Goal: Task Accomplishment & Management: Manage account settings

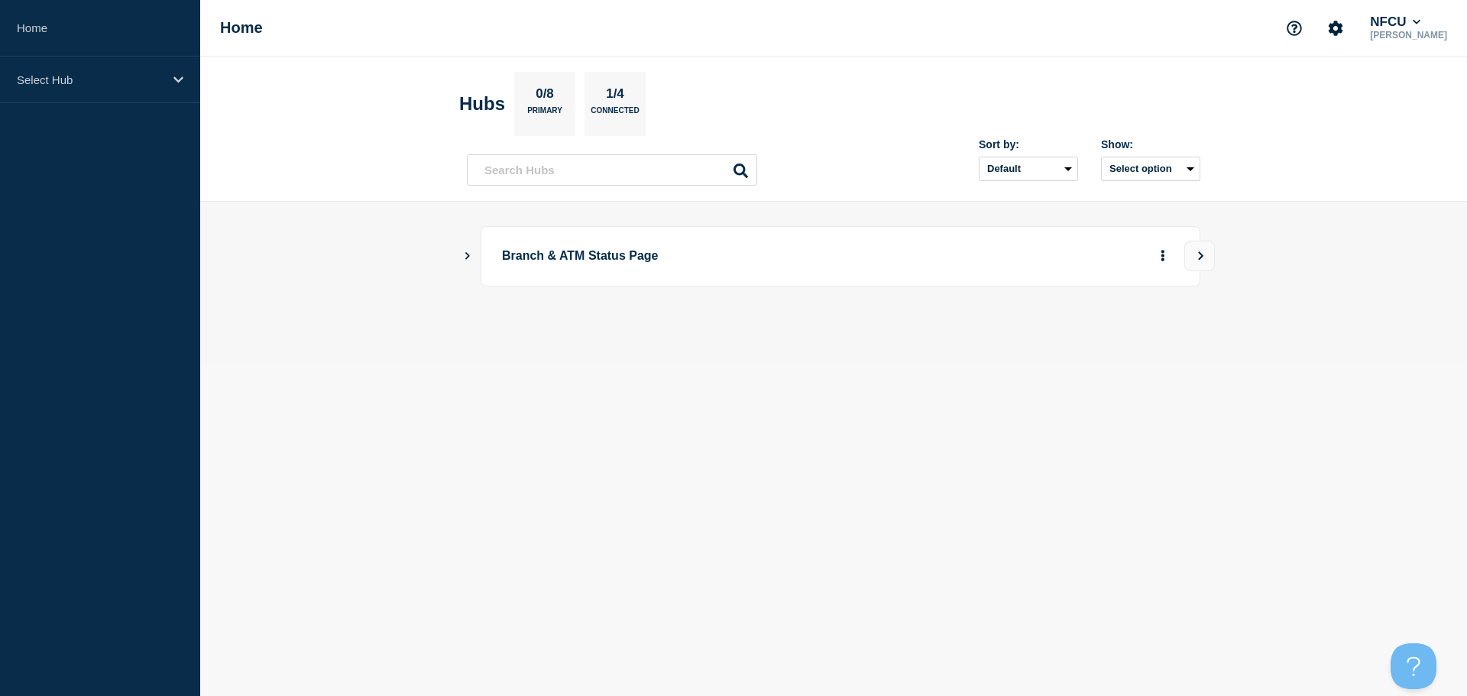
click at [468, 254] on icon "Show Connected Hubs" at bounding box center [467, 256] width 5 height 8
click at [779, 337] on button "See overview" at bounding box center [1109, 333] width 81 height 31
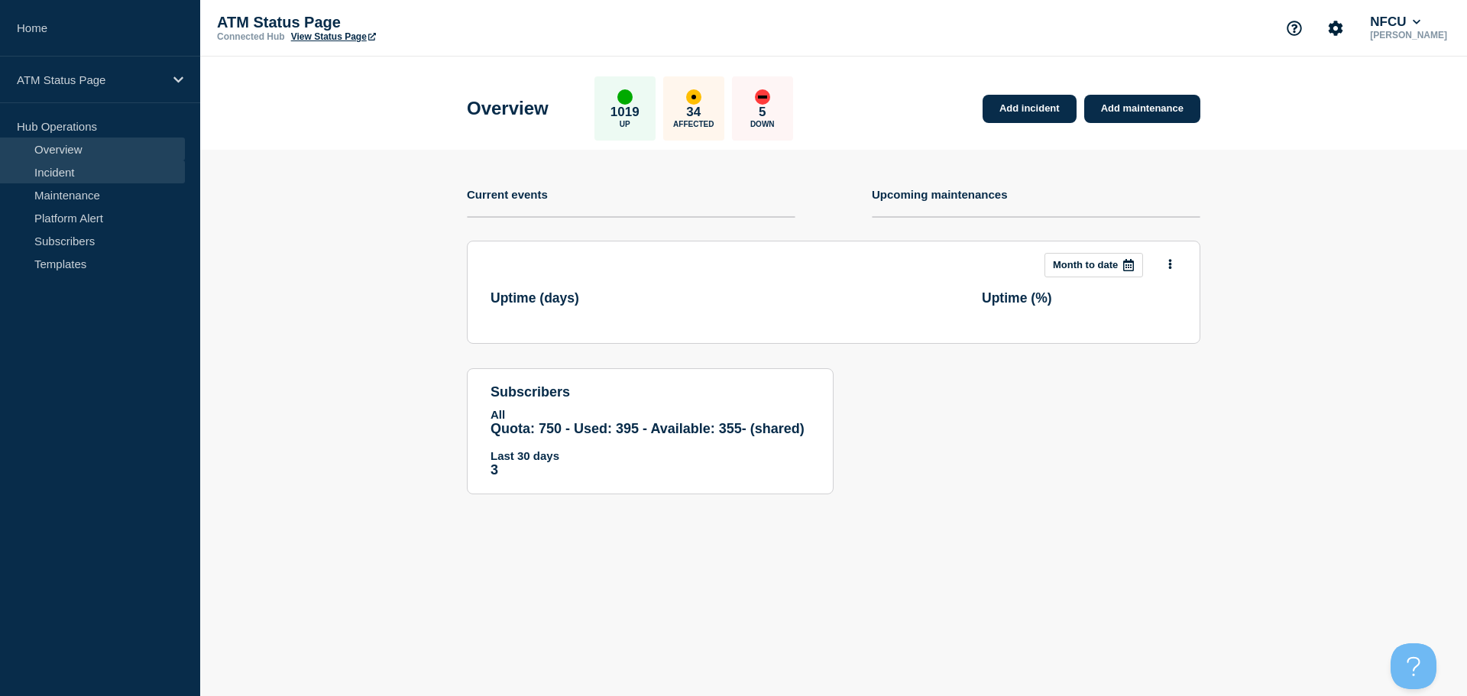
click at [80, 167] on link "Incident" at bounding box center [92, 171] width 185 height 23
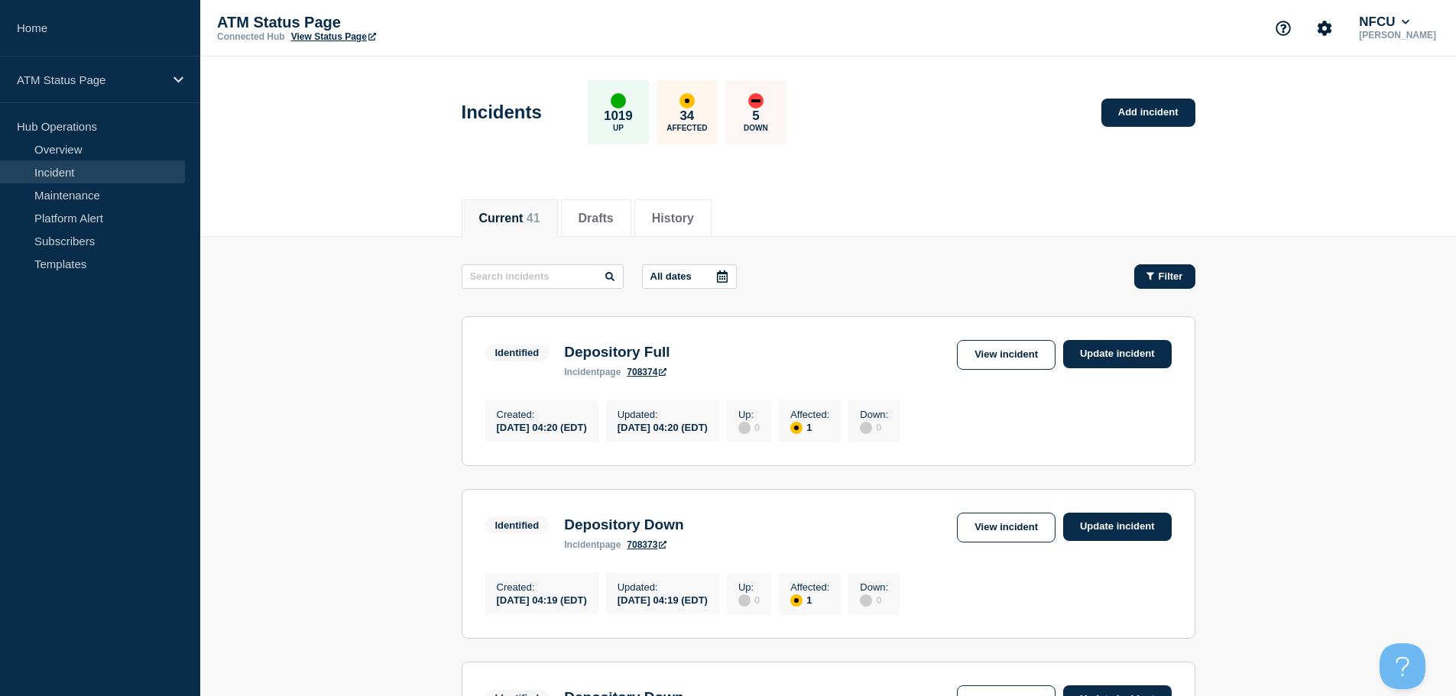
drag, startPoint x: 1167, startPoint y: 296, endPoint x: 1166, endPoint y: 279, distance: 16.9
click at [779, 279] on span "Filter" at bounding box center [1170, 275] width 24 height 11
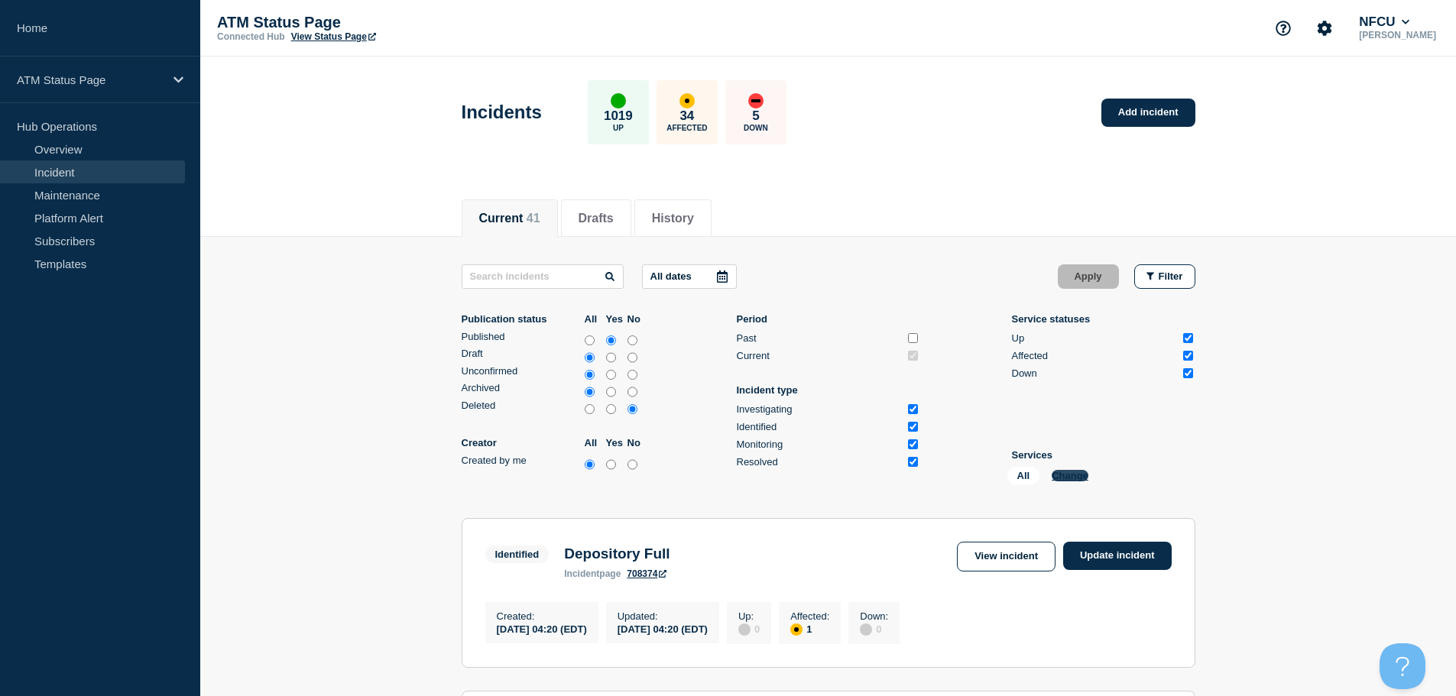
click at [779, 480] on button "Change" at bounding box center [1069, 475] width 37 height 11
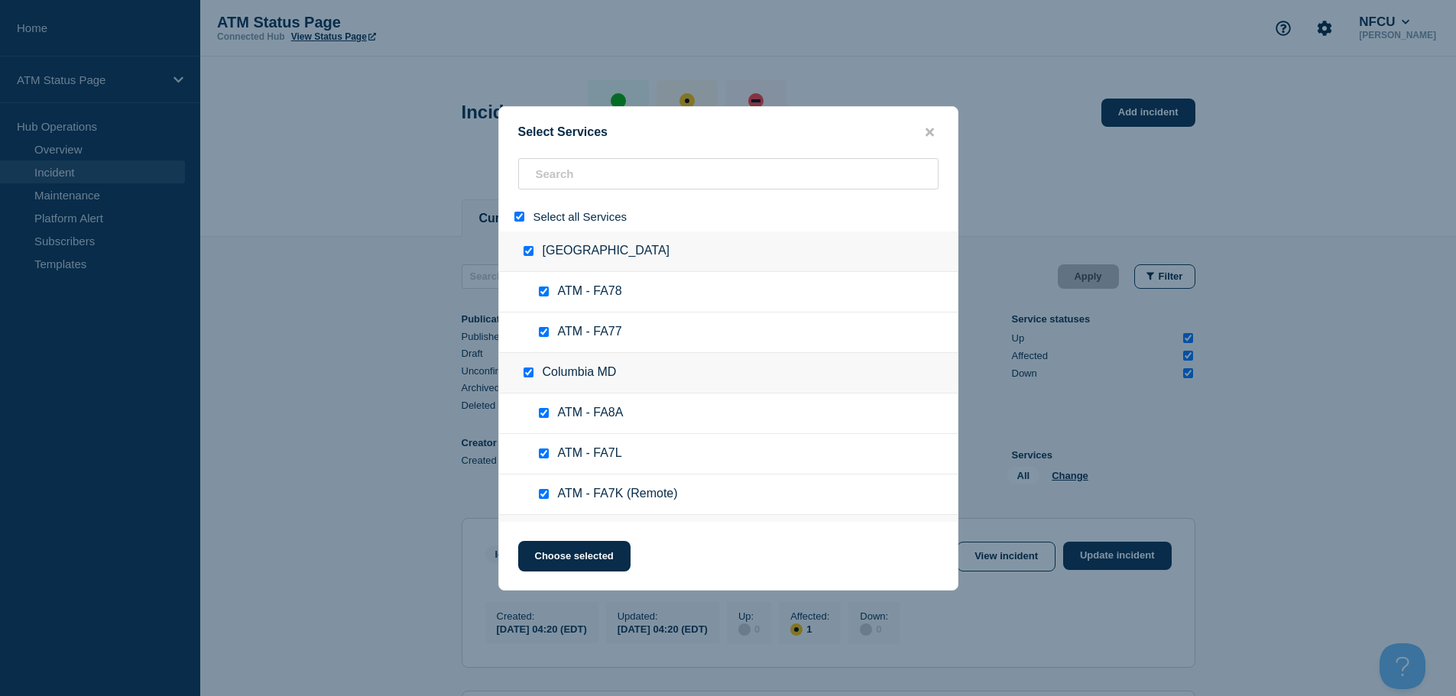
click at [522, 217] on input "select all" at bounding box center [519, 217] width 10 height 10
checkbox input "false"
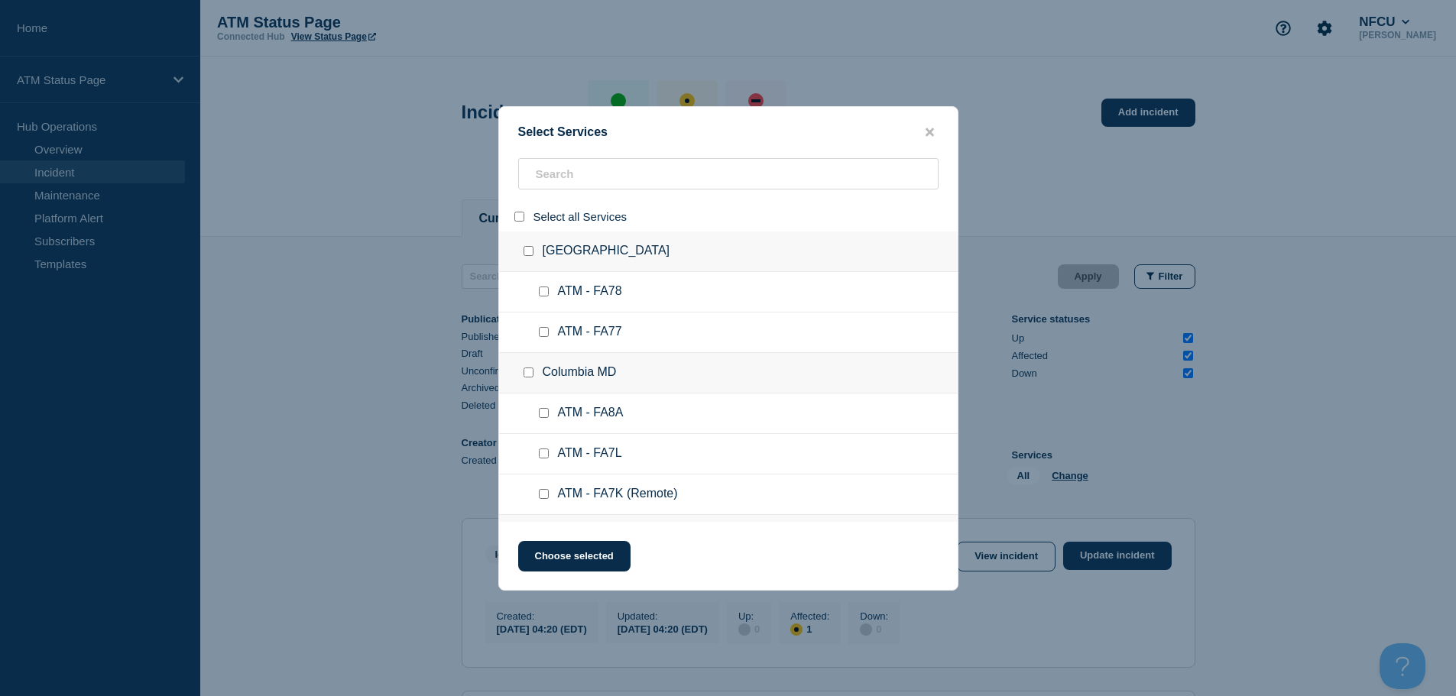
checkbox input "false"
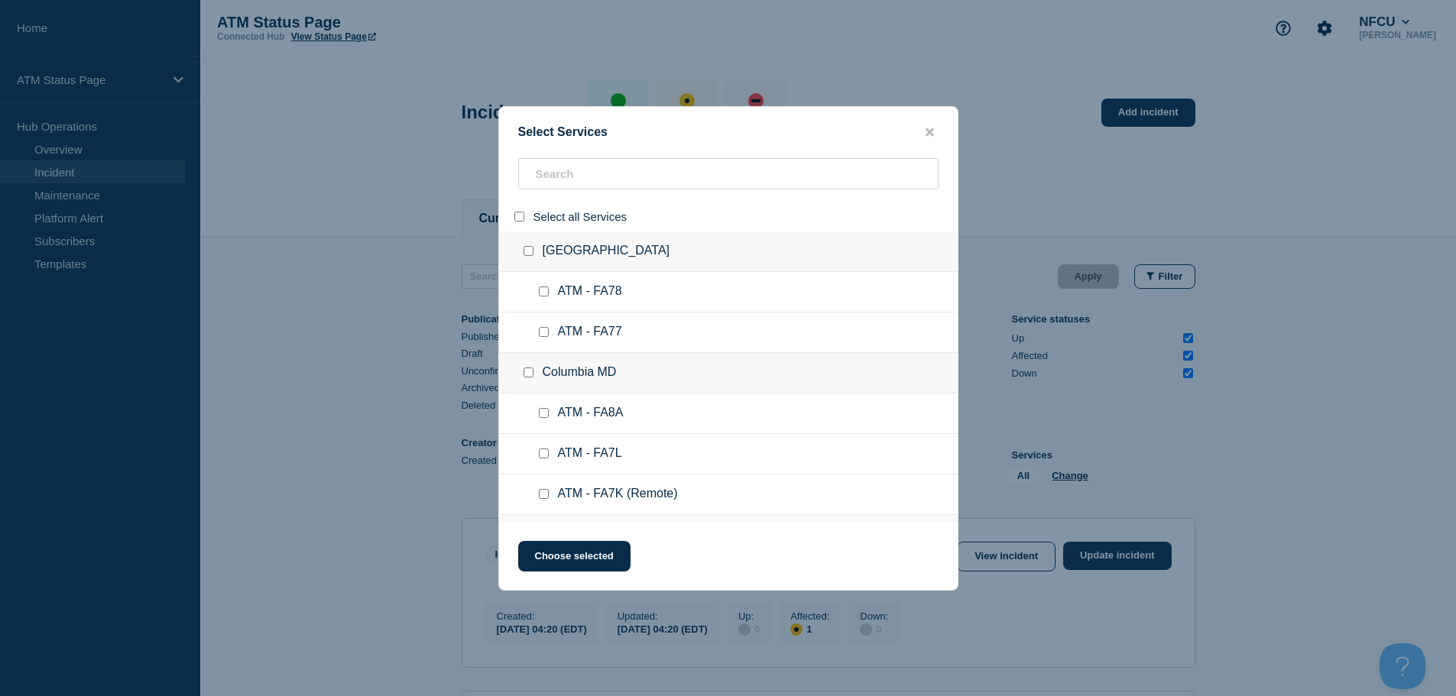
checkbox input "false"
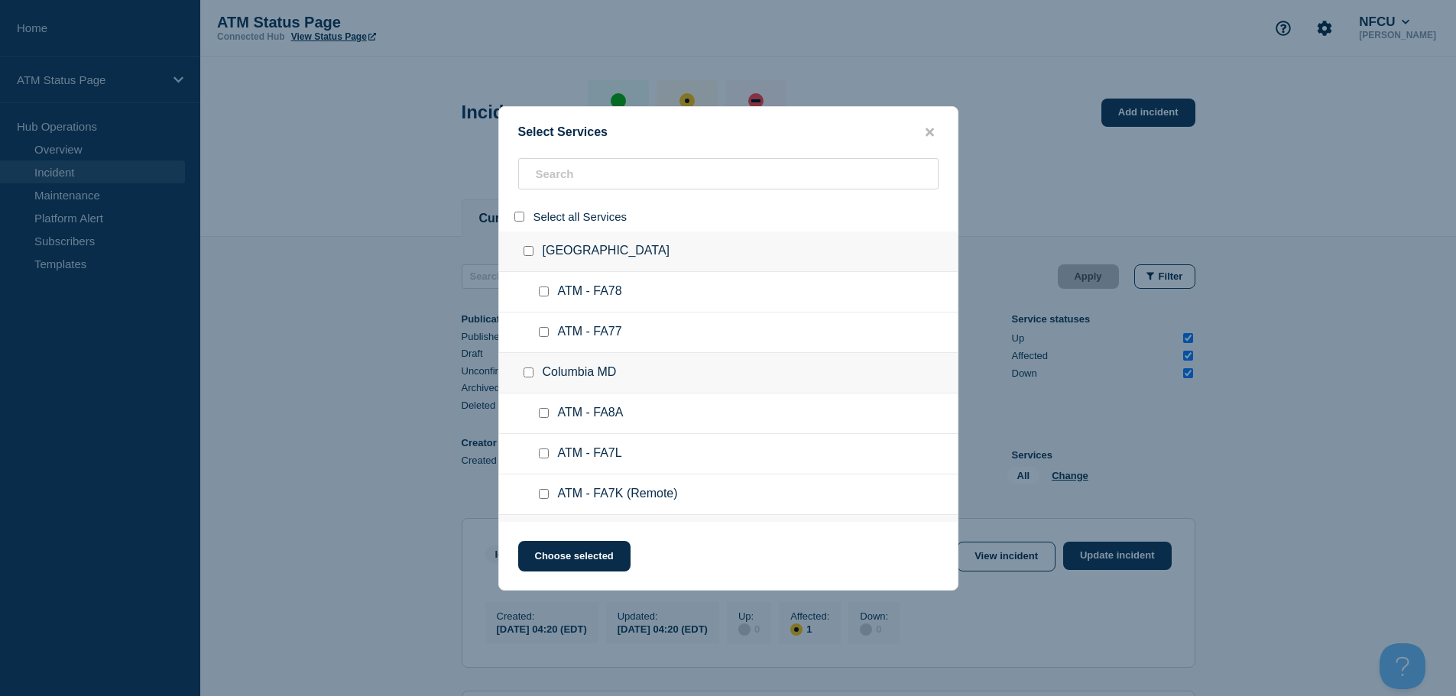
checkbox input "false"
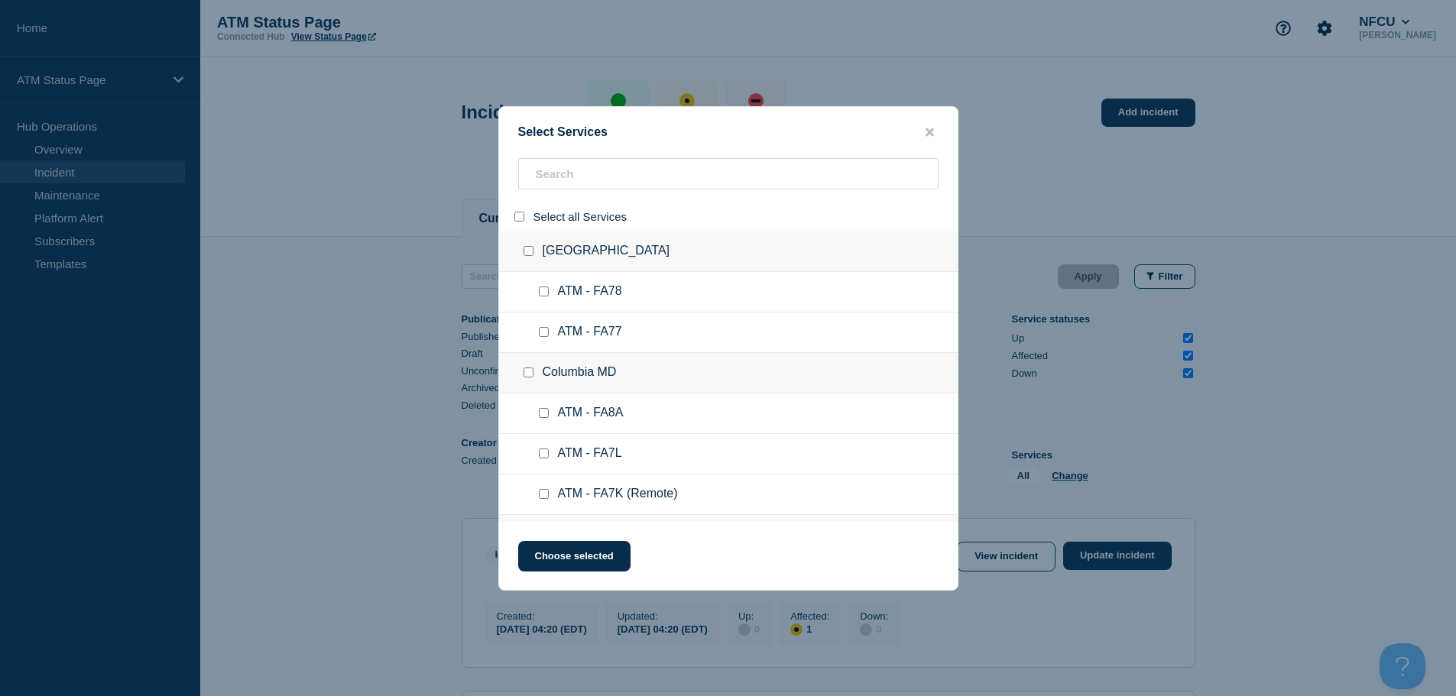
checkbox input "false"
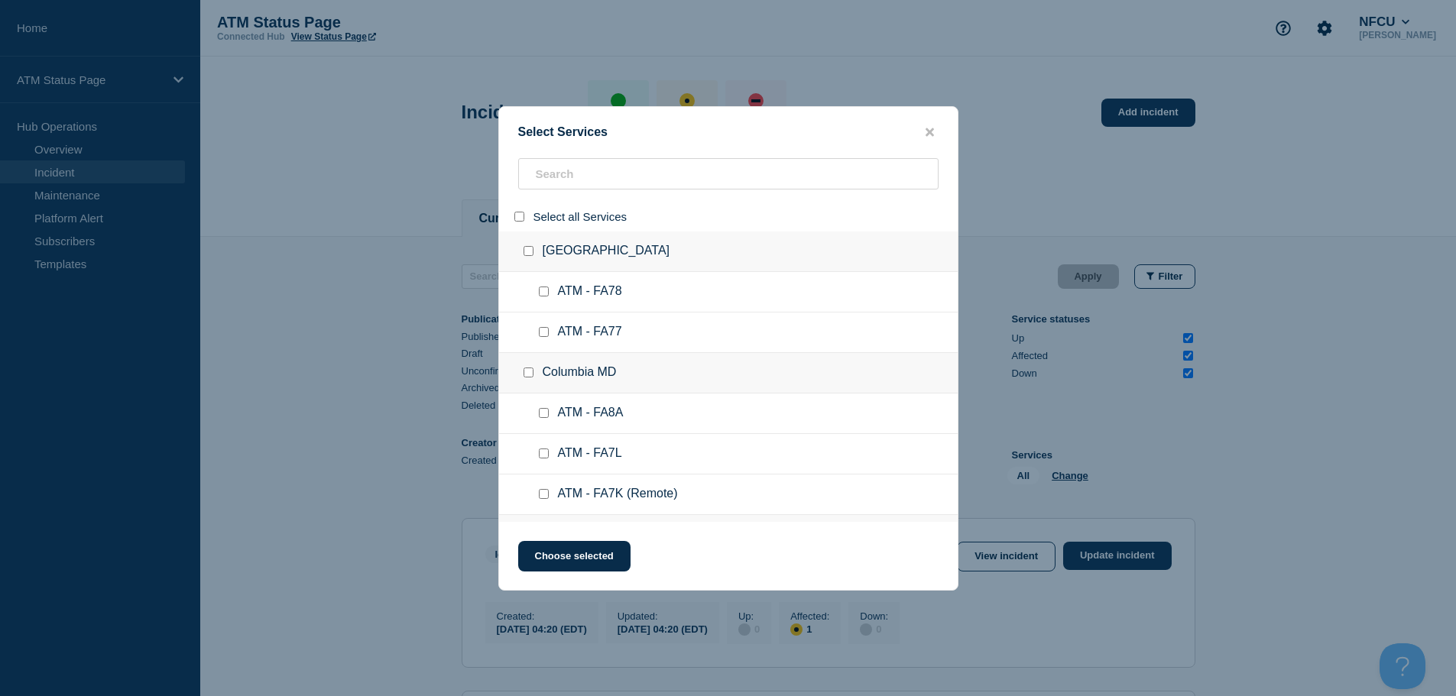
checkbox input "false"
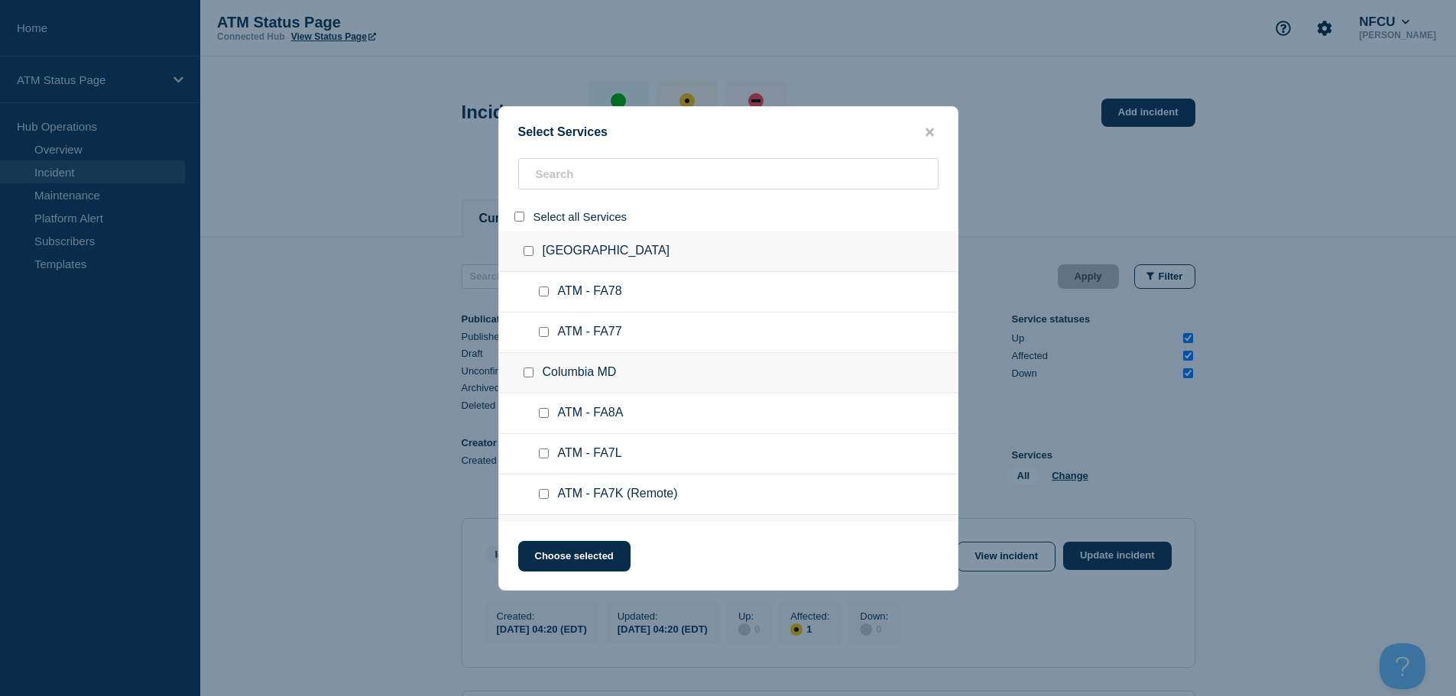
checkbox input "false"
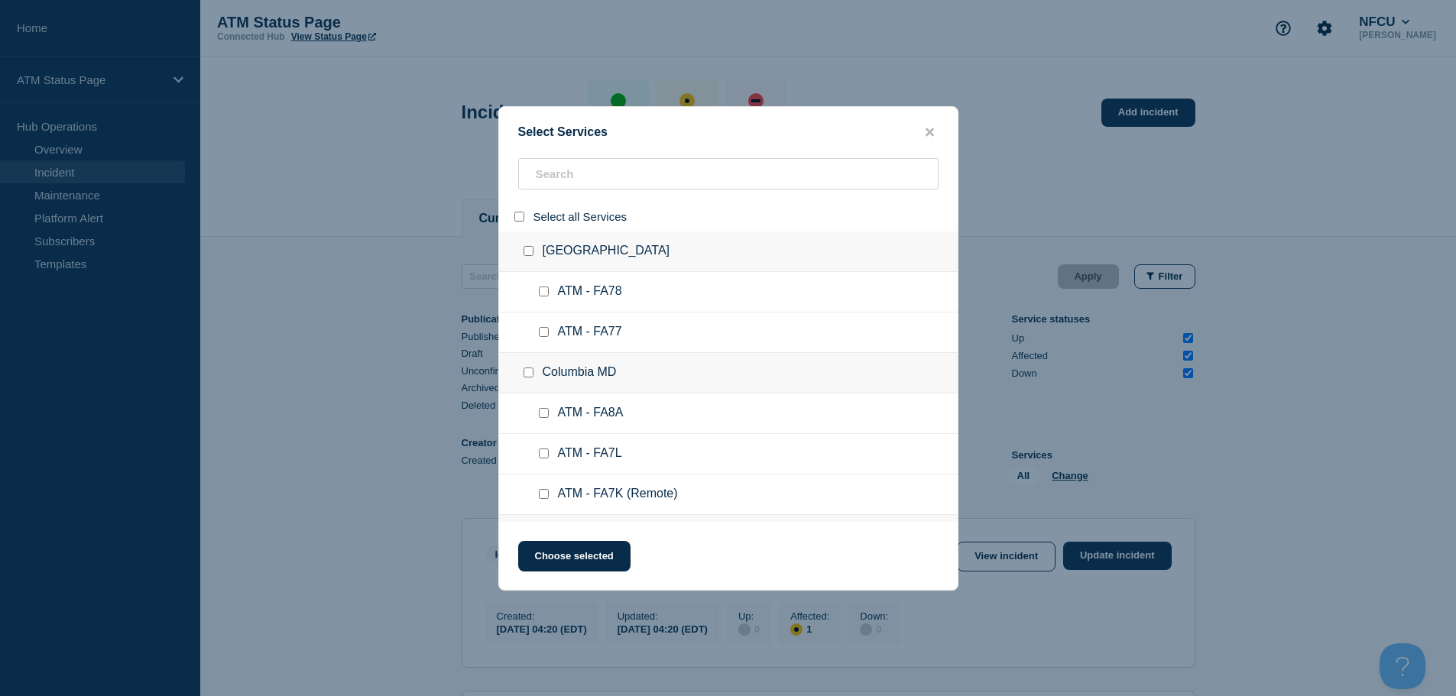
checkbox input "false"
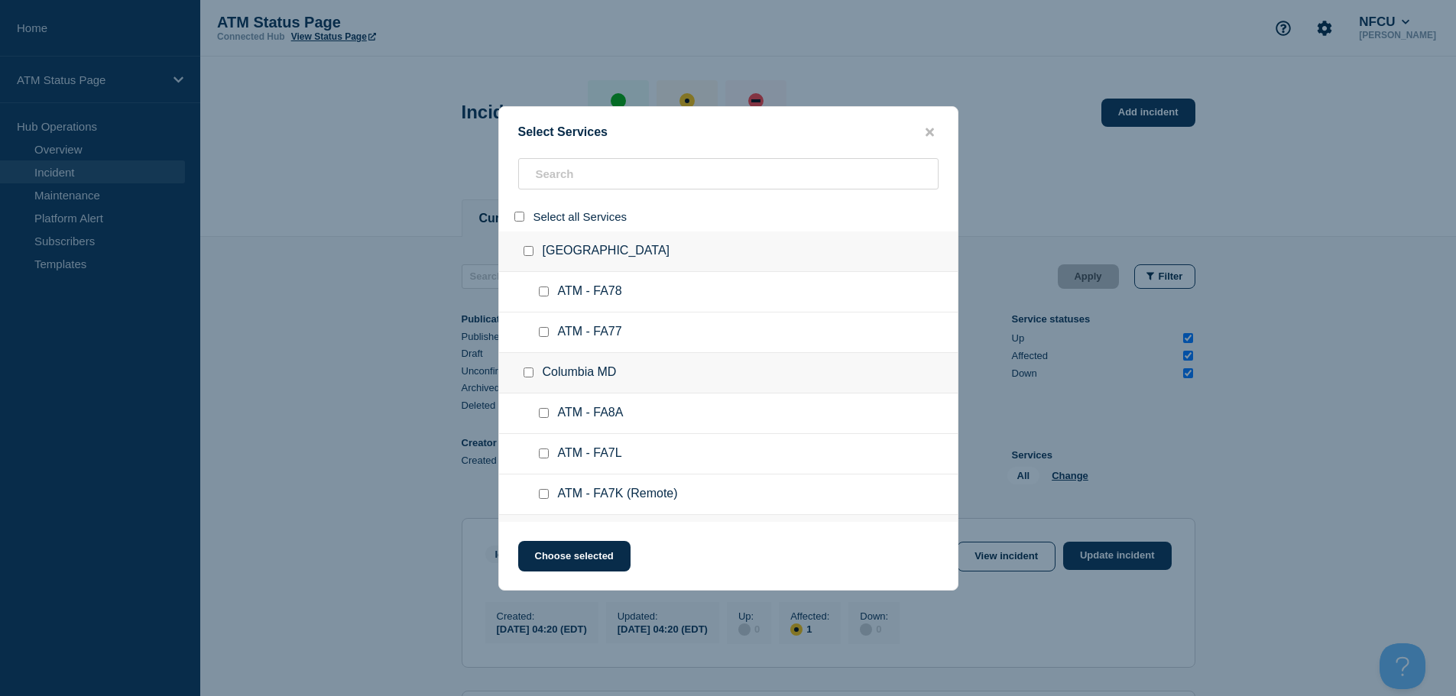
checkbox input "false"
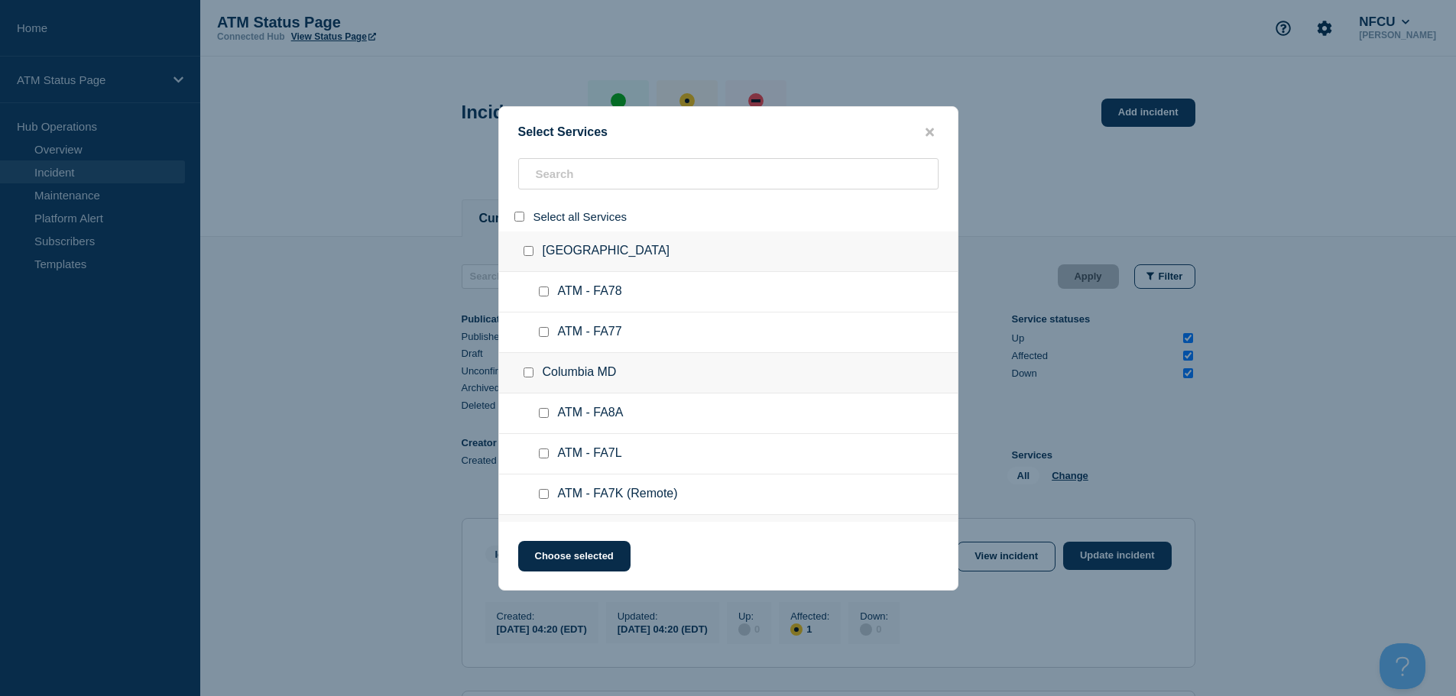
checkbox input "false"
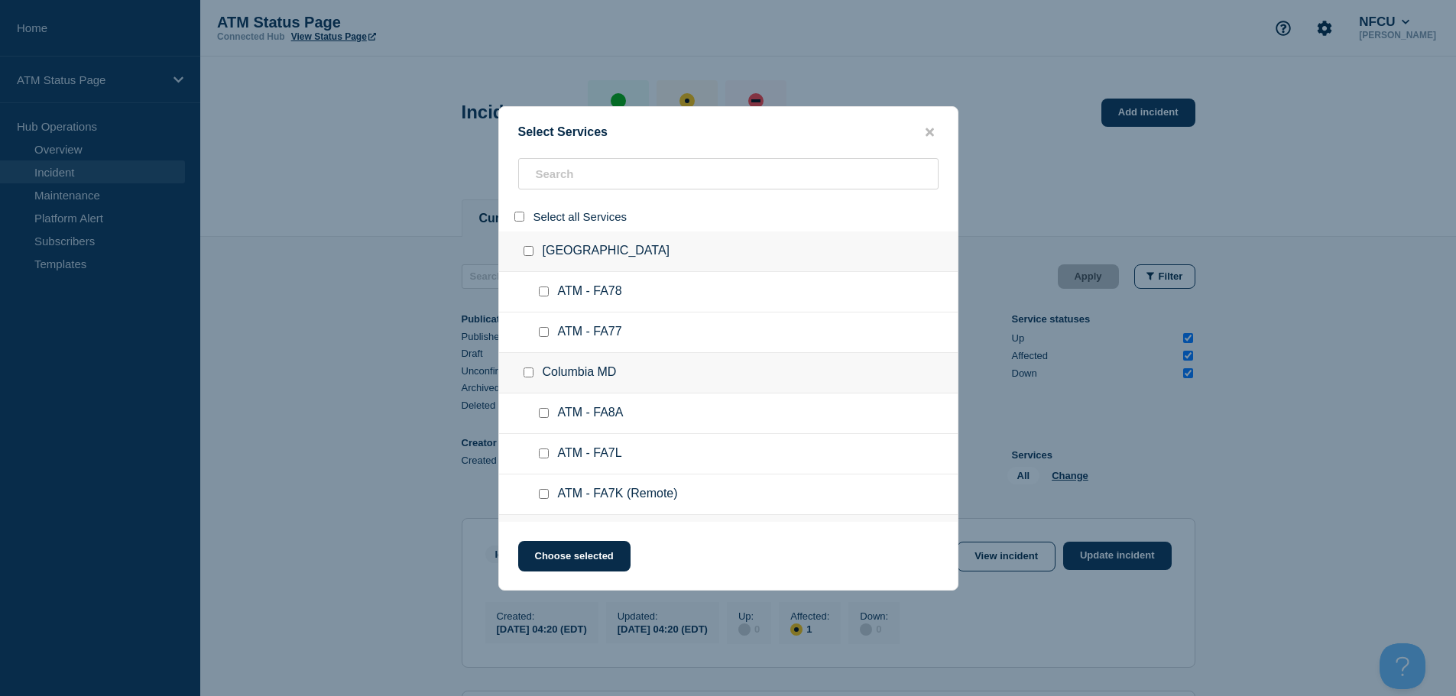
checkbox input "false"
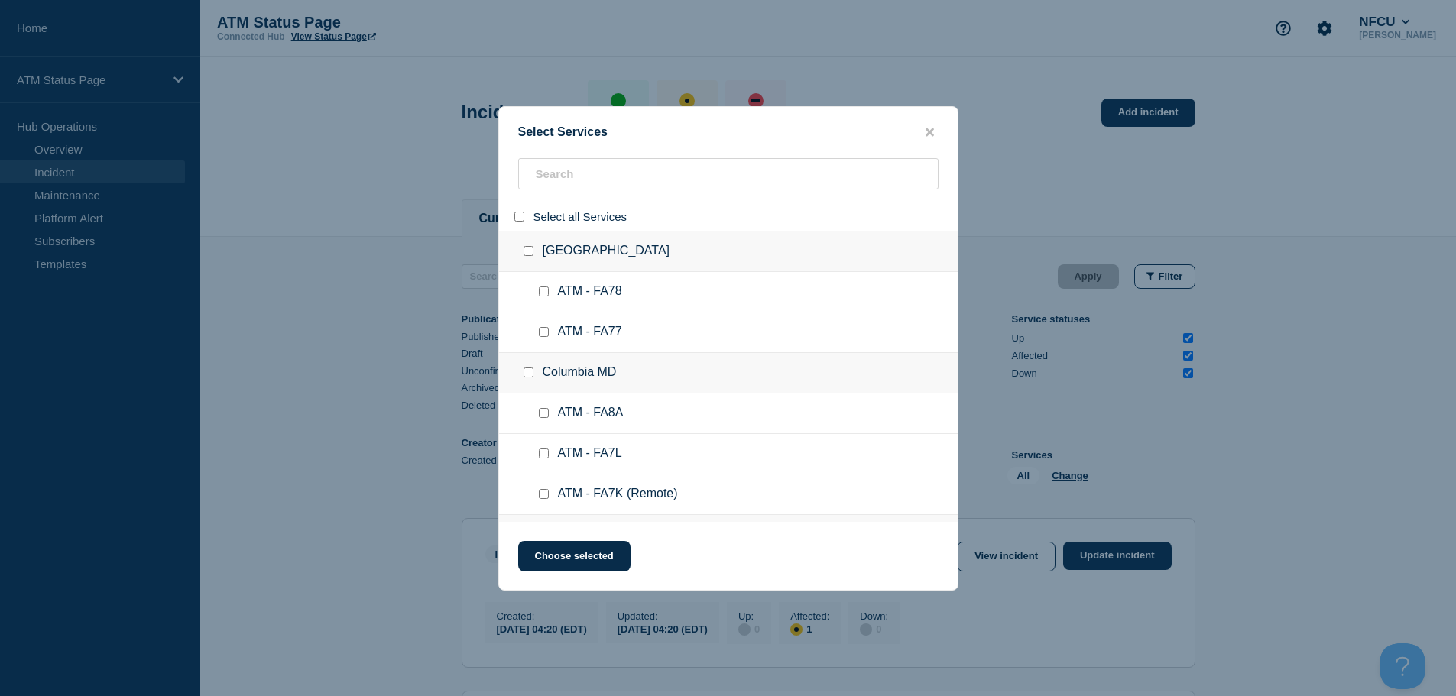
checkbox input "false"
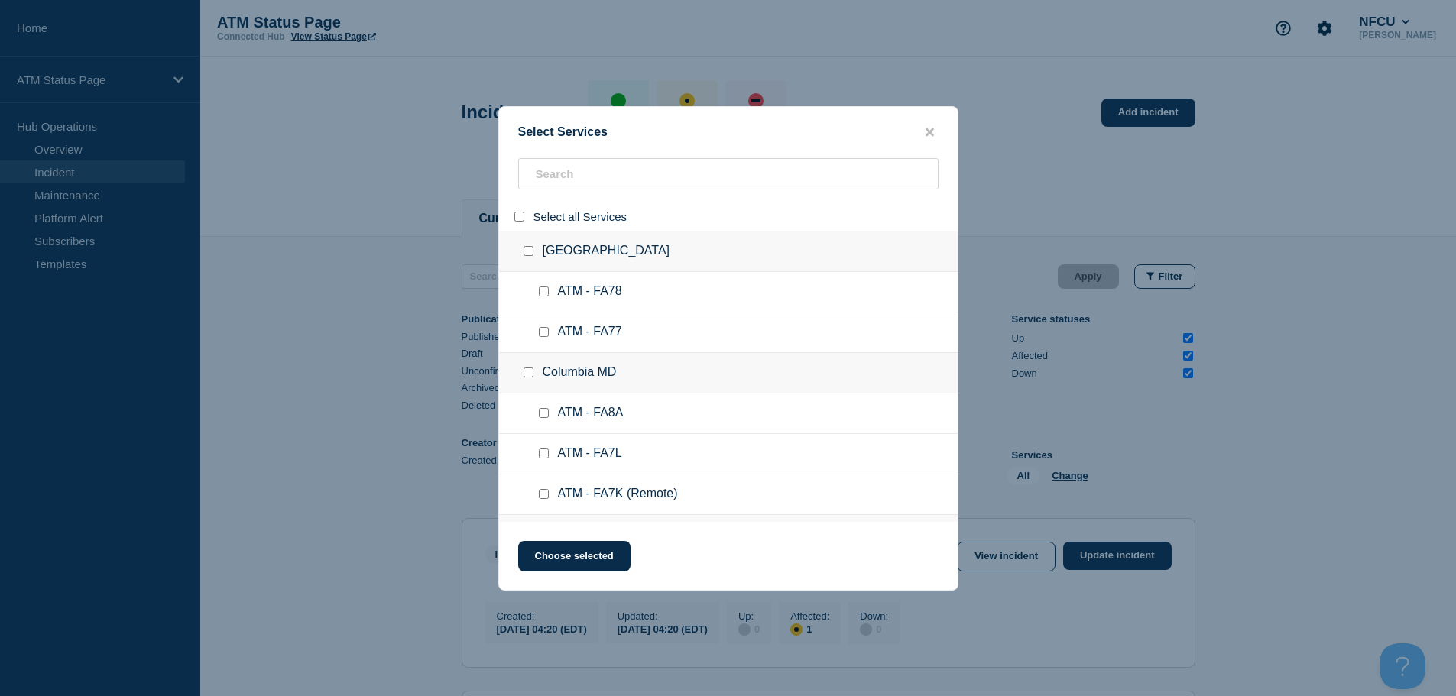
checkbox input "false"
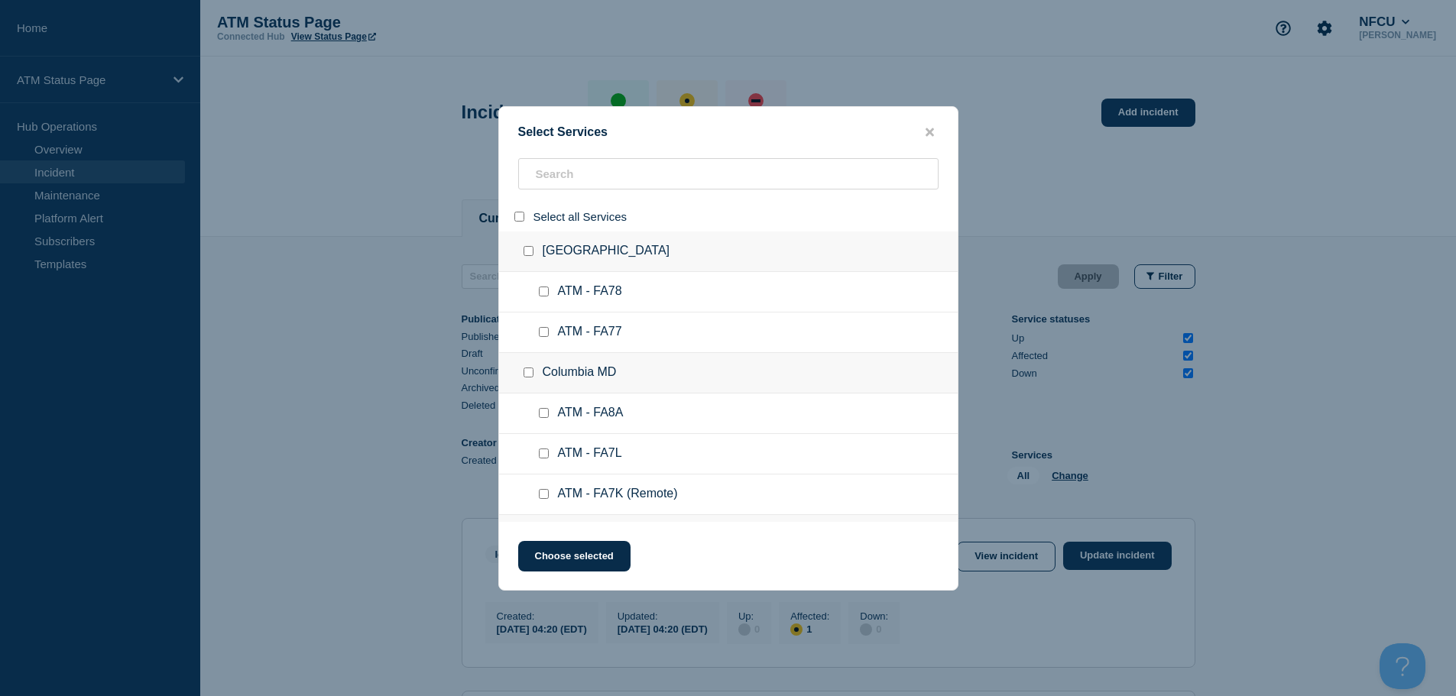
checkbox input "false"
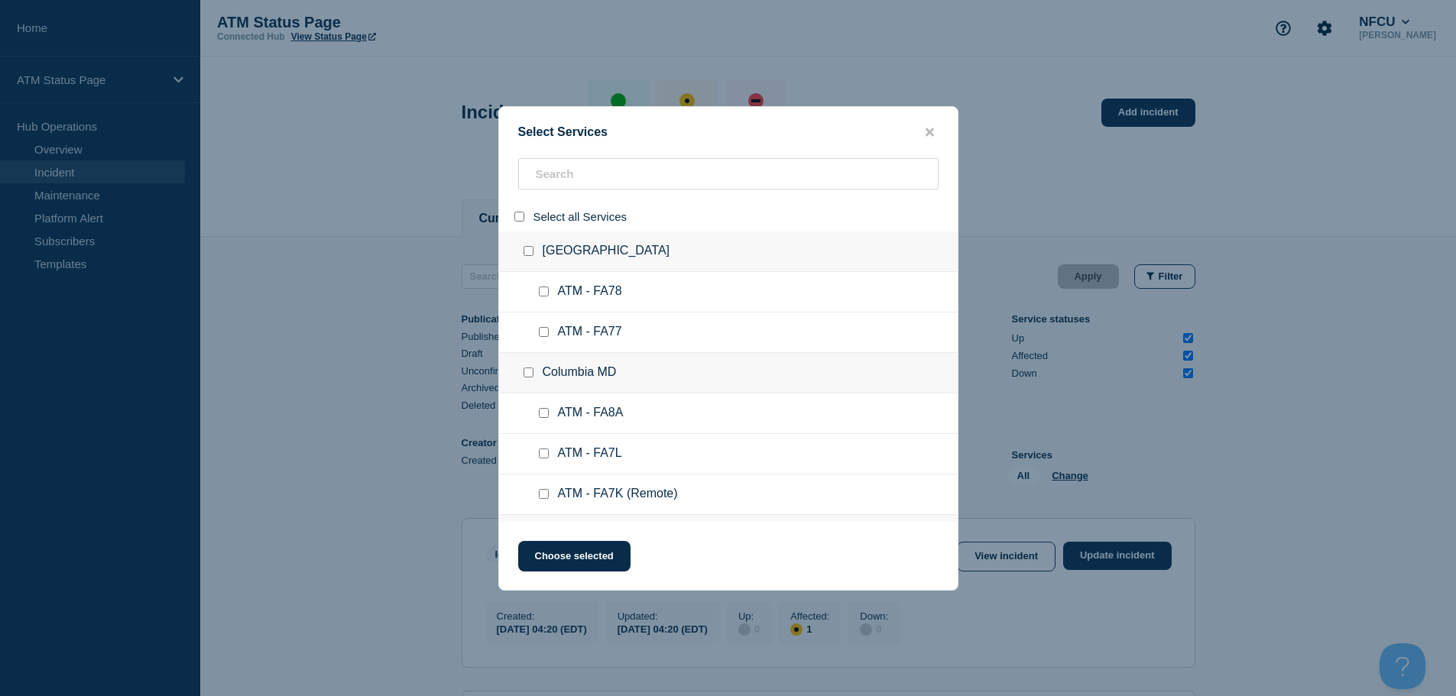
checkbox input "false"
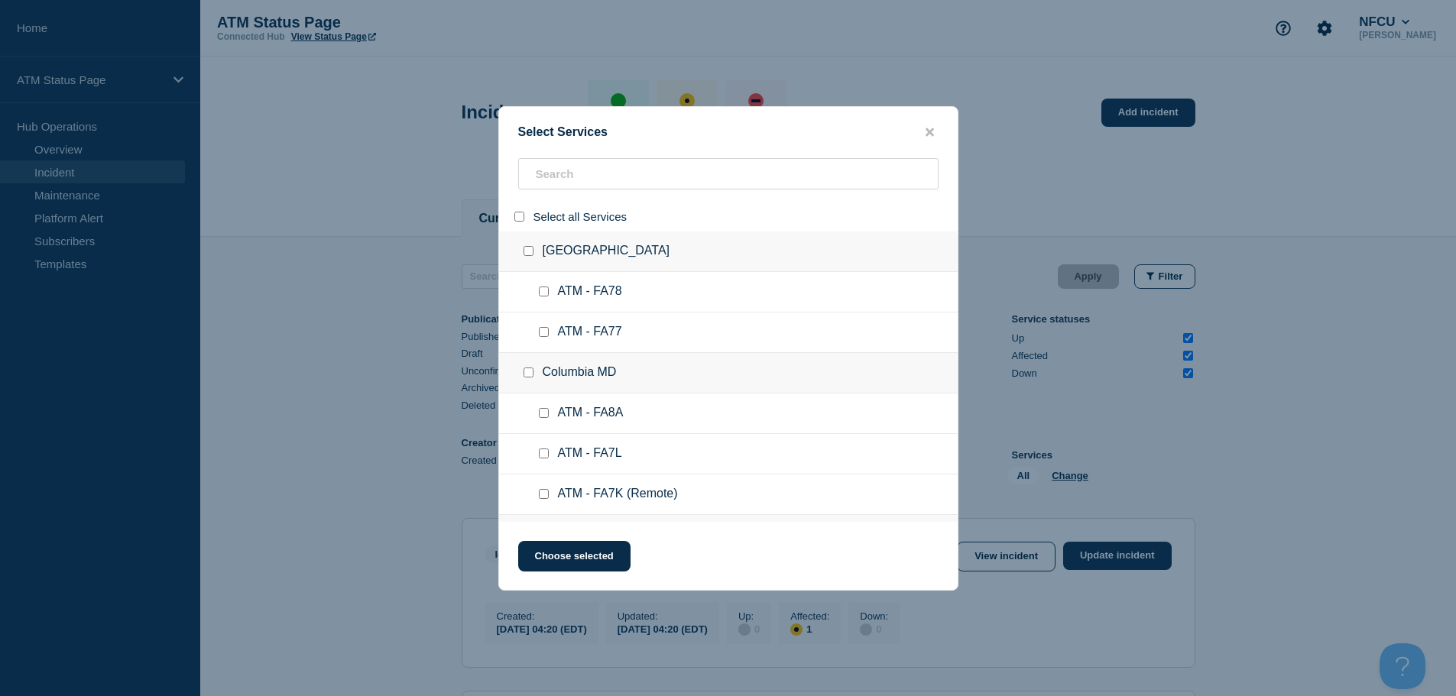
checkbox input "false"
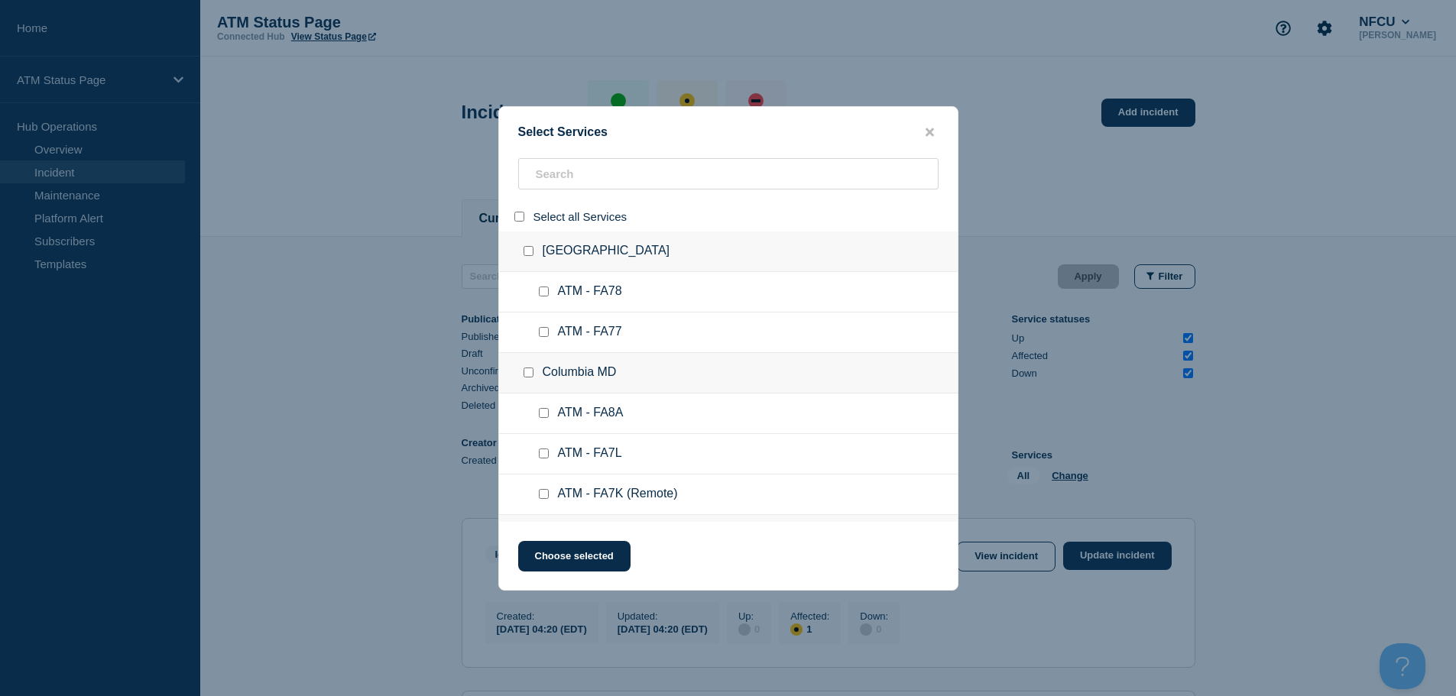
checkbox input "false"
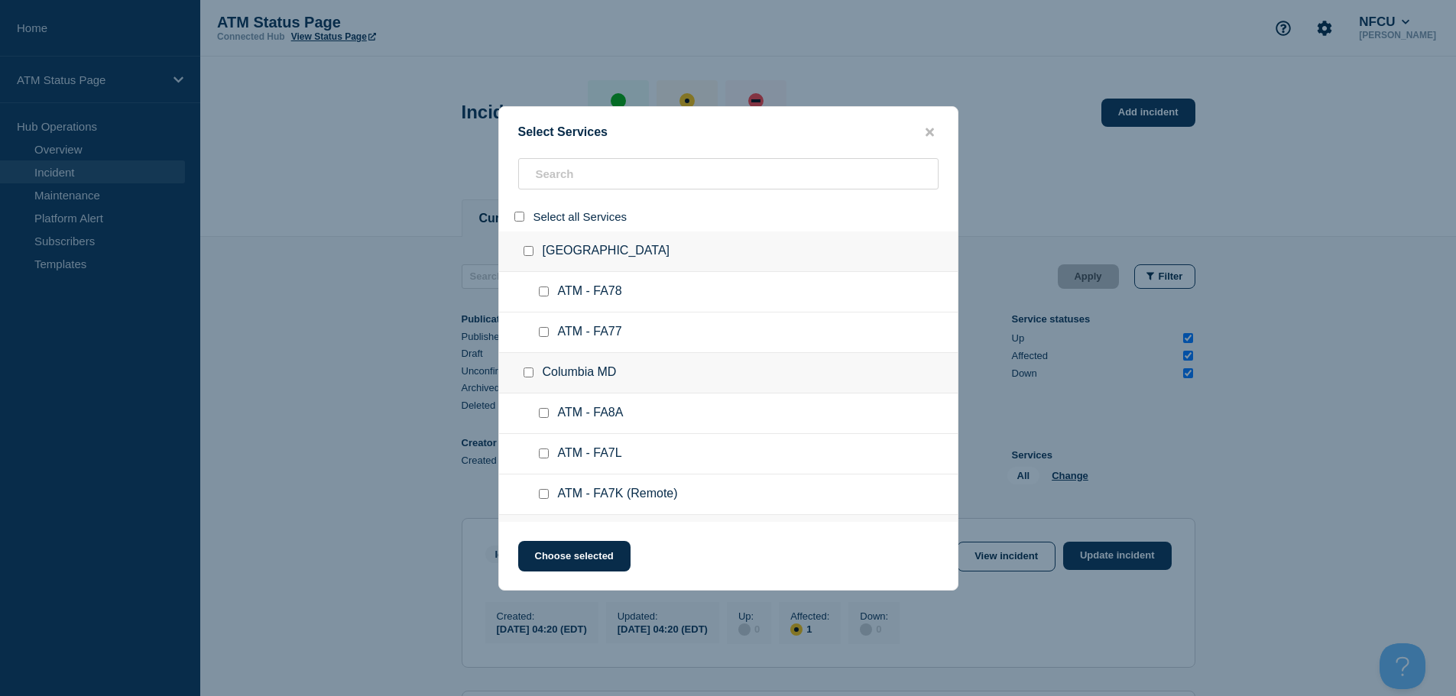
checkbox input "false"
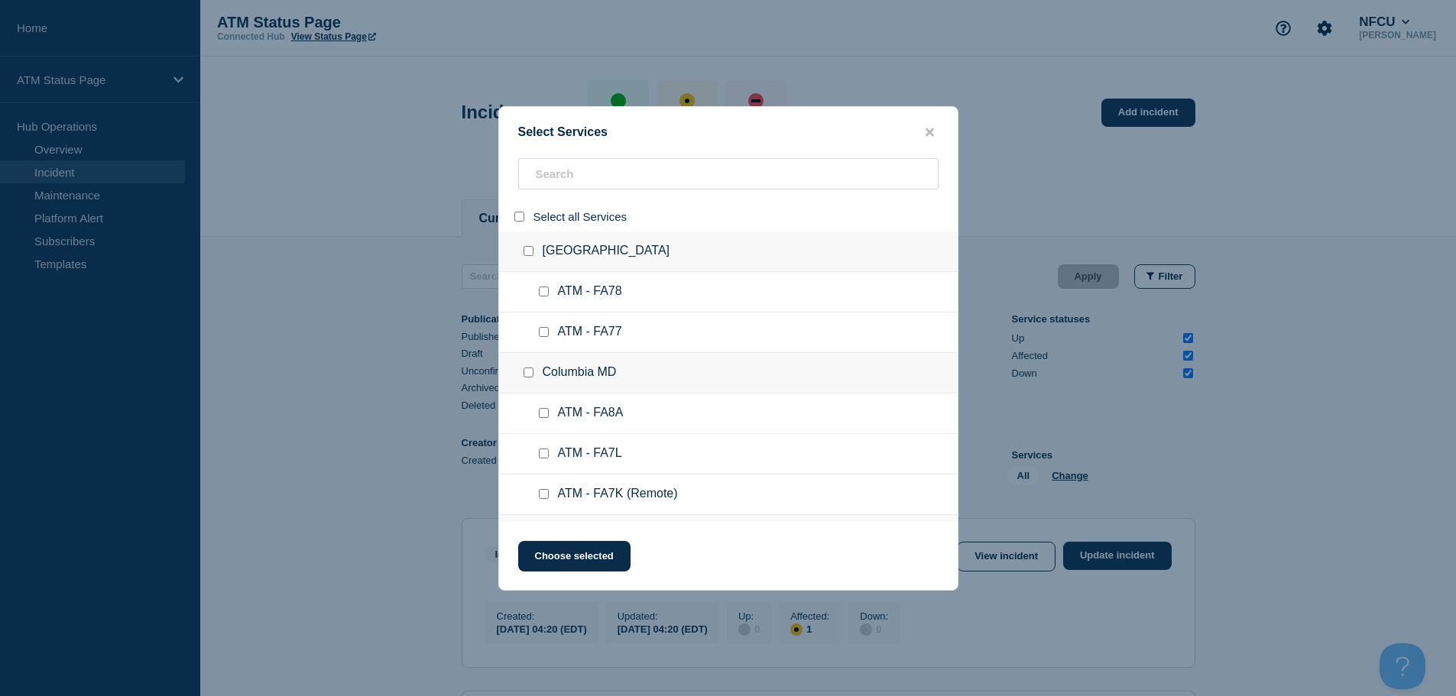
checkbox input "false"
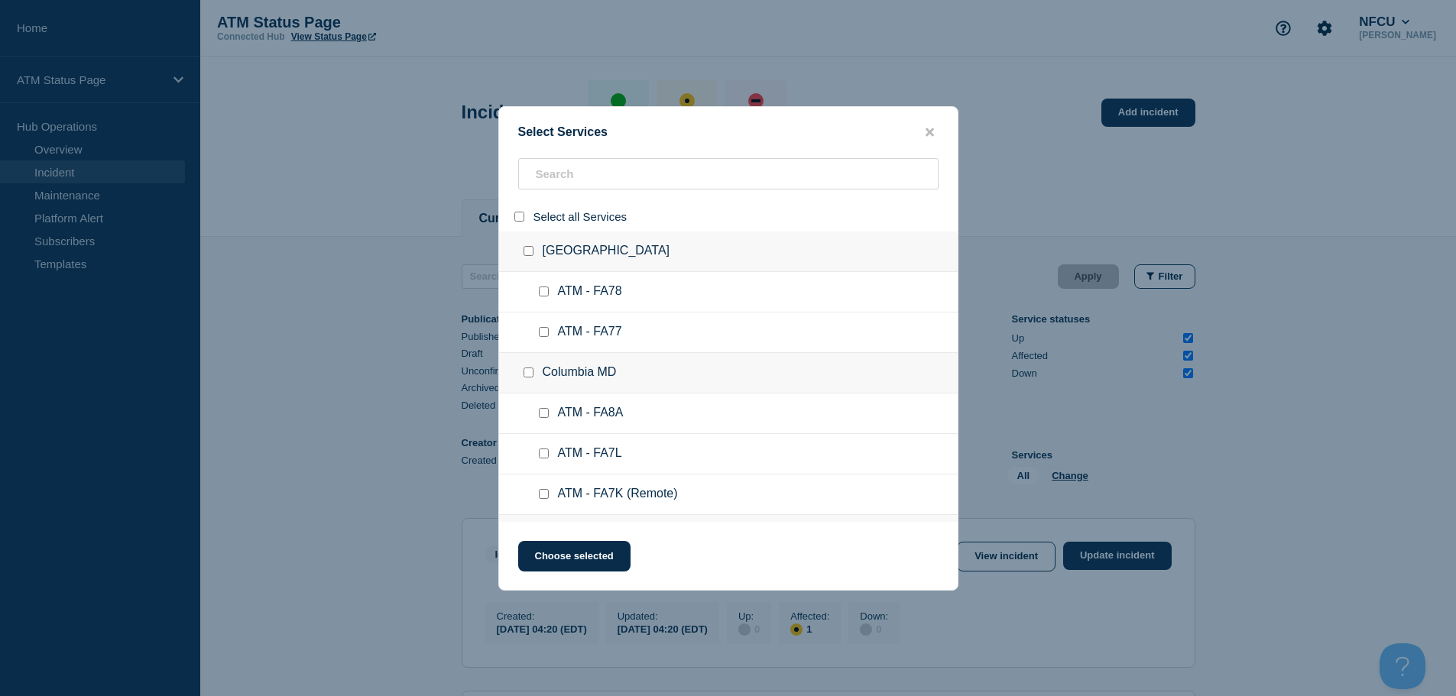
checkbox input "false"
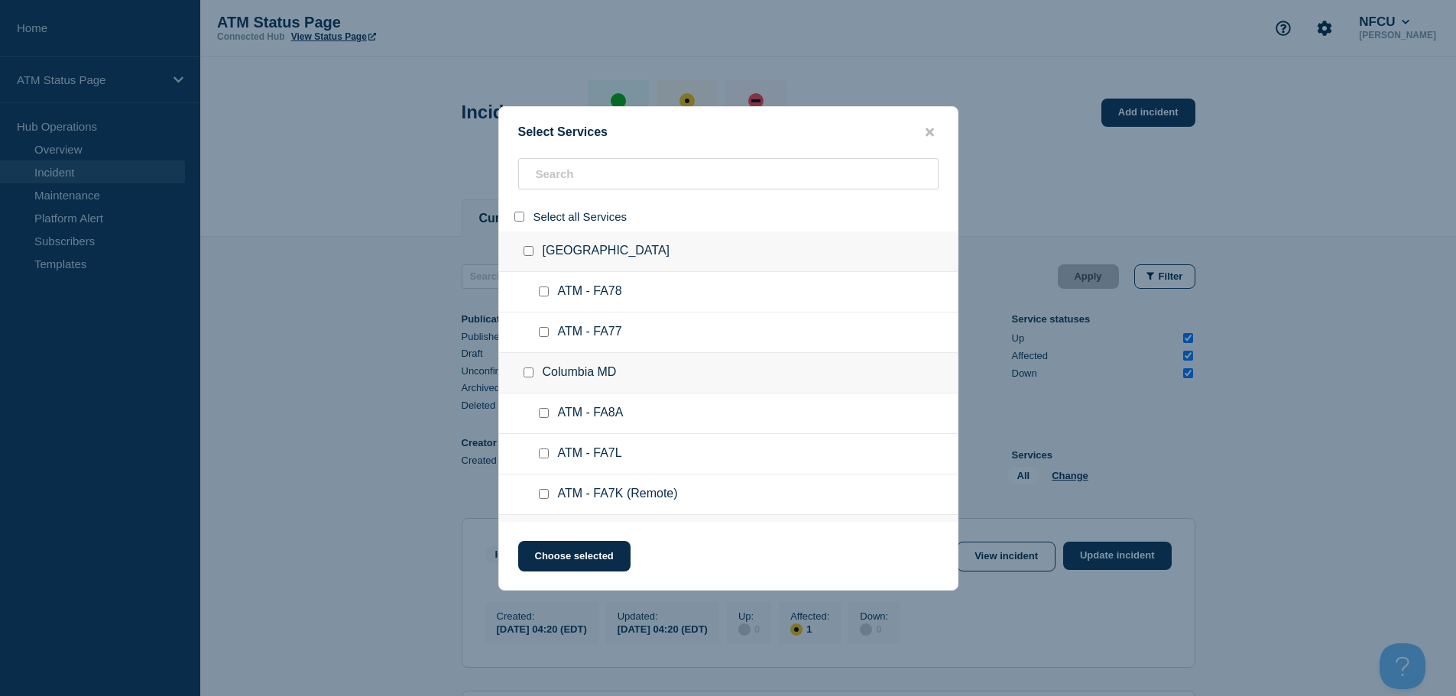
checkbox input "false"
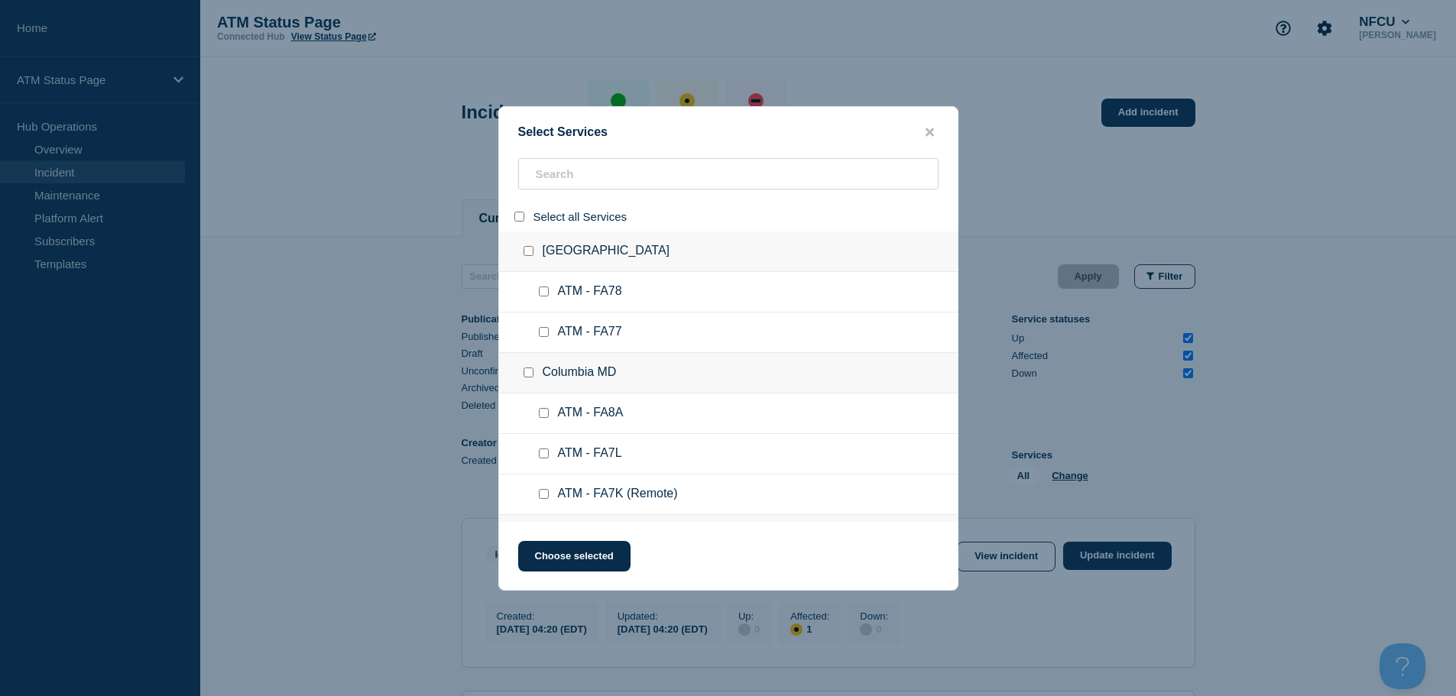
checkbox input "false"
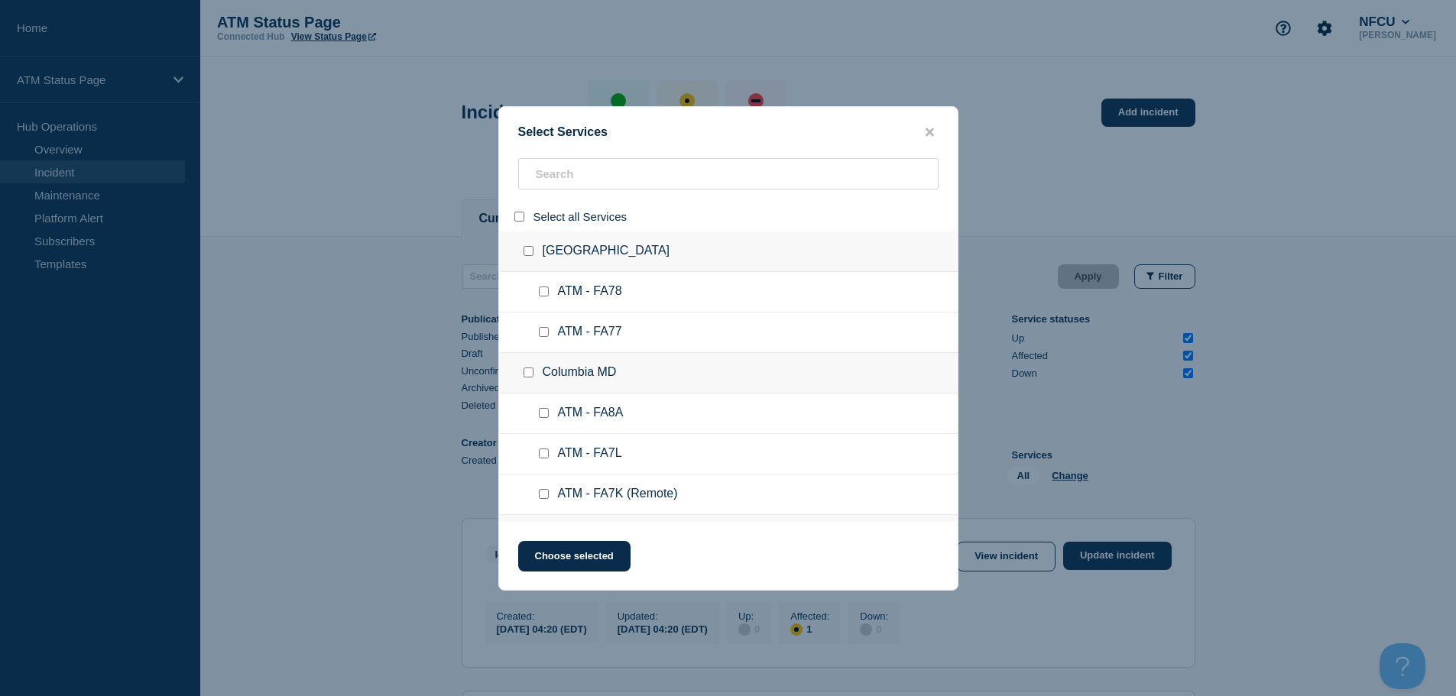
checkbox input "false"
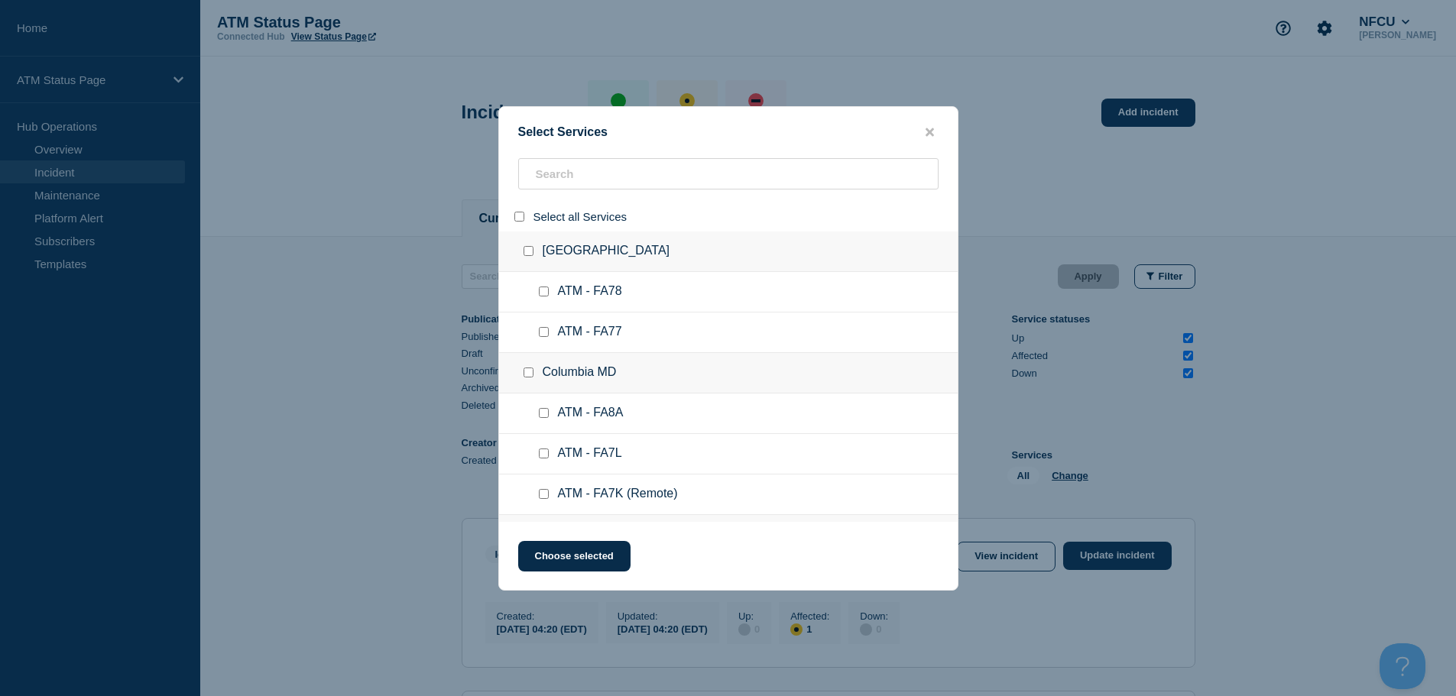
checkbox input "false"
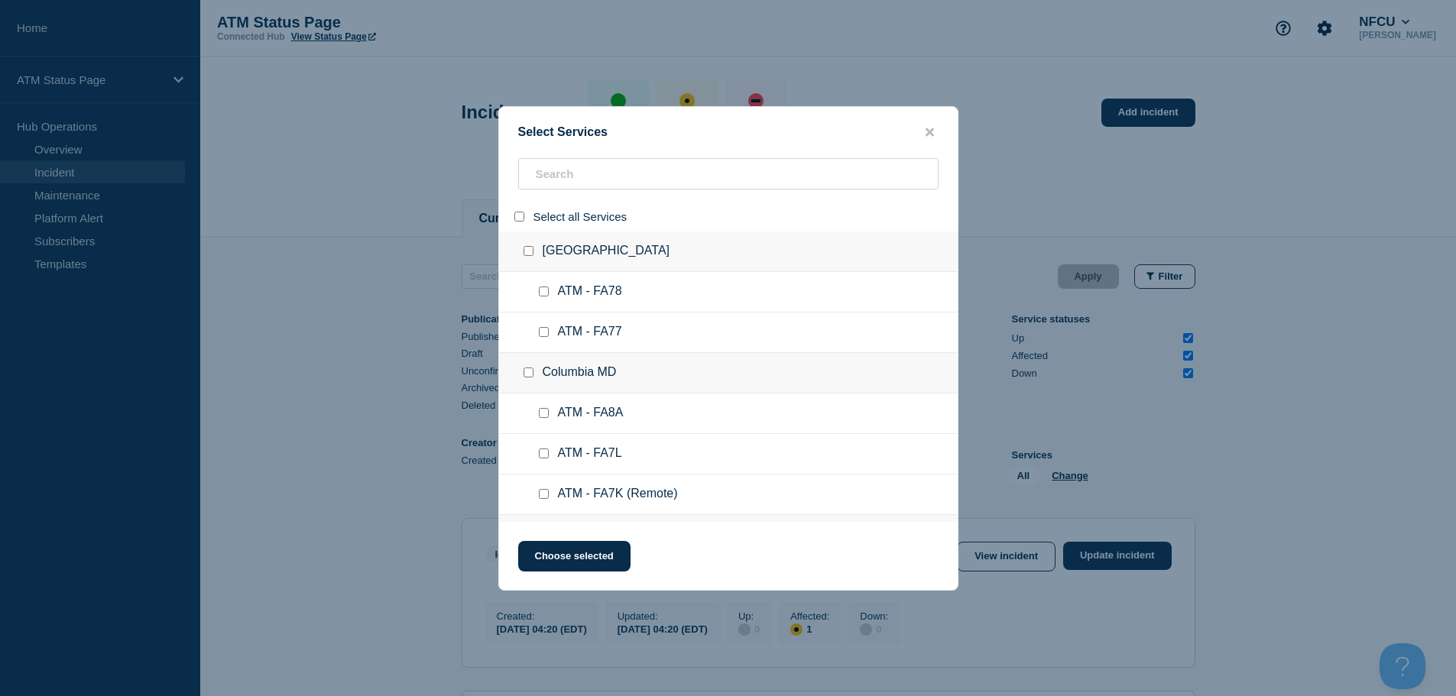
checkbox input "false"
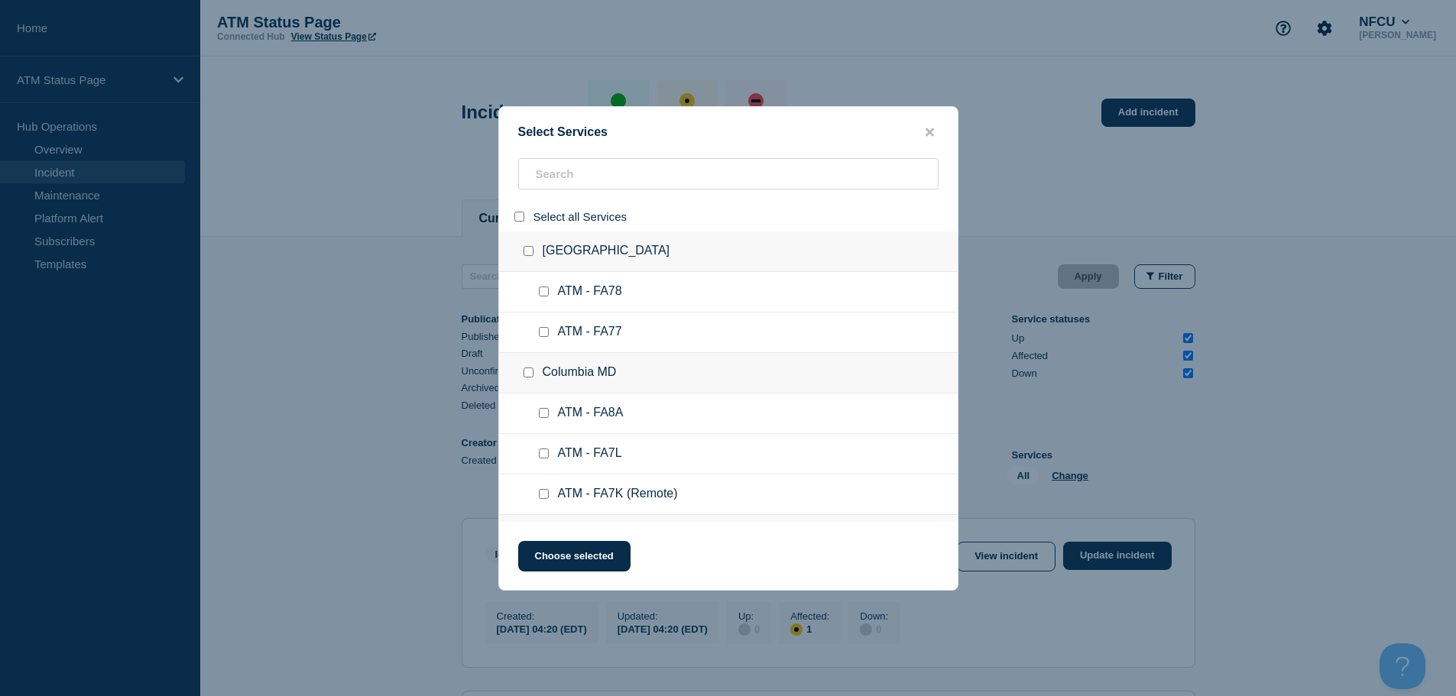
checkbox input "false"
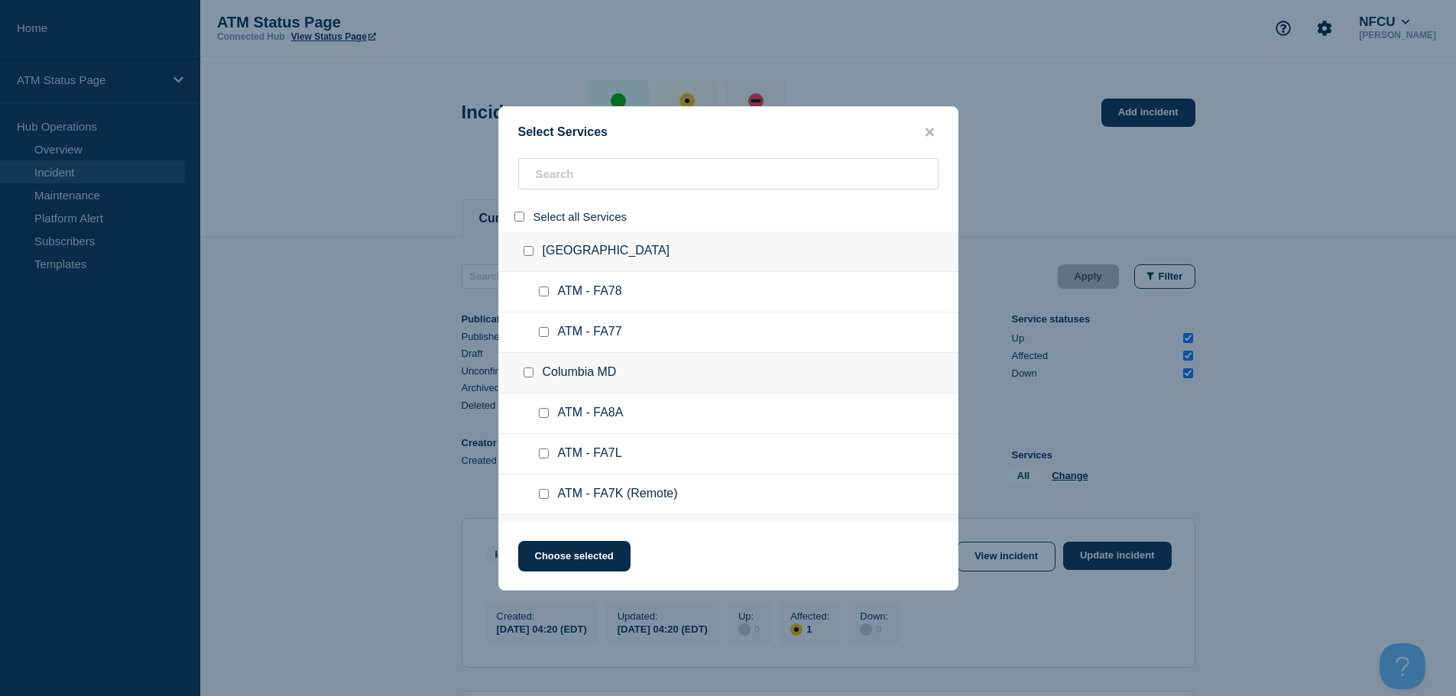
checkbox input "false"
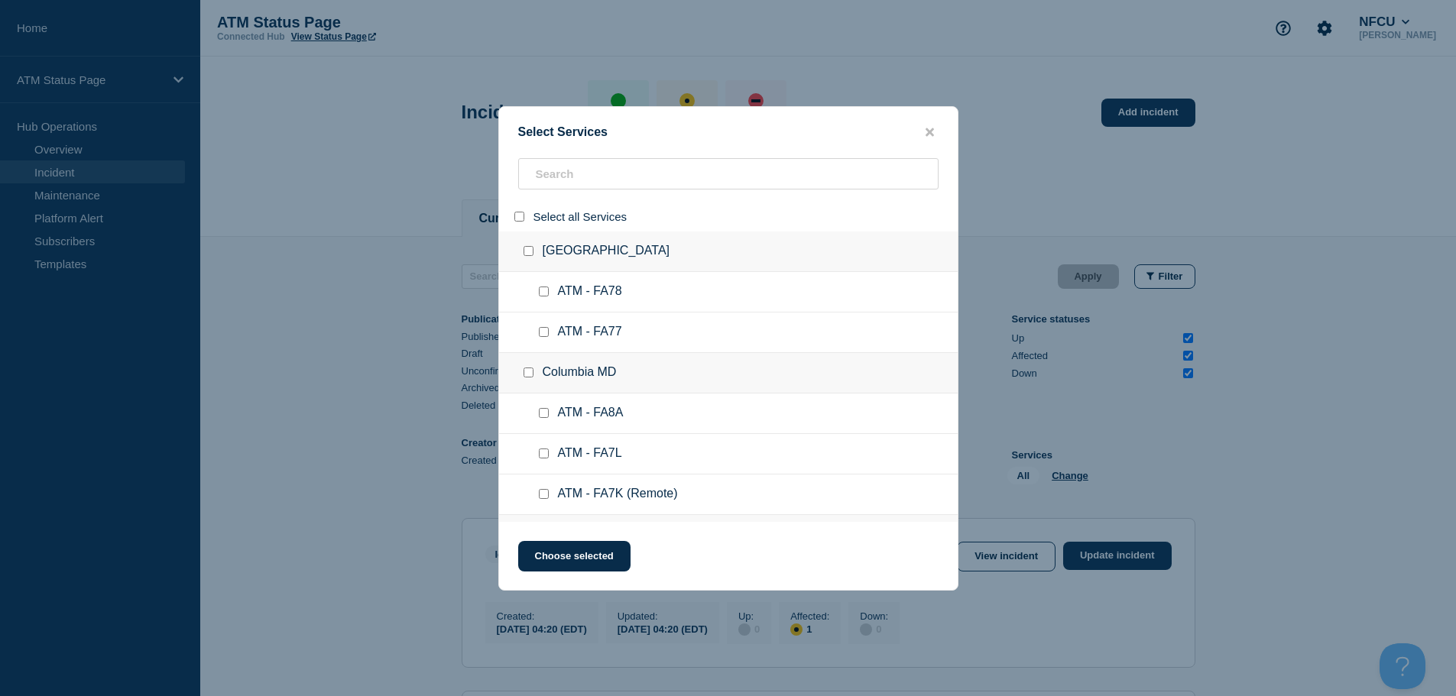
checkbox input "false"
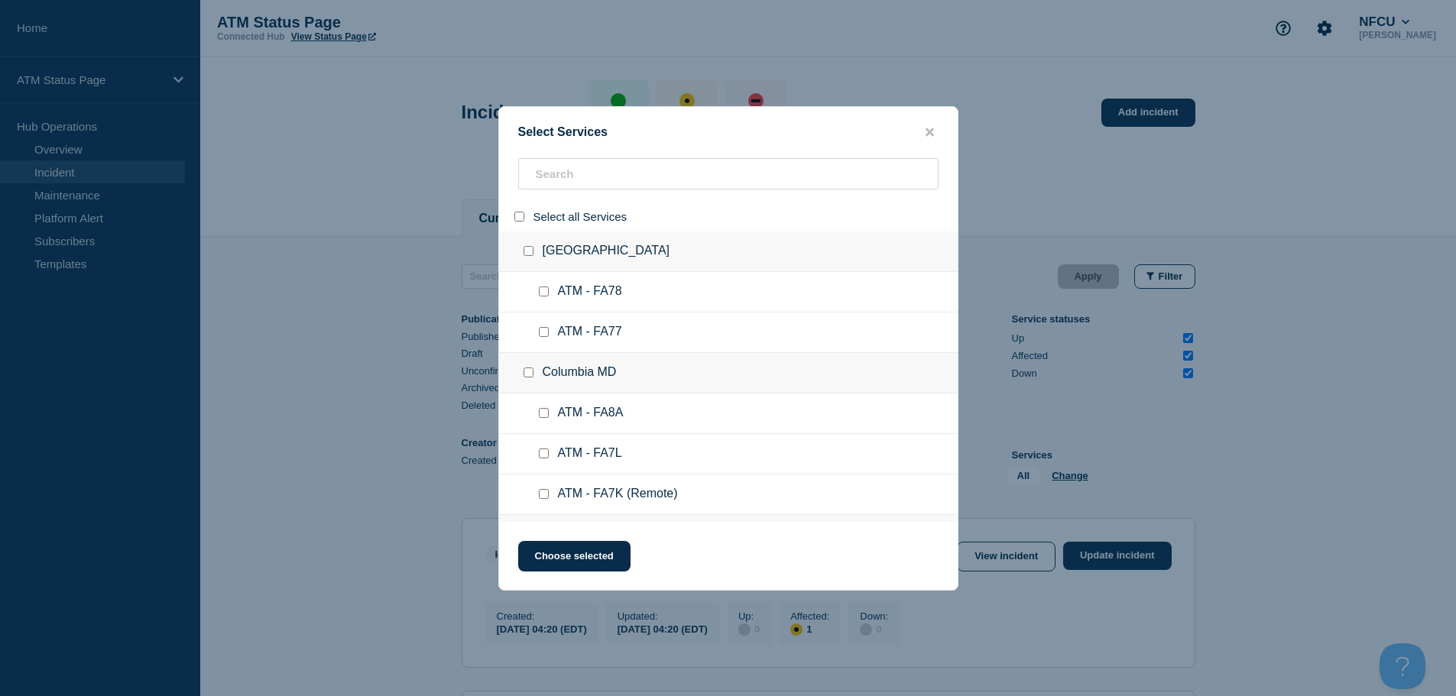
checkbox input "false"
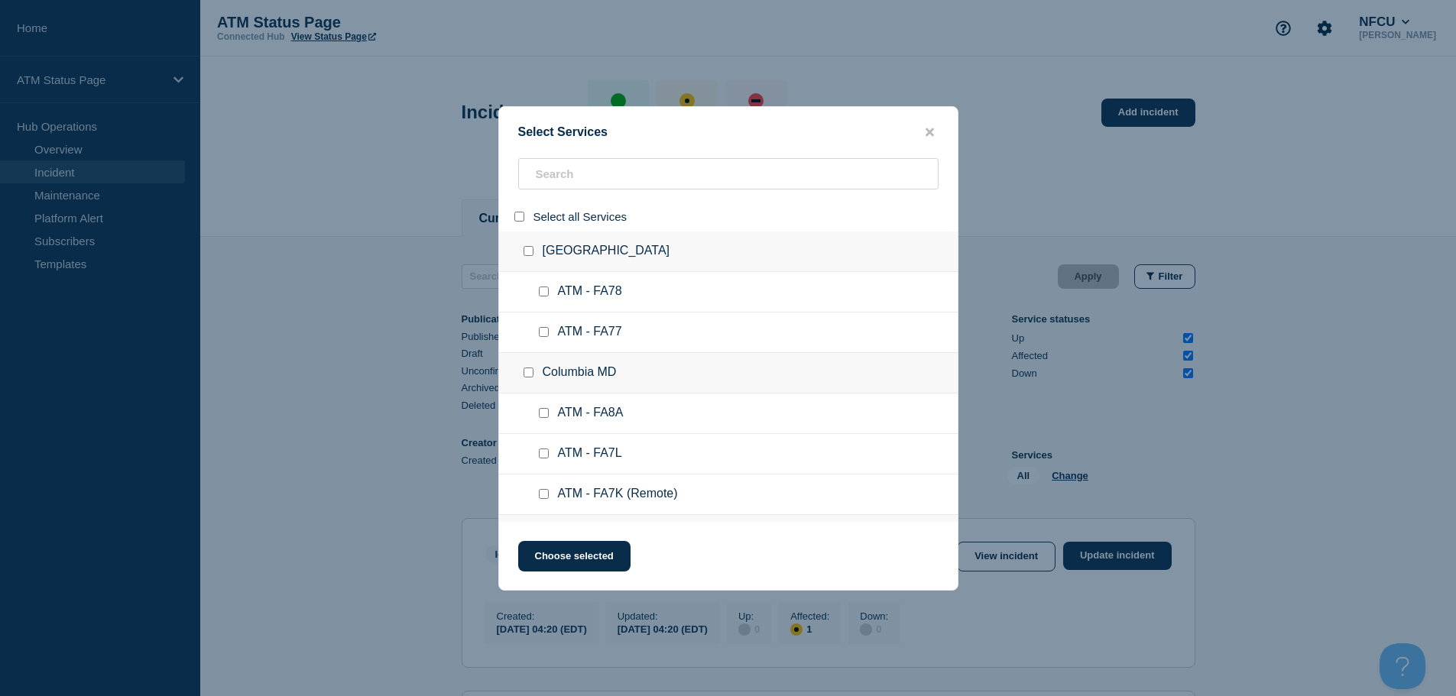
checkbox input "false"
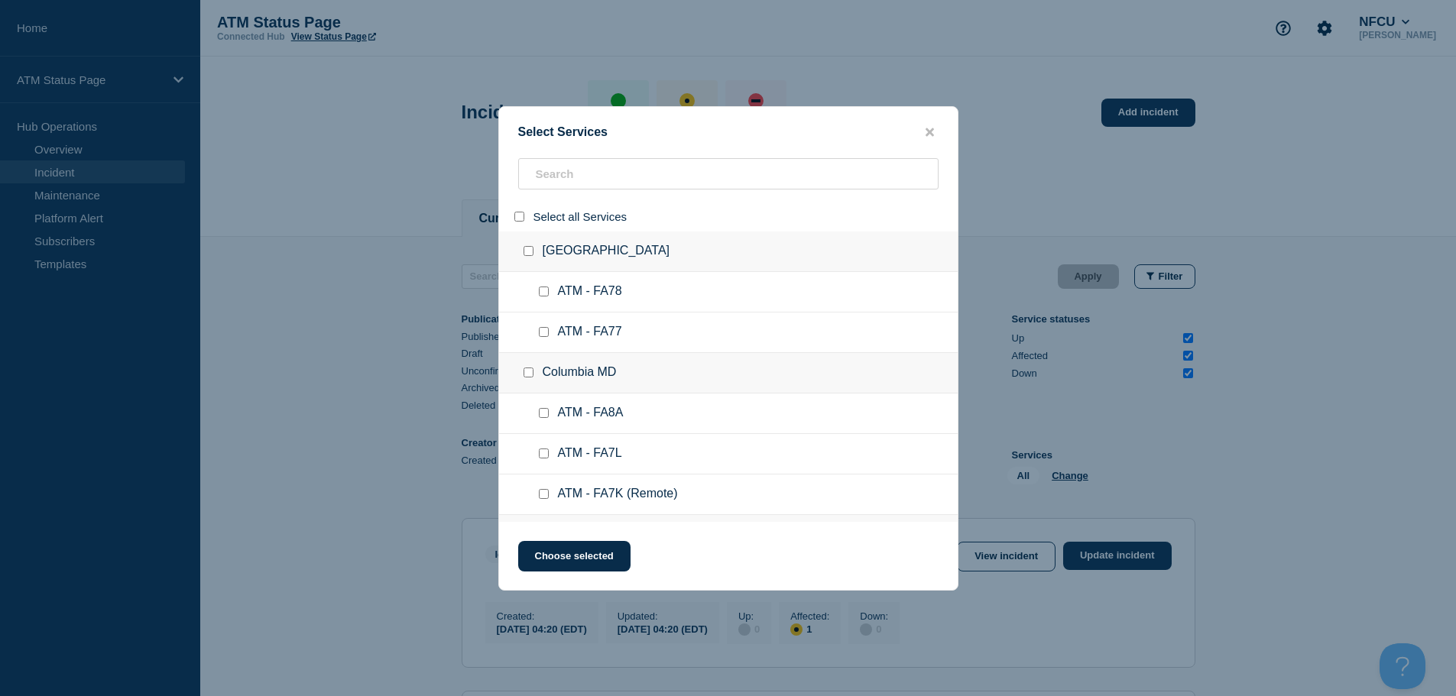
checkbox input "false"
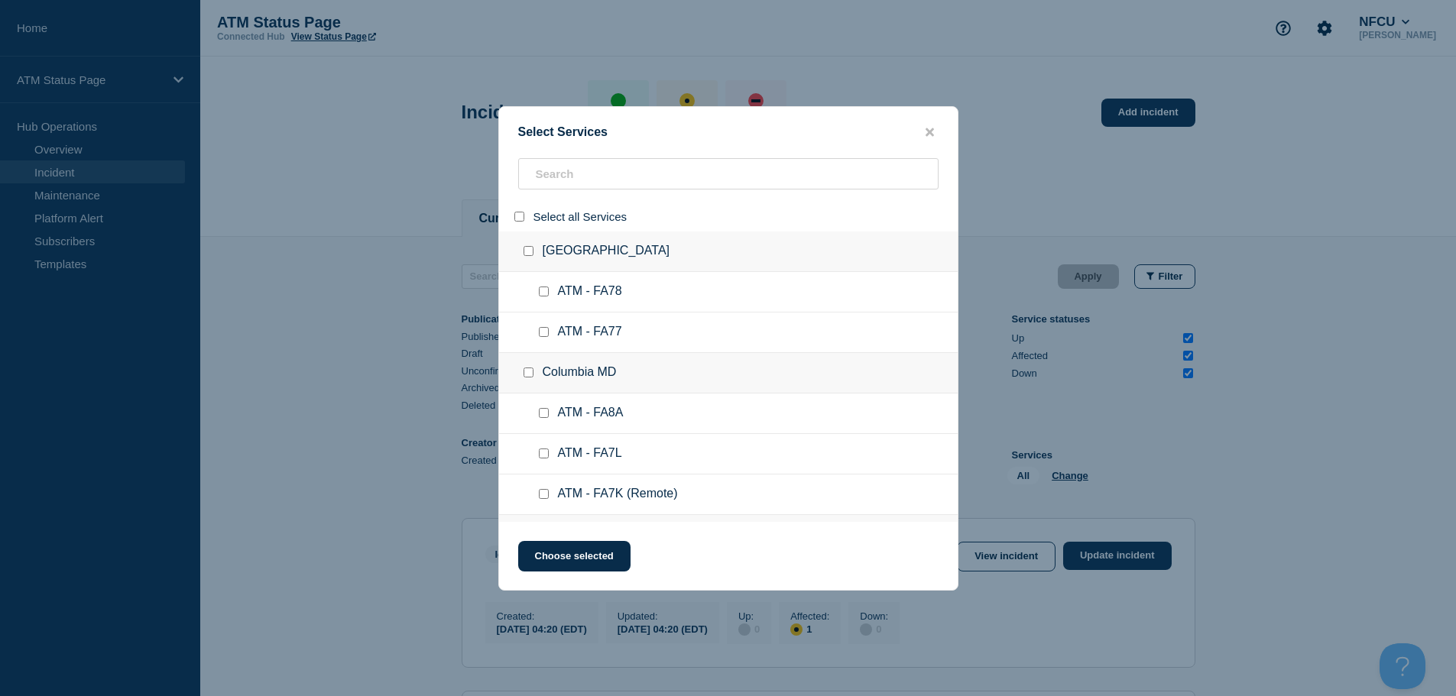
checkbox input "false"
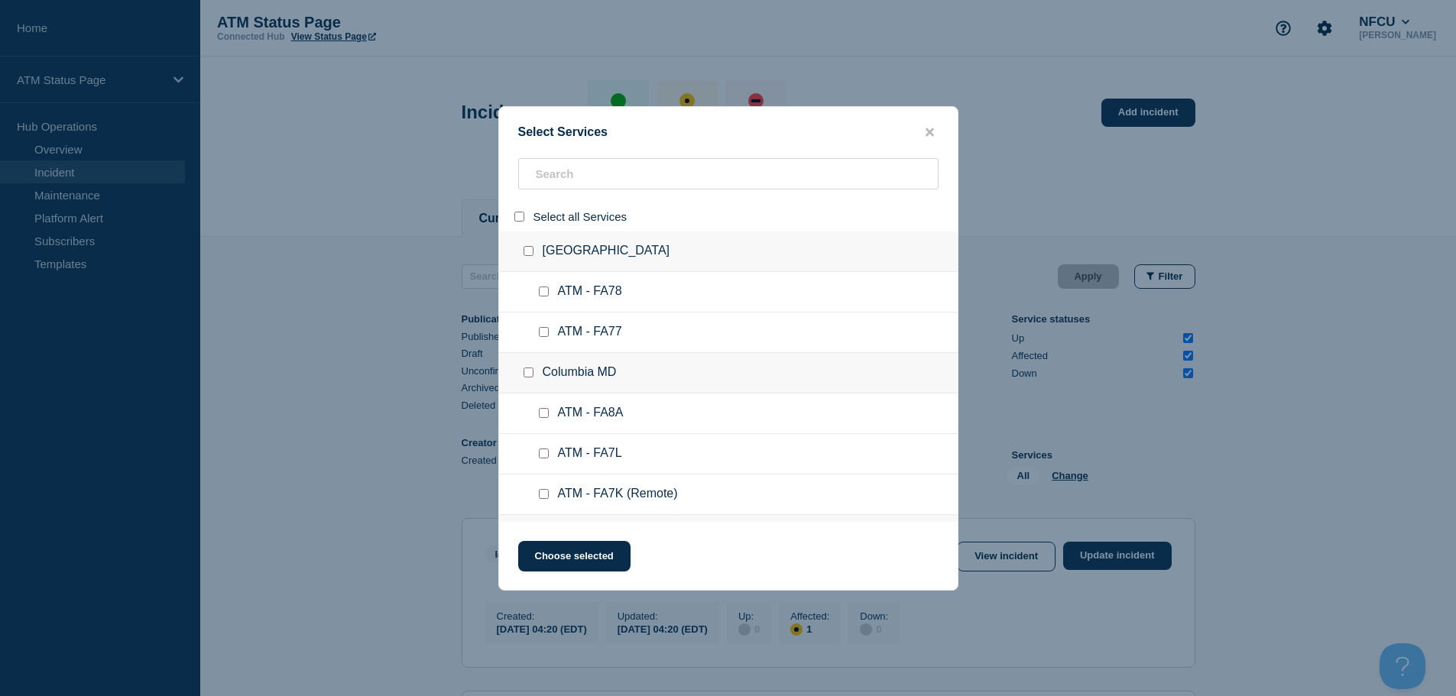
checkbox input "false"
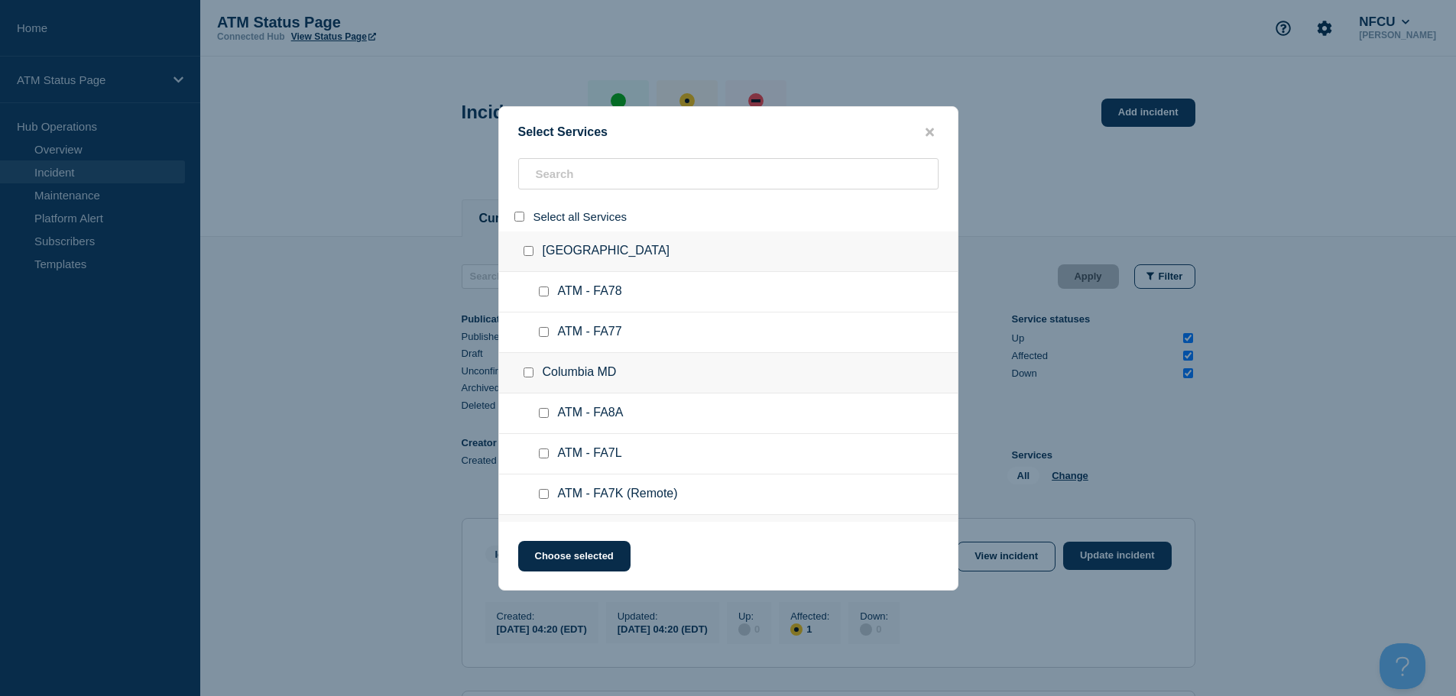
checkbox input "false"
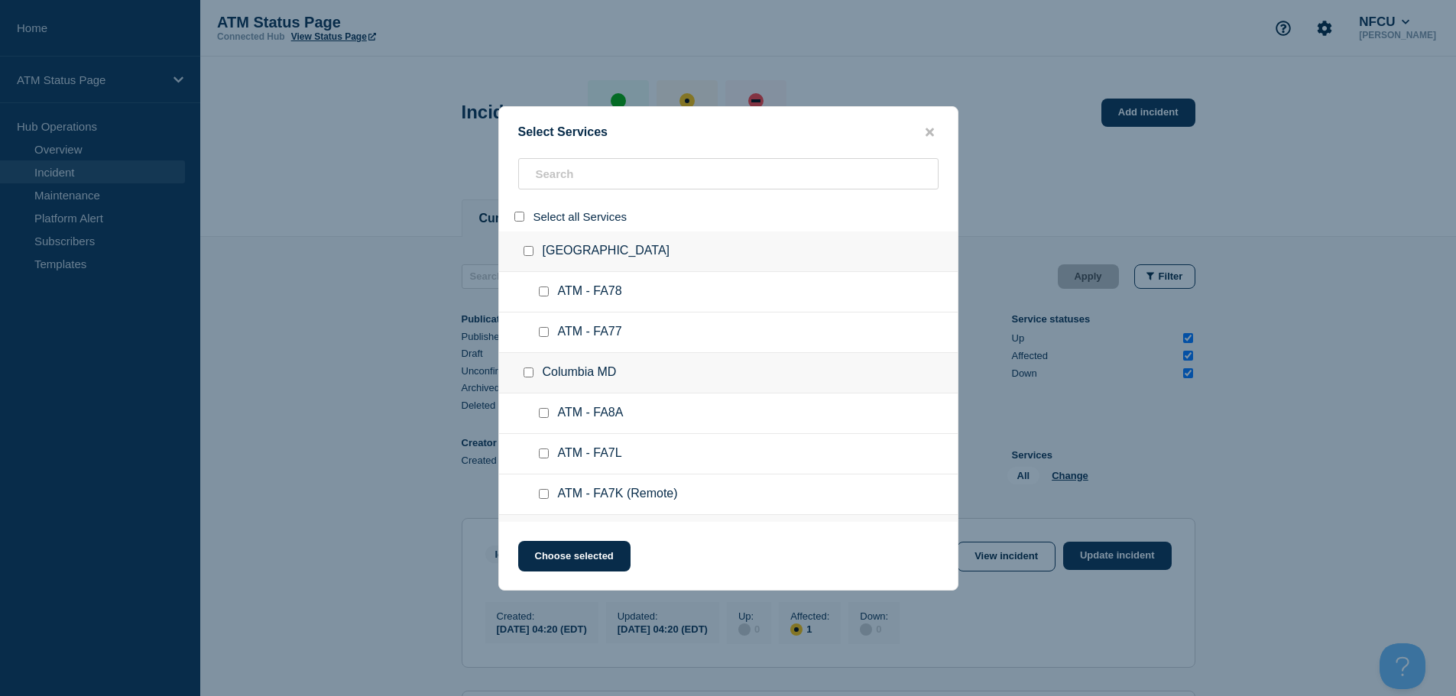
checkbox input "false"
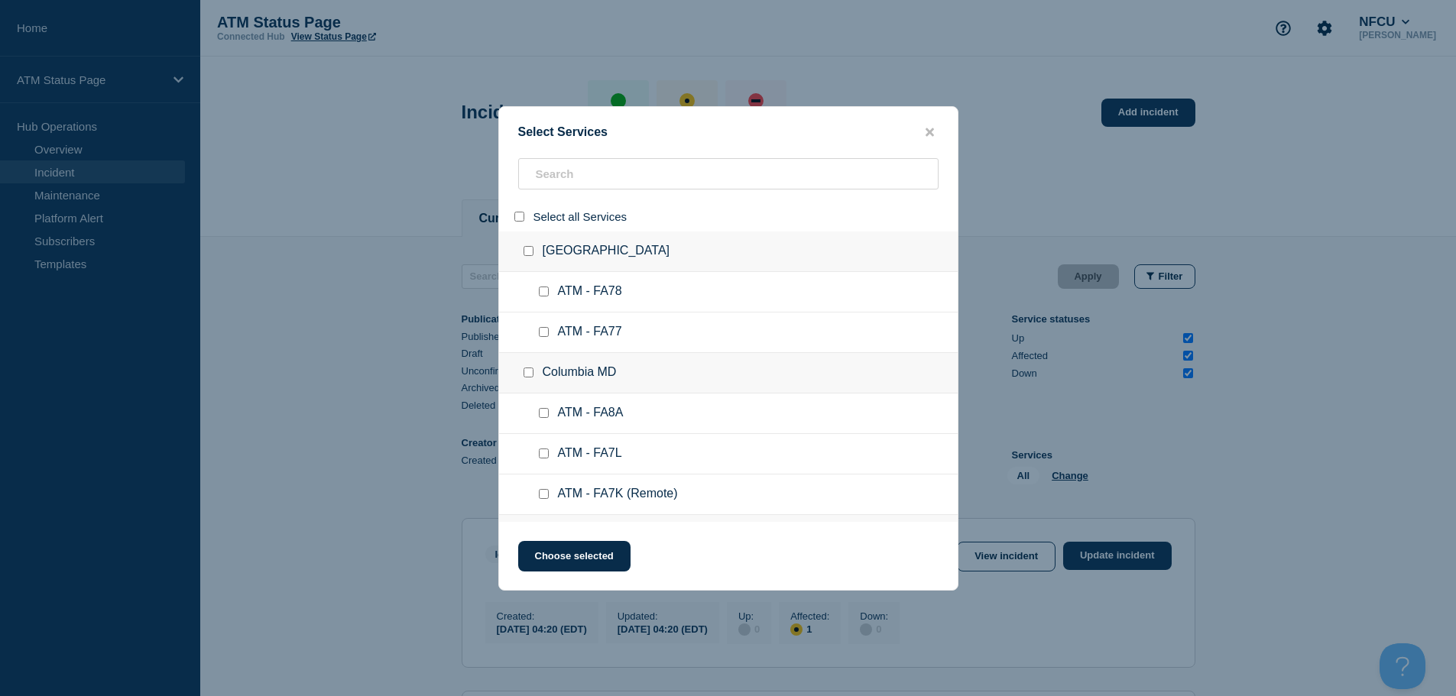
checkbox input "false"
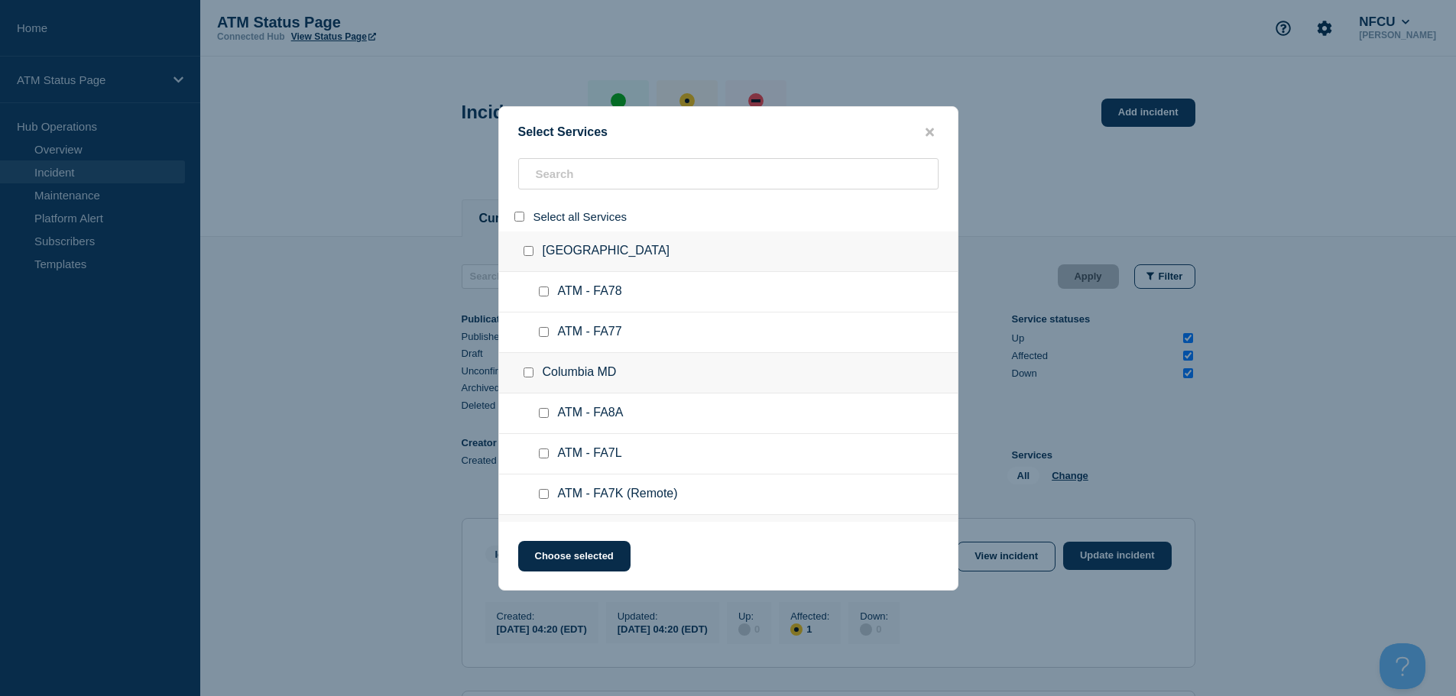
checkbox input "false"
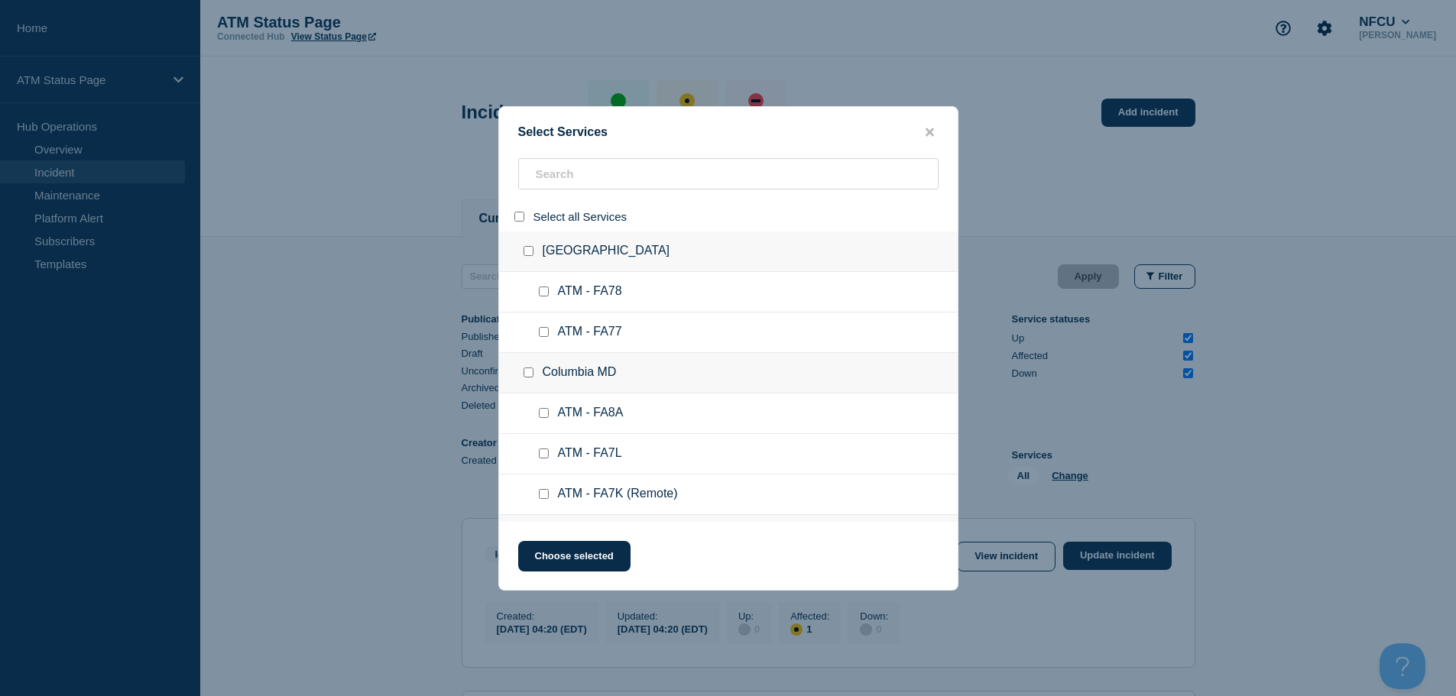
checkbox input "false"
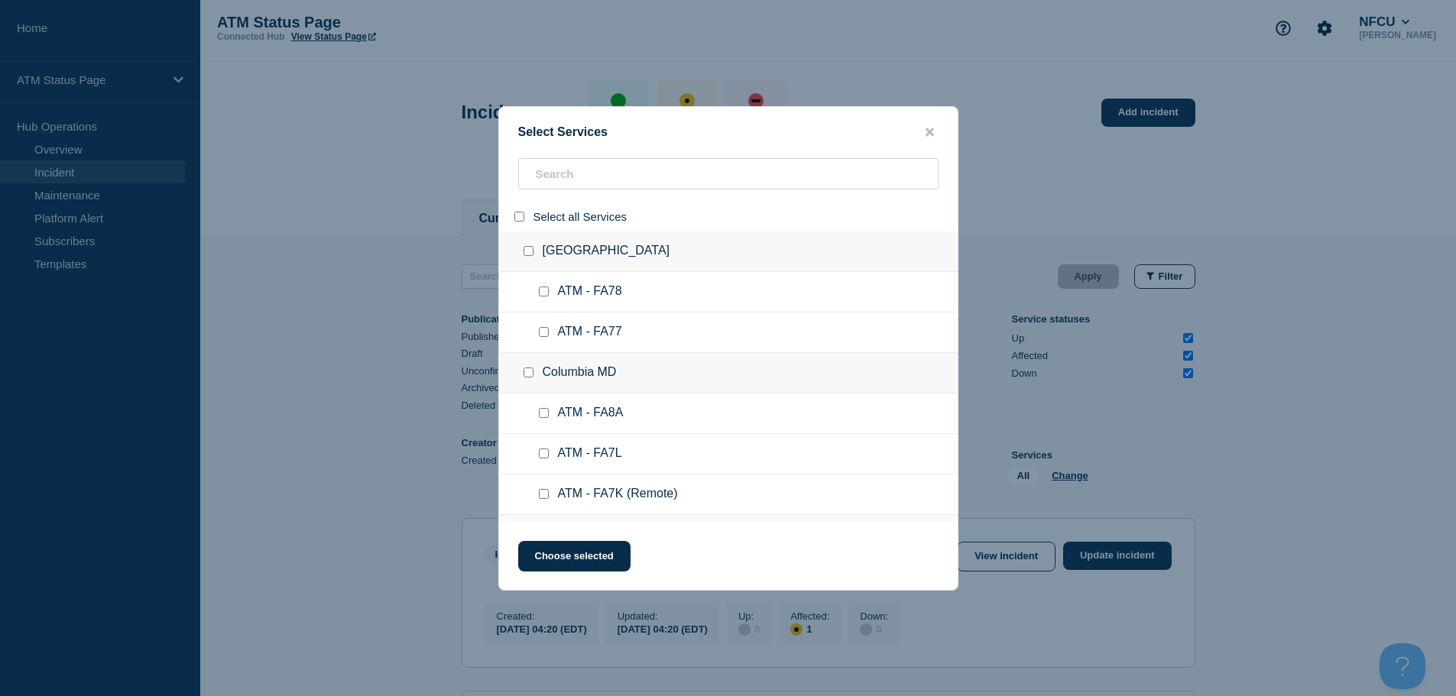
checkbox input "false"
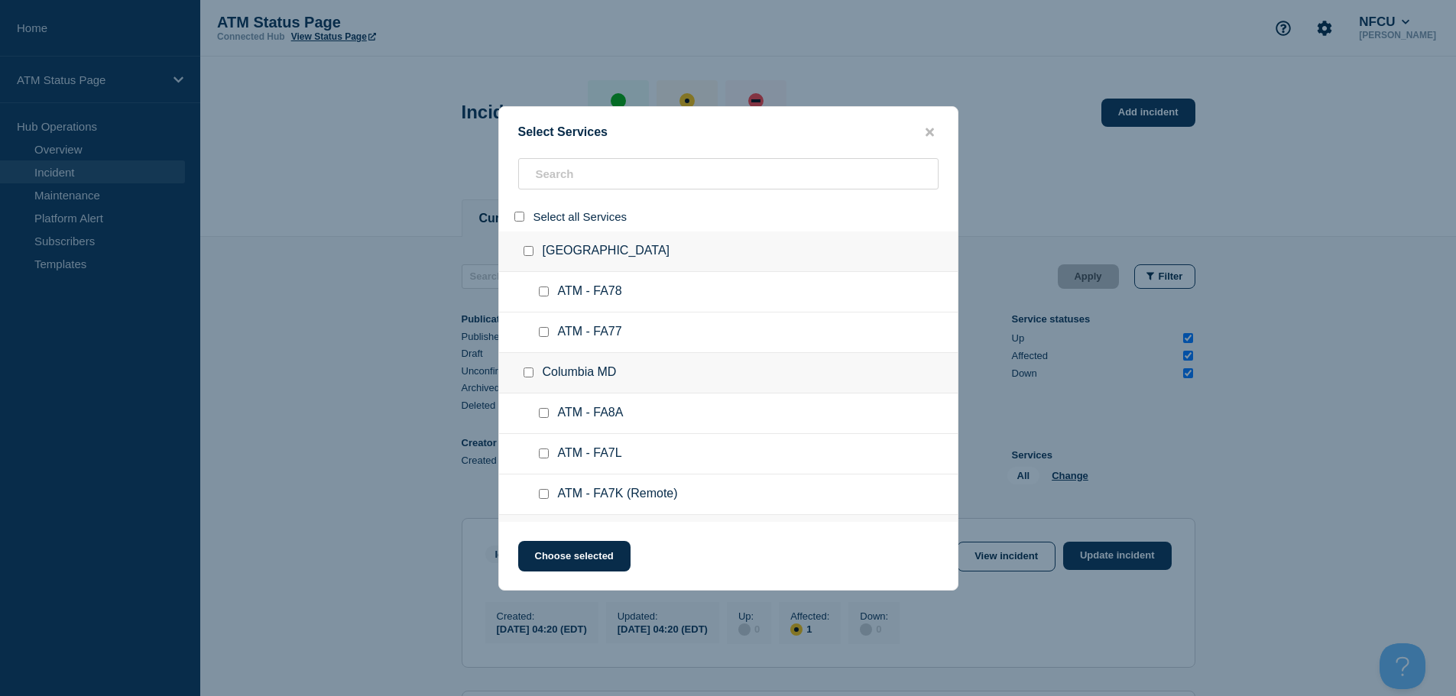
checkbox input "false"
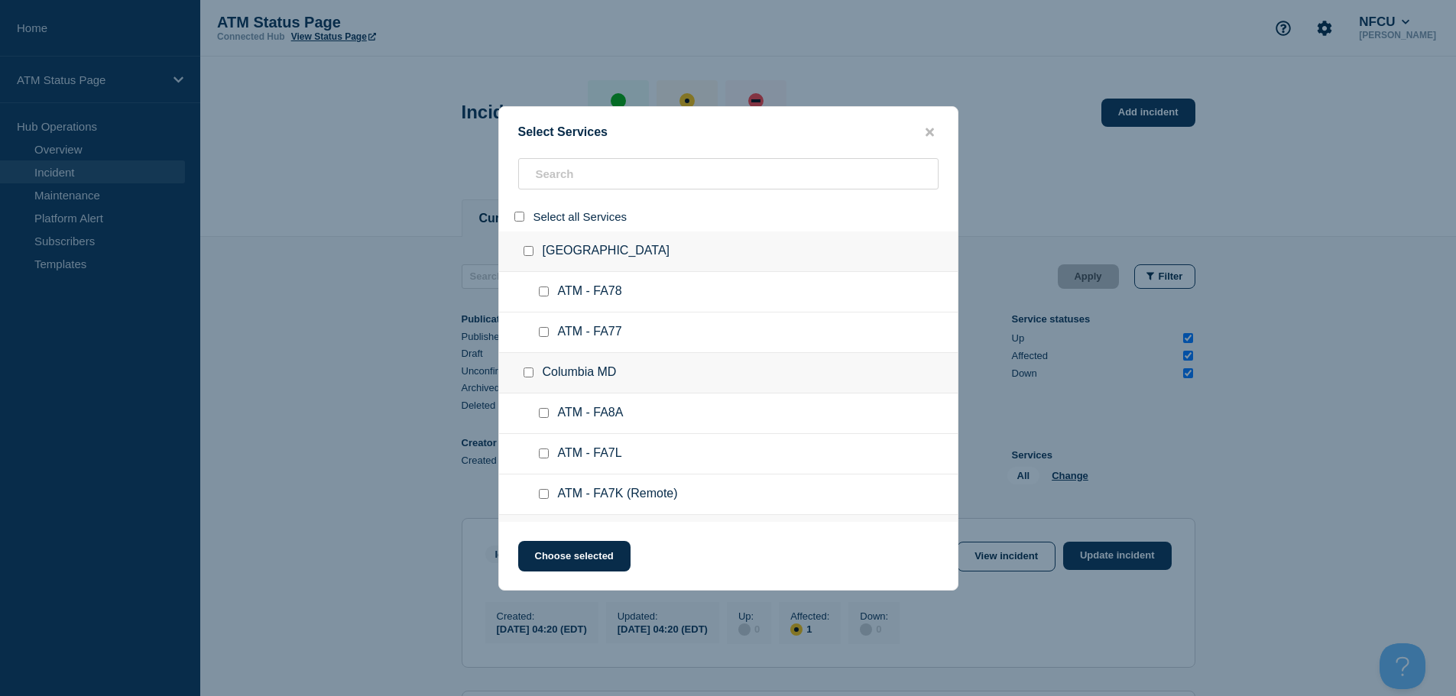
checkbox input "false"
click at [609, 176] on input "search" at bounding box center [728, 173] width 420 height 31
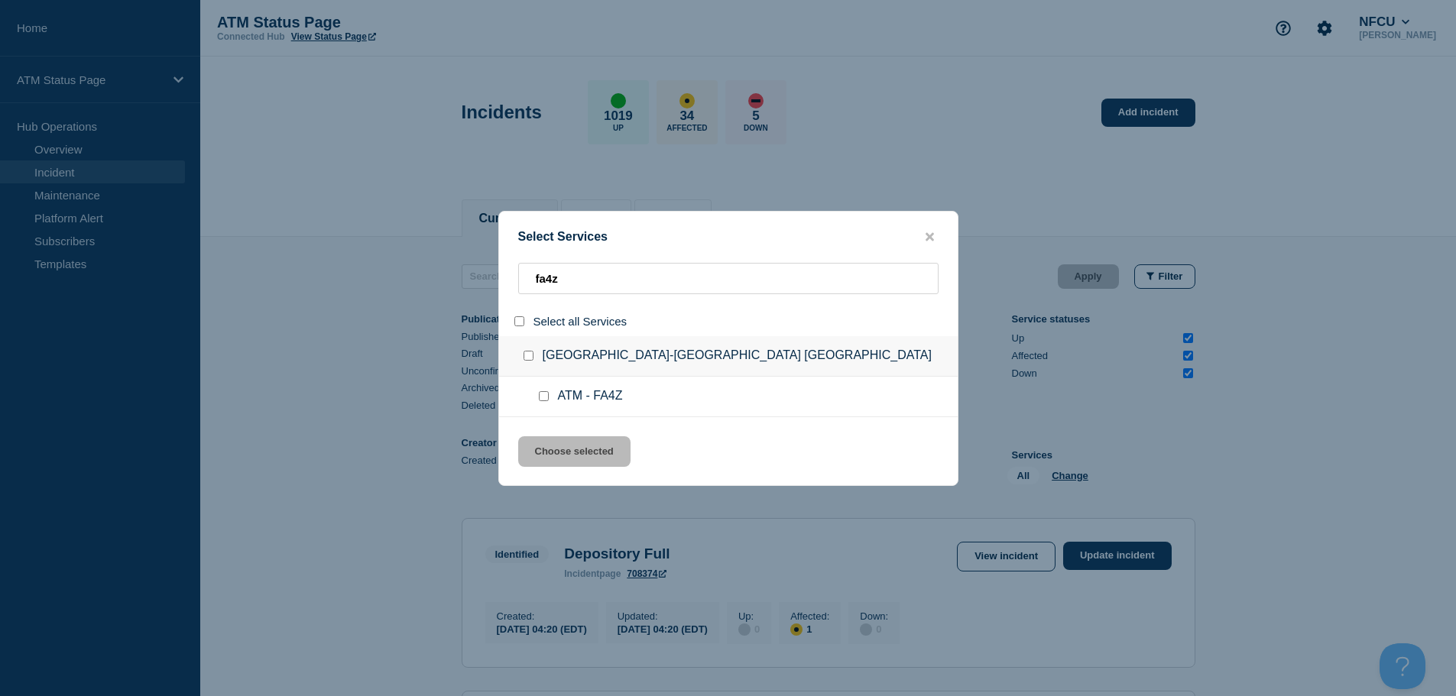
click at [549, 400] on div at bounding box center [547, 396] width 22 height 15
click at [548, 397] on input "service: ATM - FA4Z" at bounding box center [544, 396] width 10 height 10
click at [594, 455] on button "Choose selected" at bounding box center [574, 451] width 112 height 31
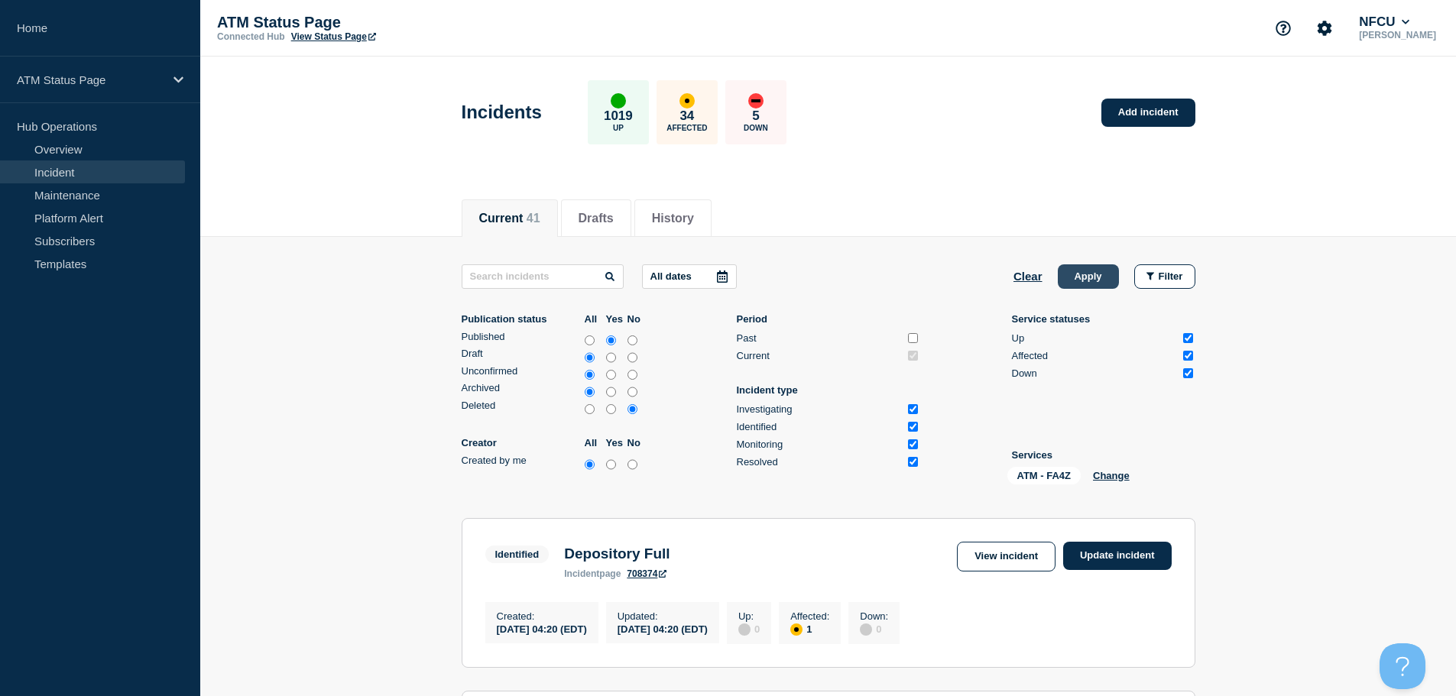
click at [779, 274] on button "Apply" at bounding box center [1087, 276] width 61 height 24
click at [779, 115] on link "Add incident" at bounding box center [1148, 113] width 94 height 28
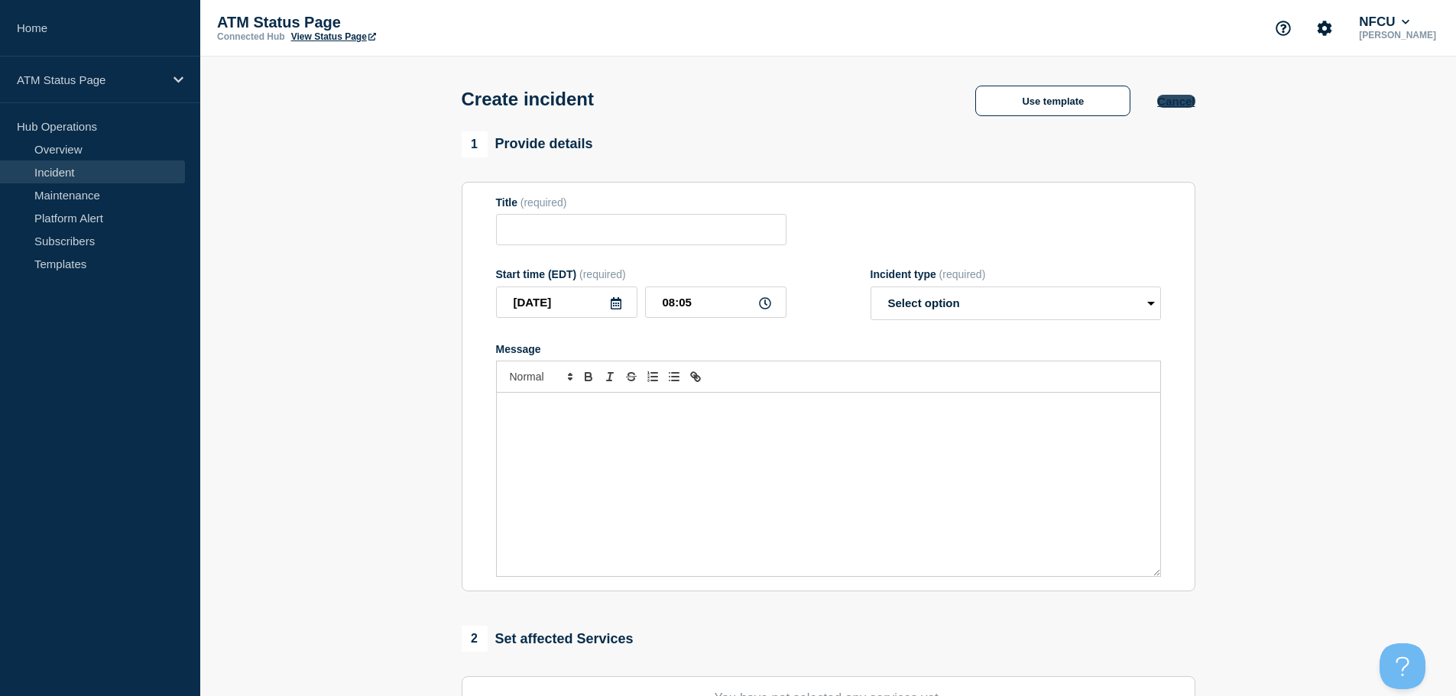
click at [779, 107] on button "Cancel" at bounding box center [1175, 101] width 37 height 13
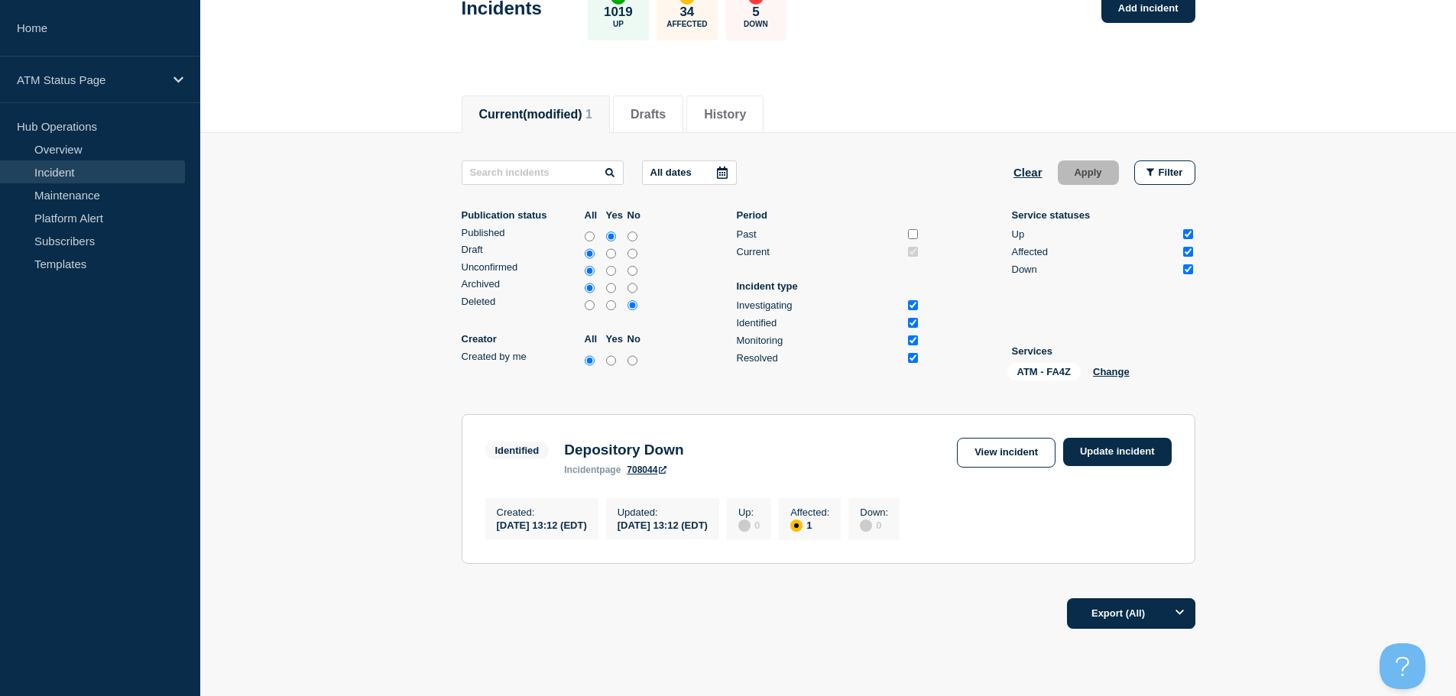
scroll to position [181, 0]
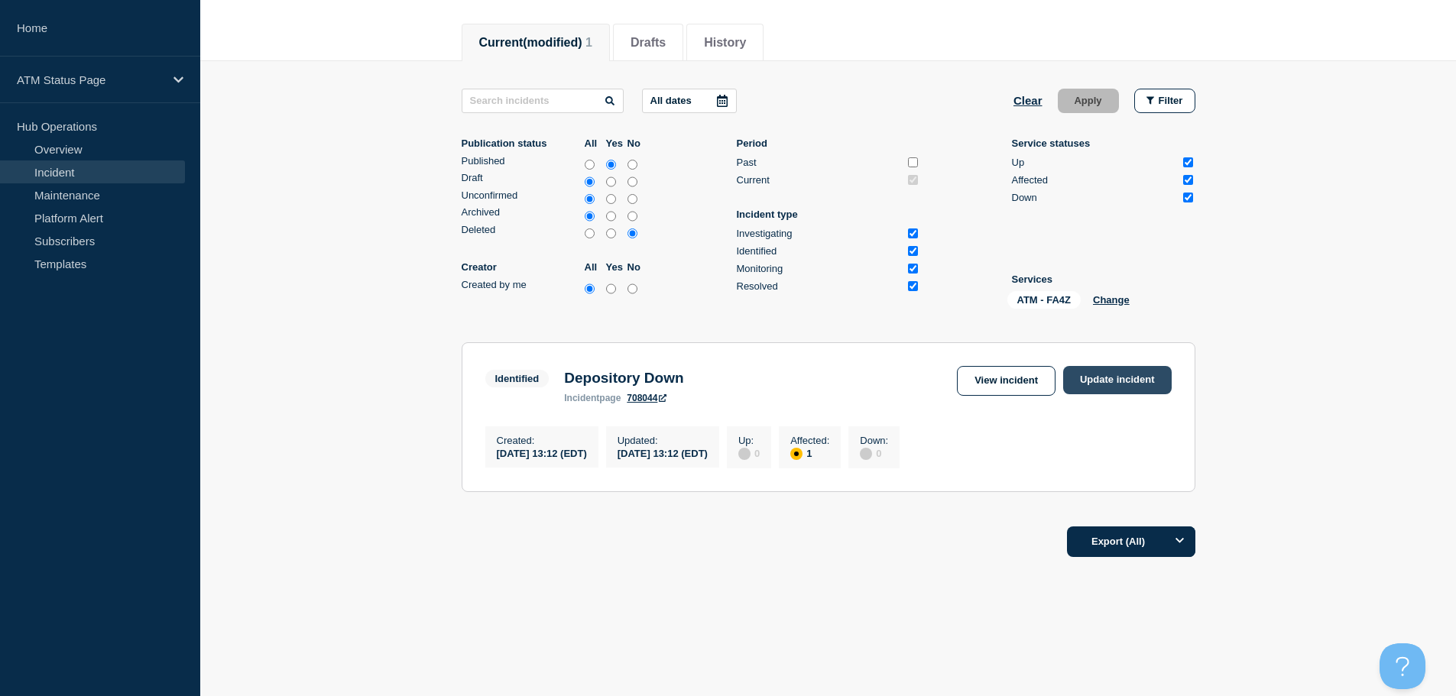
click at [779, 382] on link "Update incident" at bounding box center [1117, 380] width 108 height 28
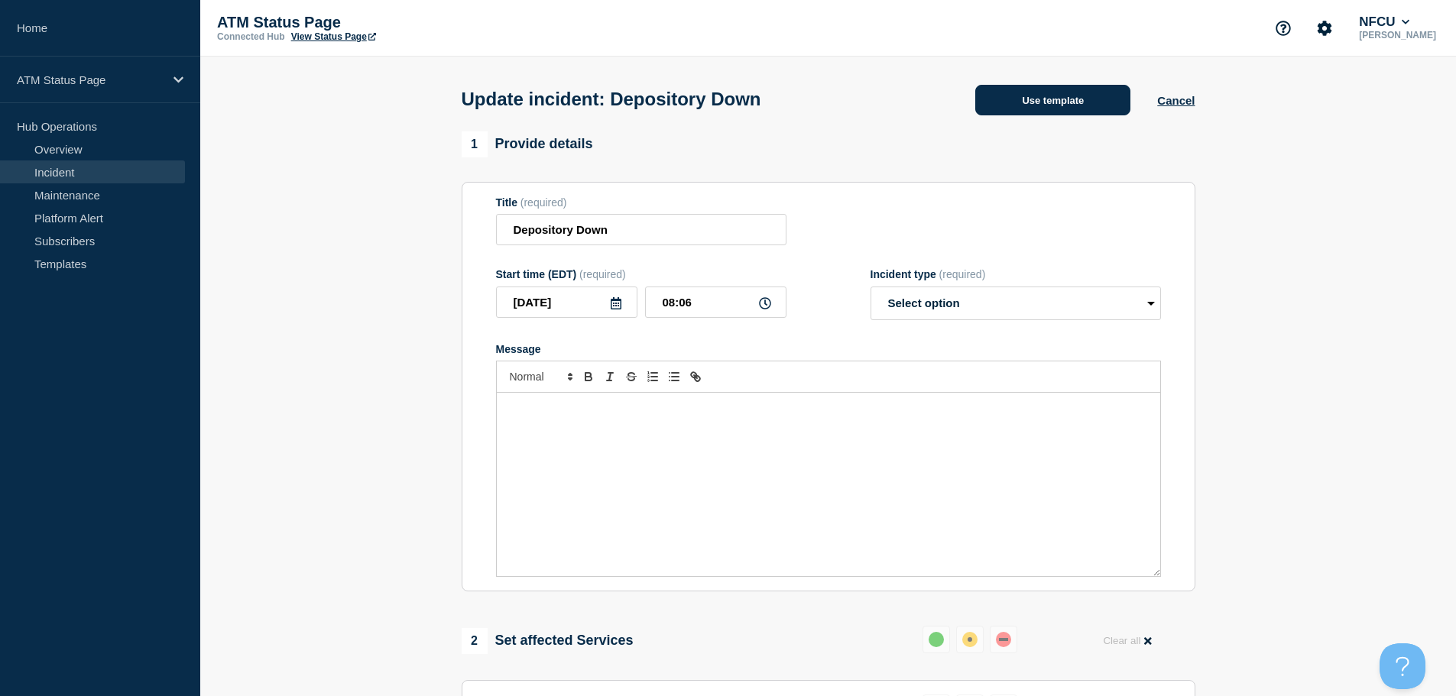
click at [779, 102] on button "Use template" at bounding box center [1052, 100] width 155 height 31
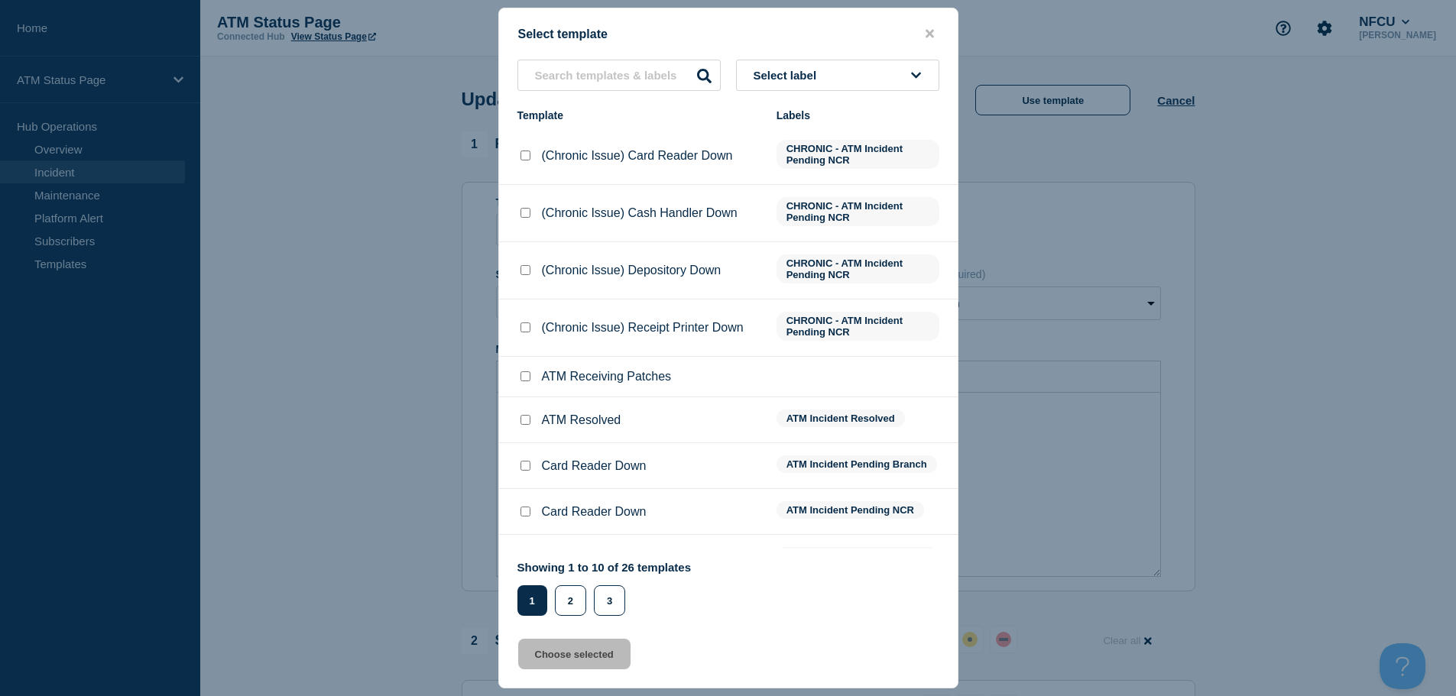
click at [779, 84] on button "Select label" at bounding box center [837, 75] width 203 height 31
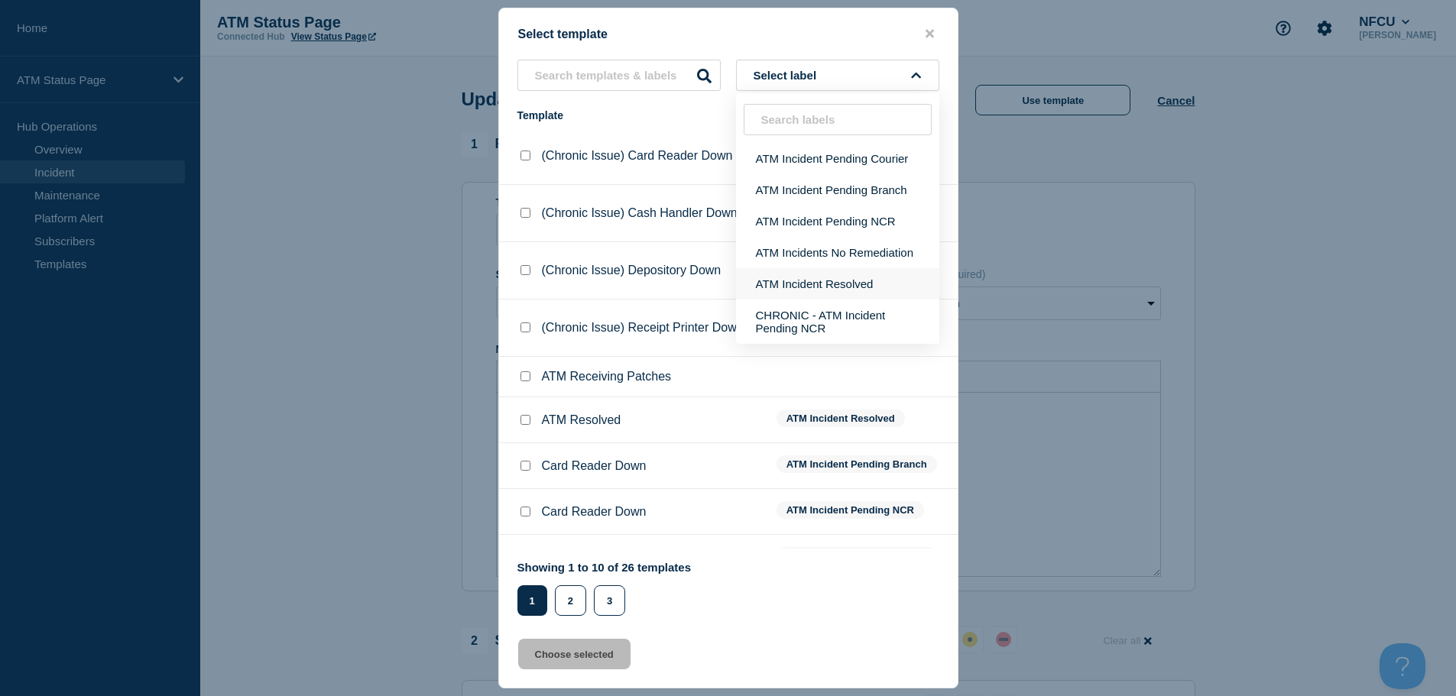
click at [779, 283] on button "ATM Incident Resolved" at bounding box center [837, 283] width 203 height 31
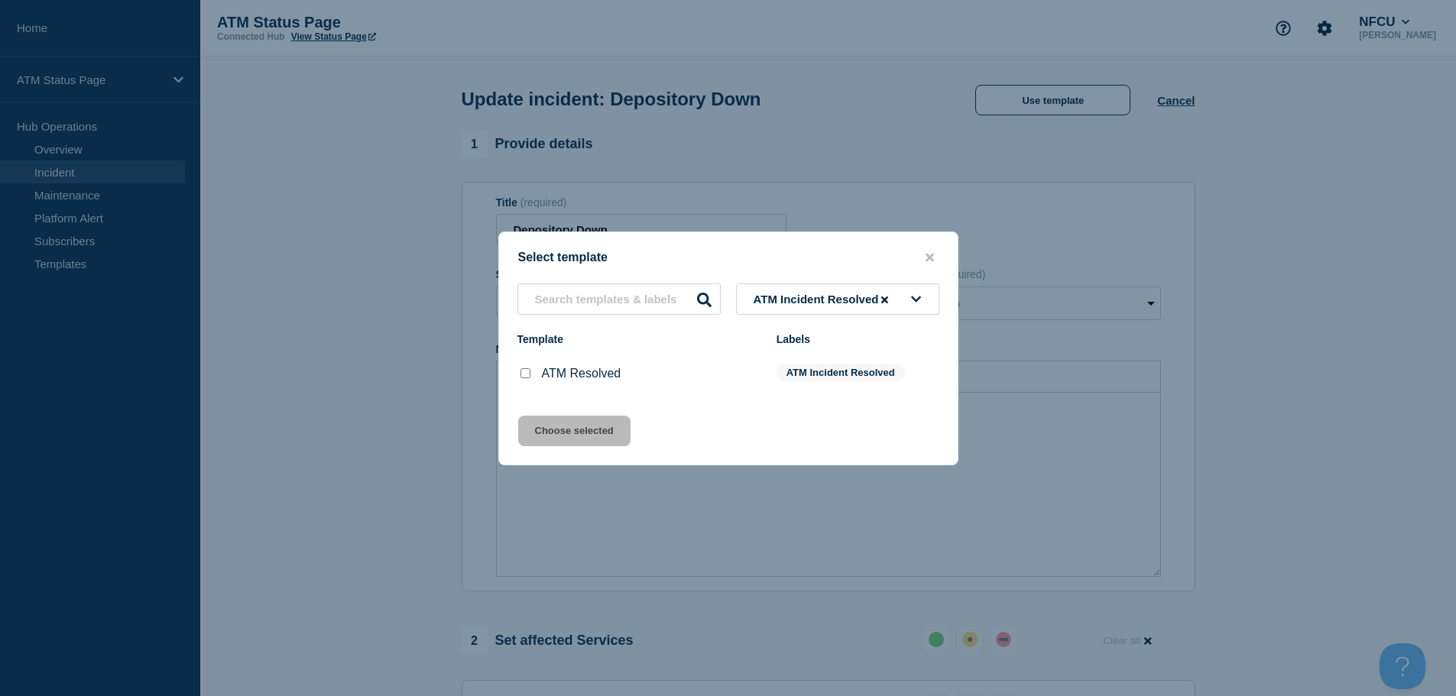
click at [524, 371] on input "ATM Resolved checkbox" at bounding box center [525, 373] width 10 height 10
click at [556, 437] on button "Choose selected" at bounding box center [574, 431] width 112 height 31
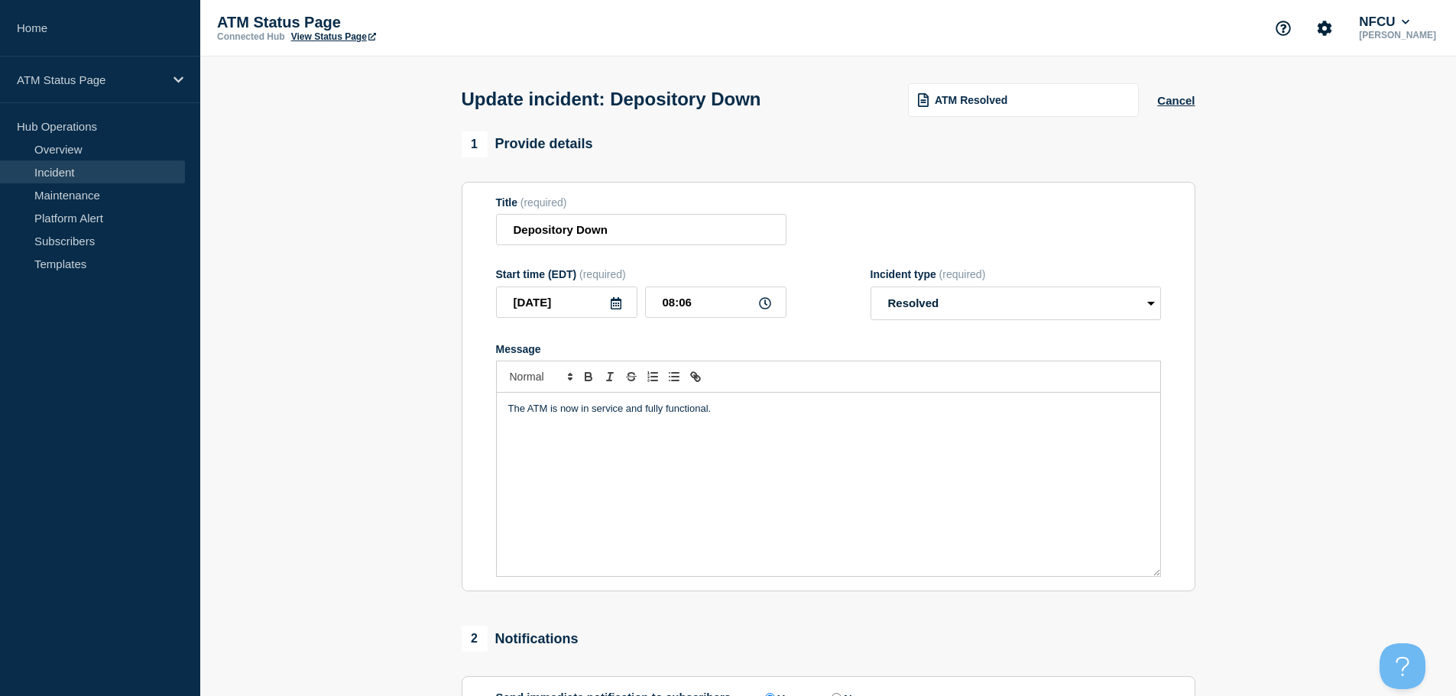
scroll to position [282, 0]
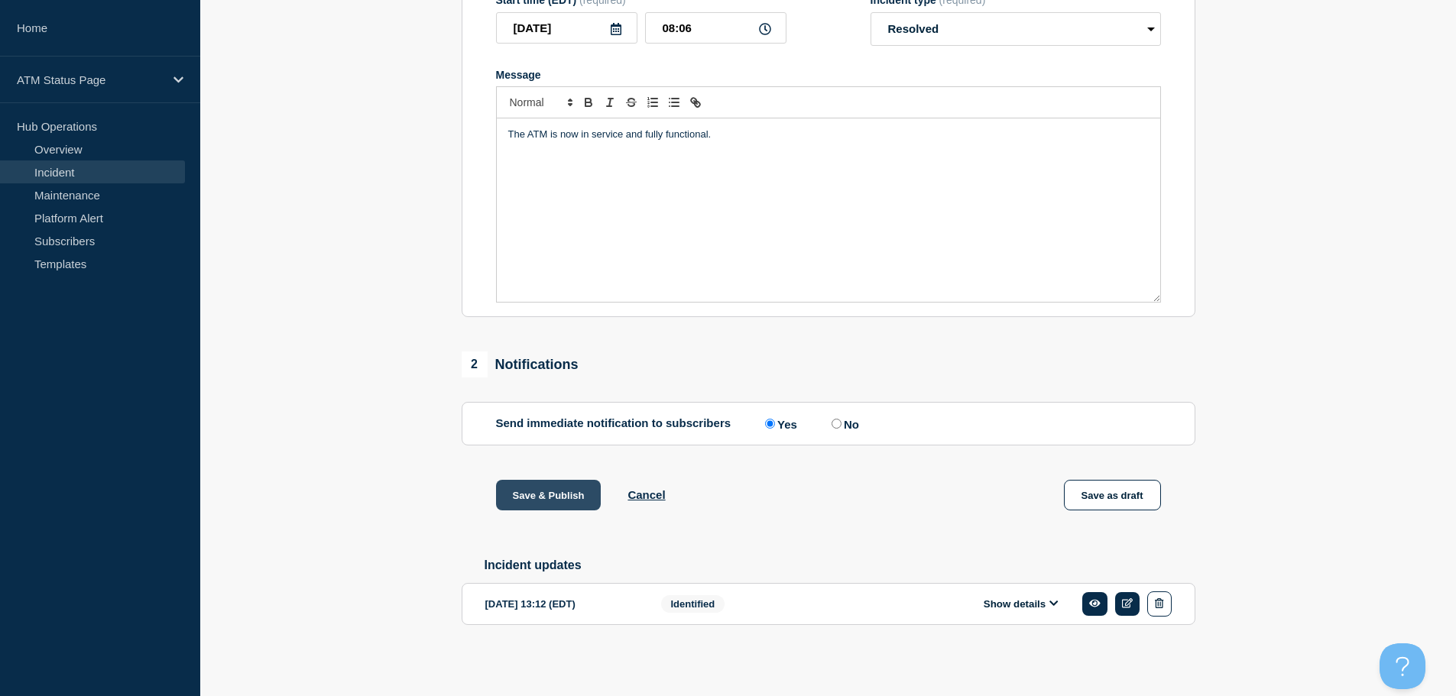
click at [524, 491] on button "Save & Publish" at bounding box center [548, 495] width 105 height 31
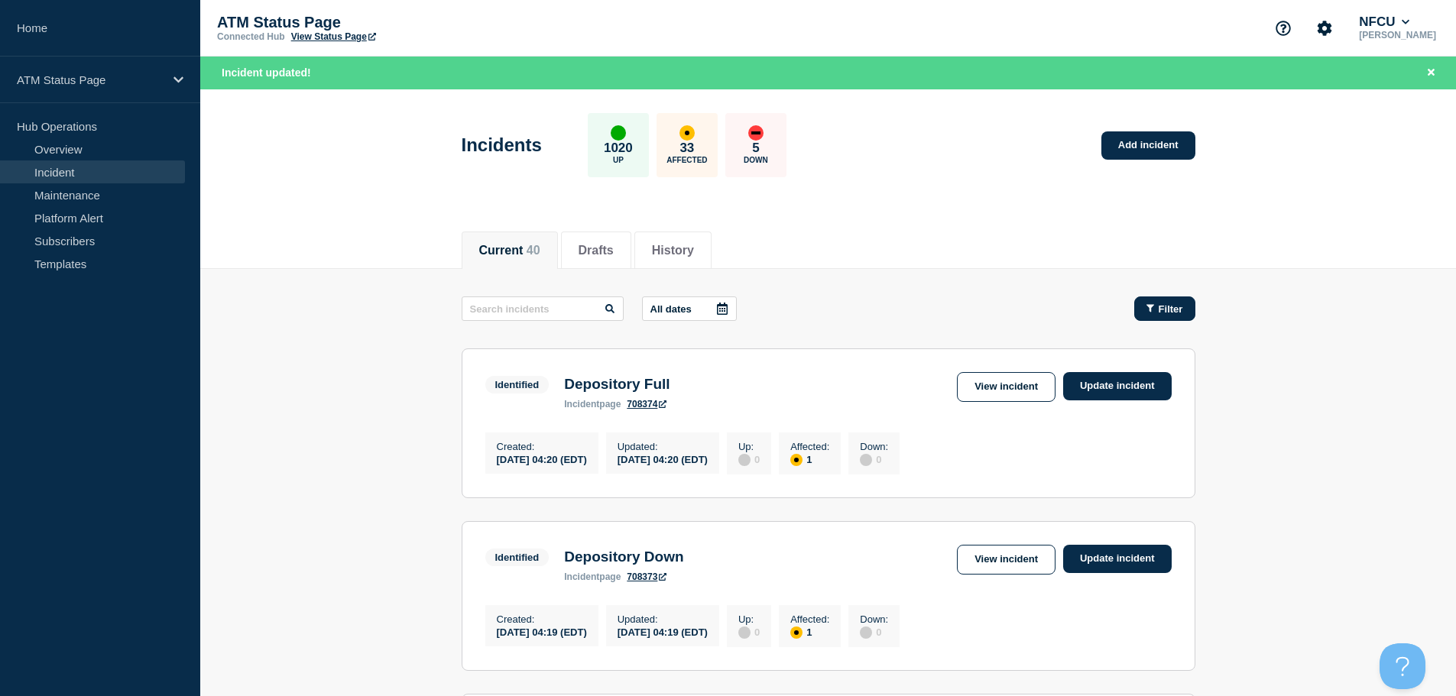
click at [779, 313] on span "Filter" at bounding box center [1170, 308] width 24 height 11
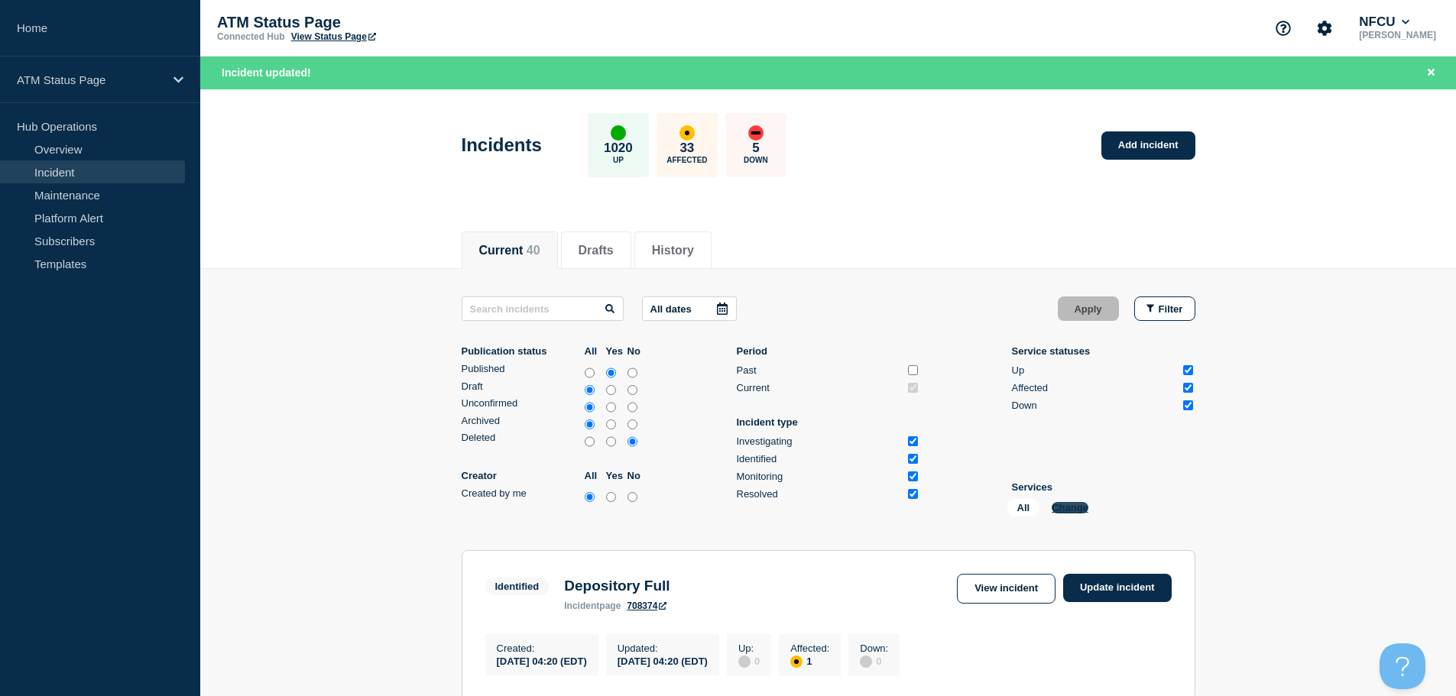
click at [779, 507] on button "Change" at bounding box center [1069, 507] width 37 height 11
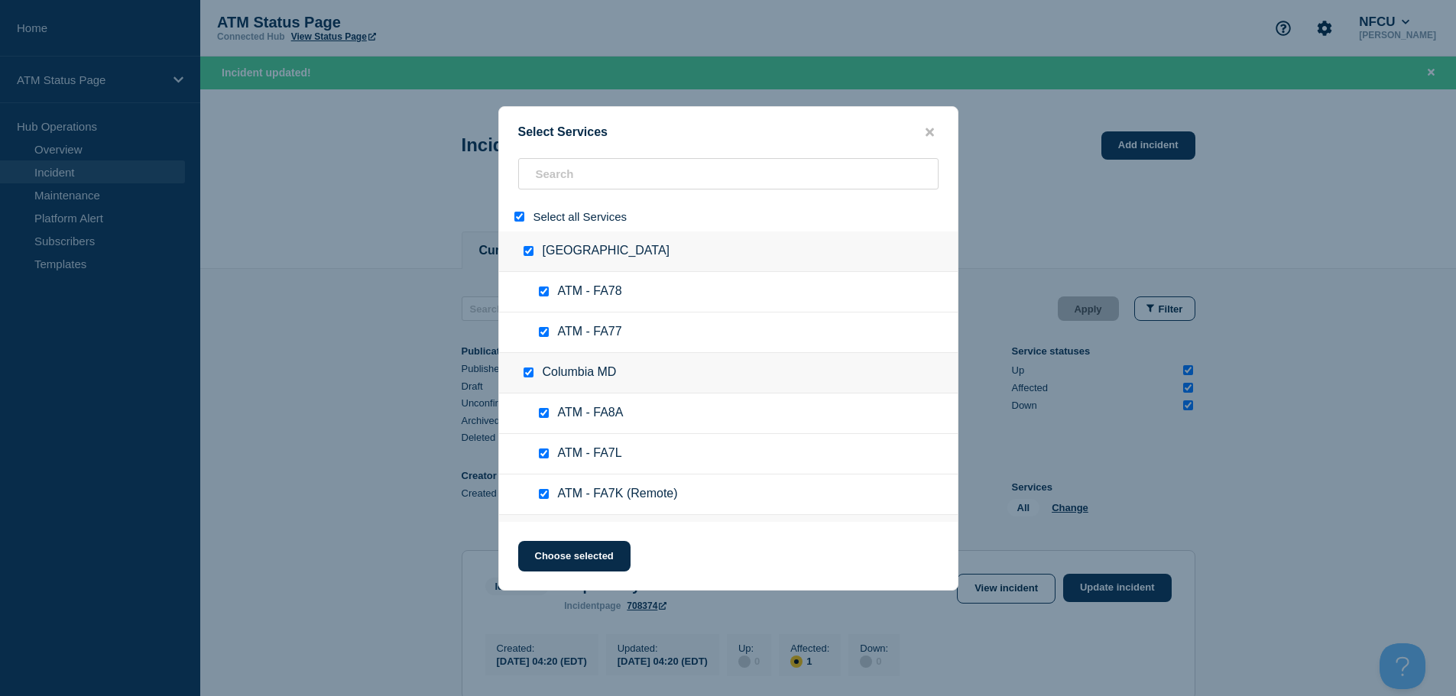
click at [517, 222] on input "select all" at bounding box center [519, 217] width 10 height 10
click at [552, 184] on input "search" at bounding box center [728, 173] width 420 height 31
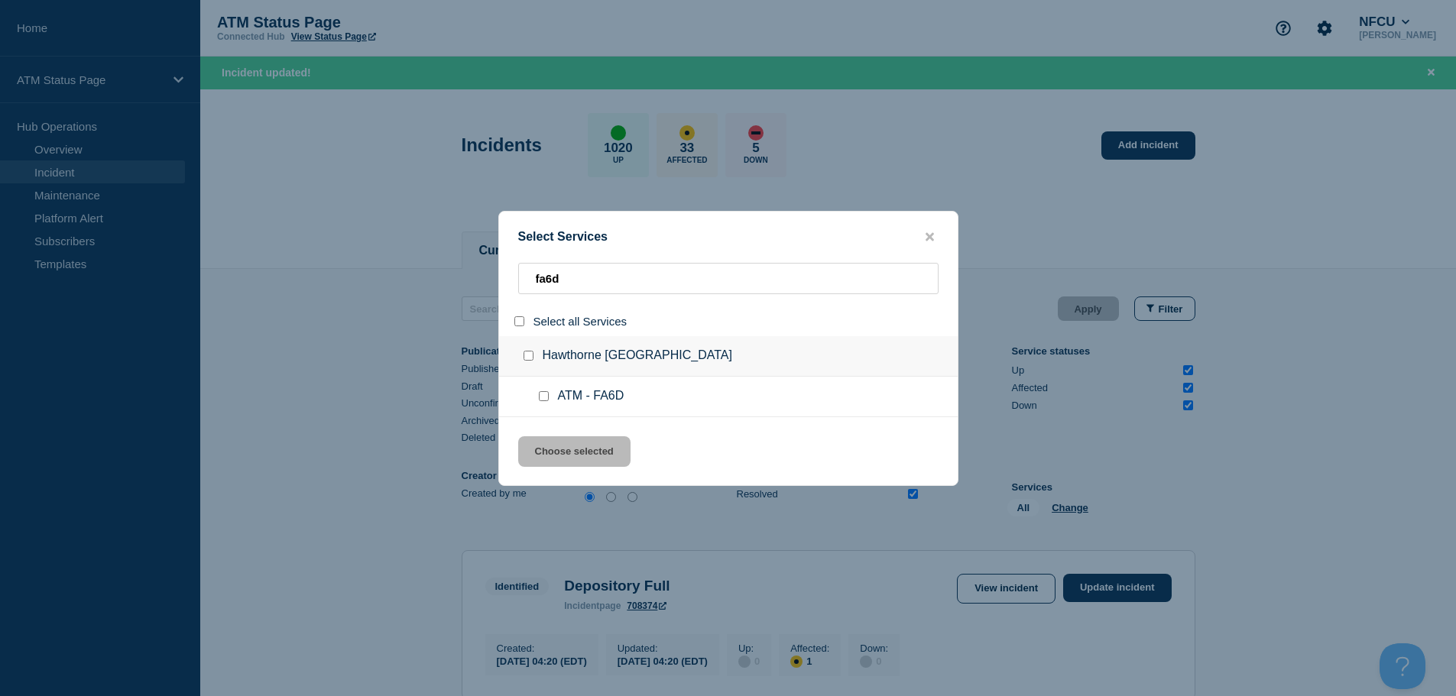
click at [546, 397] on input "service: ATM - FA6D" at bounding box center [544, 396] width 10 height 10
click at [545, 449] on button "Choose selected" at bounding box center [574, 451] width 112 height 31
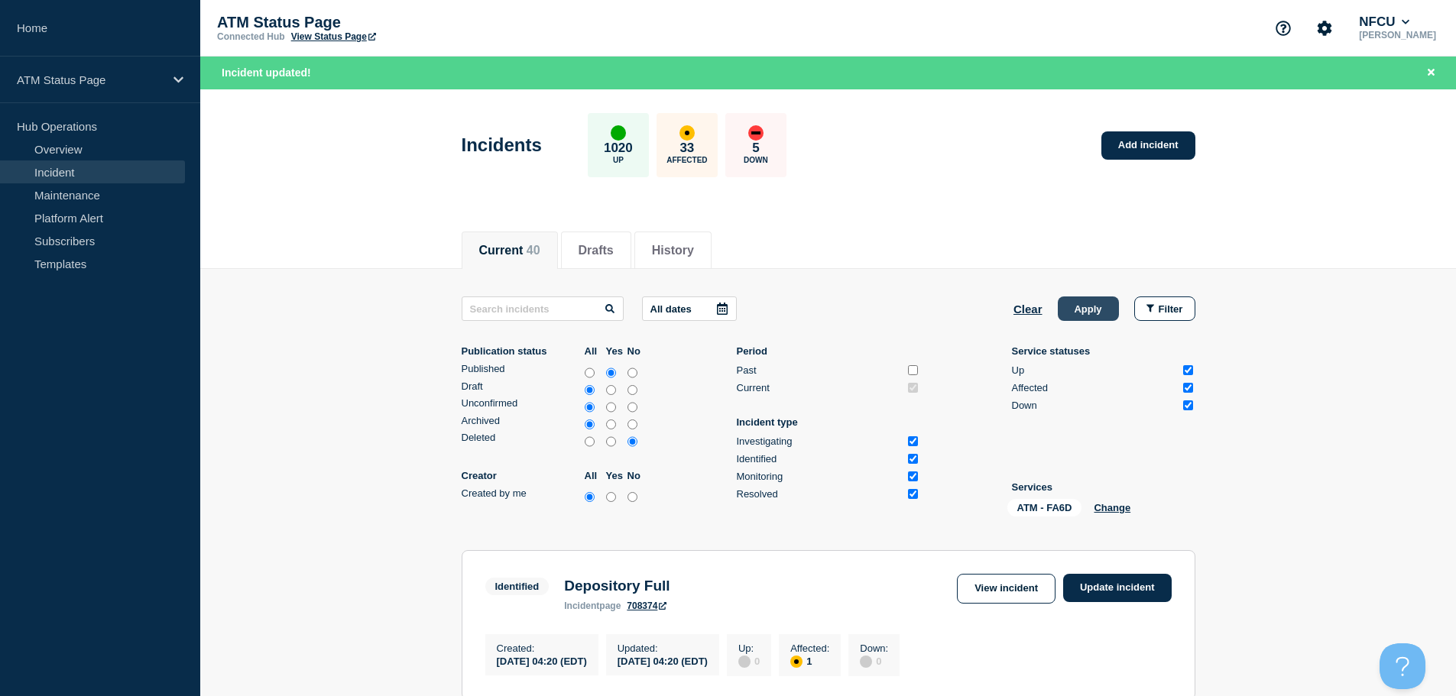
click at [779, 304] on button "Apply" at bounding box center [1087, 308] width 61 height 24
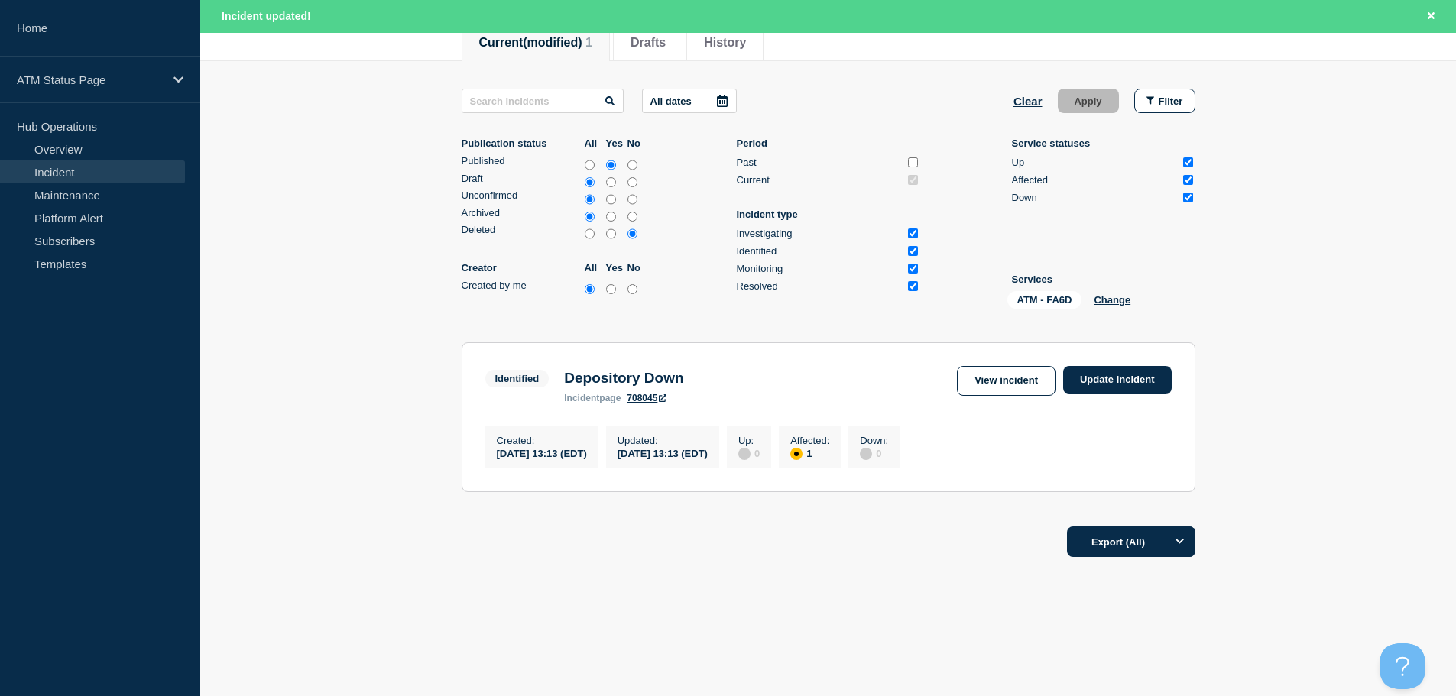
scroll to position [213, 0]
click at [779, 384] on link "Update incident" at bounding box center [1117, 380] width 108 height 28
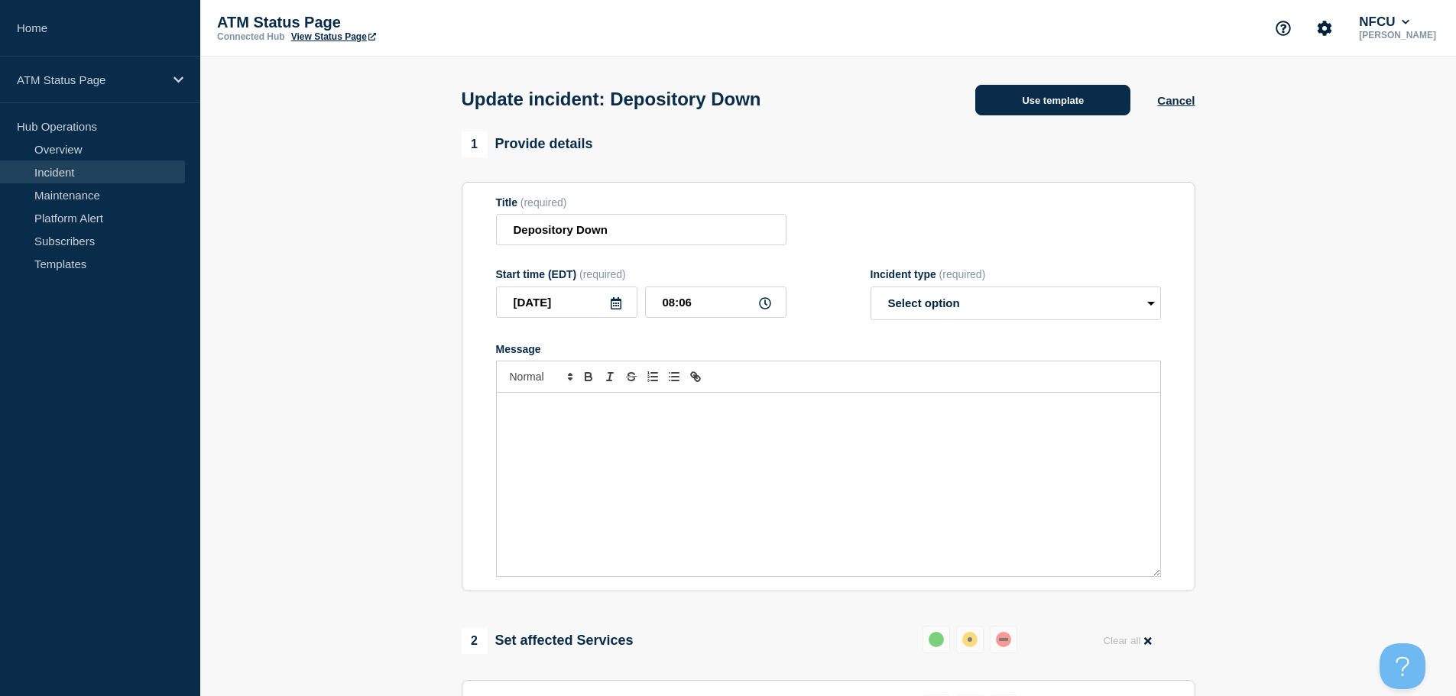
click at [779, 103] on button "Use template" at bounding box center [1052, 100] width 155 height 31
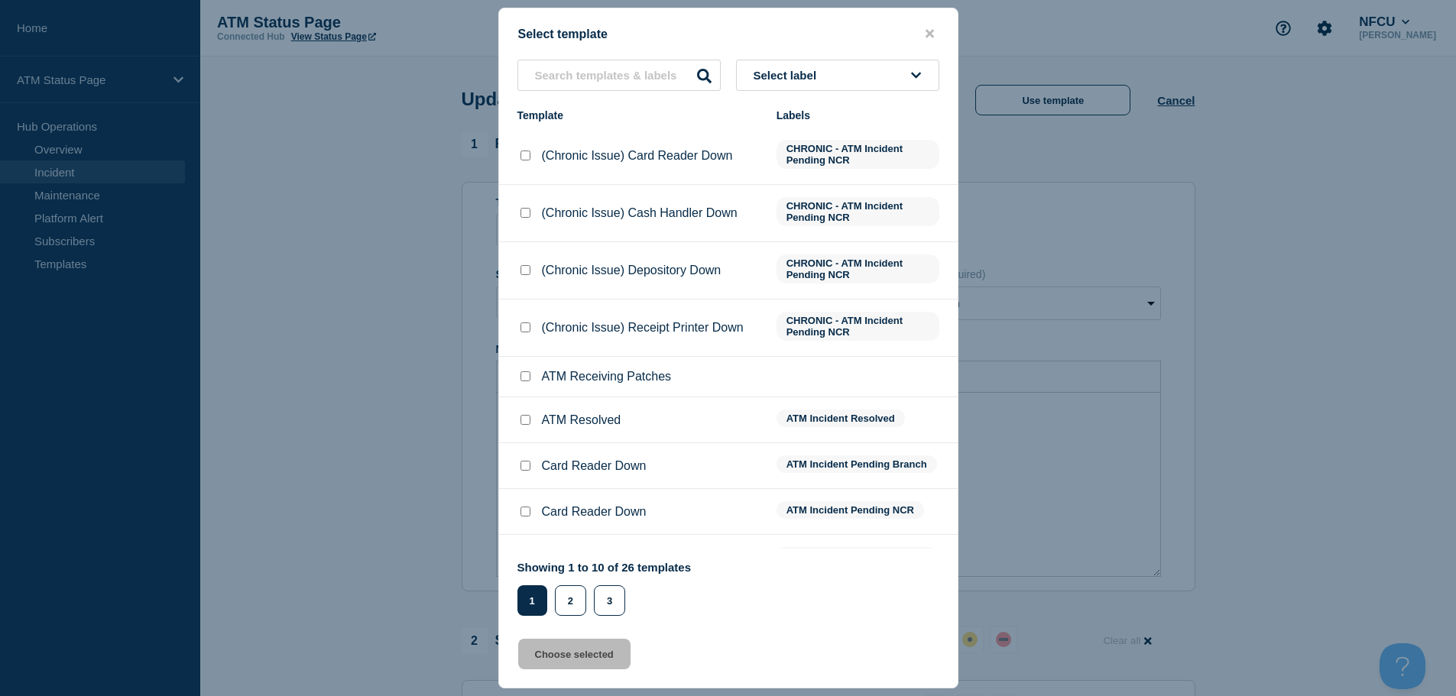
click at [779, 70] on button "Select label" at bounding box center [837, 75] width 203 height 31
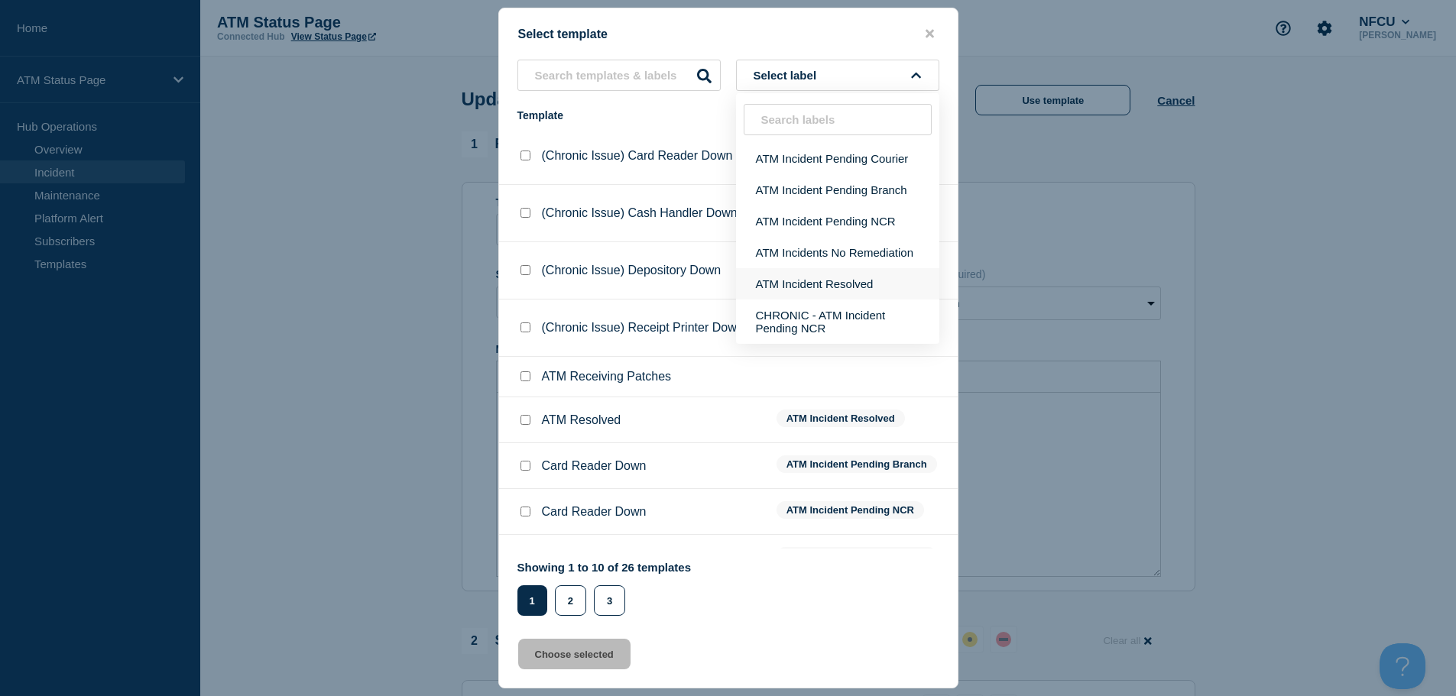
click at [779, 289] on button "ATM Incident Resolved" at bounding box center [837, 283] width 203 height 31
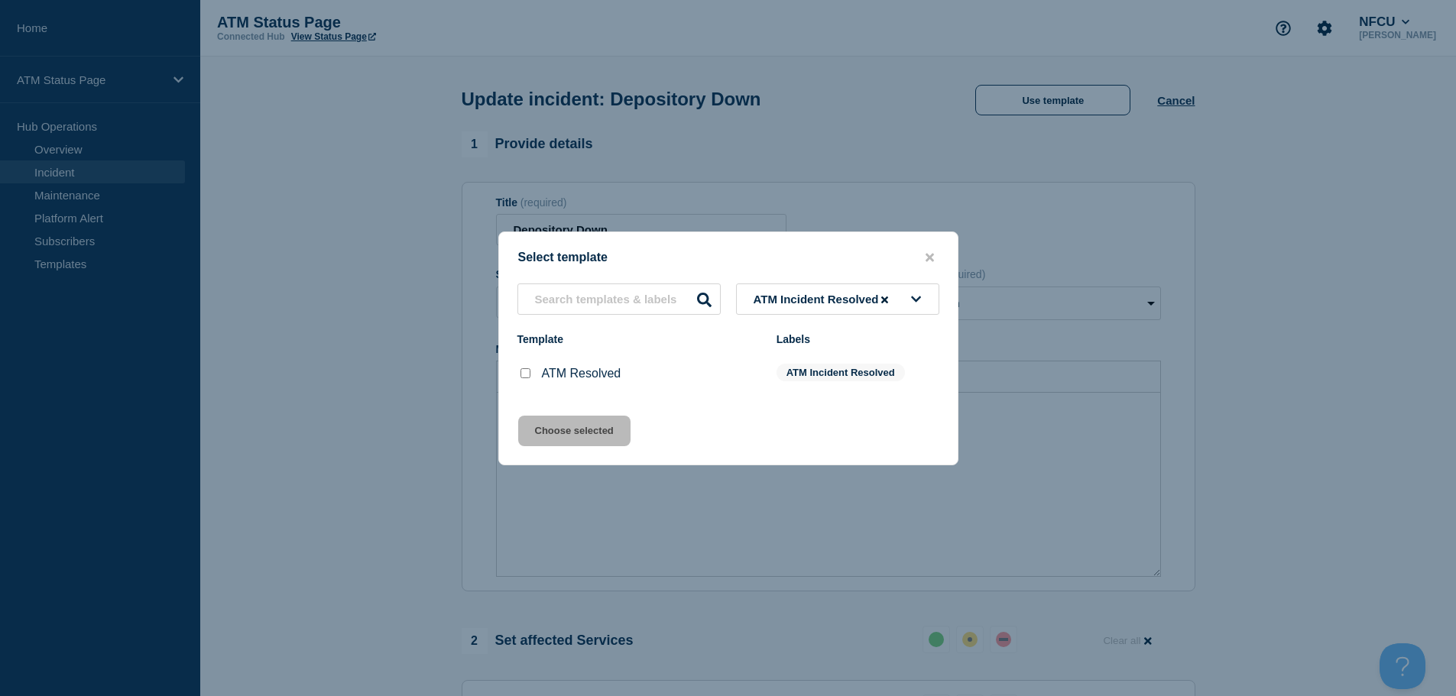
click at [521, 372] on input "ATM Resolved checkbox" at bounding box center [525, 373] width 10 height 10
click at [557, 442] on button "Choose selected" at bounding box center [574, 431] width 112 height 31
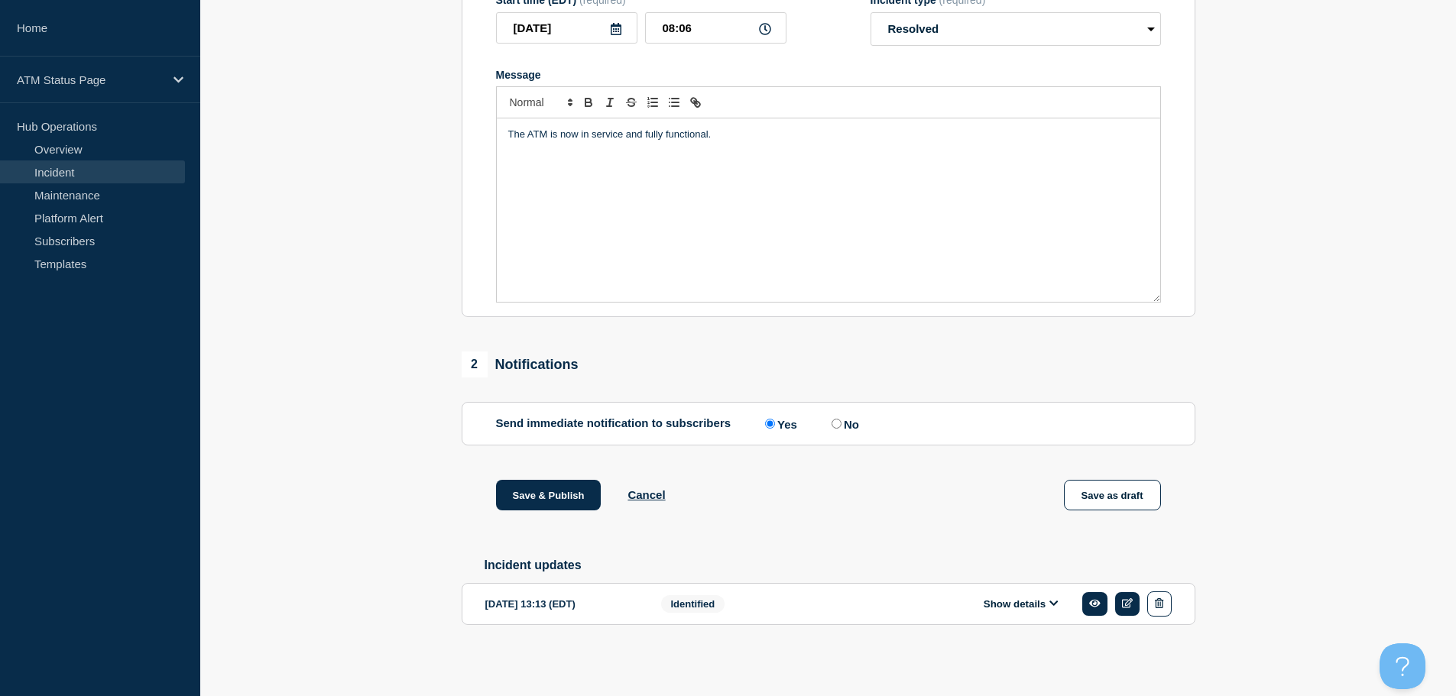
scroll to position [282, 0]
click at [577, 491] on button "Save & Publish" at bounding box center [548, 495] width 105 height 31
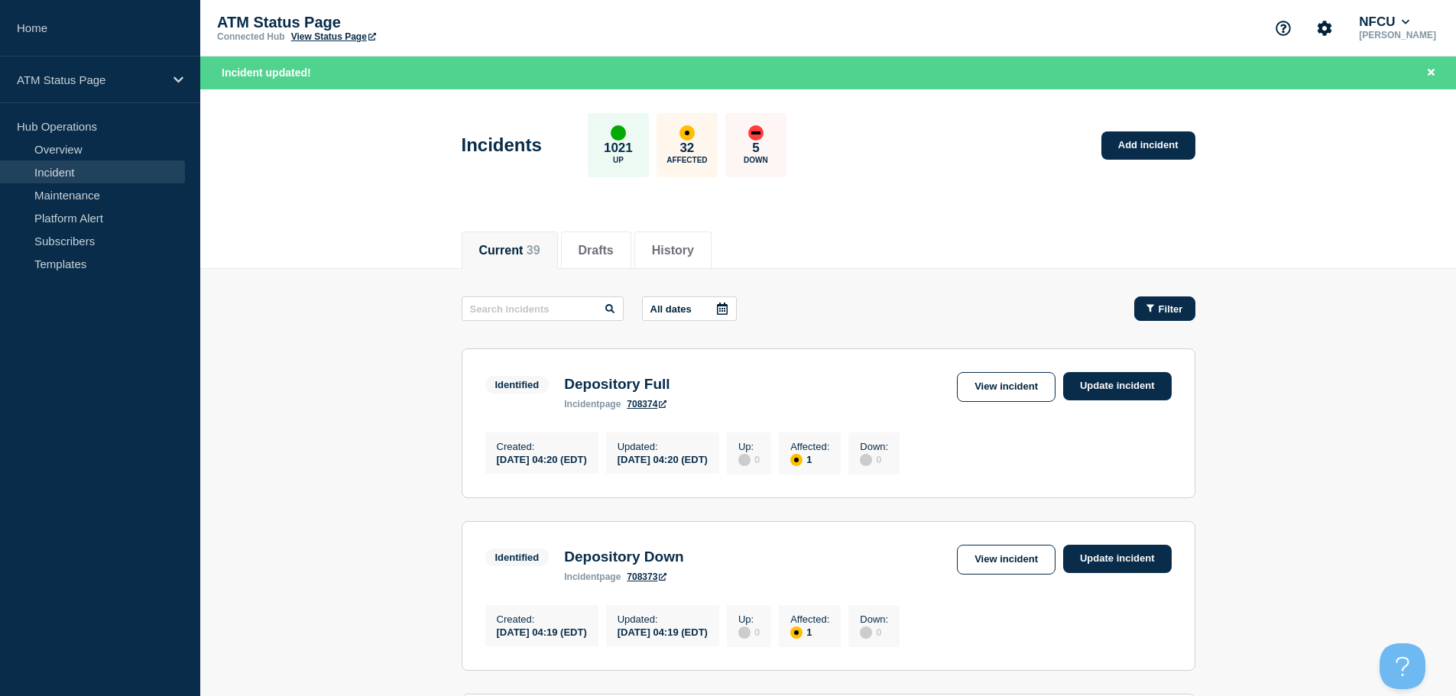
click at [779, 307] on span "Filter" at bounding box center [1170, 308] width 24 height 11
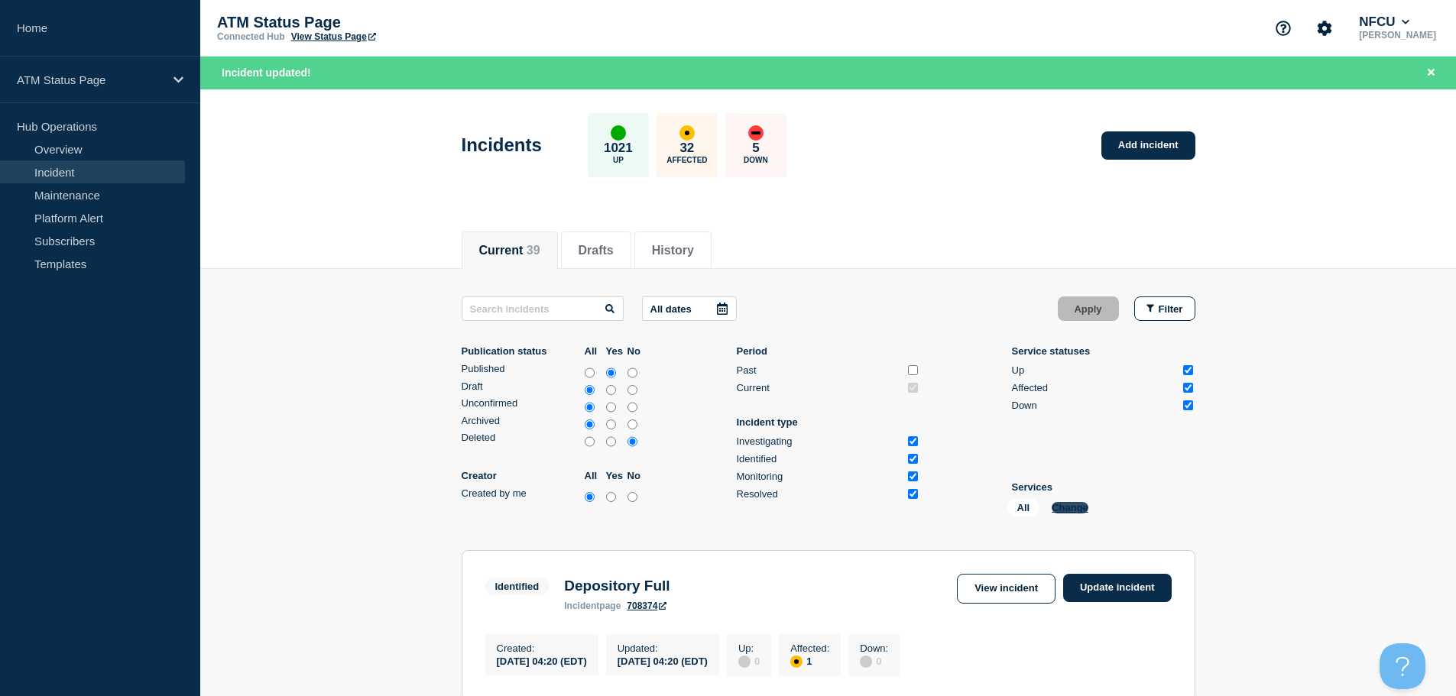
click at [779, 507] on button "Change" at bounding box center [1069, 507] width 37 height 11
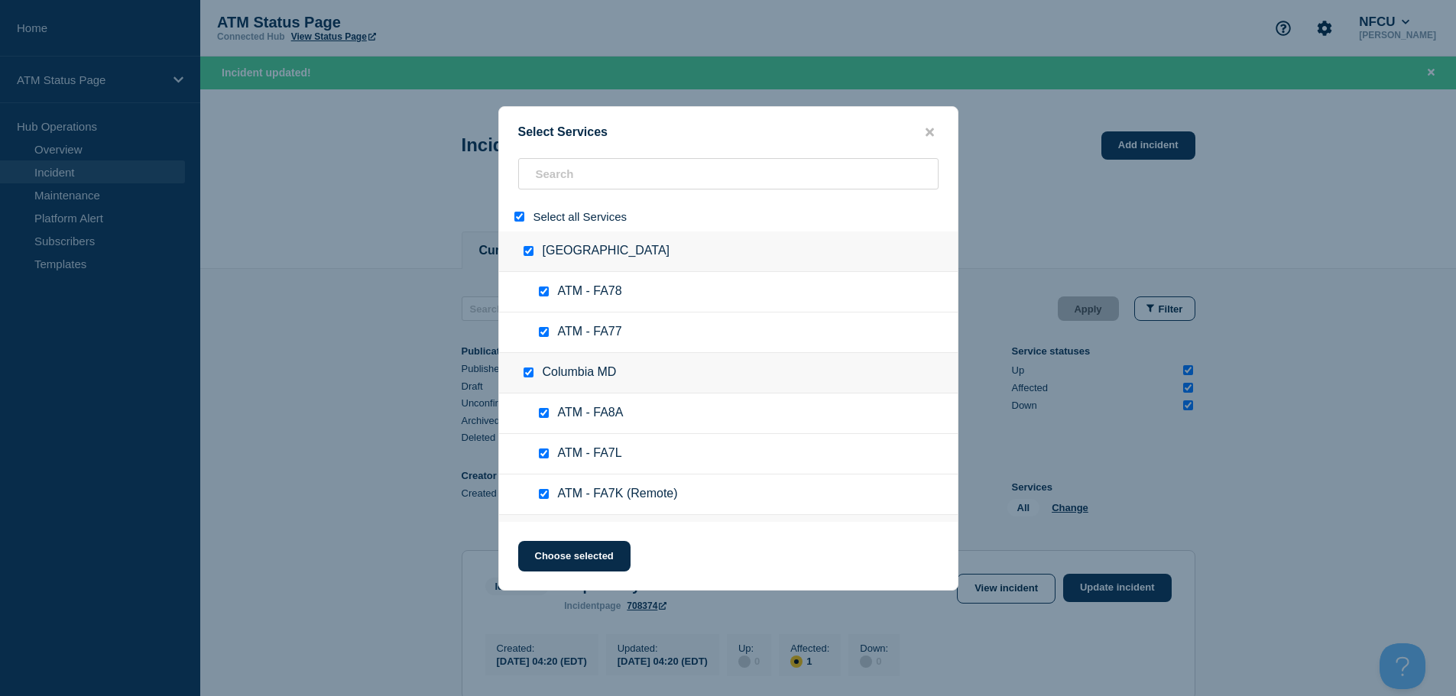
click at [520, 217] on input "select all" at bounding box center [519, 217] width 10 height 10
click at [576, 185] on input "search" at bounding box center [728, 173] width 420 height 31
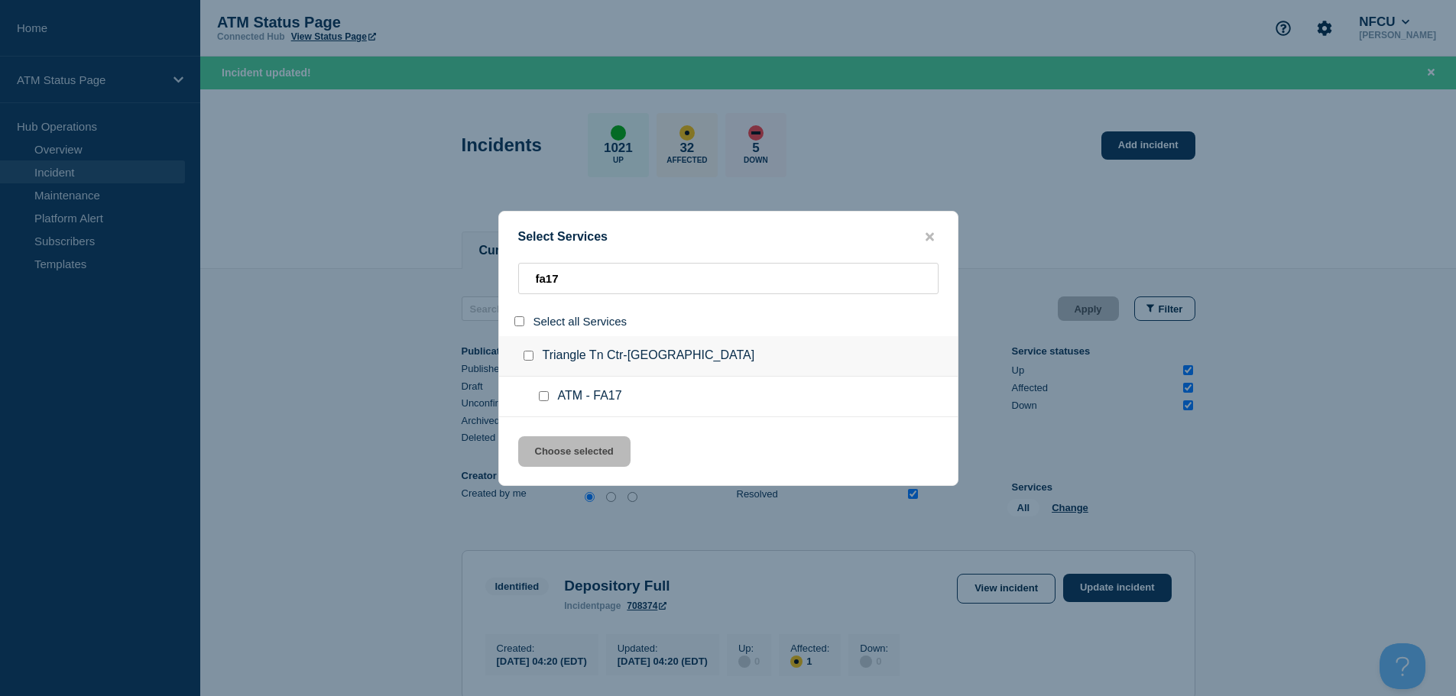
click at [542, 401] on input "service: ATM - FA17" at bounding box center [544, 396] width 10 height 10
click at [581, 463] on button "Choose selected" at bounding box center [574, 451] width 112 height 31
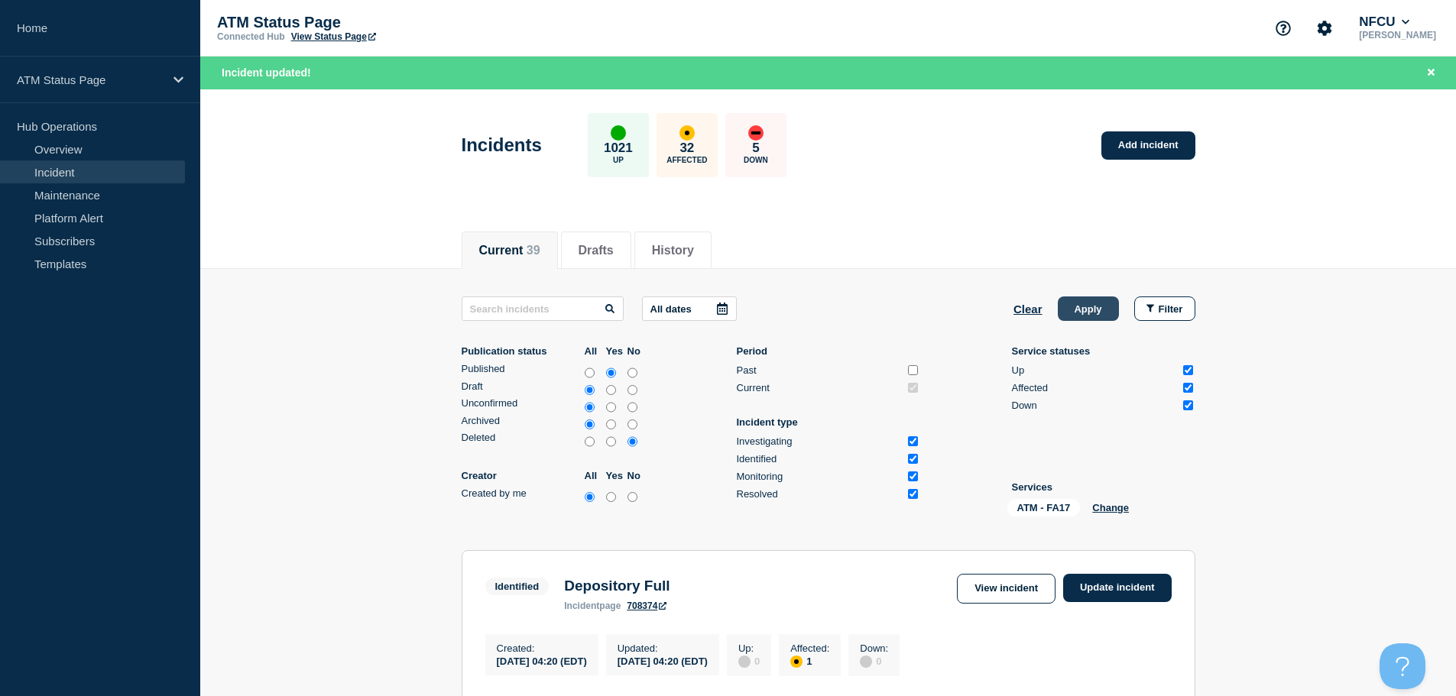
click at [779, 311] on button "Apply" at bounding box center [1087, 308] width 61 height 24
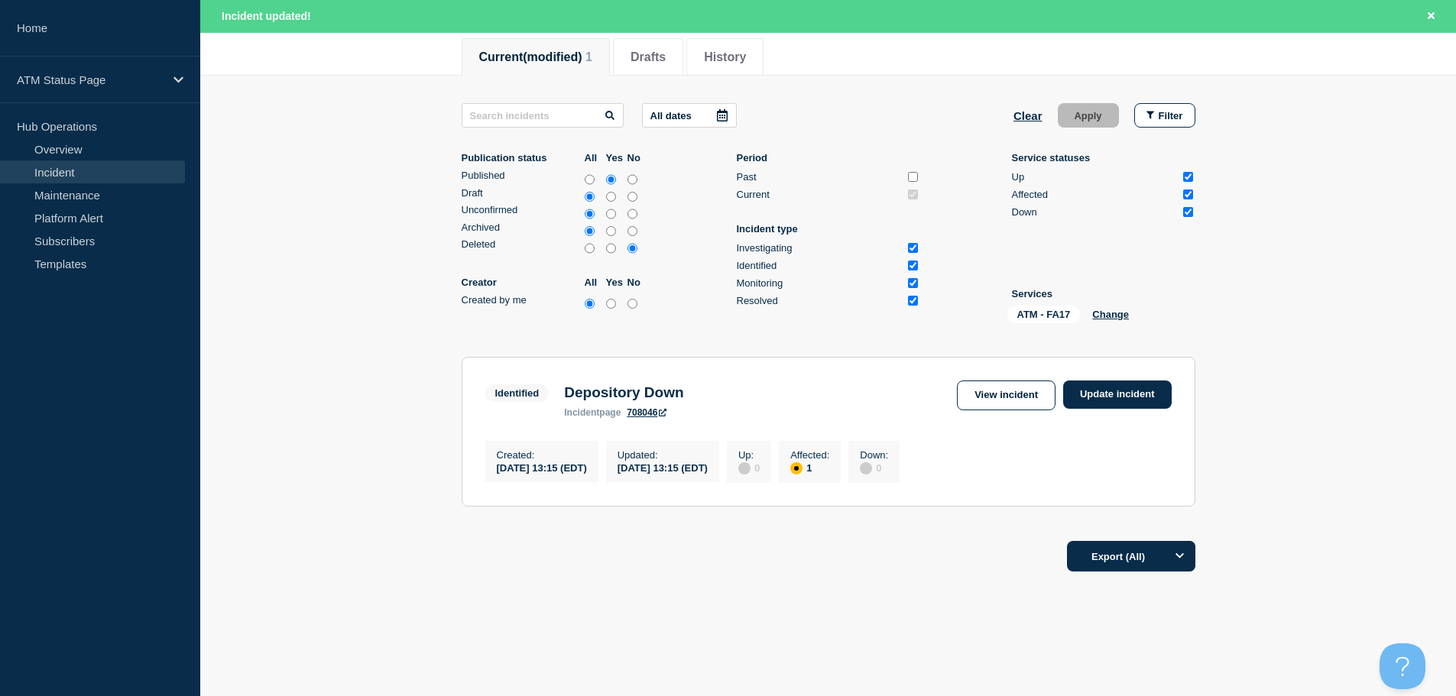
scroll to position [213, 0]
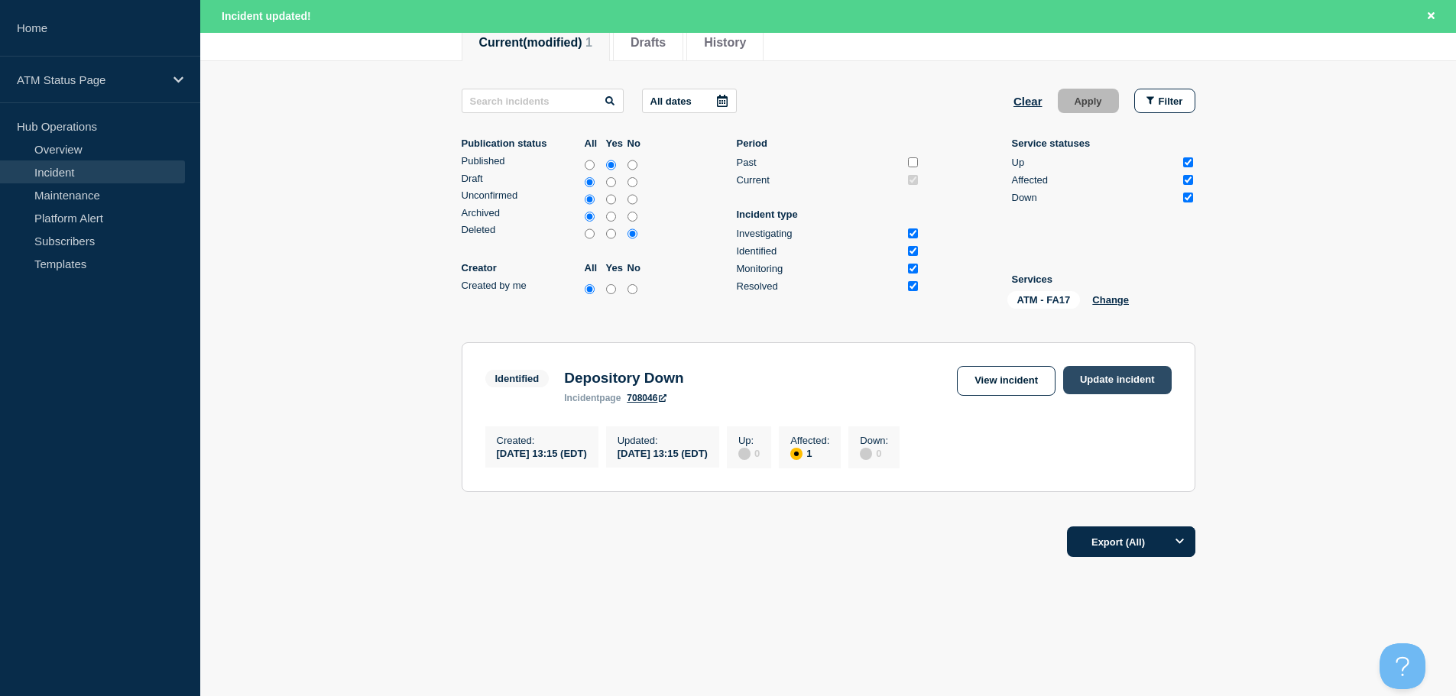
click at [779, 374] on link "Update incident" at bounding box center [1117, 380] width 108 height 28
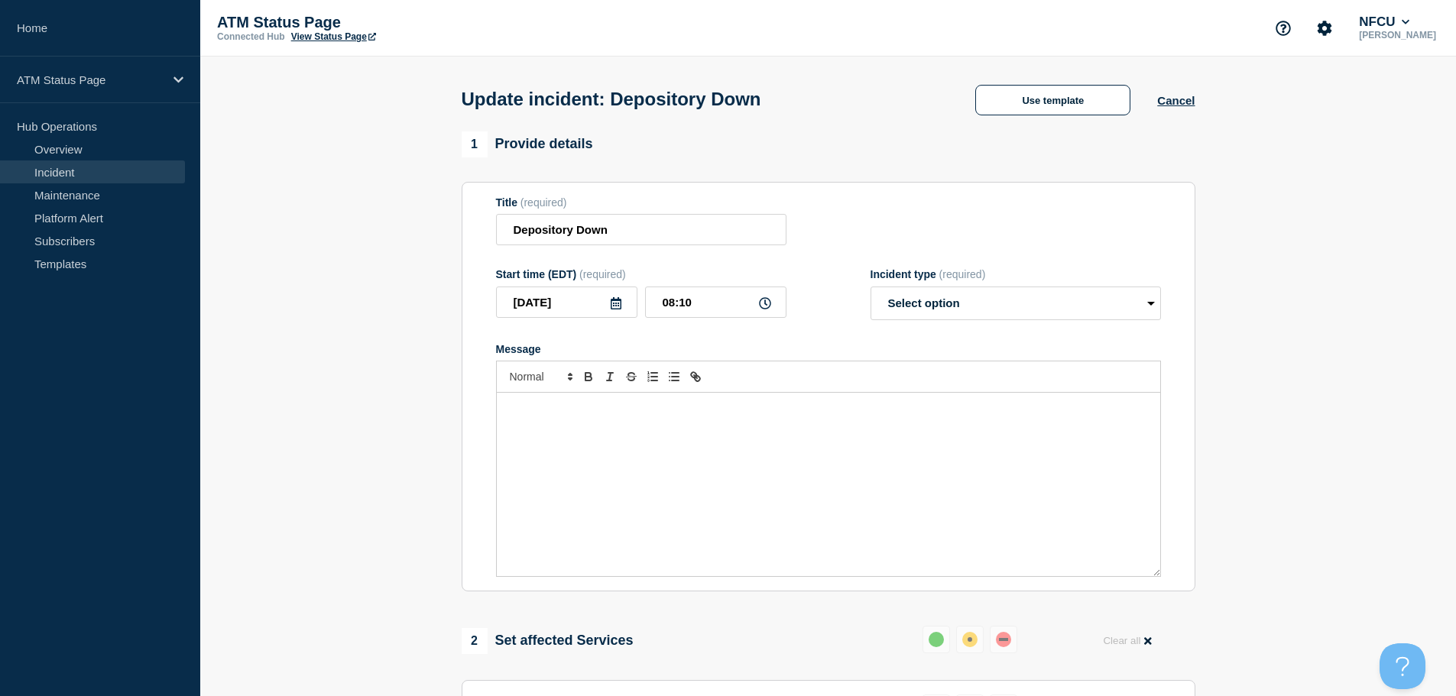
click at [779, 119] on div "Update incident: Depository Down Use template Cancel" at bounding box center [828, 94] width 768 height 75
click at [779, 113] on button "Use template" at bounding box center [1052, 100] width 155 height 31
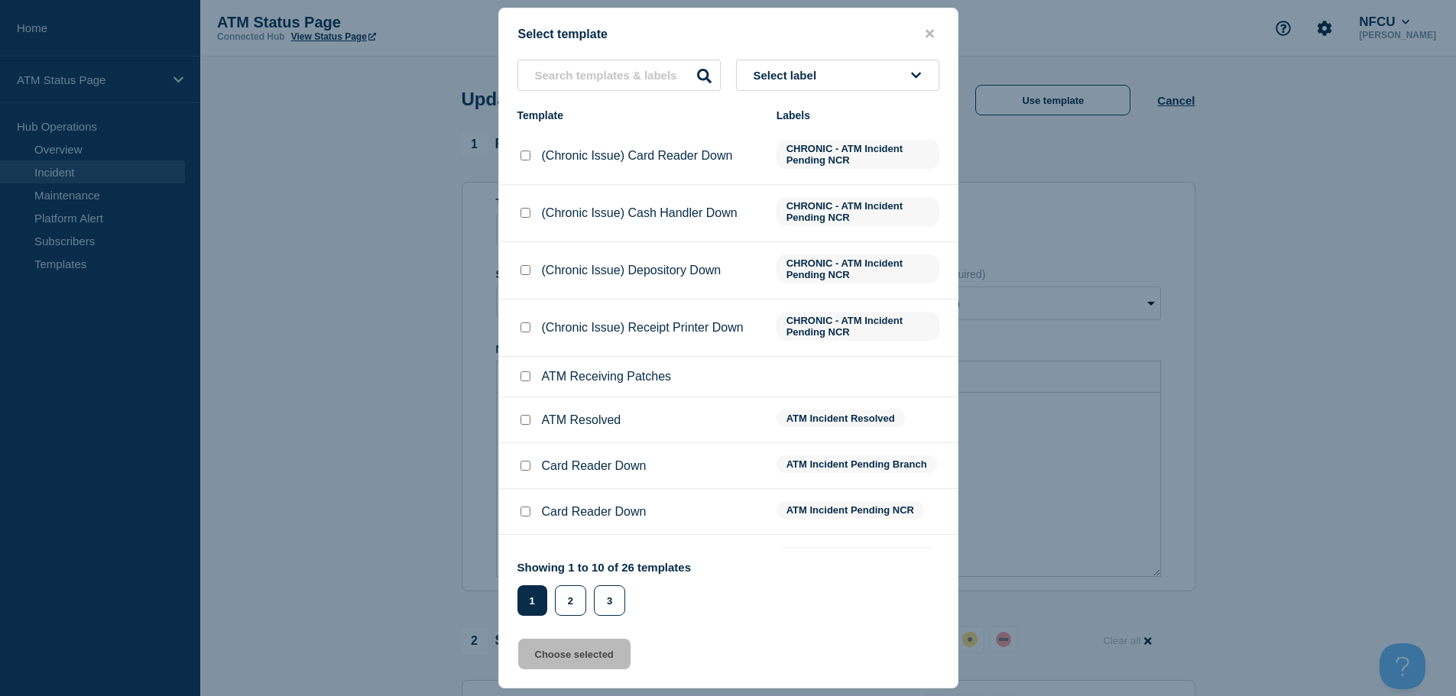
click at [779, 70] on button "Select label" at bounding box center [837, 75] width 203 height 31
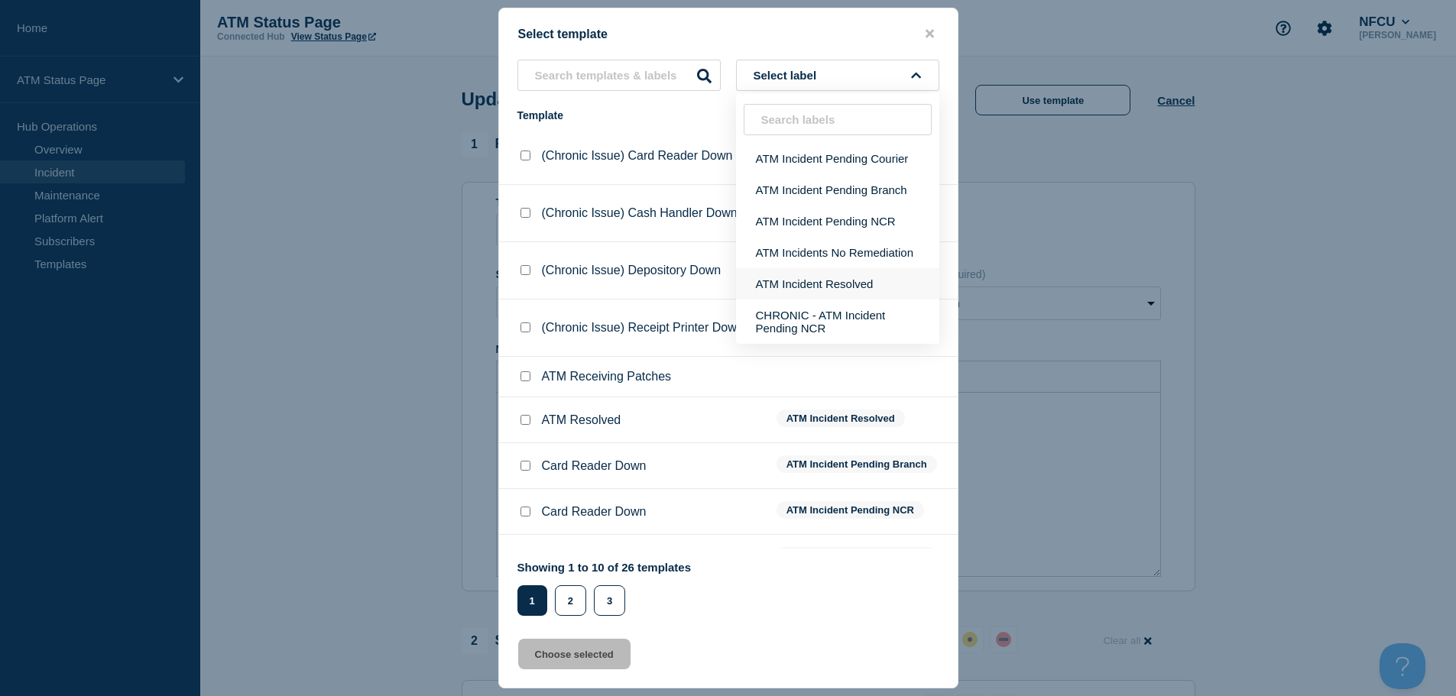
click at [779, 280] on button "ATM Incident Resolved" at bounding box center [837, 283] width 203 height 31
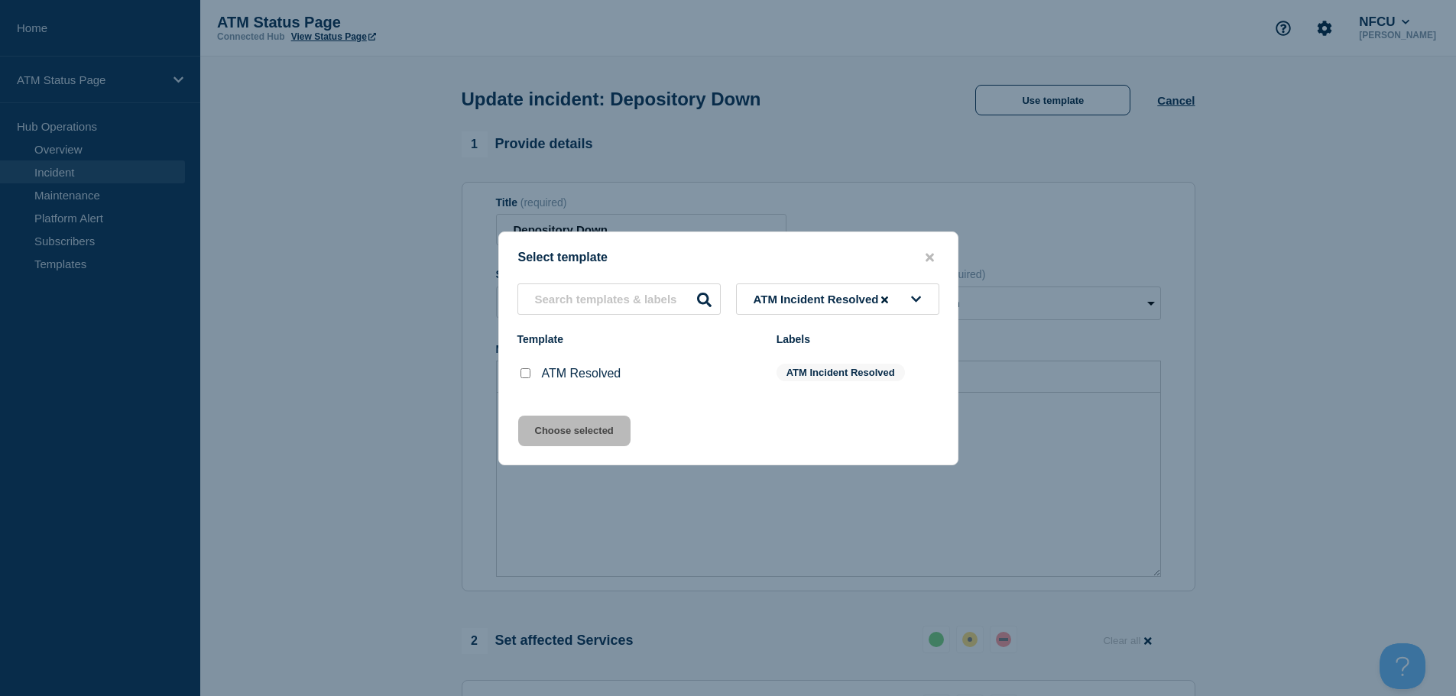
click at [521, 374] on input "ATM Resolved checkbox" at bounding box center [525, 373] width 10 height 10
click at [569, 429] on button "Choose selected" at bounding box center [574, 431] width 112 height 31
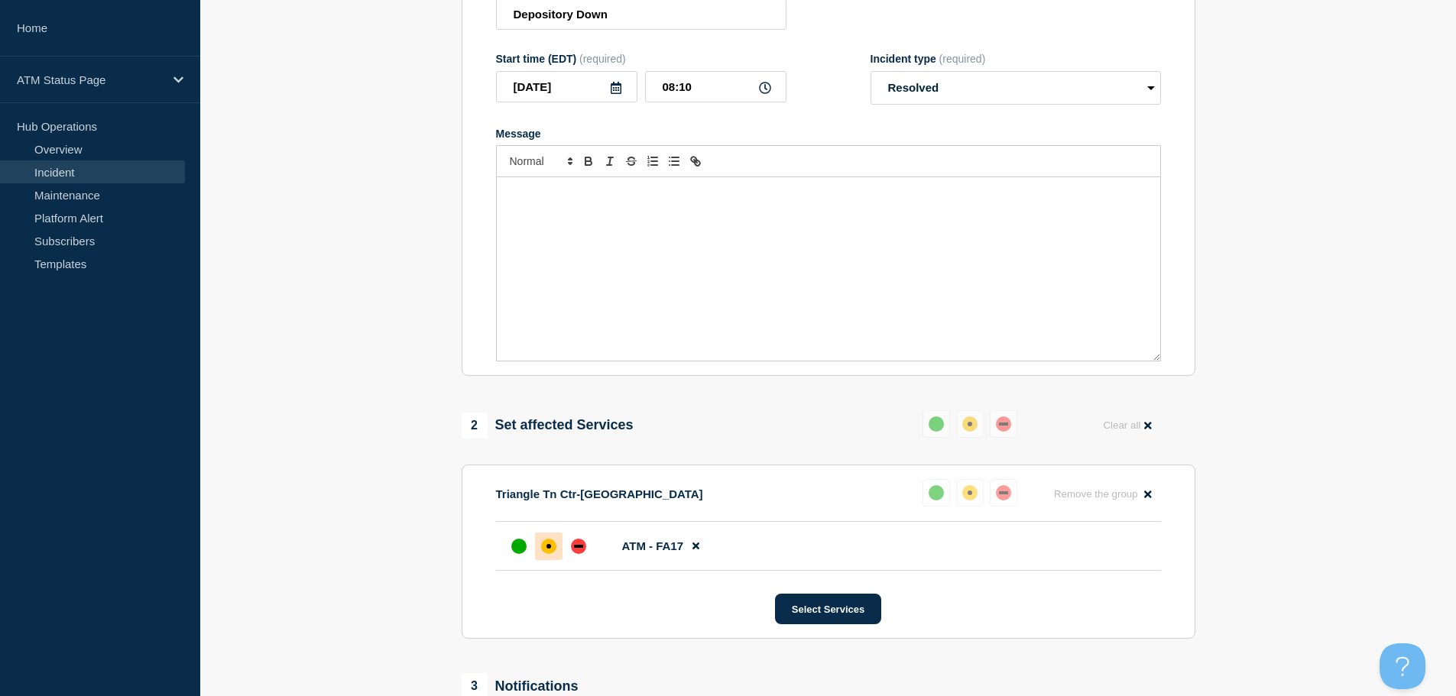
scroll to position [282, 0]
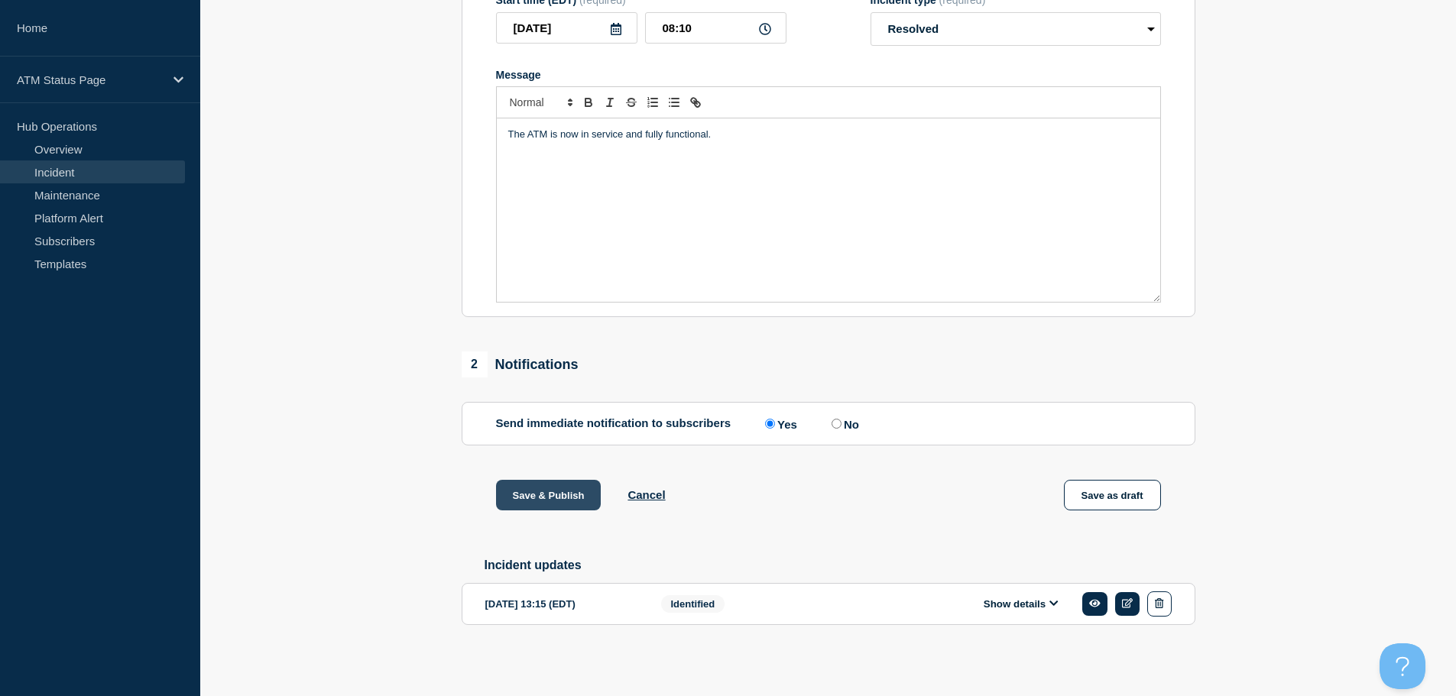
click at [529, 495] on button "Save & Publish" at bounding box center [548, 495] width 105 height 31
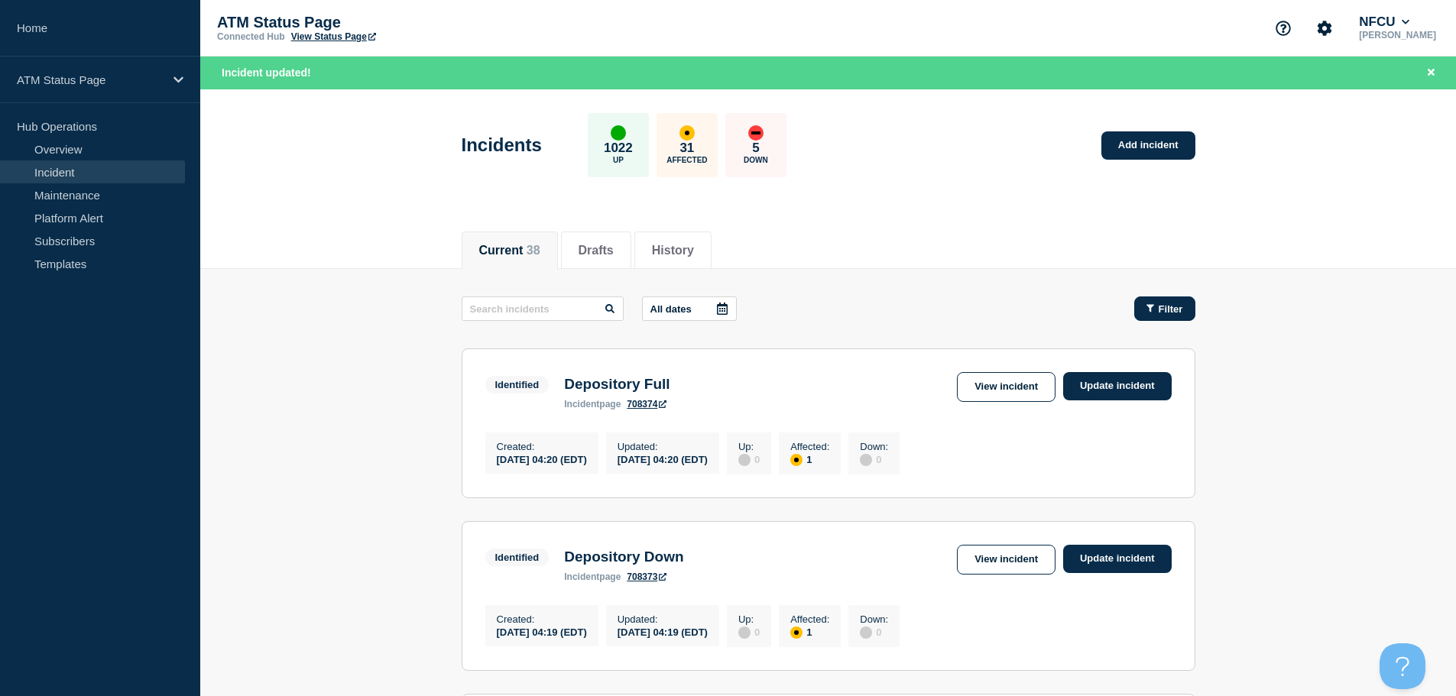
click at [779, 308] on icon "button" at bounding box center [1150, 308] width 8 height 10
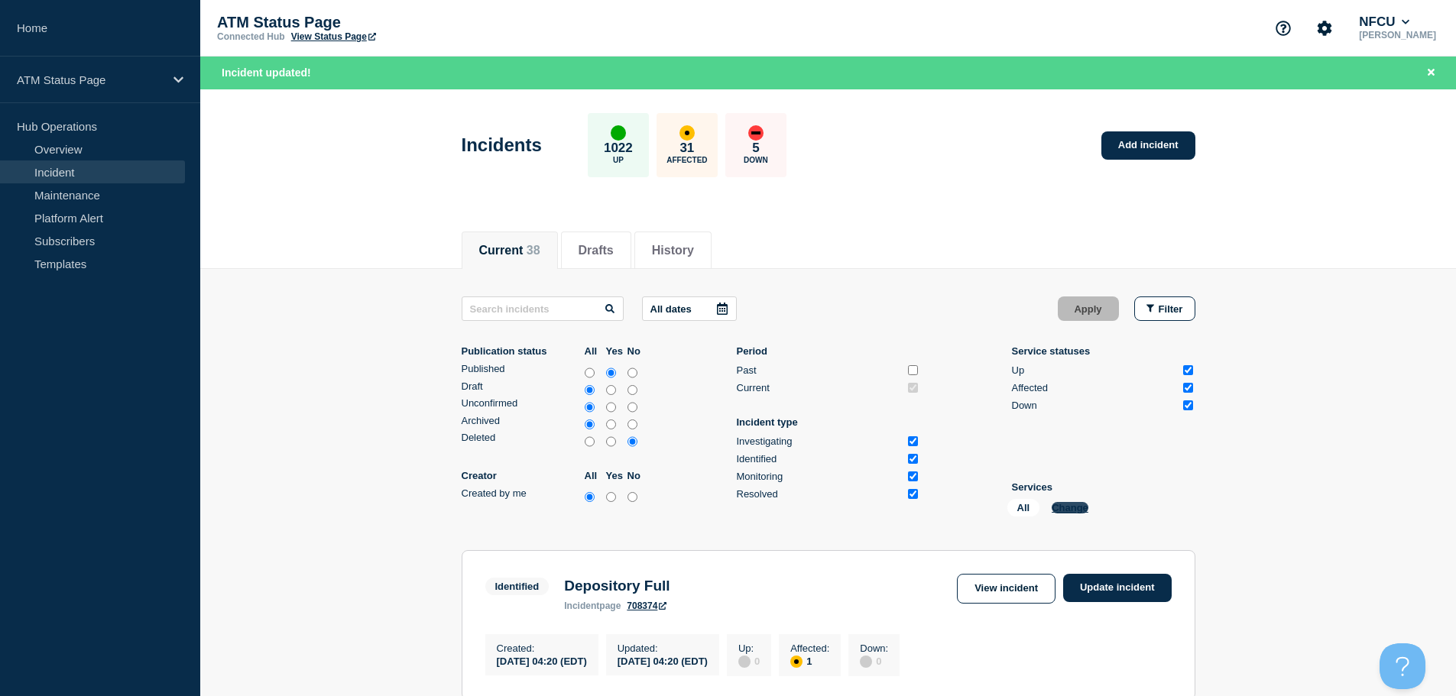
click at [779, 513] on button "Change" at bounding box center [1069, 507] width 37 height 11
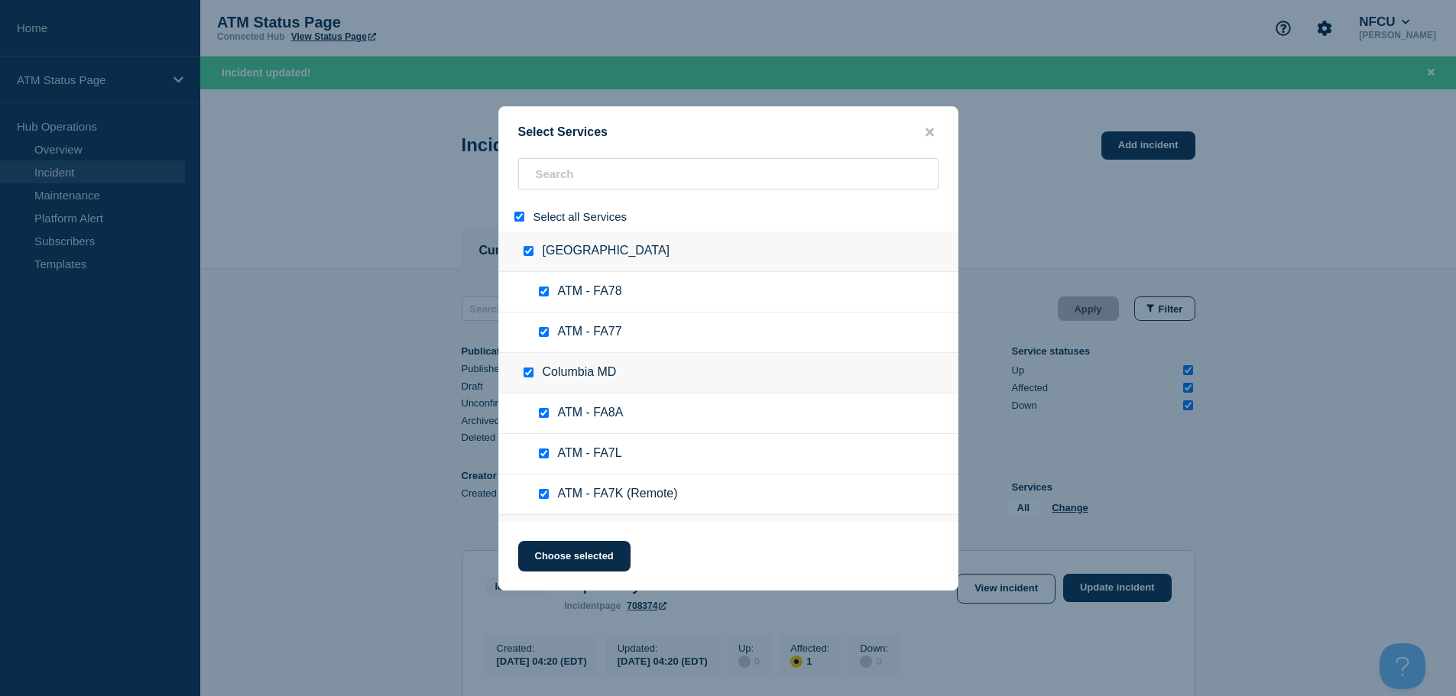
click at [520, 217] on input "select all" at bounding box center [519, 217] width 10 height 10
click at [597, 182] on input "search" at bounding box center [728, 173] width 420 height 31
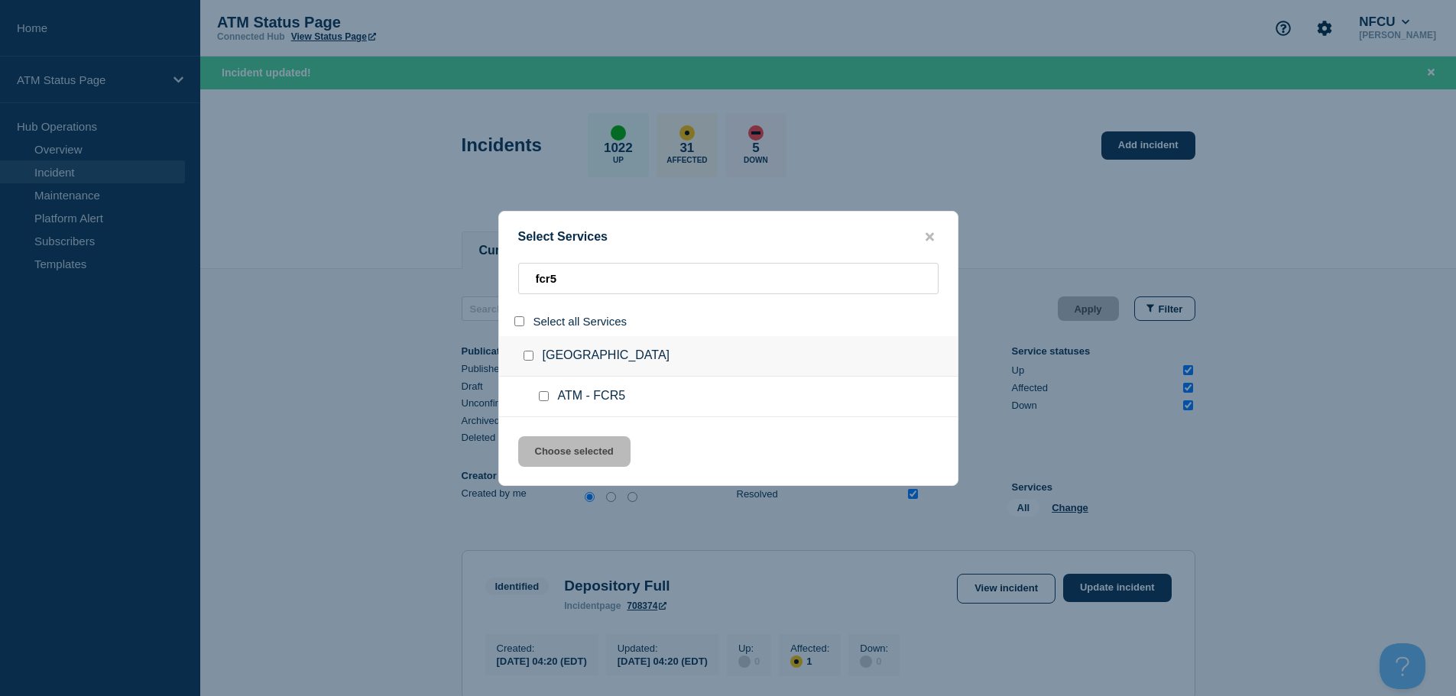
click at [549, 397] on div at bounding box center [547, 396] width 22 height 15
click at [543, 393] on input "service: ATM - FCR5" at bounding box center [544, 396] width 10 height 10
click at [565, 443] on button "Choose selected" at bounding box center [574, 451] width 112 height 31
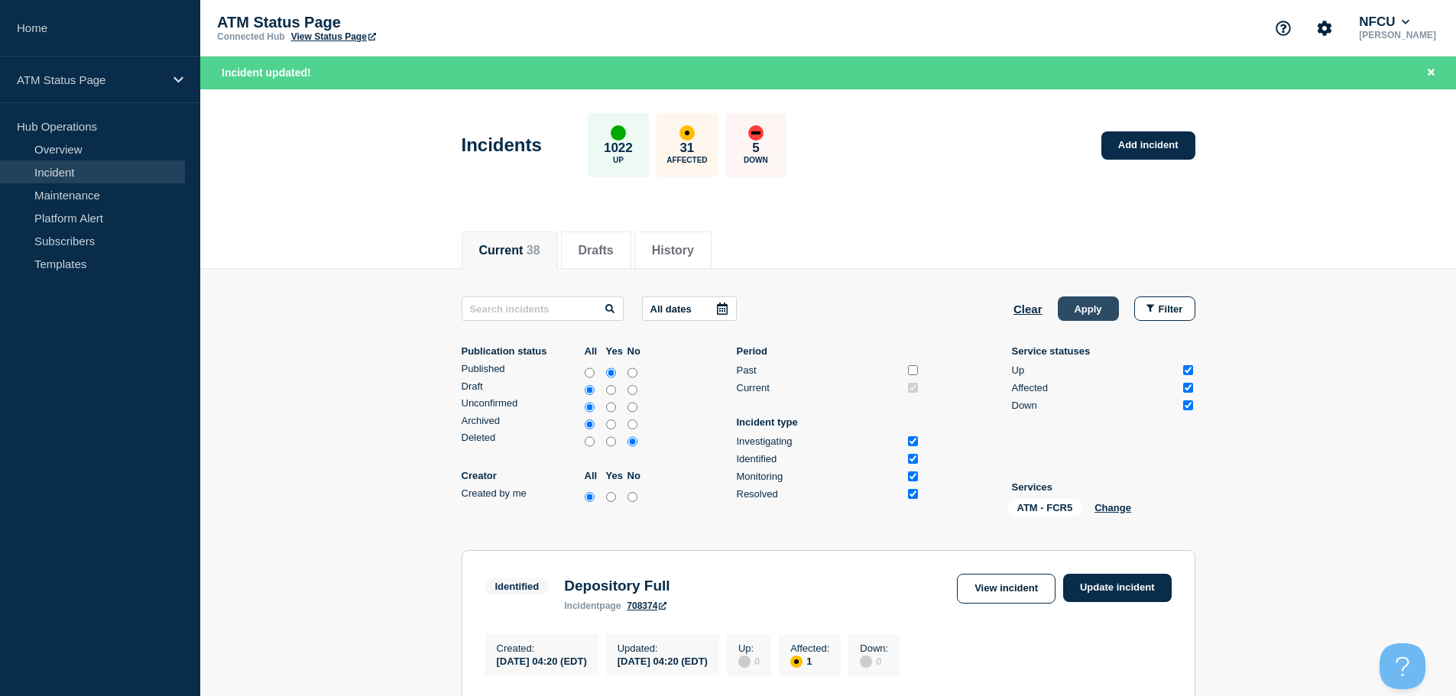
click at [779, 303] on button "Apply" at bounding box center [1087, 308] width 61 height 24
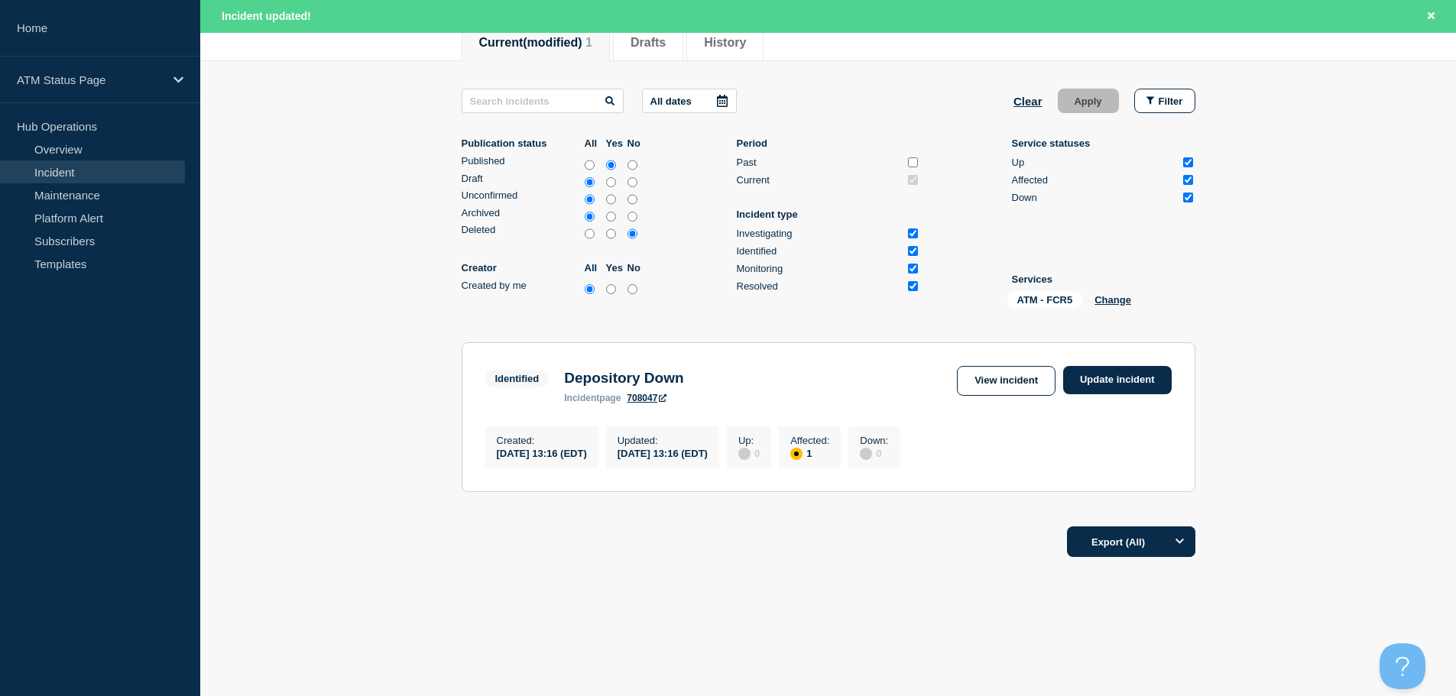
scroll to position [213, 0]
click at [779, 377] on link "Update incident" at bounding box center [1117, 380] width 108 height 28
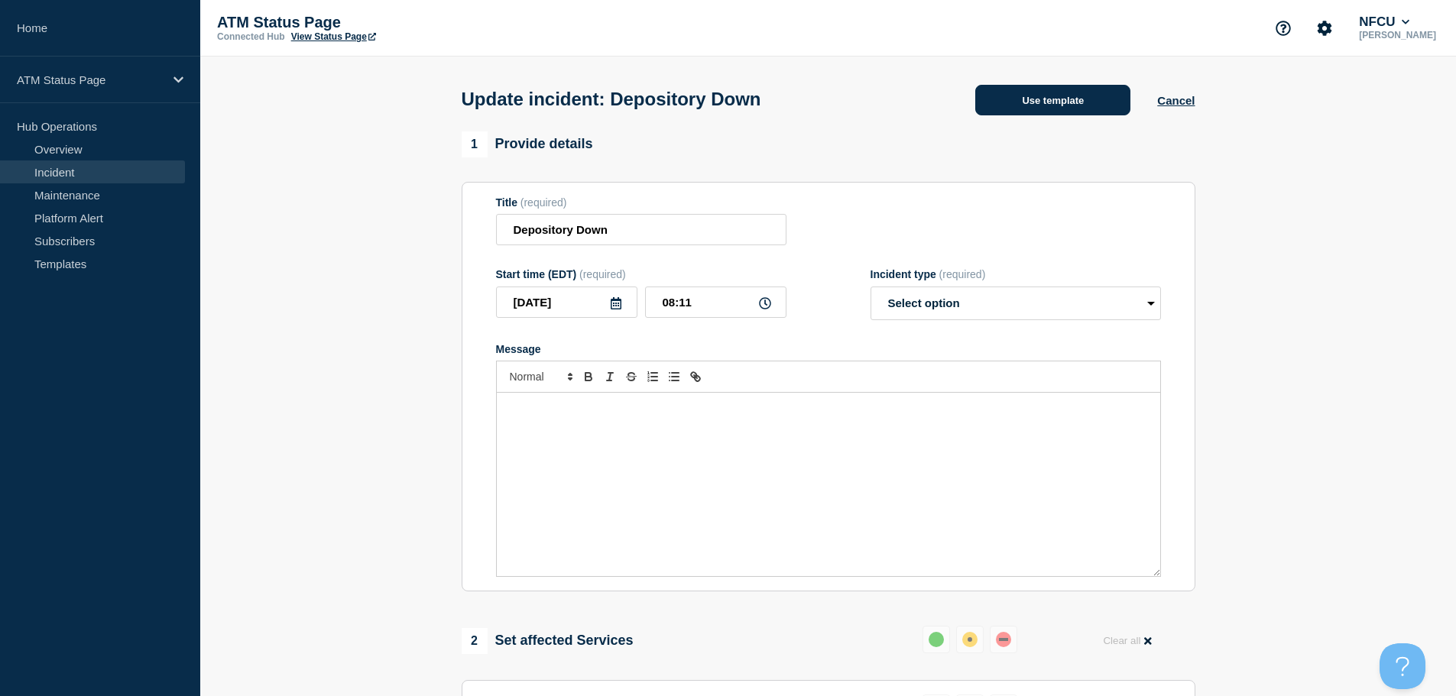
click at [779, 105] on button "Use template" at bounding box center [1052, 100] width 155 height 31
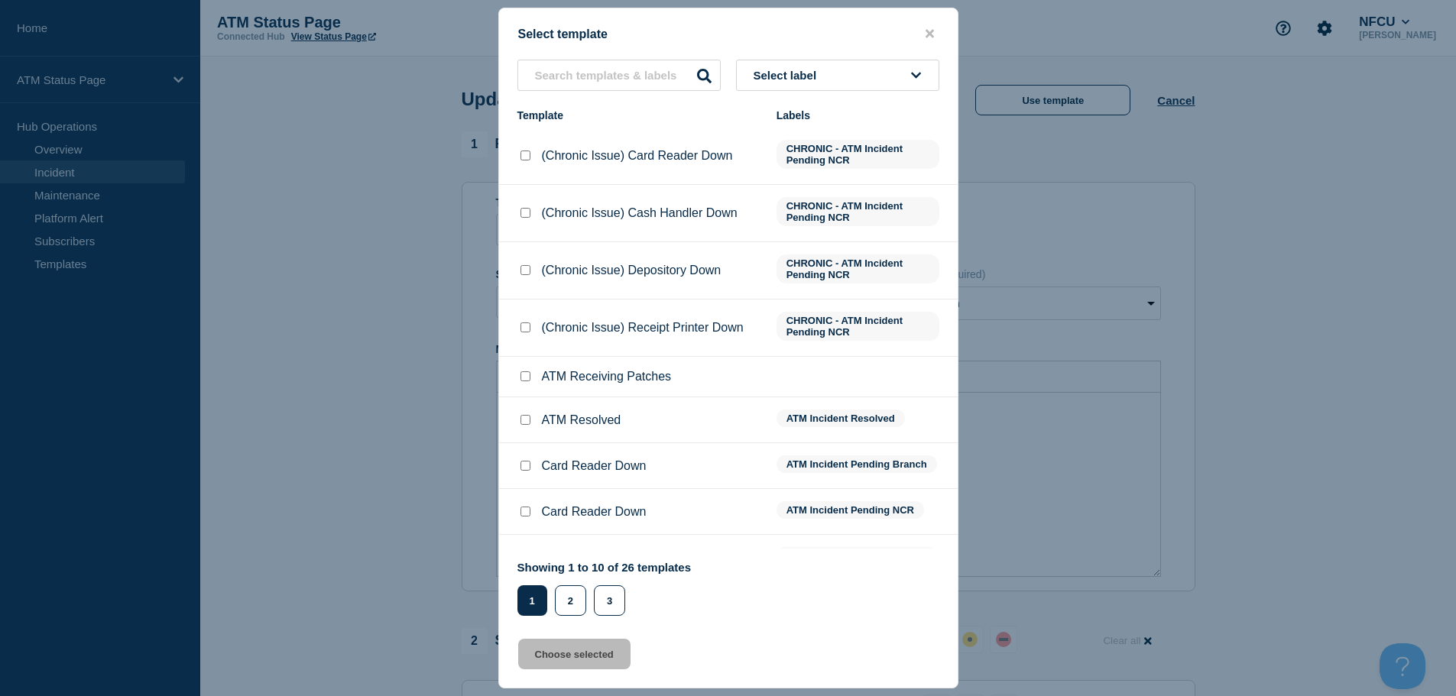
click at [779, 77] on button "Select label" at bounding box center [837, 75] width 203 height 31
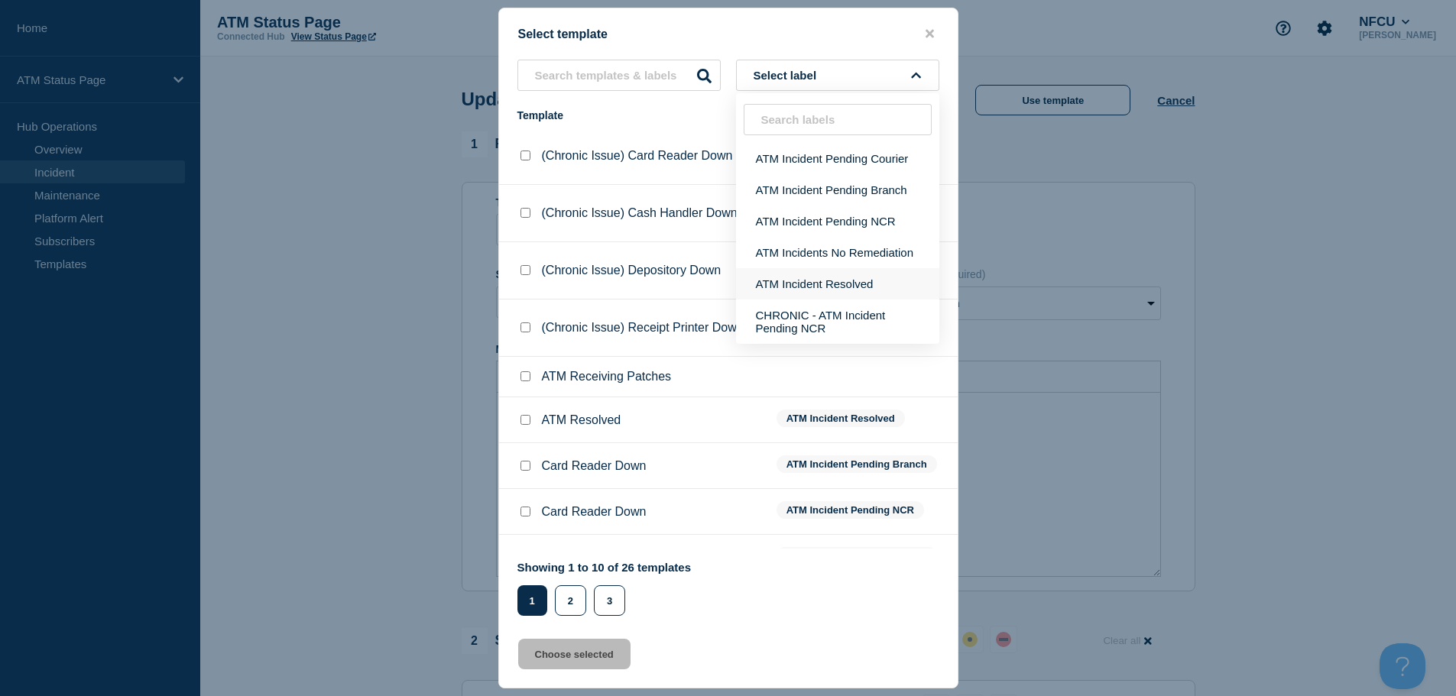
click at [779, 281] on button "ATM Incident Resolved" at bounding box center [837, 283] width 203 height 31
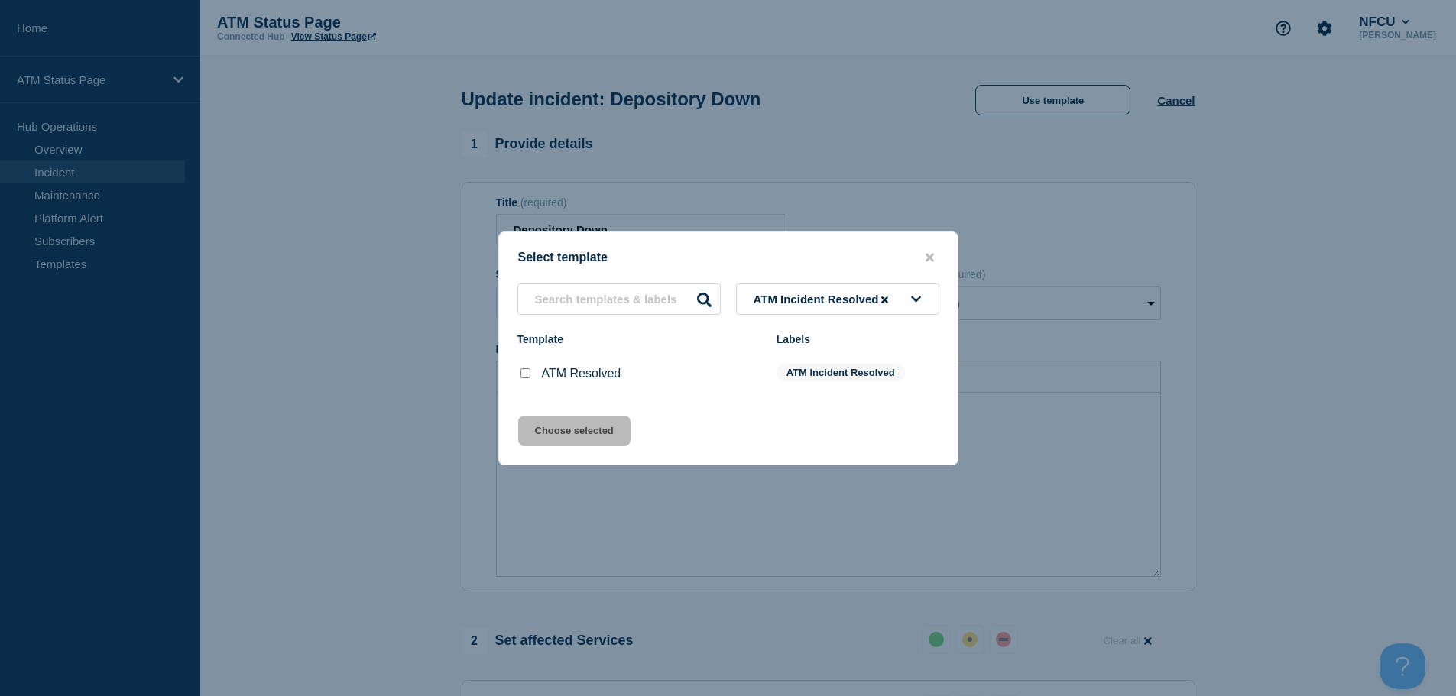
click at [526, 371] on input "ATM Resolved checkbox" at bounding box center [525, 373] width 10 height 10
click at [561, 429] on button "Choose selected" at bounding box center [574, 431] width 112 height 31
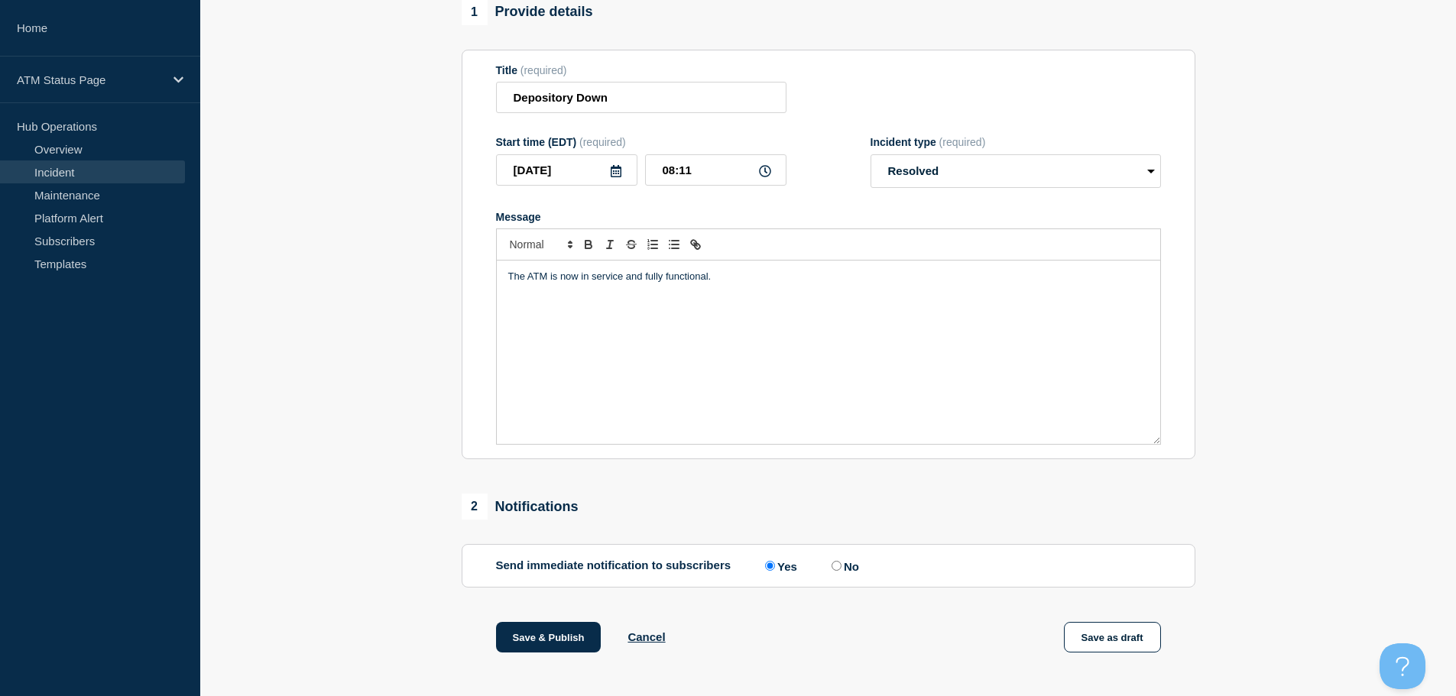
scroll to position [282, 0]
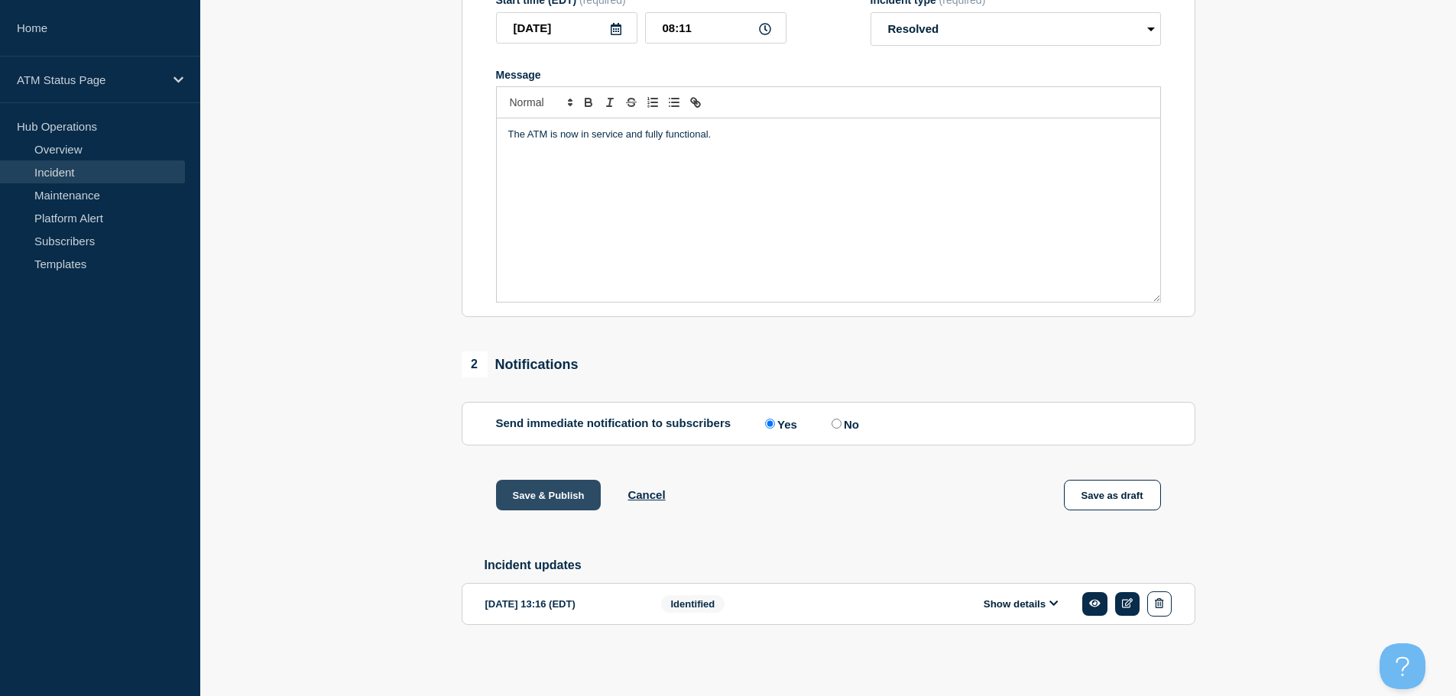
click at [549, 497] on button "Save & Publish" at bounding box center [548, 495] width 105 height 31
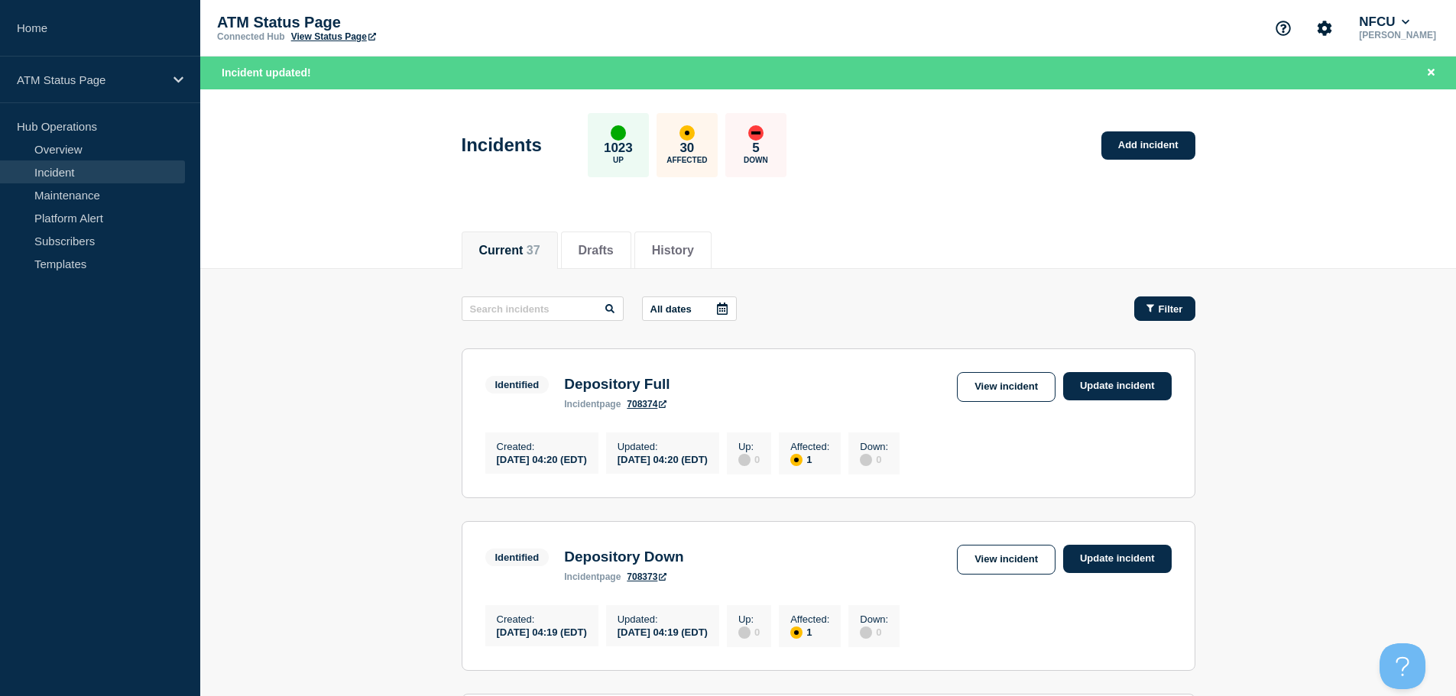
click at [779, 303] on span "Filter" at bounding box center [1170, 308] width 24 height 11
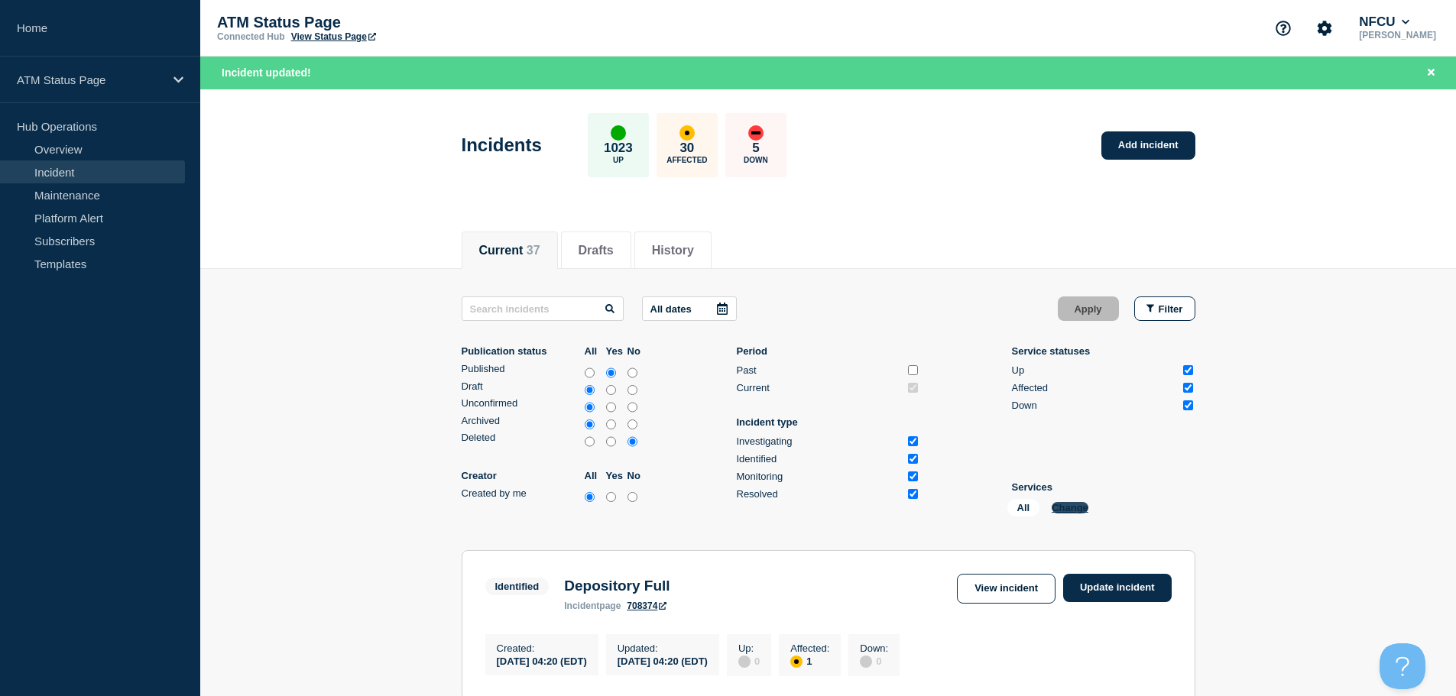
click at [779, 504] on button "Change" at bounding box center [1069, 507] width 37 height 11
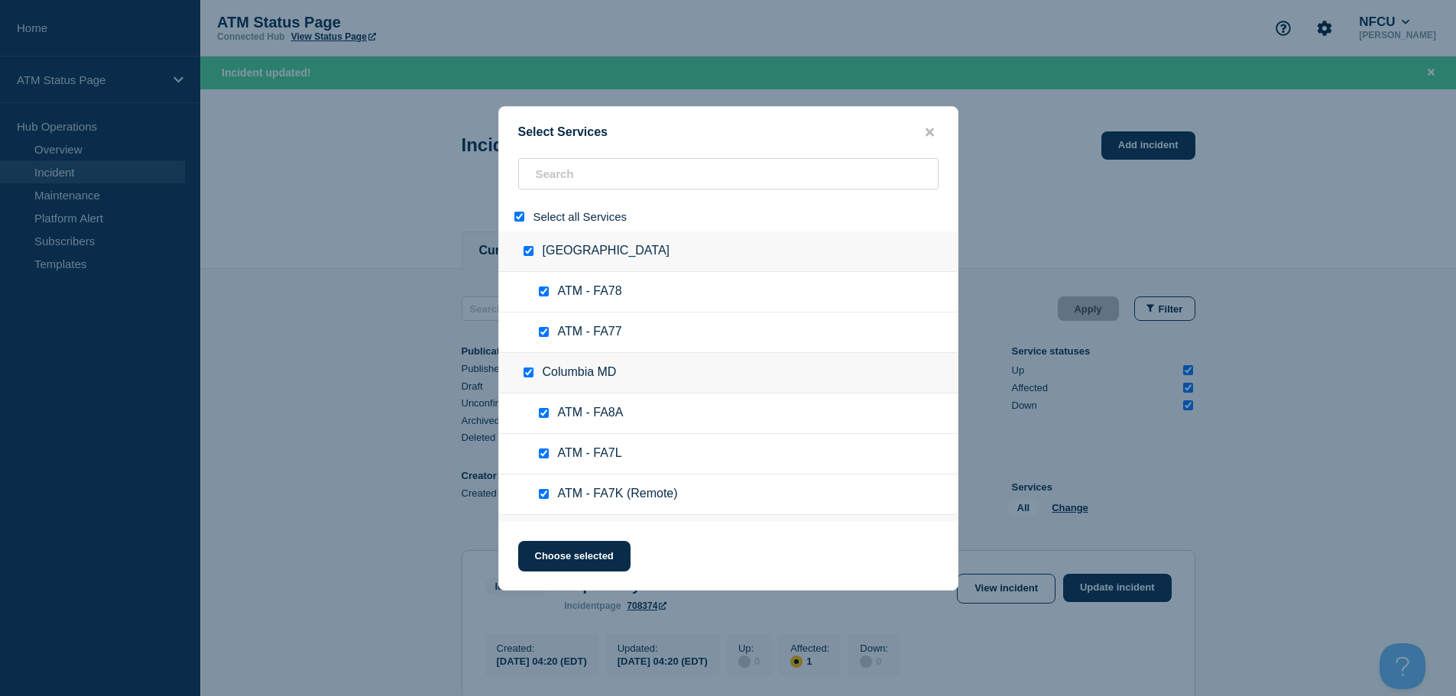
click at [516, 201] on div at bounding box center [728, 180] width 458 height 44
click at [518, 219] on input "select all" at bounding box center [519, 217] width 10 height 10
click at [564, 180] on input "search" at bounding box center [728, 173] width 420 height 31
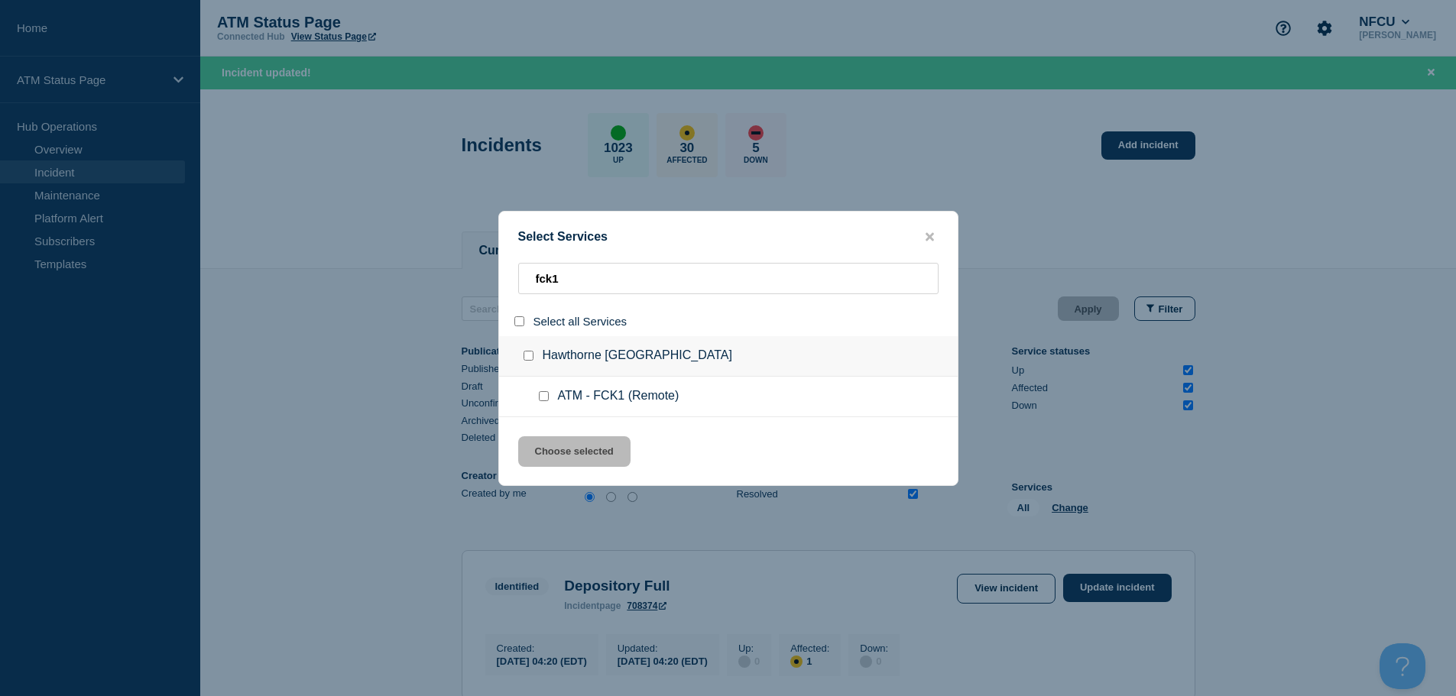
click at [543, 394] on input "service: ATM - FCK1 (Remote)" at bounding box center [544, 396] width 10 height 10
click at [567, 444] on button "Choose selected" at bounding box center [574, 451] width 112 height 31
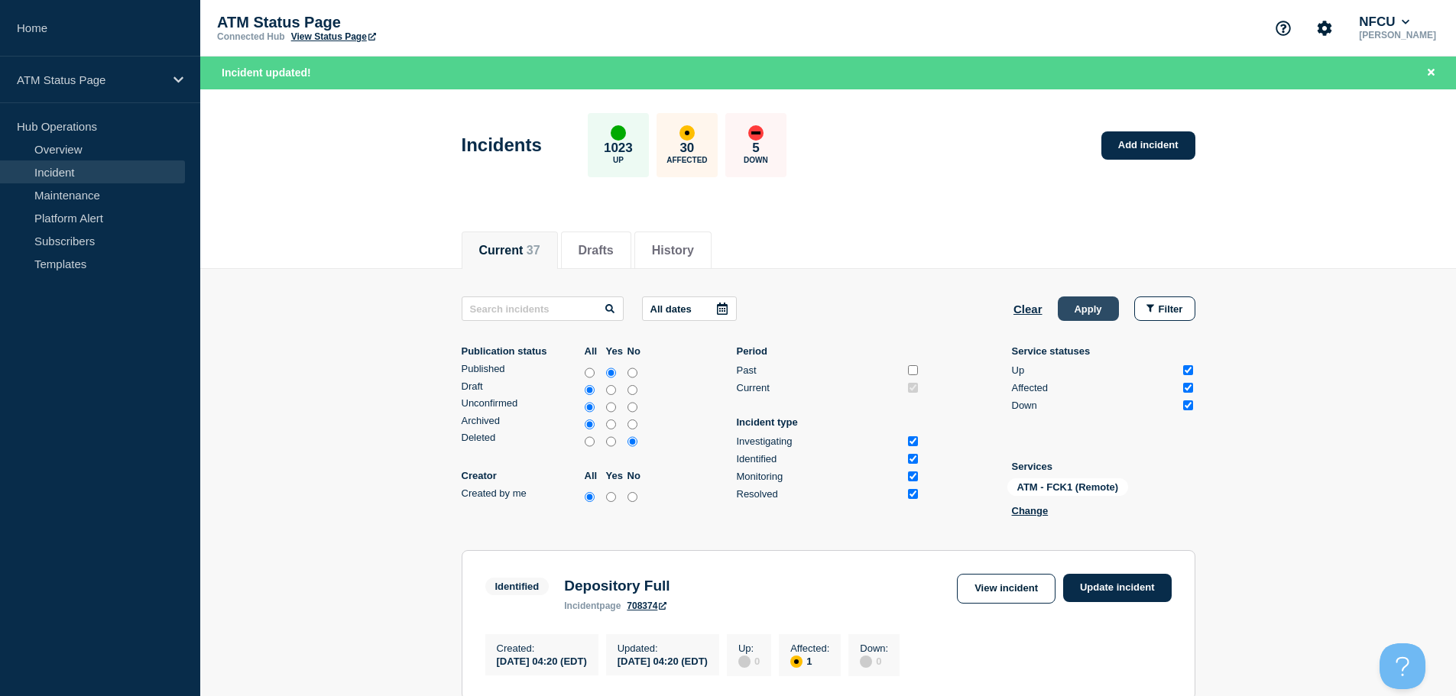
click at [779, 301] on button "Apply" at bounding box center [1087, 308] width 61 height 24
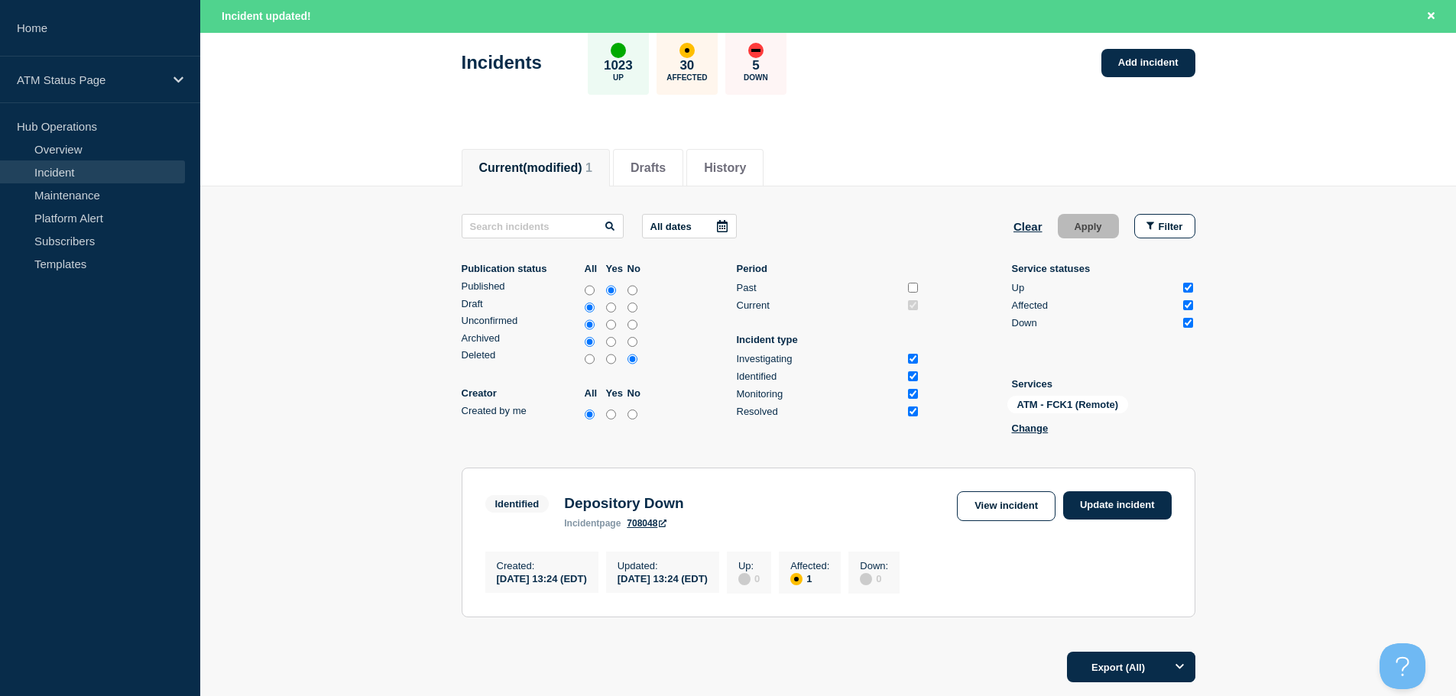
scroll to position [213, 0]
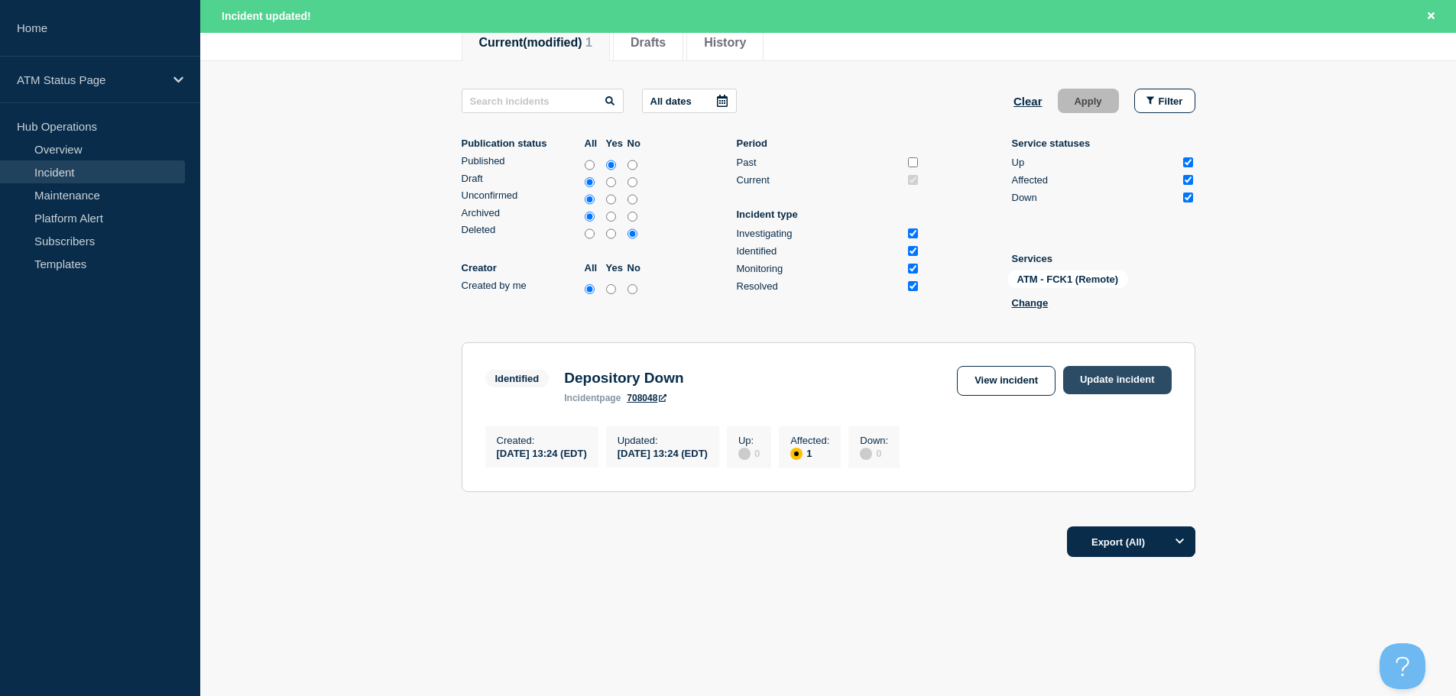
click at [779, 384] on link "Update incident" at bounding box center [1117, 380] width 108 height 28
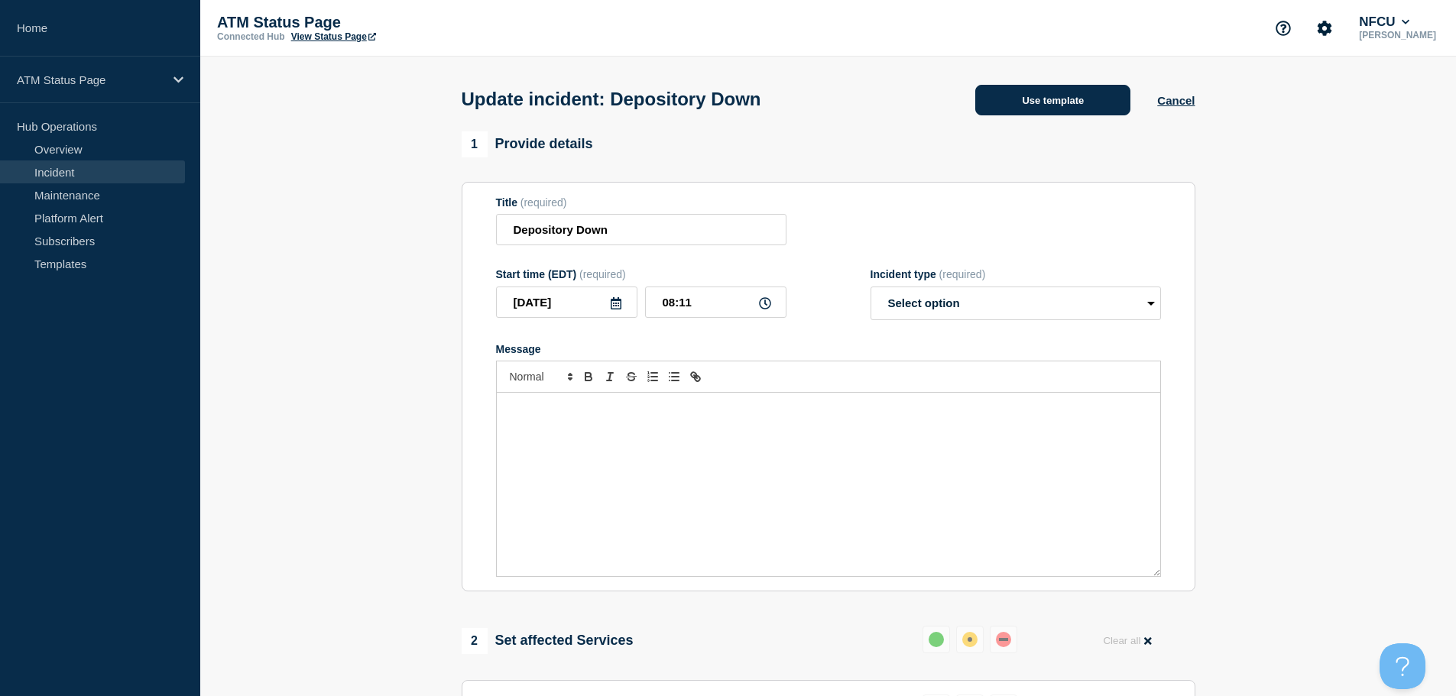
click at [779, 89] on button "Use template" at bounding box center [1052, 100] width 155 height 31
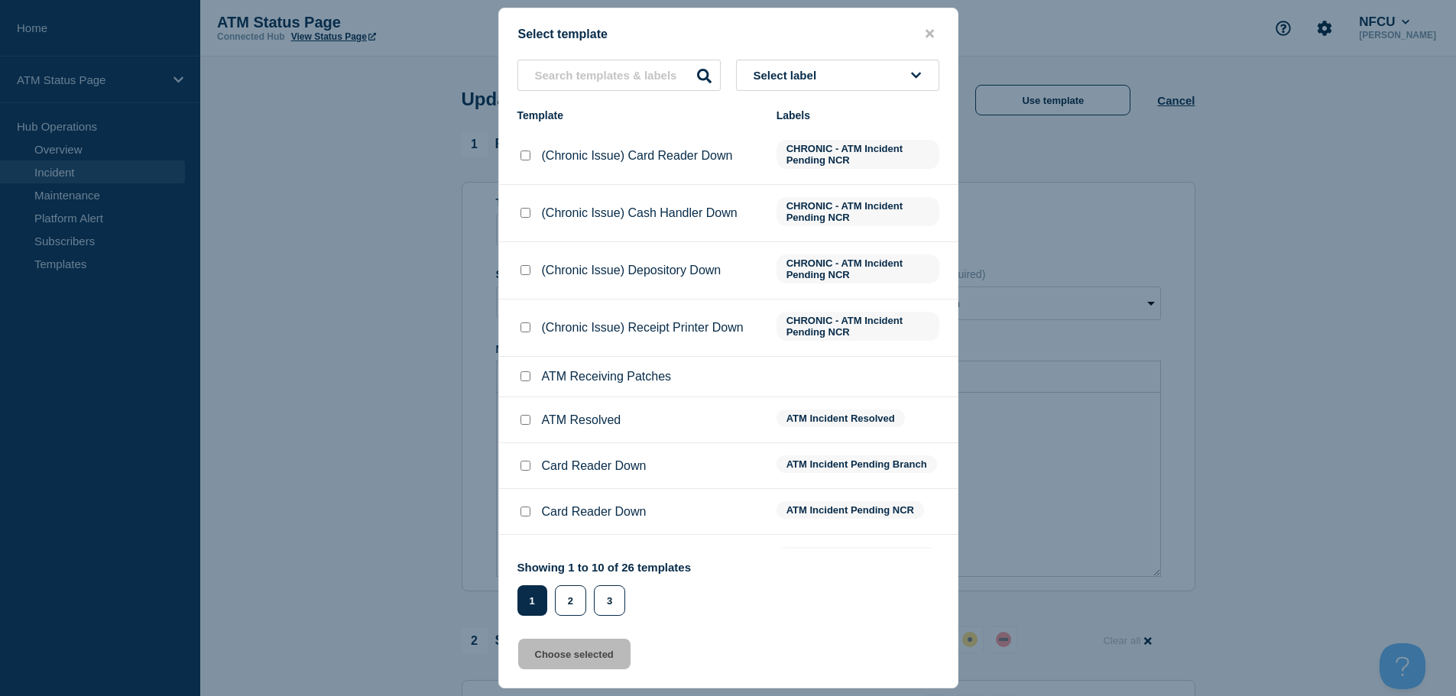
click at [779, 73] on button "Select label" at bounding box center [837, 75] width 203 height 31
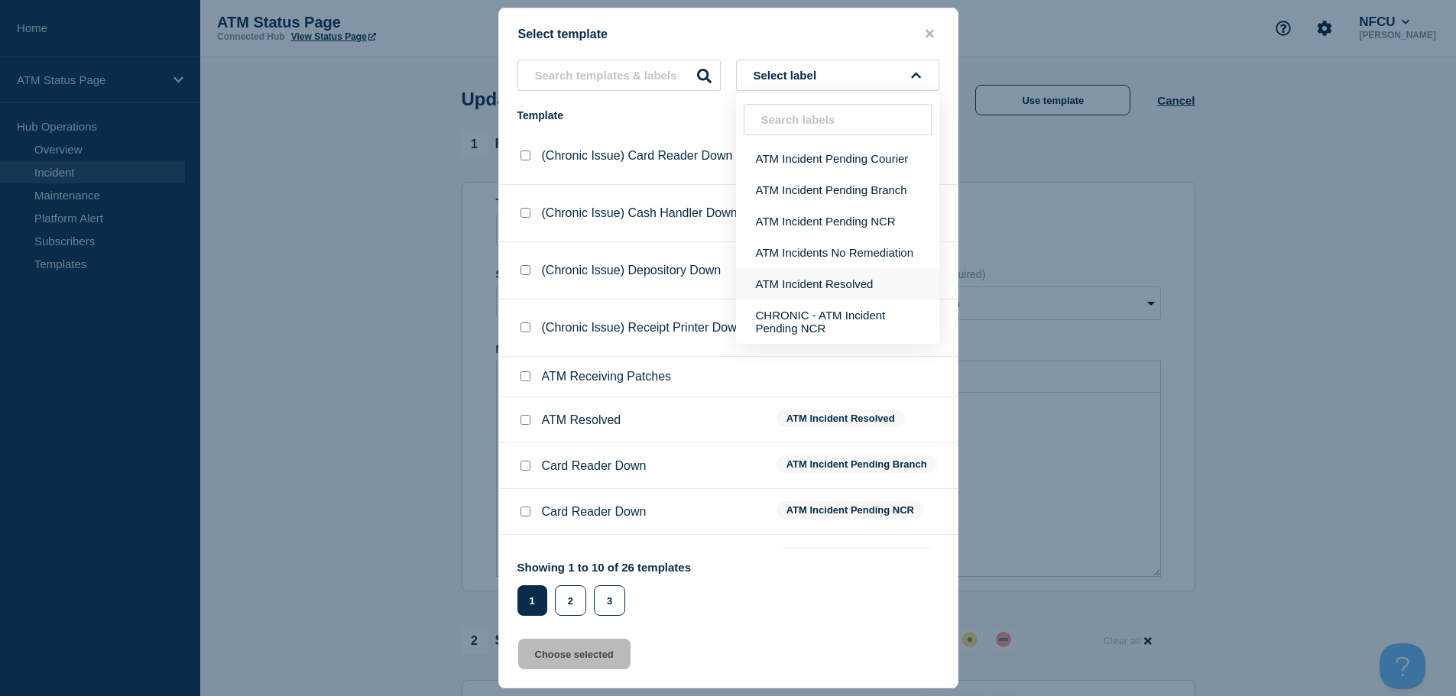
click at [779, 280] on button "ATM Incident Resolved" at bounding box center [837, 283] width 203 height 31
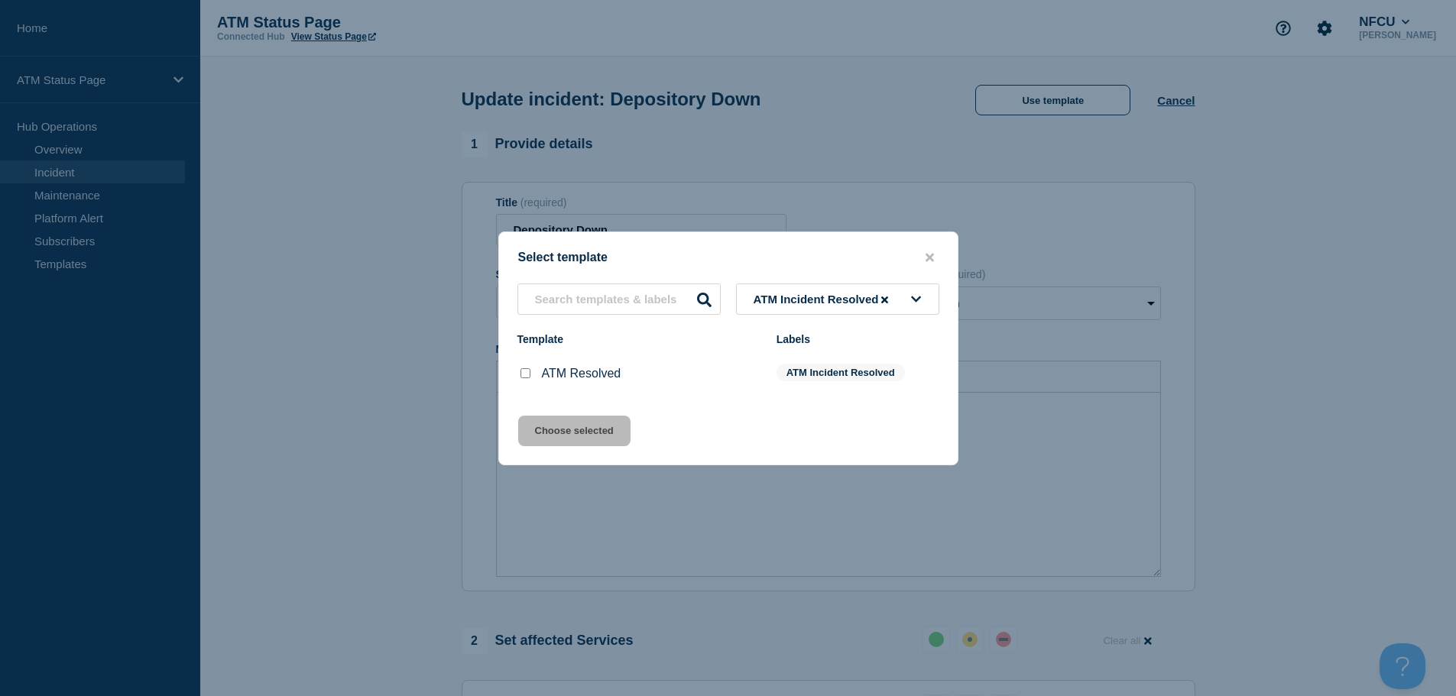
click at [523, 376] on input "ATM Resolved checkbox" at bounding box center [525, 373] width 10 height 10
click at [572, 454] on div "Select template ATM Incident Resolved Template Labels ATM Resolved ATM Incident…" at bounding box center [728, 349] width 460 height 234
click at [571, 438] on button "Choose selected" at bounding box center [574, 431] width 112 height 31
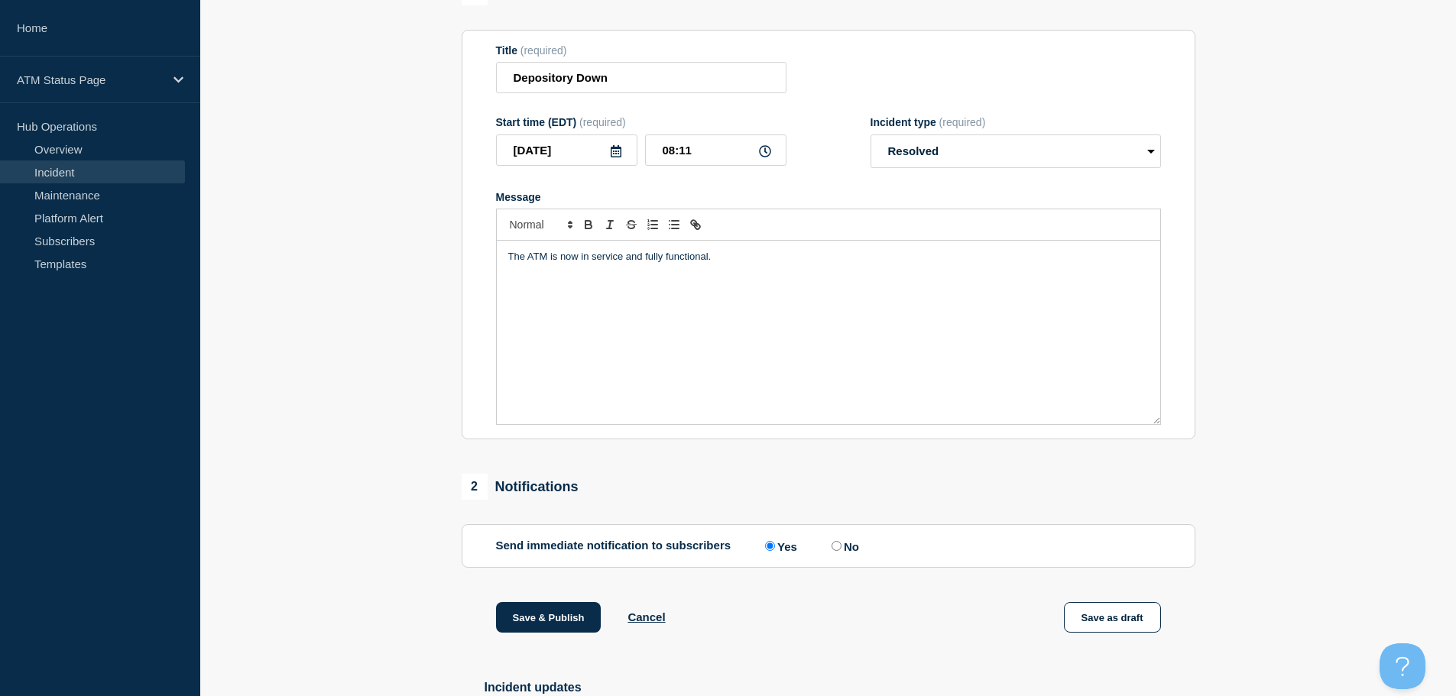
scroll to position [153, 0]
click at [555, 622] on button "Save & Publish" at bounding box center [548, 616] width 105 height 31
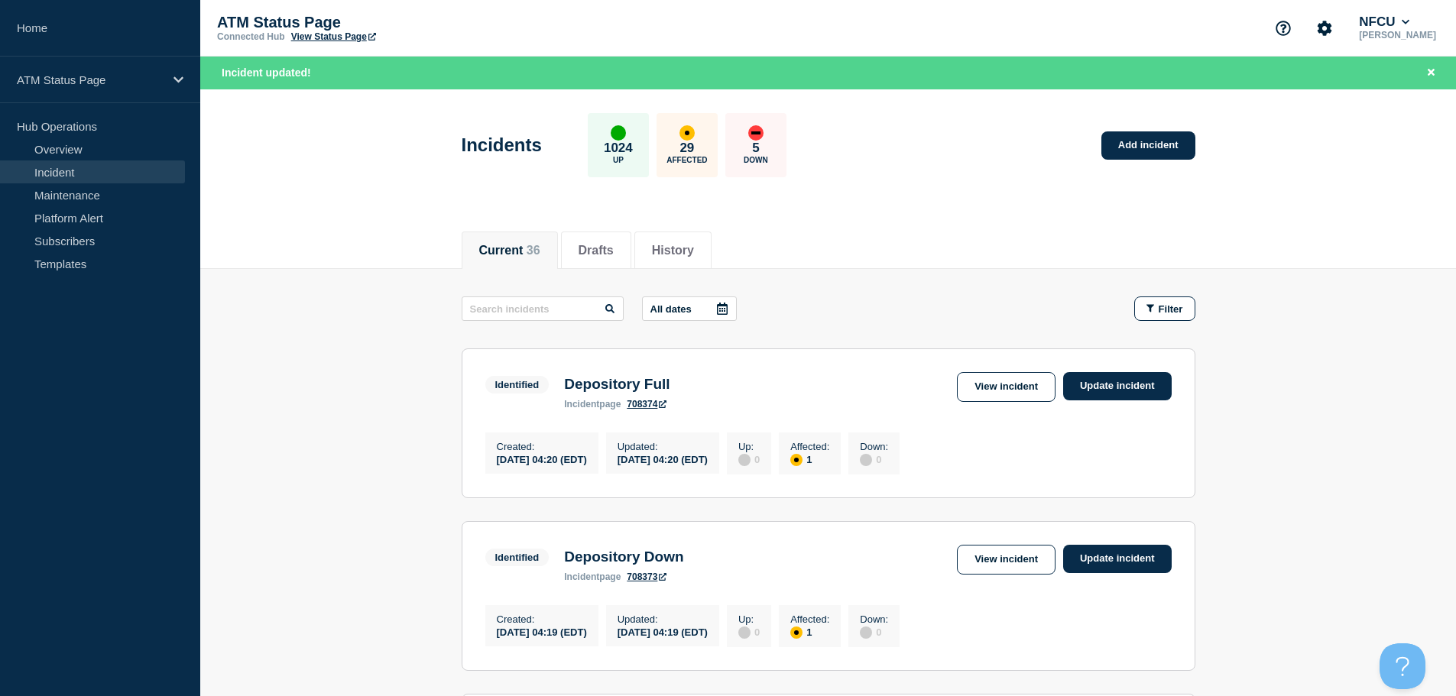
click at [779, 306] on button "Filter" at bounding box center [1164, 308] width 61 height 24
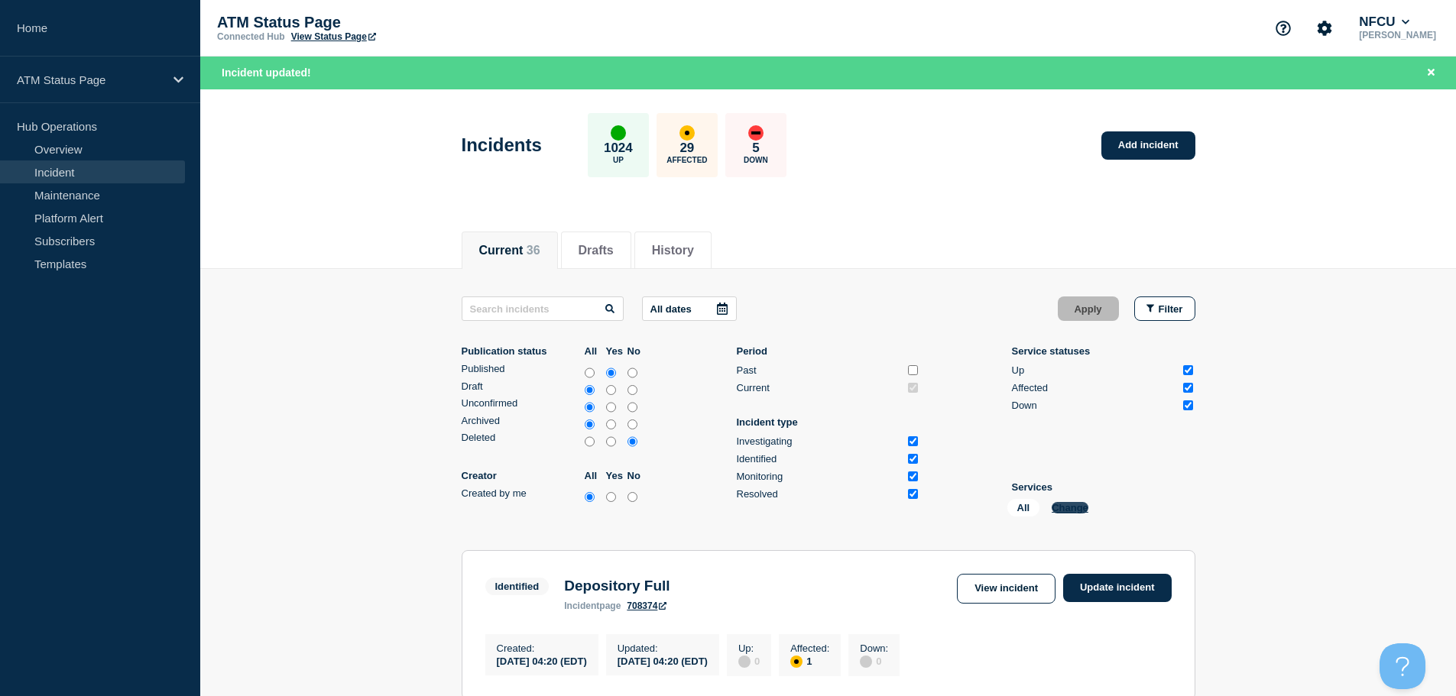
click at [779, 508] on button "Change" at bounding box center [1069, 507] width 37 height 11
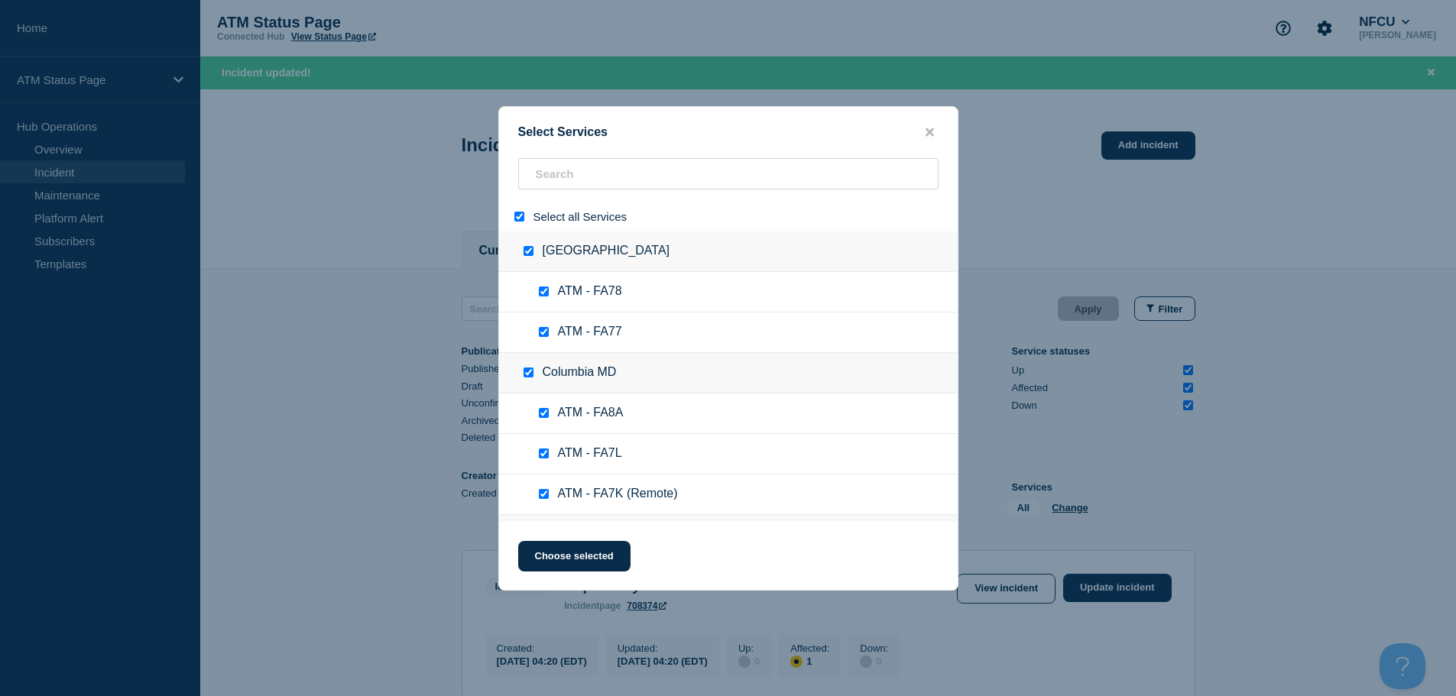
click at [520, 210] on div at bounding box center [522, 216] width 22 height 15
click at [520, 216] on input "select all" at bounding box center [519, 217] width 10 height 10
click at [609, 177] on input "search" at bounding box center [728, 173] width 420 height 31
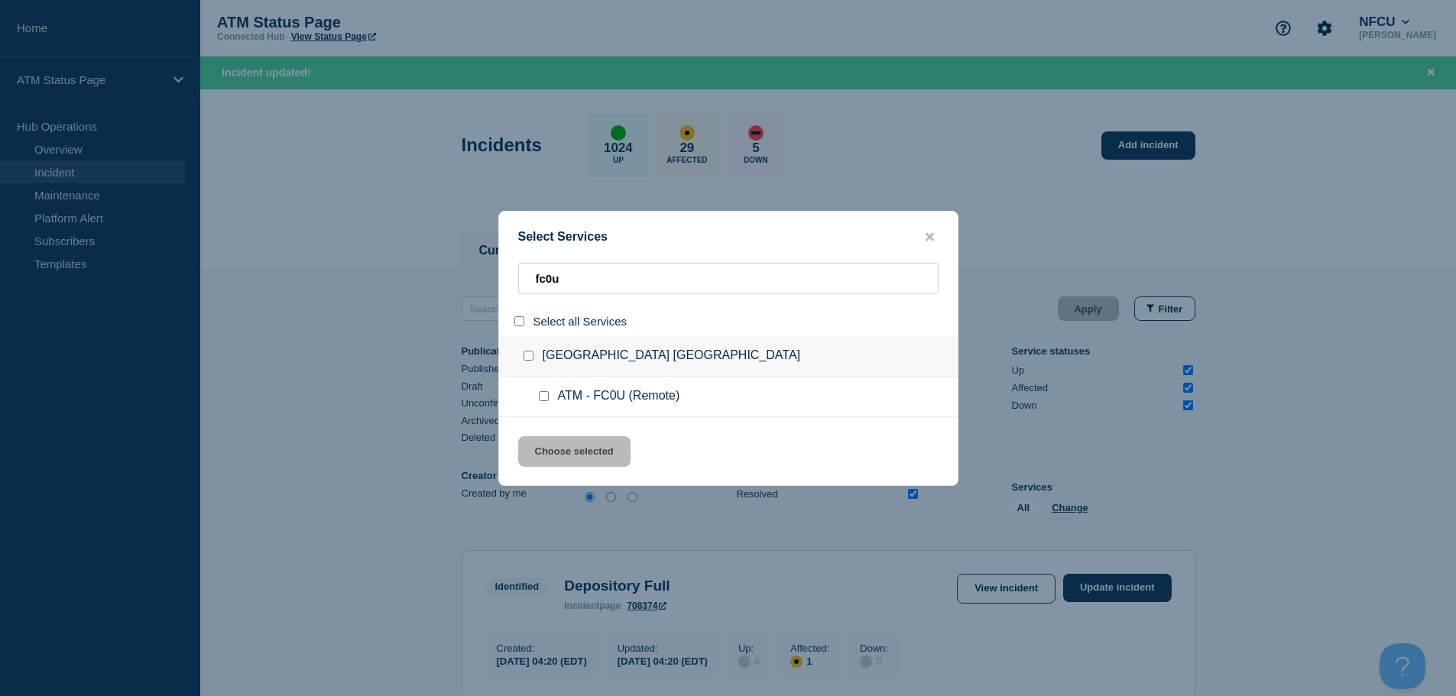
click at [549, 398] on div at bounding box center [547, 396] width 22 height 15
click at [543, 401] on input "service: ATM - FC0U (Remote)" at bounding box center [544, 396] width 10 height 10
click at [574, 459] on button "Choose selected" at bounding box center [574, 451] width 112 height 31
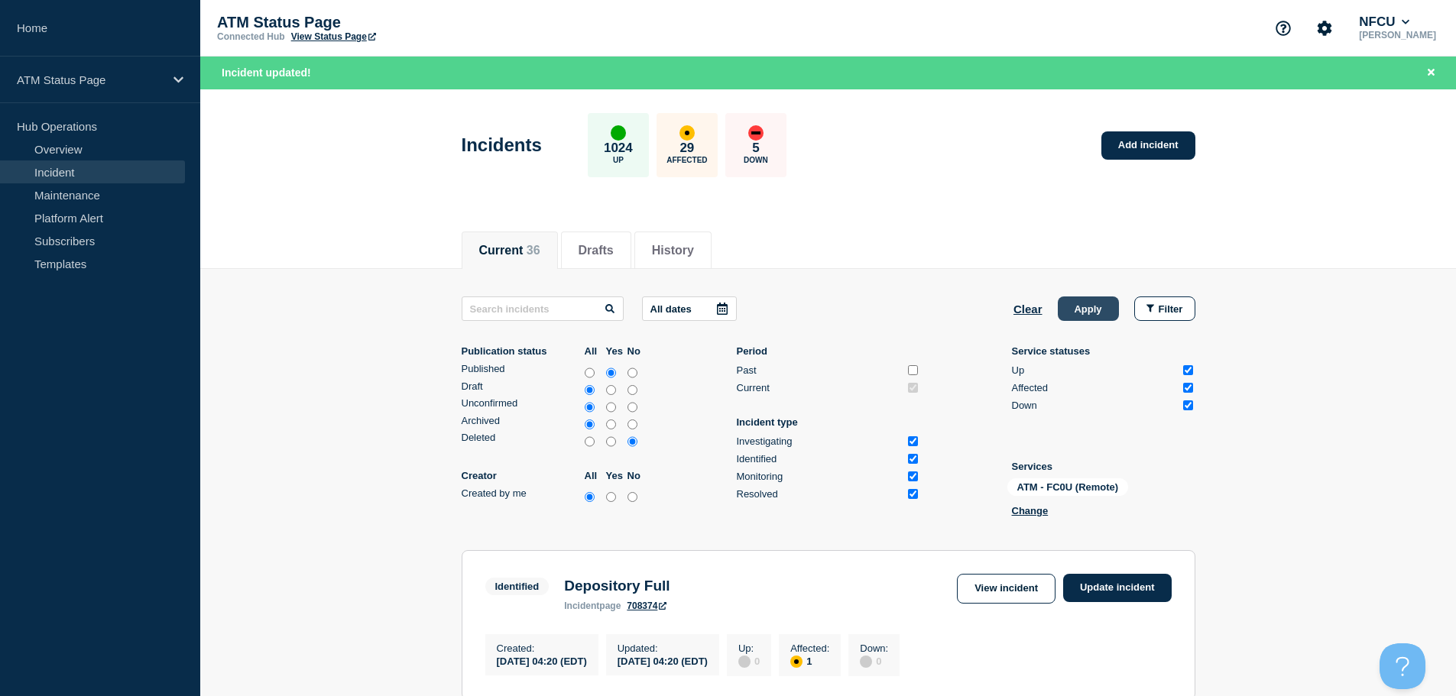
click at [779, 307] on button "Apply" at bounding box center [1087, 308] width 61 height 24
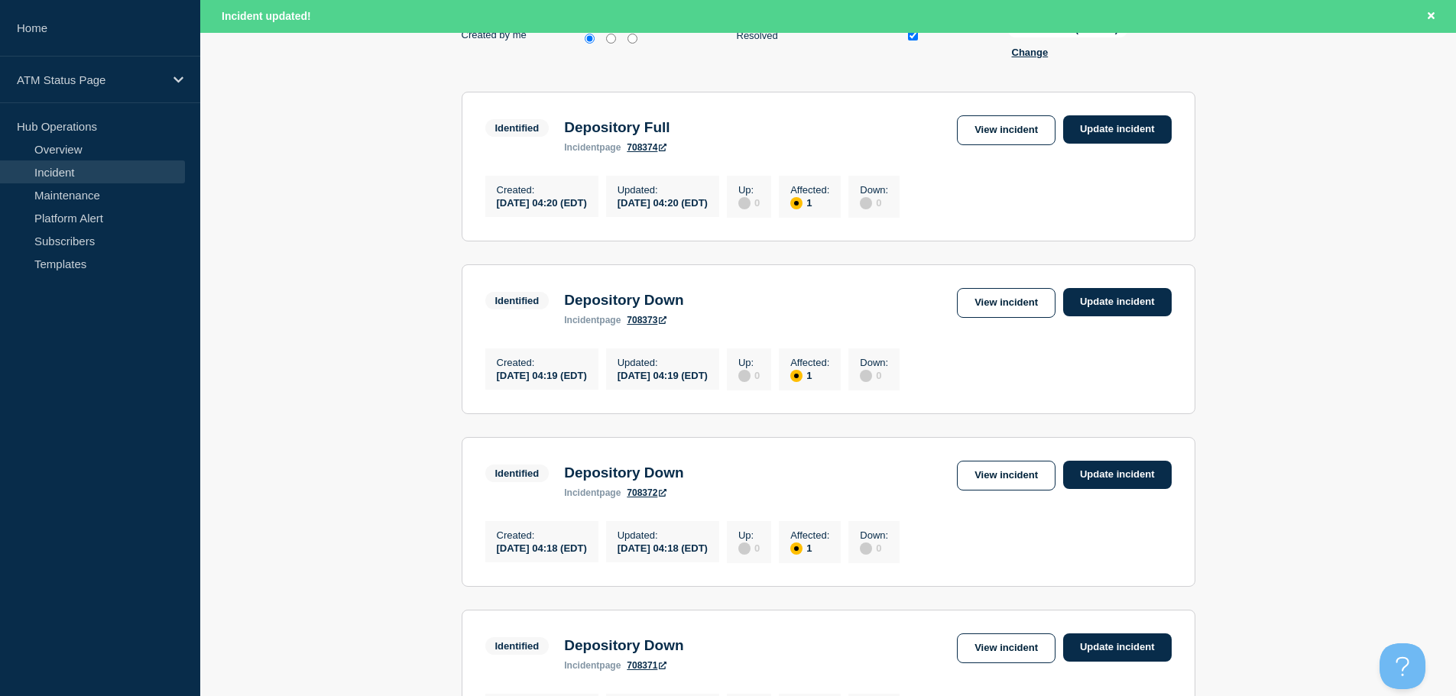
scroll to position [213, 0]
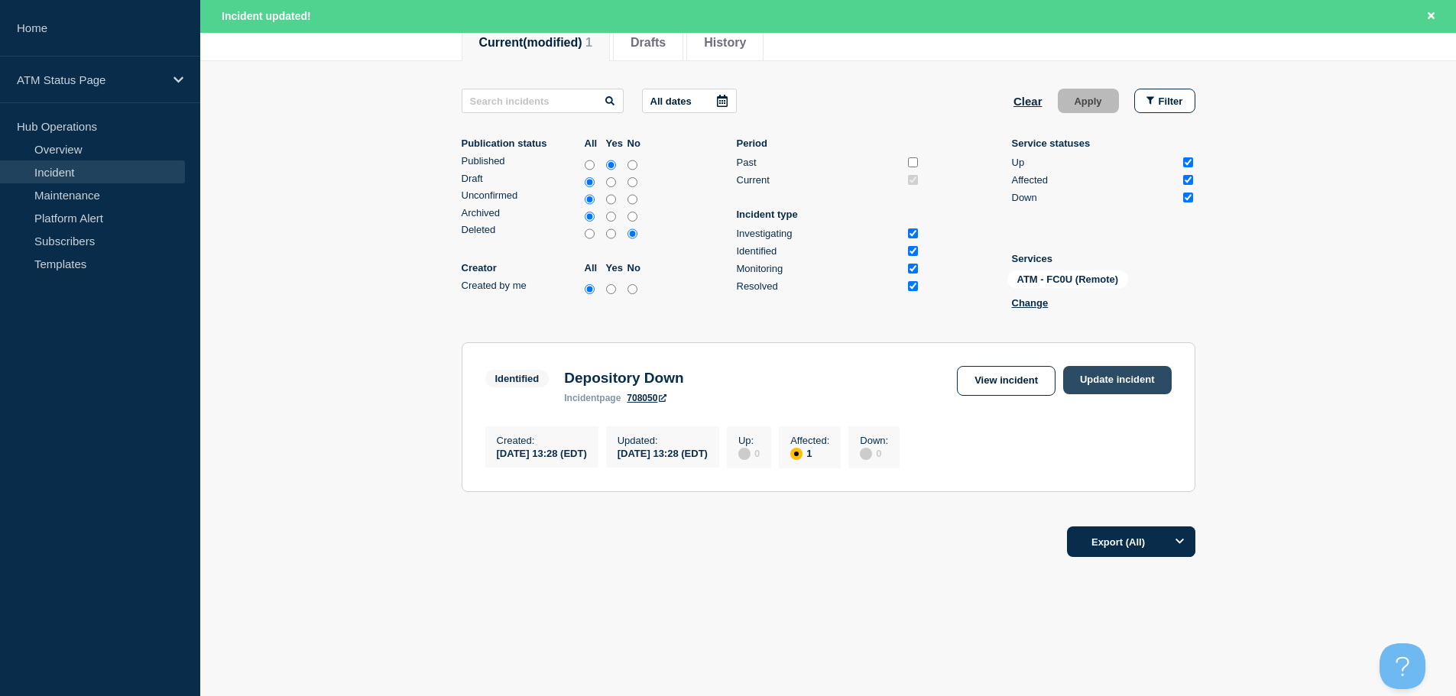
click at [779, 367] on link "Update incident" at bounding box center [1117, 380] width 108 height 28
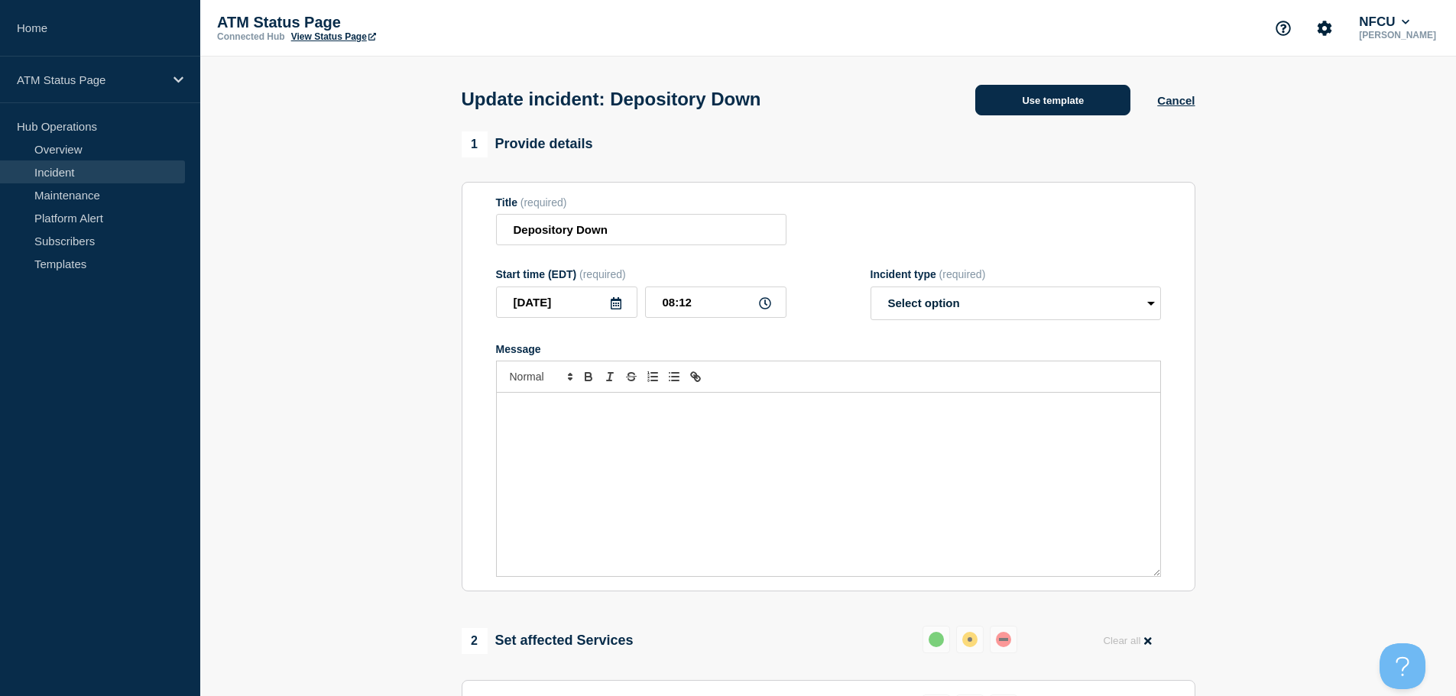
click at [779, 110] on button "Use template" at bounding box center [1052, 100] width 155 height 31
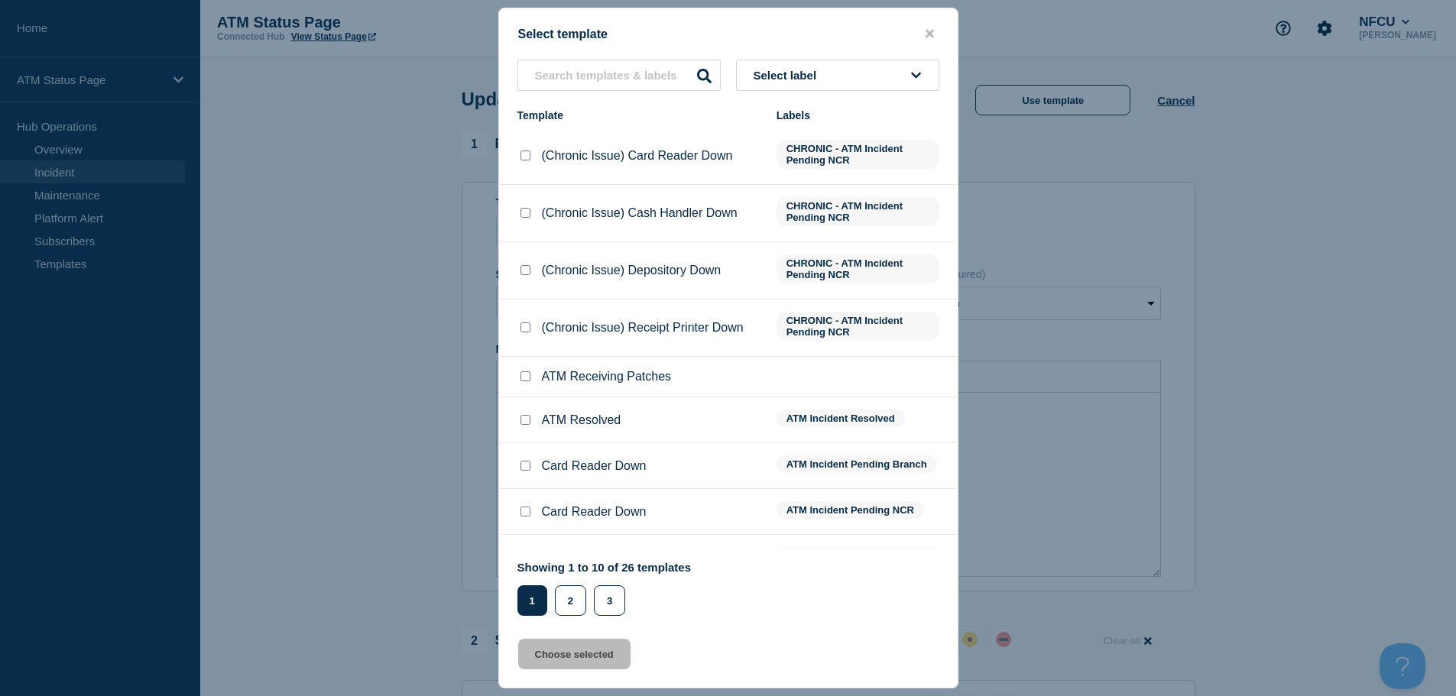
click at [779, 73] on span "Select label" at bounding box center [788, 75] width 70 height 13
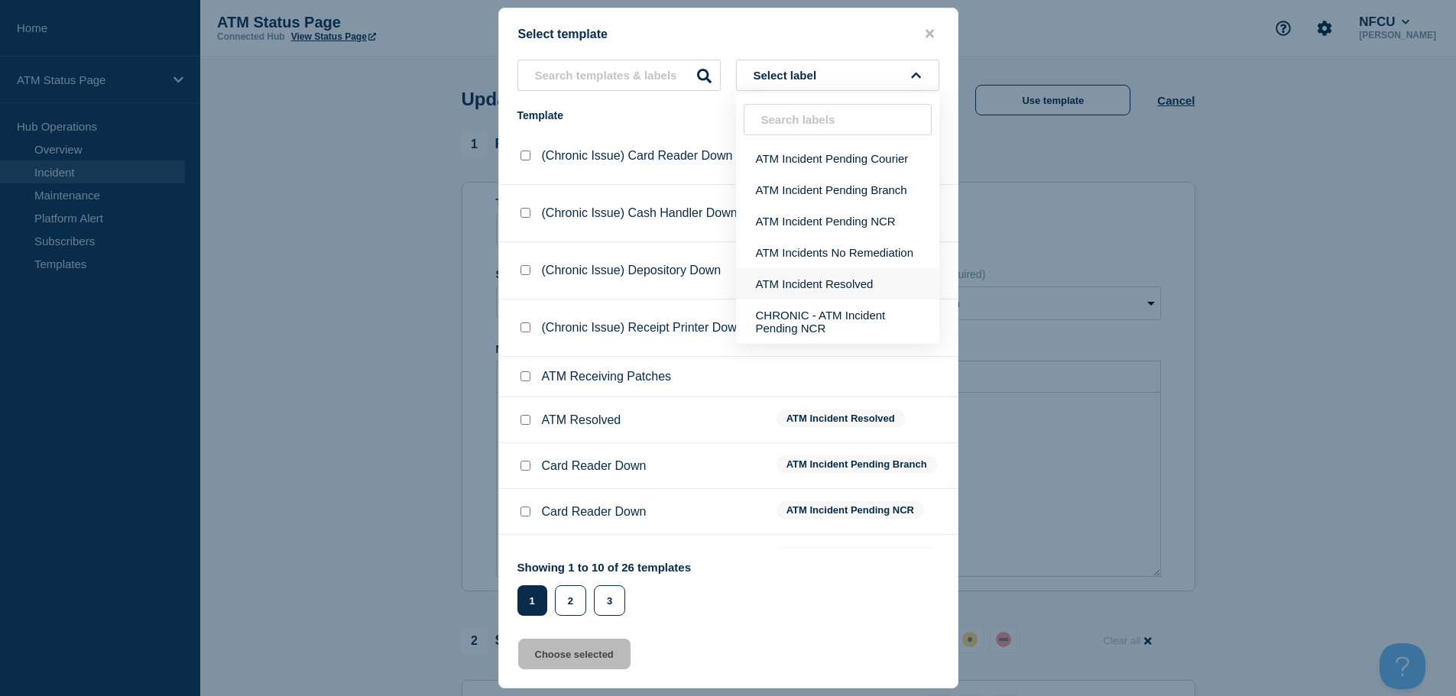
click at [779, 290] on button "ATM Incident Resolved" at bounding box center [837, 283] width 203 height 31
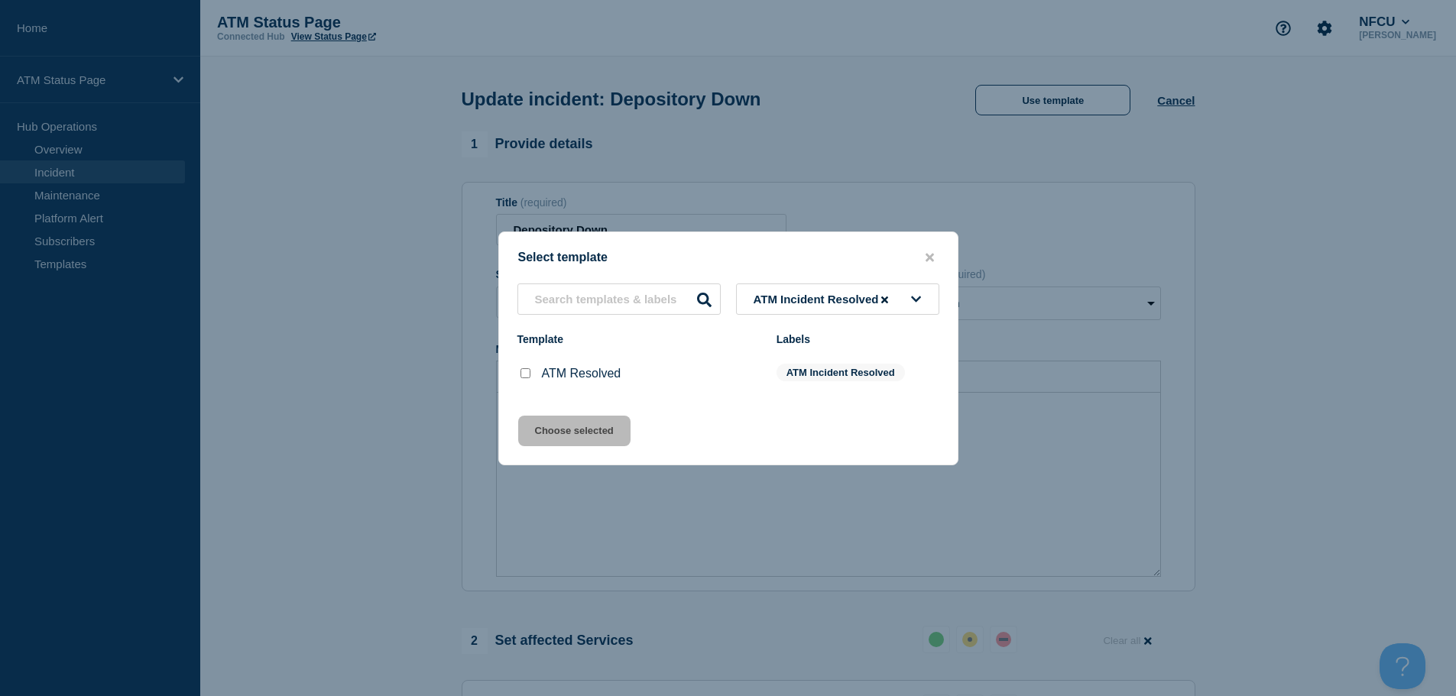
click at [523, 373] on input "ATM Resolved checkbox" at bounding box center [525, 373] width 10 height 10
click at [560, 424] on button "Choose selected" at bounding box center [574, 431] width 112 height 31
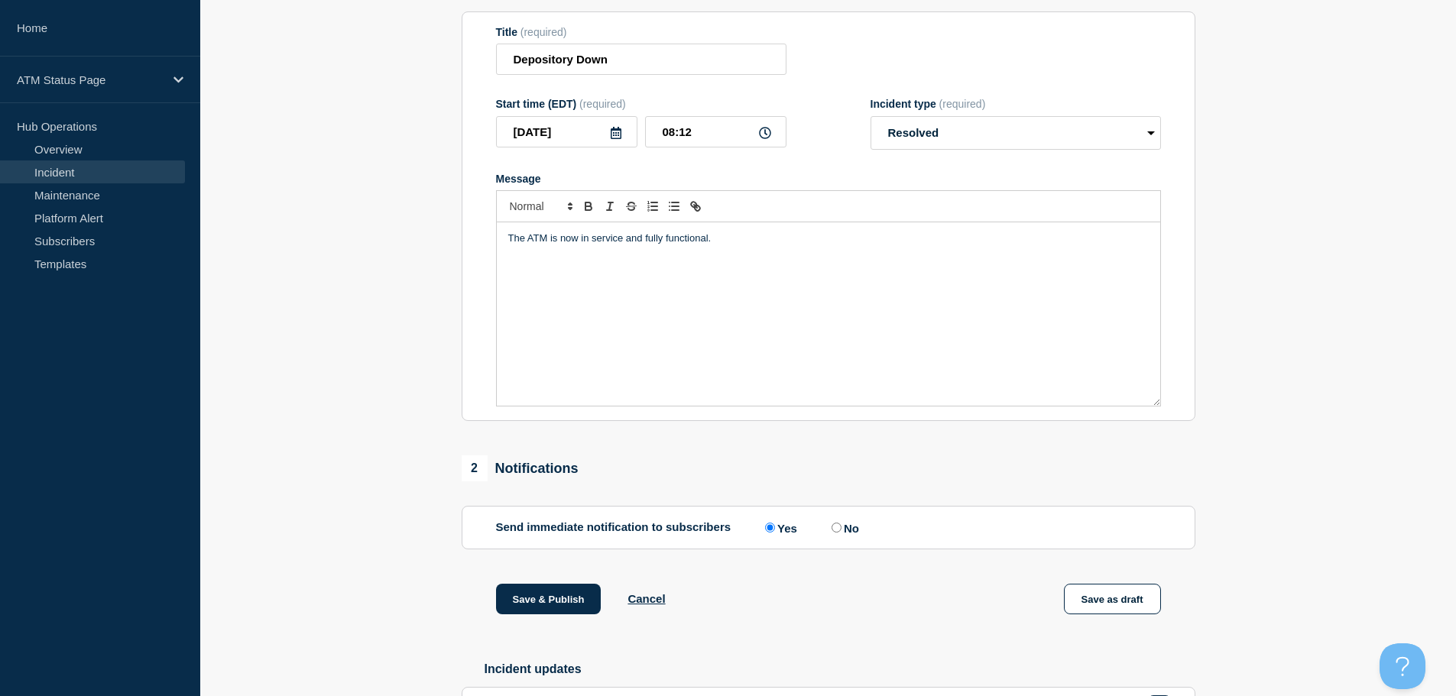
scroll to position [282, 0]
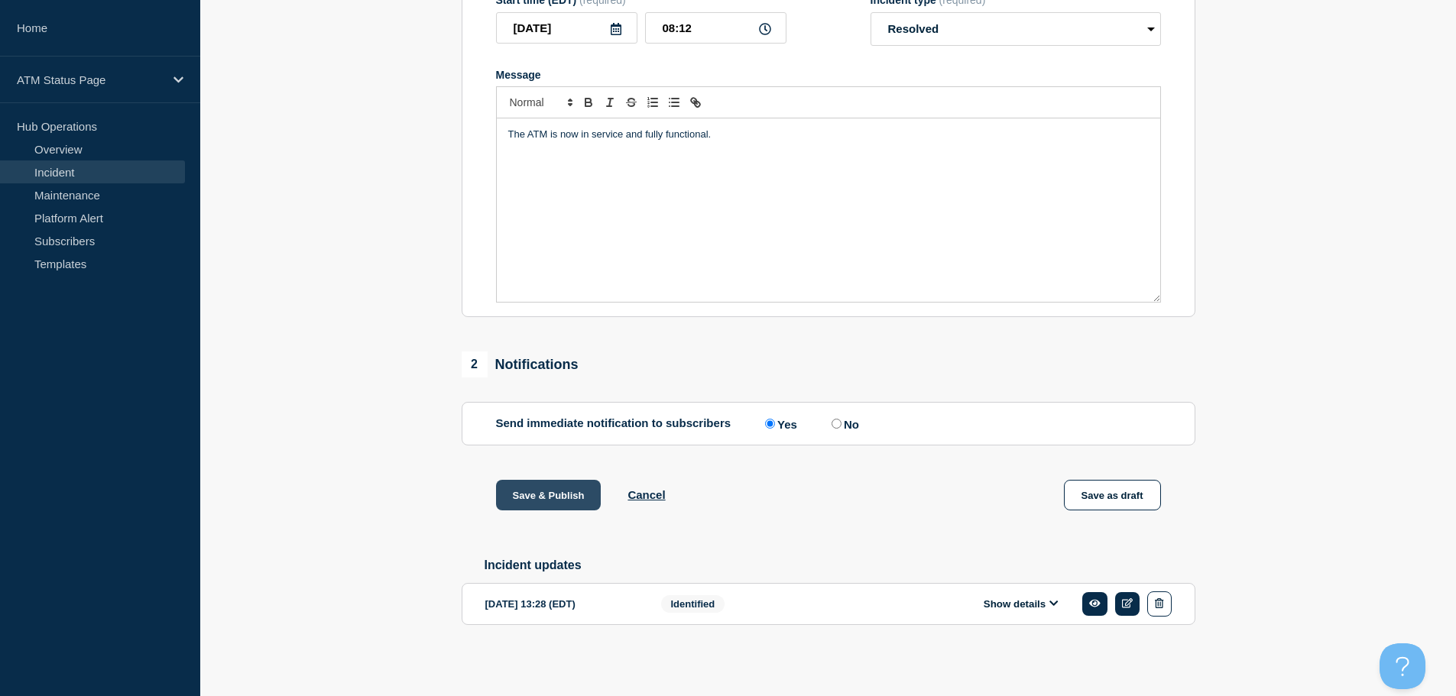
click at [527, 497] on button "Save & Publish" at bounding box center [548, 495] width 105 height 31
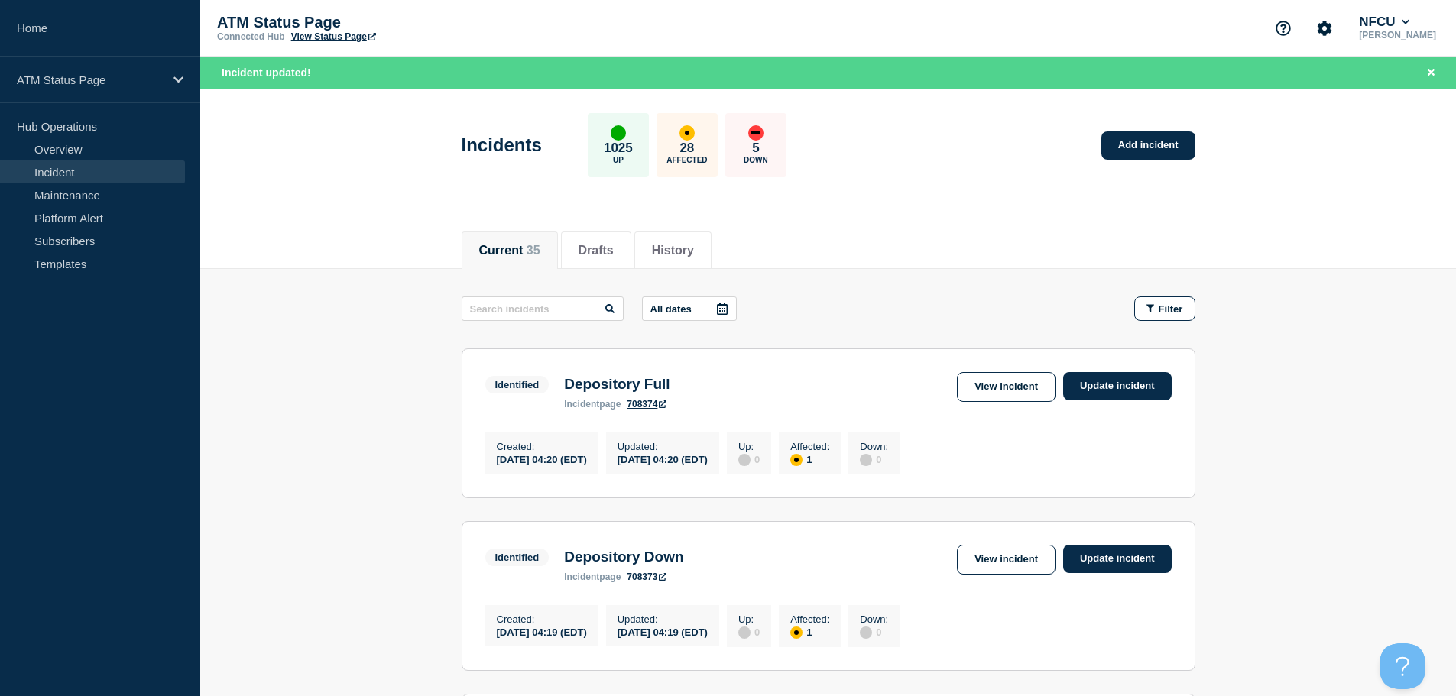
click at [779, 315] on button "Filter" at bounding box center [1164, 308] width 61 height 24
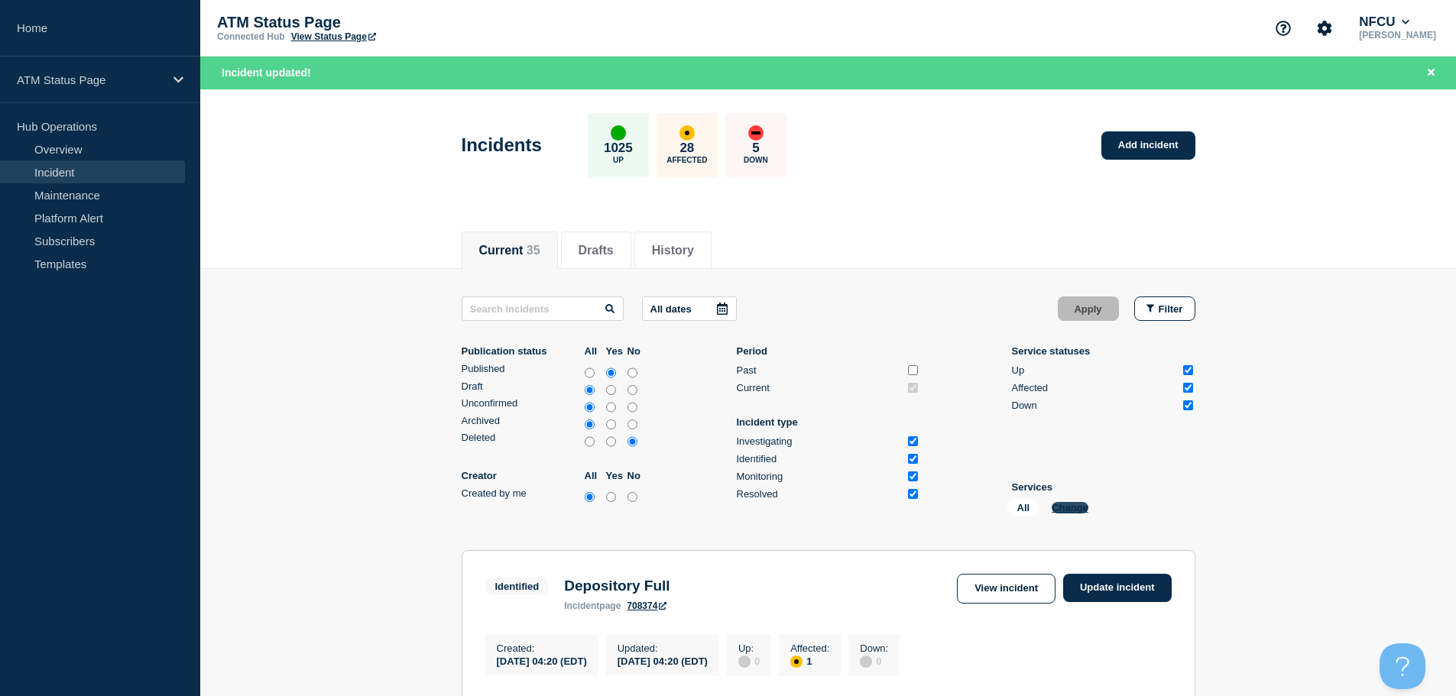
click at [779, 509] on button "Change" at bounding box center [1069, 507] width 37 height 11
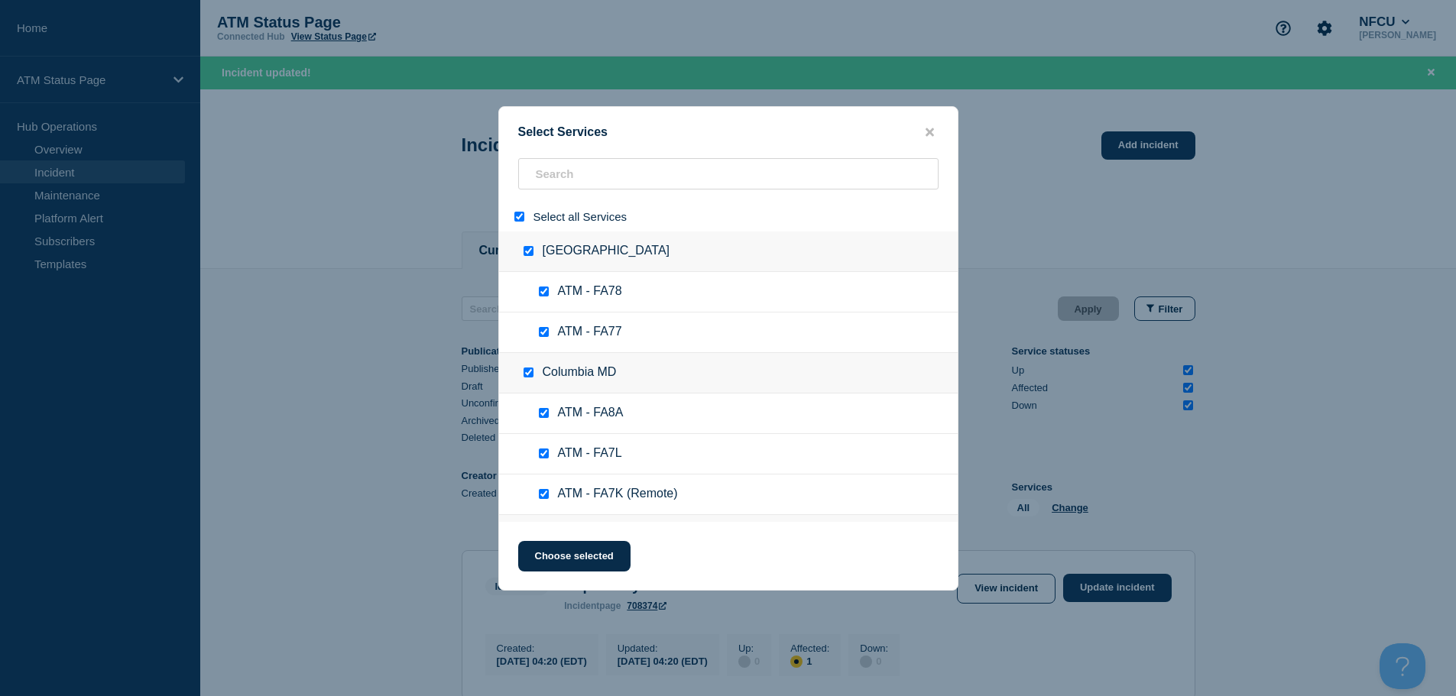
click at [517, 215] on input "select all" at bounding box center [519, 217] width 10 height 10
click at [581, 180] on input "search" at bounding box center [728, 173] width 420 height 31
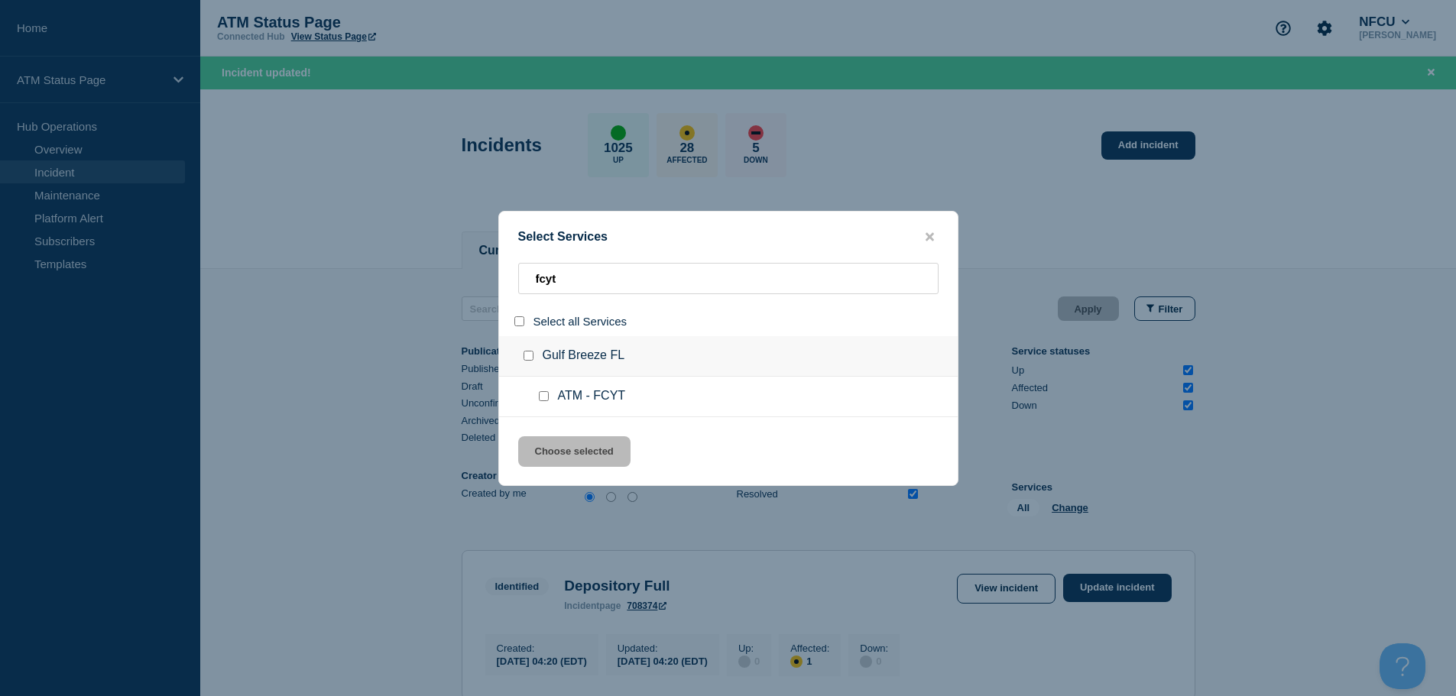
click at [540, 401] on input "service: ATM - FCYT" at bounding box center [544, 396] width 10 height 10
click at [566, 451] on button "Choose selected" at bounding box center [574, 451] width 112 height 31
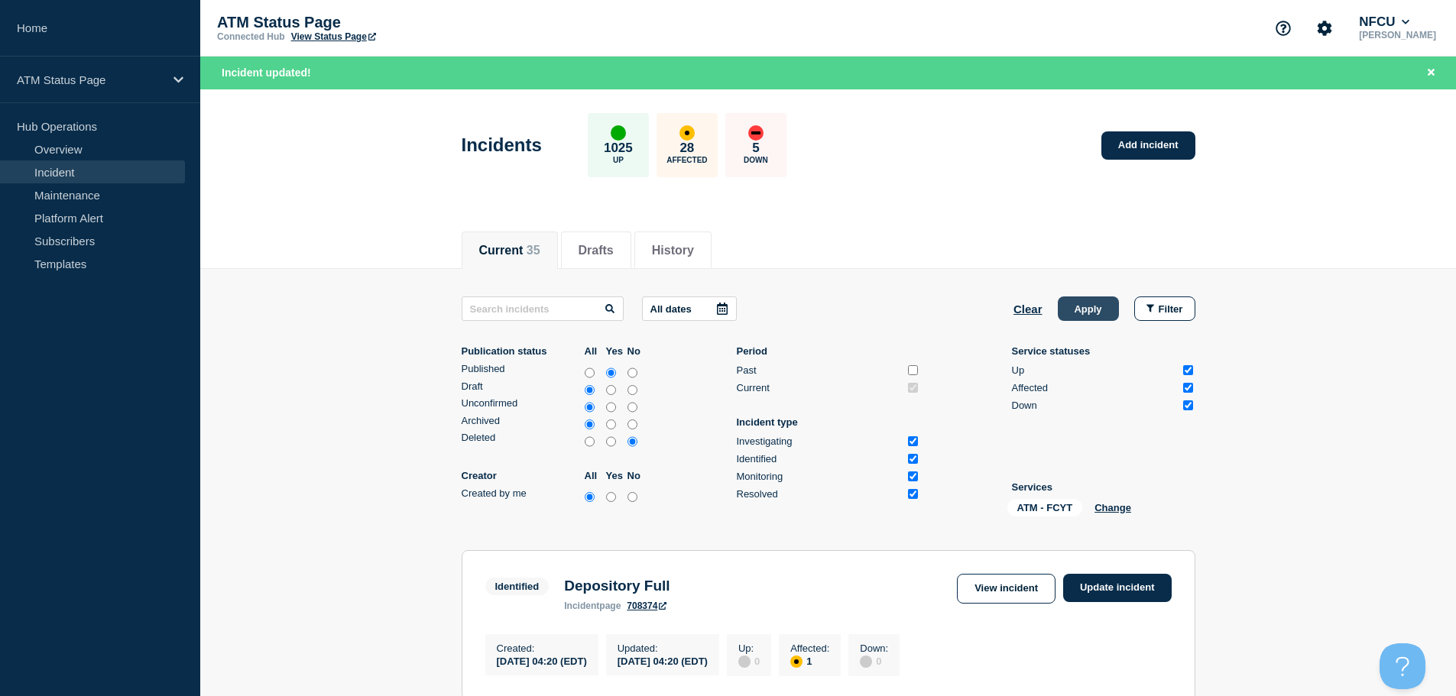
click at [779, 306] on button "Apply" at bounding box center [1087, 308] width 61 height 24
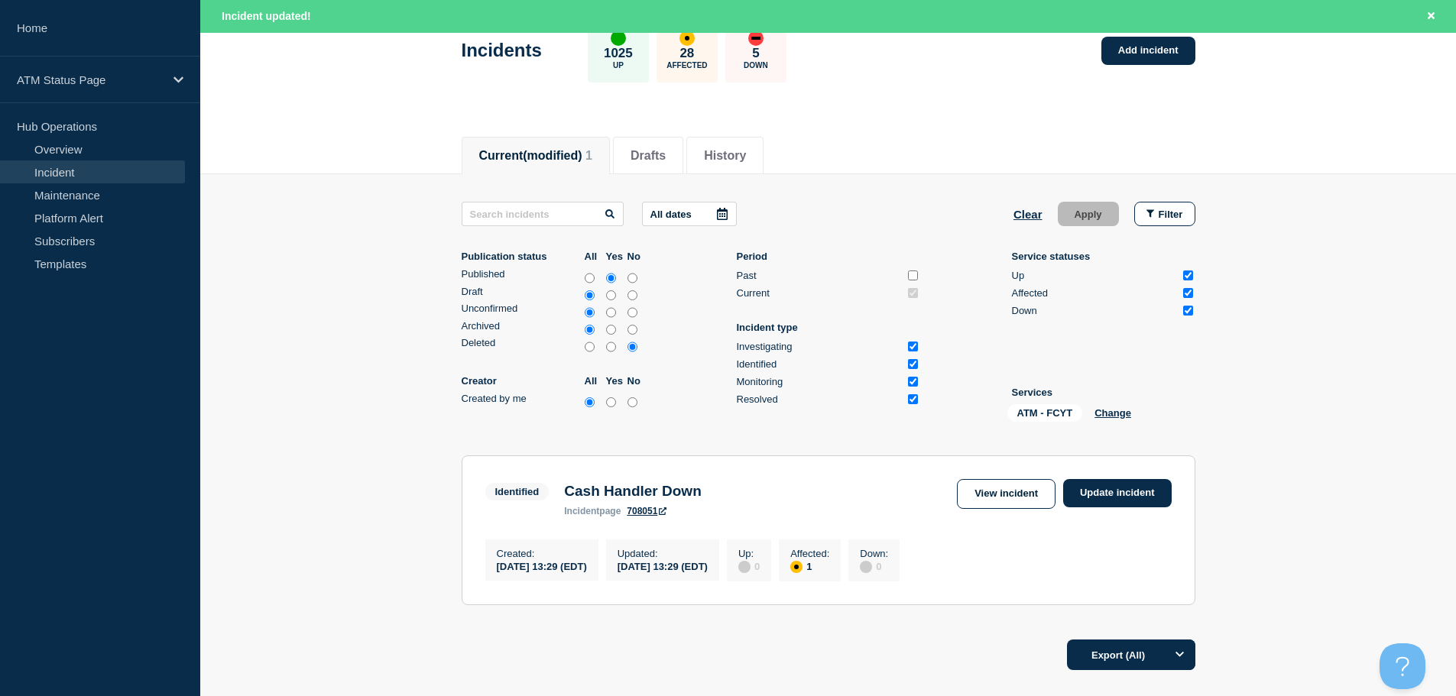
scroll to position [213, 0]
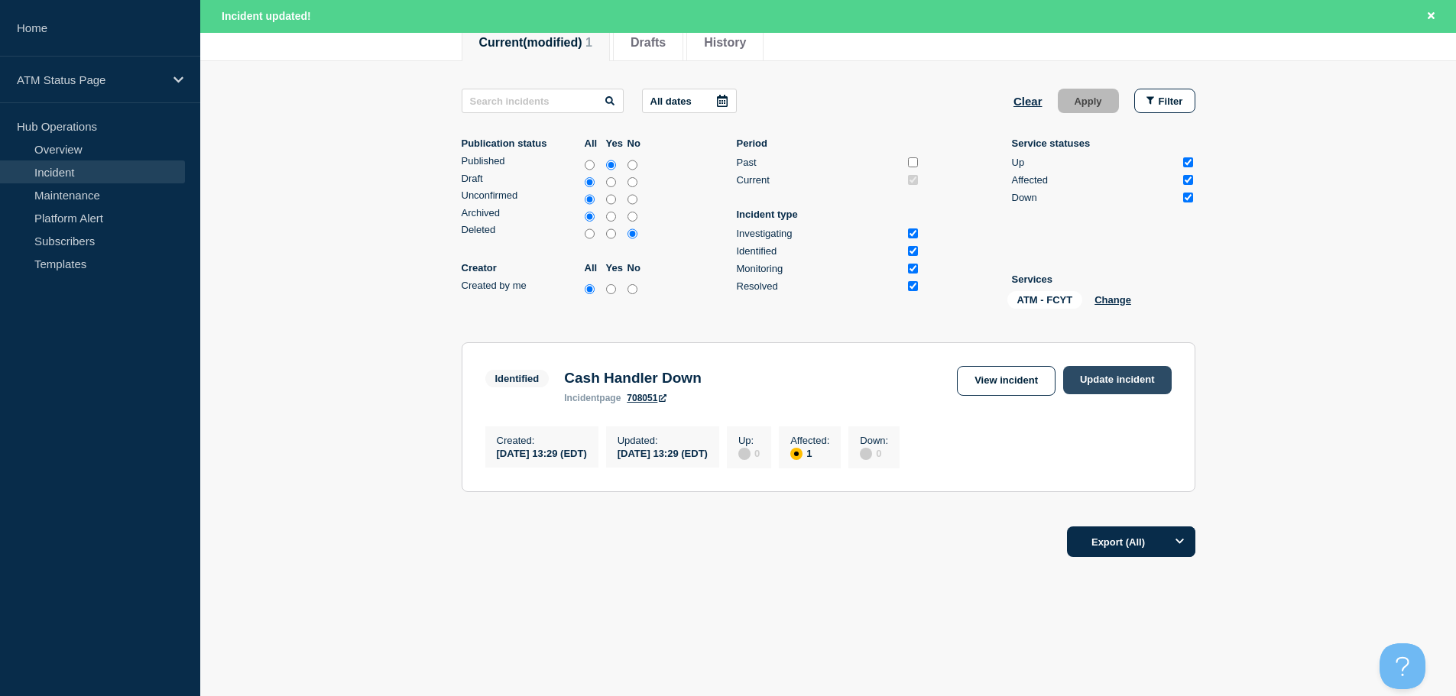
click at [779, 366] on link "Update incident" at bounding box center [1117, 380] width 108 height 28
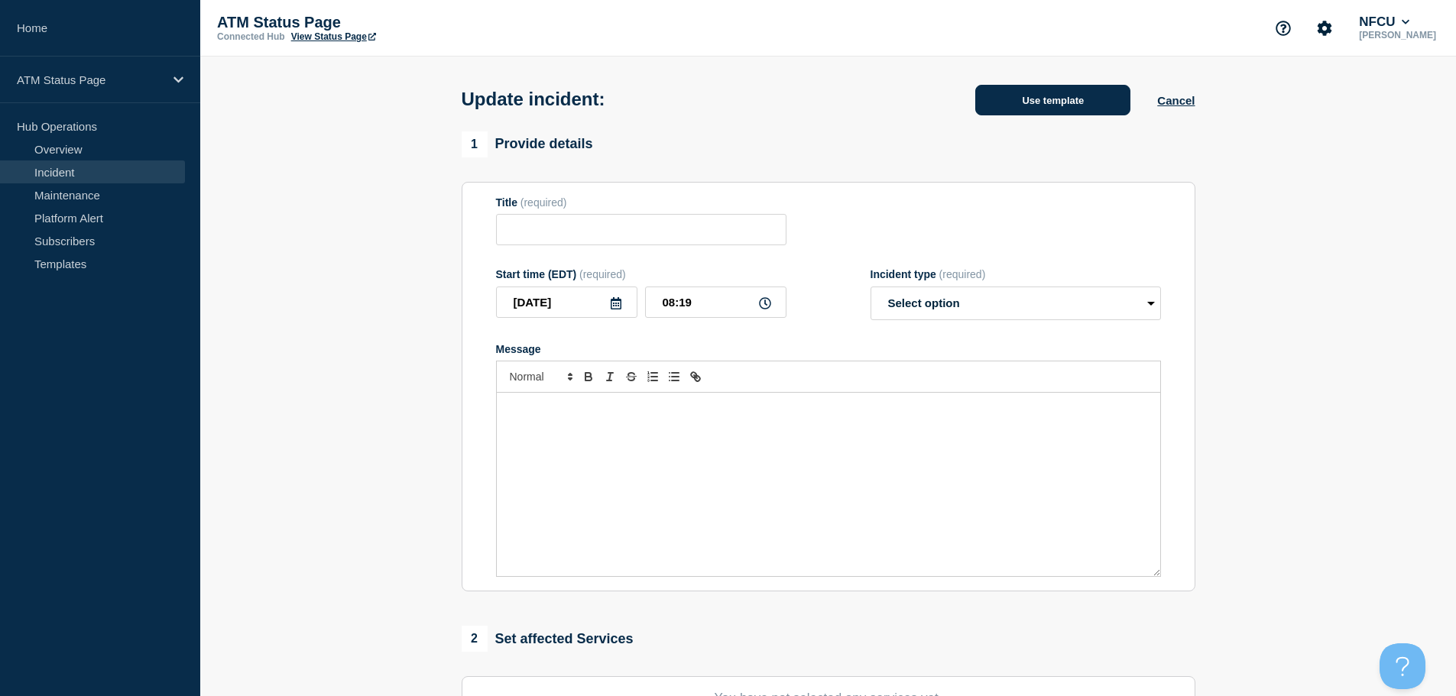
click at [779, 94] on button "Use template" at bounding box center [1052, 100] width 155 height 31
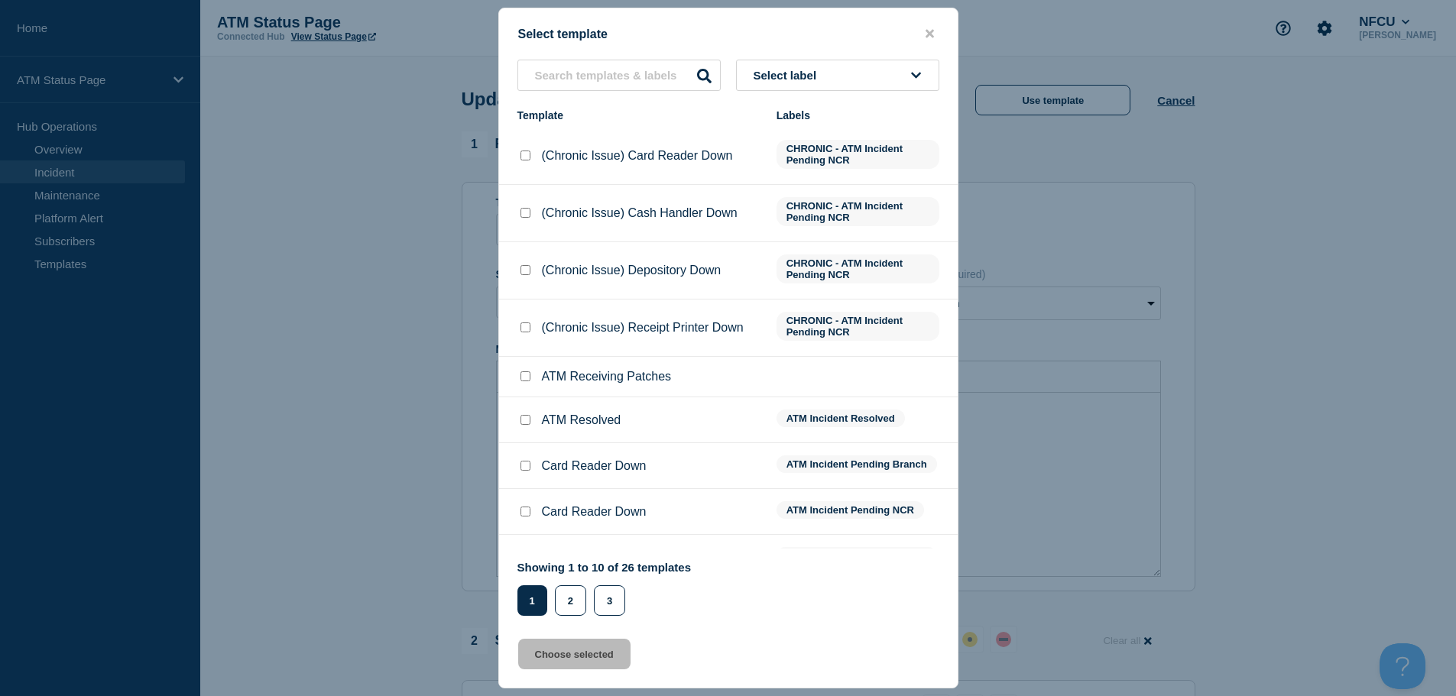
click at [779, 82] on span "Select label" at bounding box center [788, 75] width 70 height 13
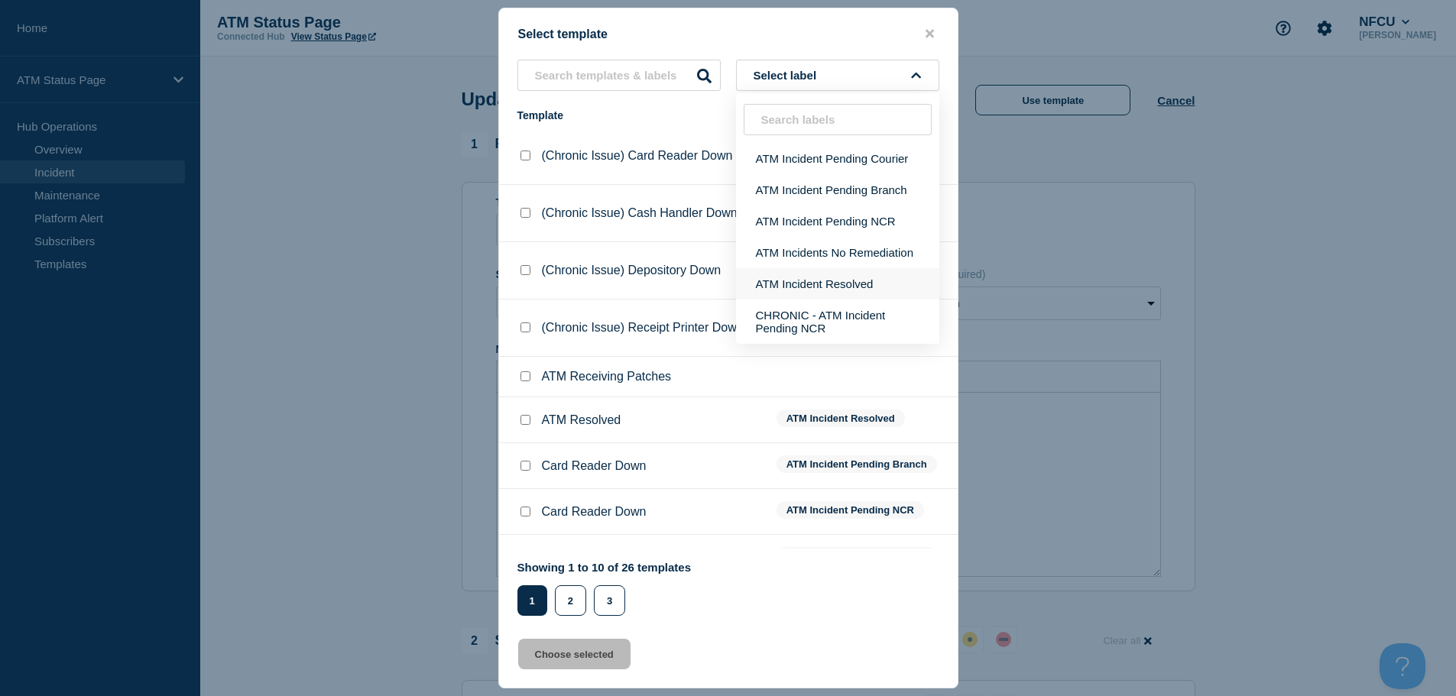
click at [779, 284] on button "ATM Incident Resolved" at bounding box center [837, 283] width 203 height 31
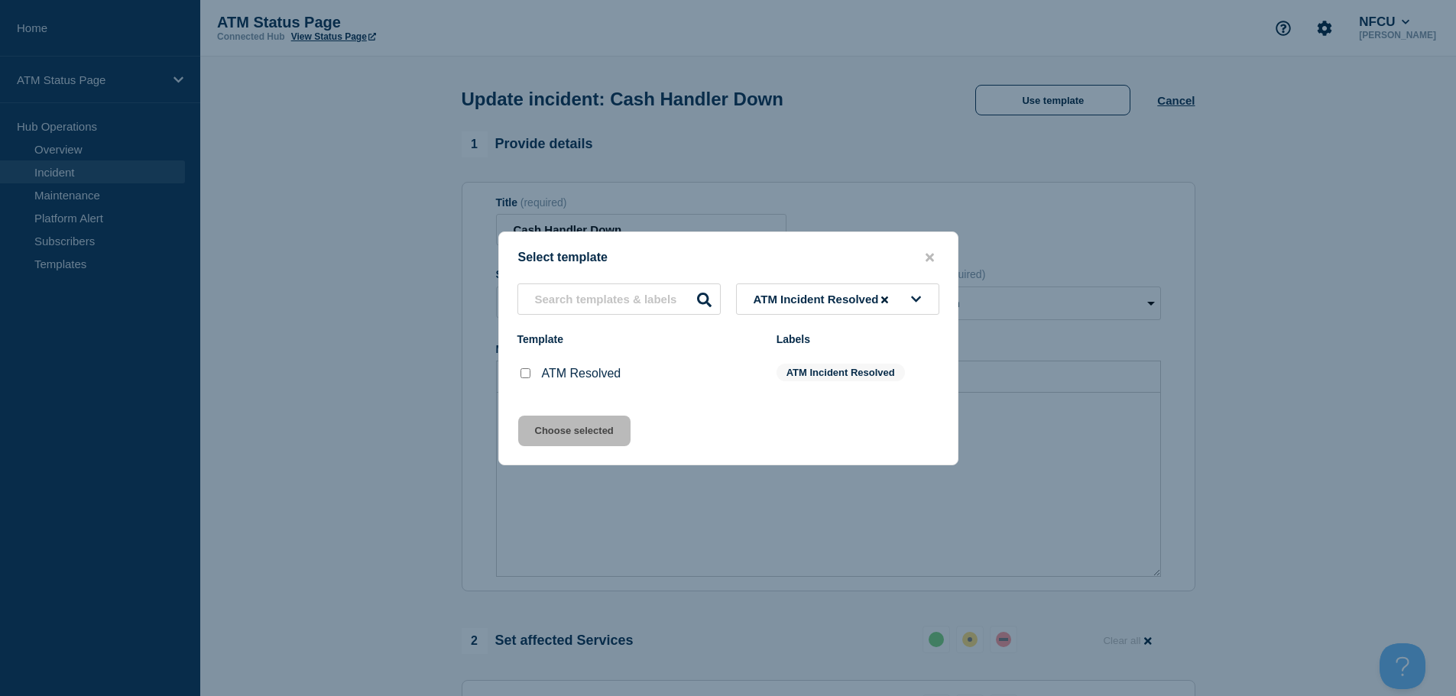
click at [526, 378] on input "ATM Resolved checkbox" at bounding box center [525, 373] width 10 height 10
click at [547, 423] on button "Choose selected" at bounding box center [574, 431] width 112 height 31
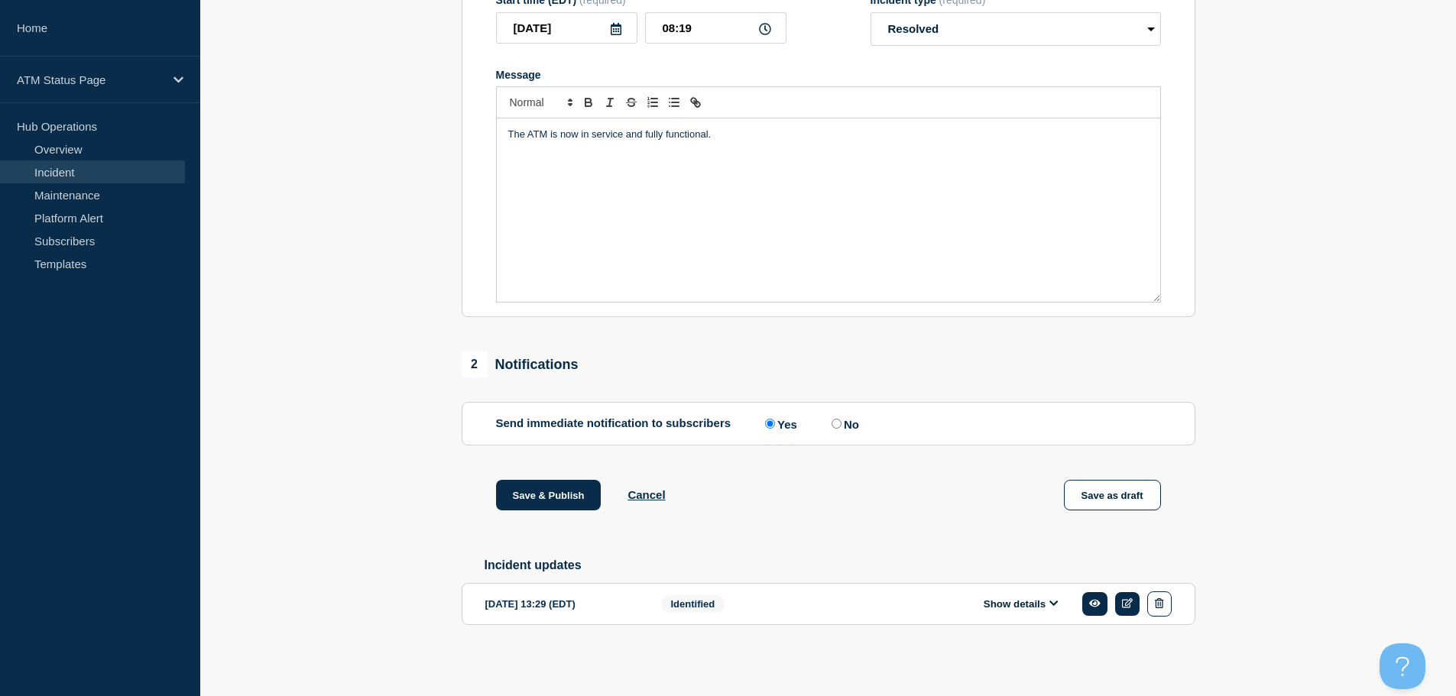
scroll to position [282, 0]
click at [525, 491] on button "Save & Publish" at bounding box center [548, 495] width 105 height 31
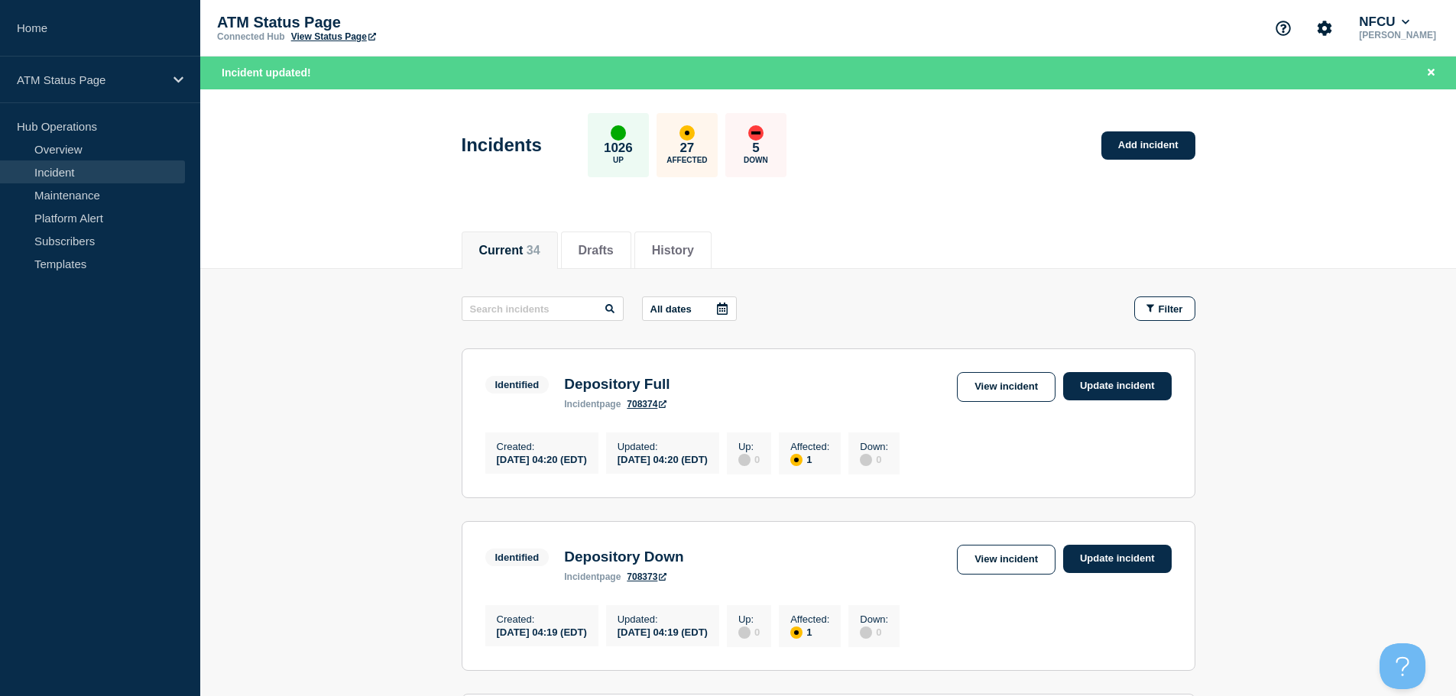
click at [779, 303] on span "Filter" at bounding box center [1170, 308] width 24 height 11
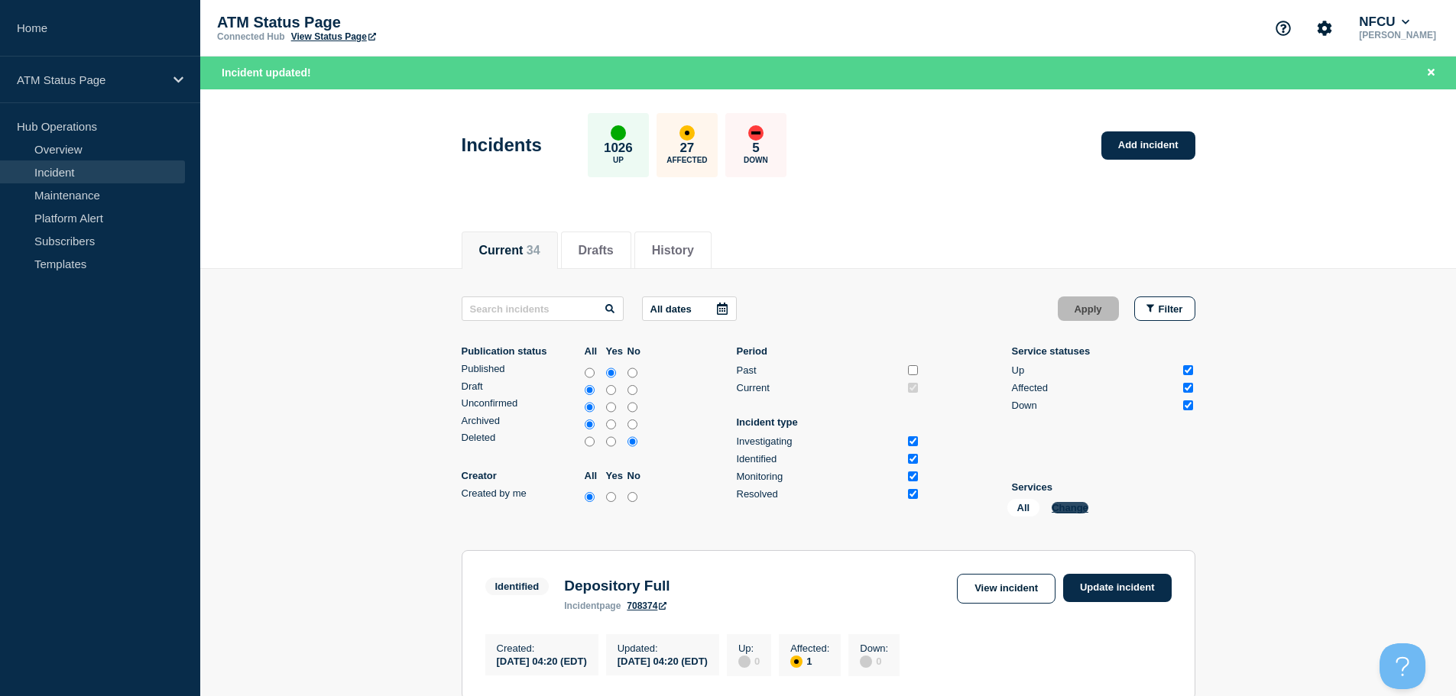
click at [779, 504] on button "Change" at bounding box center [1069, 507] width 37 height 11
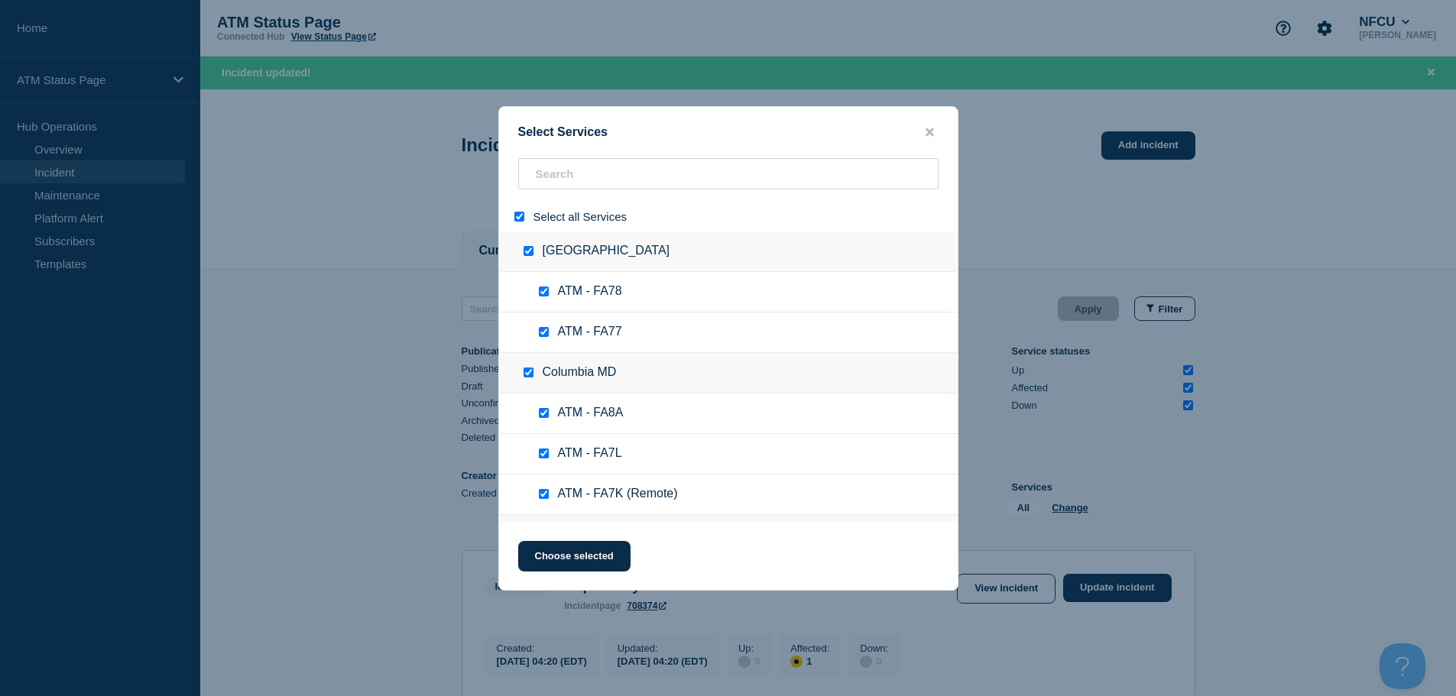
click at [517, 215] on input "select all" at bounding box center [519, 217] width 10 height 10
click at [564, 174] on input "search" at bounding box center [728, 173] width 420 height 31
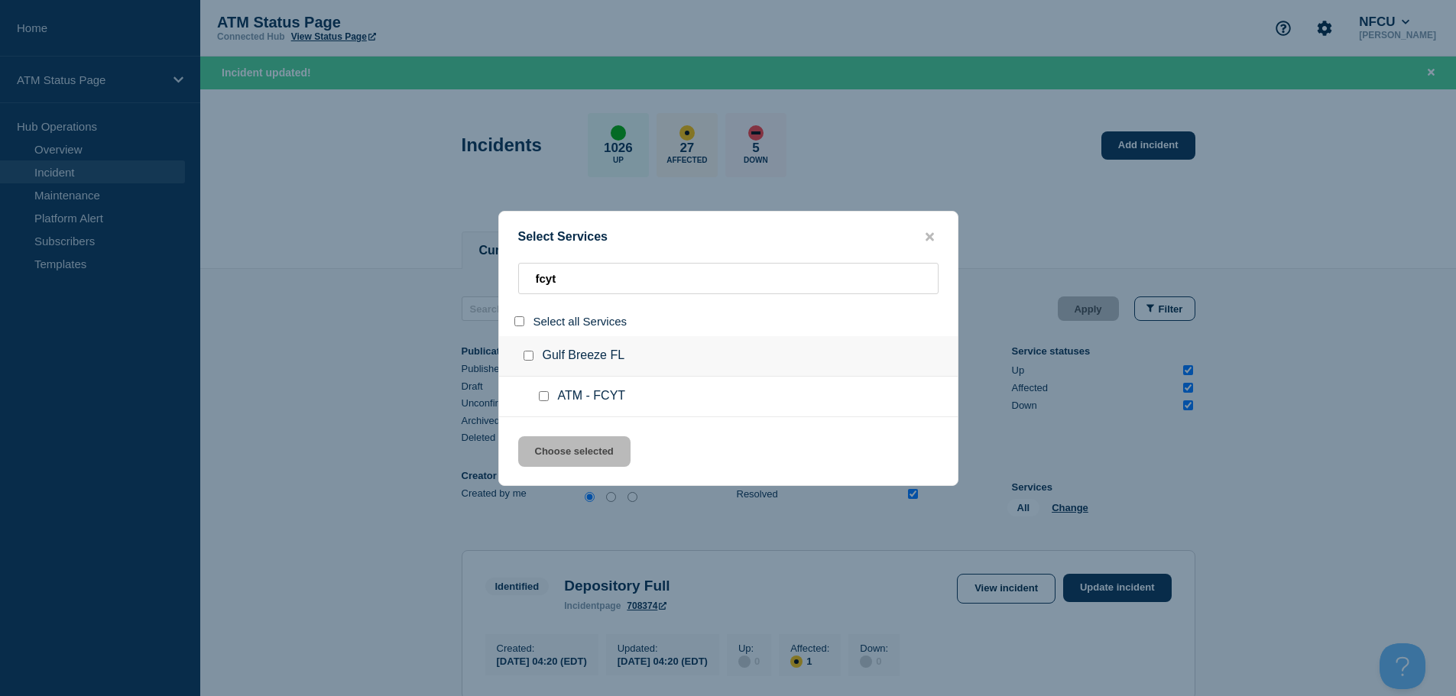
click at [542, 400] on input "service: ATM - FCYT" at bounding box center [544, 396] width 10 height 10
click at [584, 448] on button "Choose selected" at bounding box center [574, 451] width 112 height 31
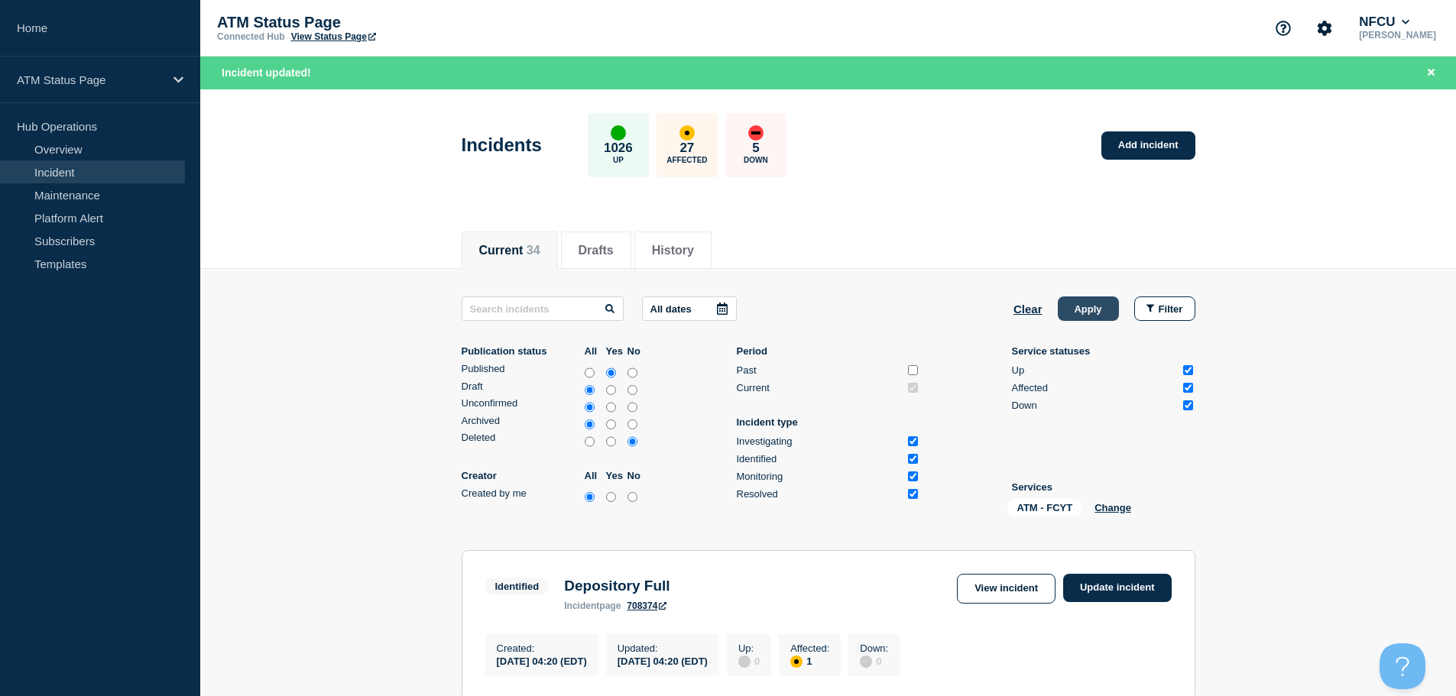
click at [779, 305] on button "Apply" at bounding box center [1087, 308] width 61 height 24
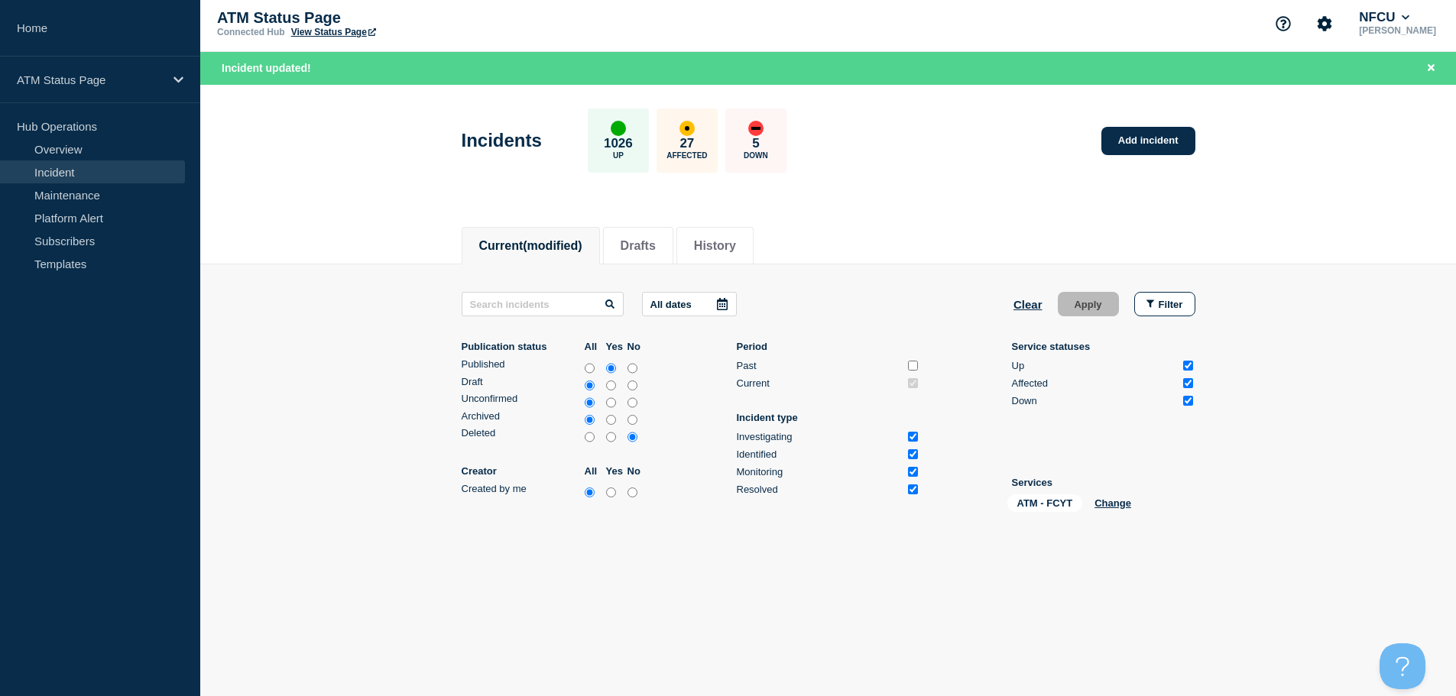
scroll to position [5, 0]
click at [779, 498] on button "Change" at bounding box center [1112, 502] width 37 height 11
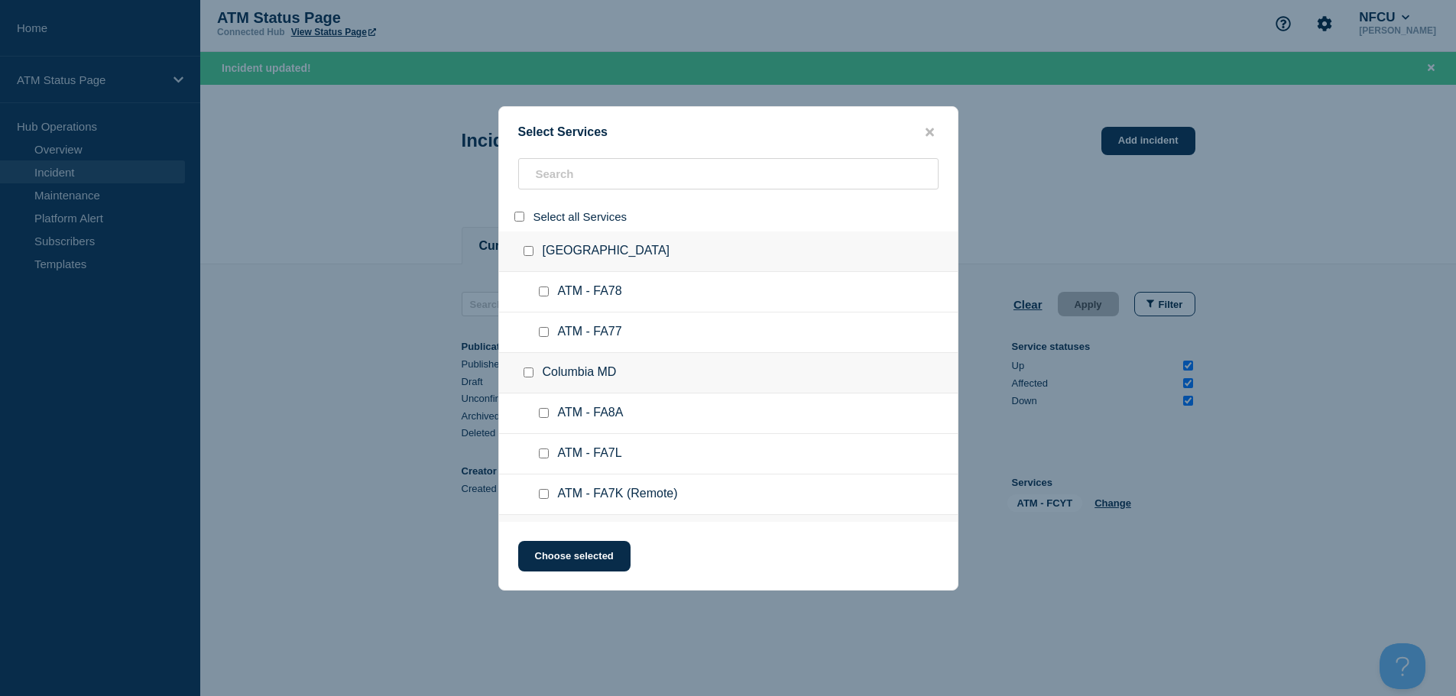
click at [779, 134] on button "close button" at bounding box center [930, 132] width 18 height 15
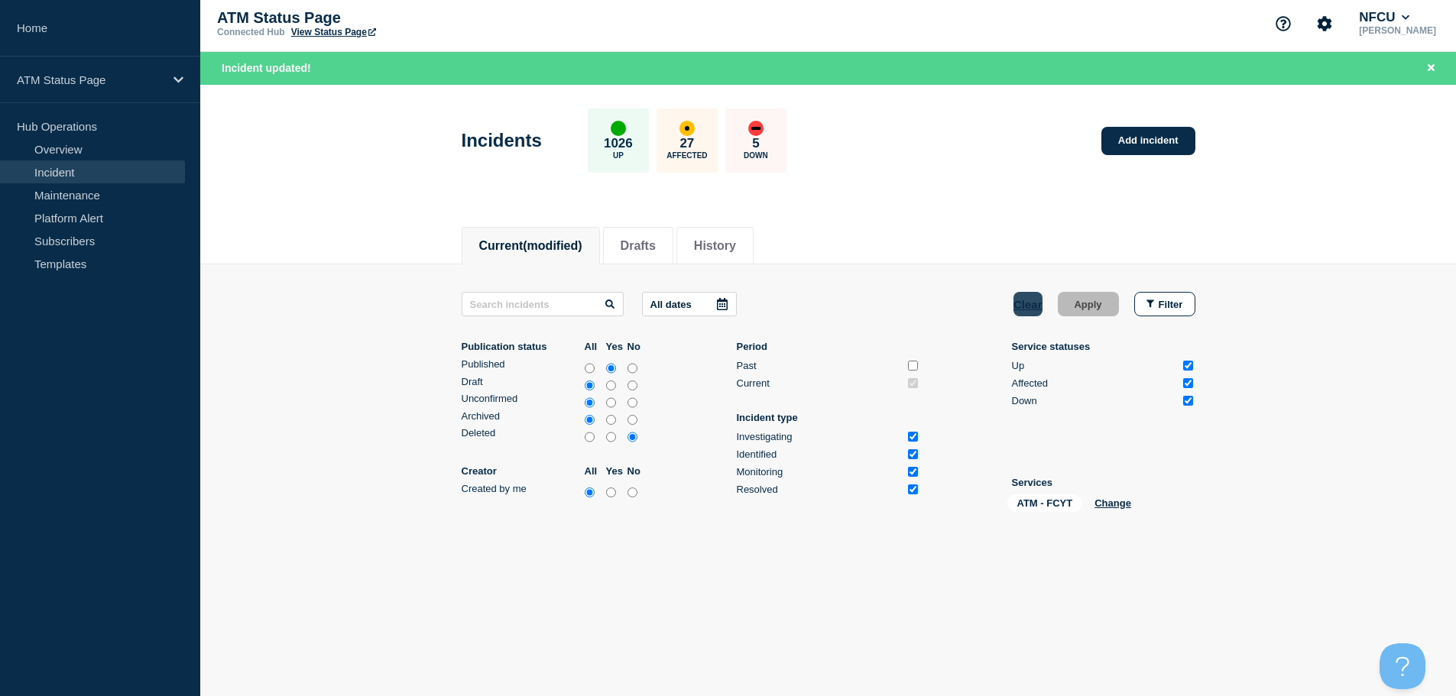
click at [779, 303] on button "Clear" at bounding box center [1027, 304] width 29 height 24
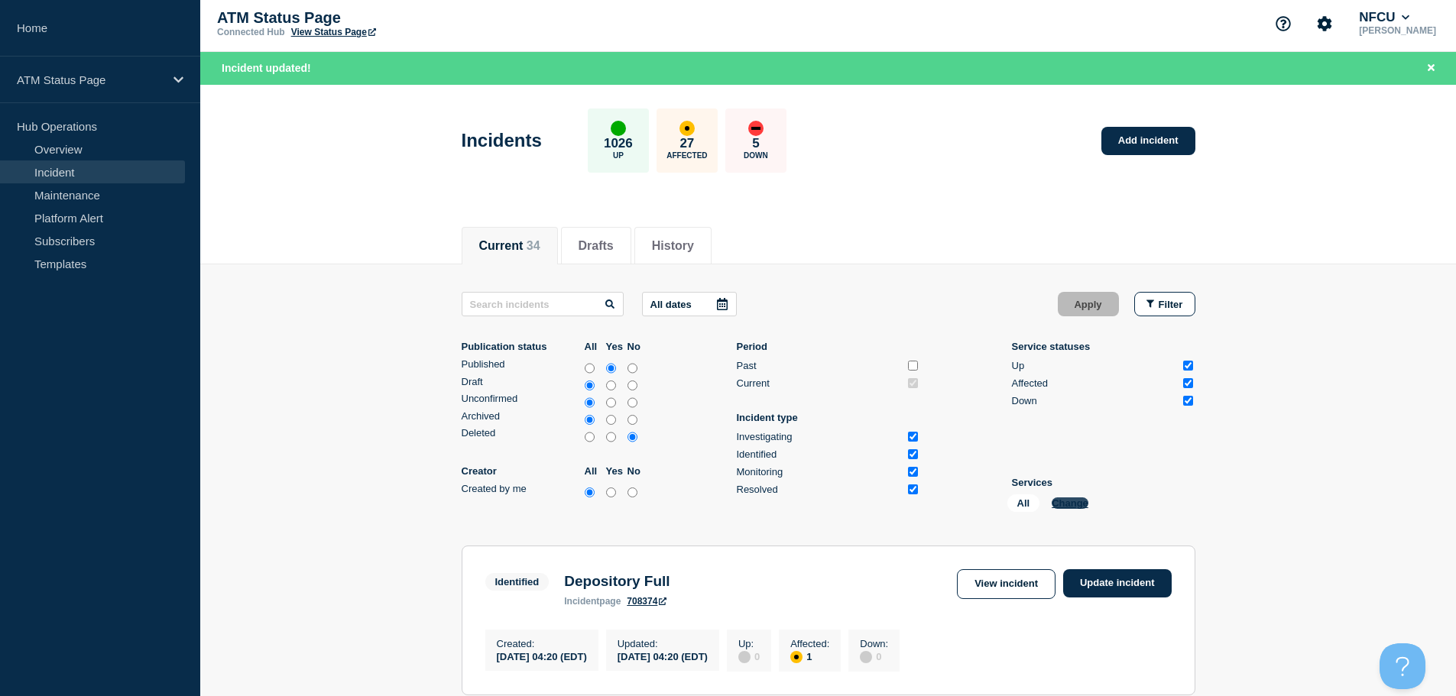
click at [779, 504] on button "Change" at bounding box center [1069, 502] width 37 height 11
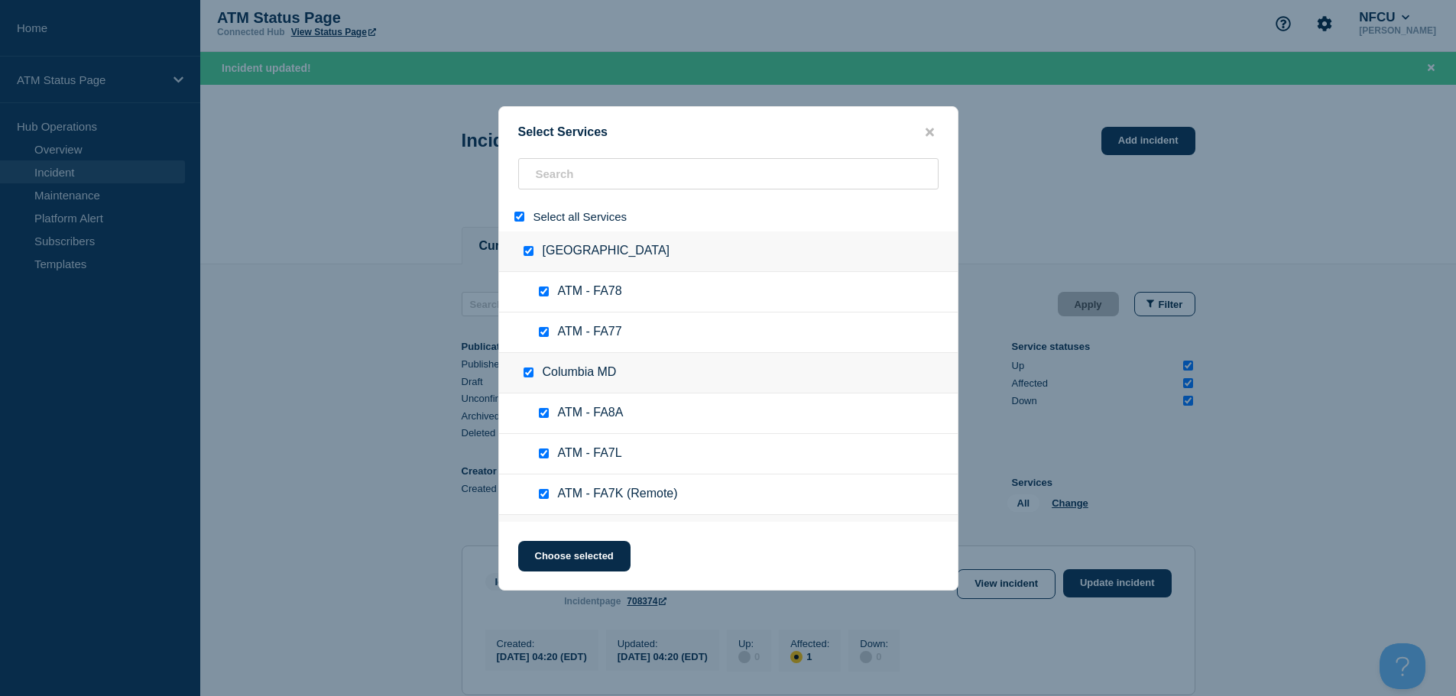
click at [519, 223] on div at bounding box center [522, 216] width 22 height 15
click at [520, 216] on input "select all" at bounding box center [519, 217] width 10 height 10
click at [560, 176] on input "search" at bounding box center [728, 173] width 420 height 31
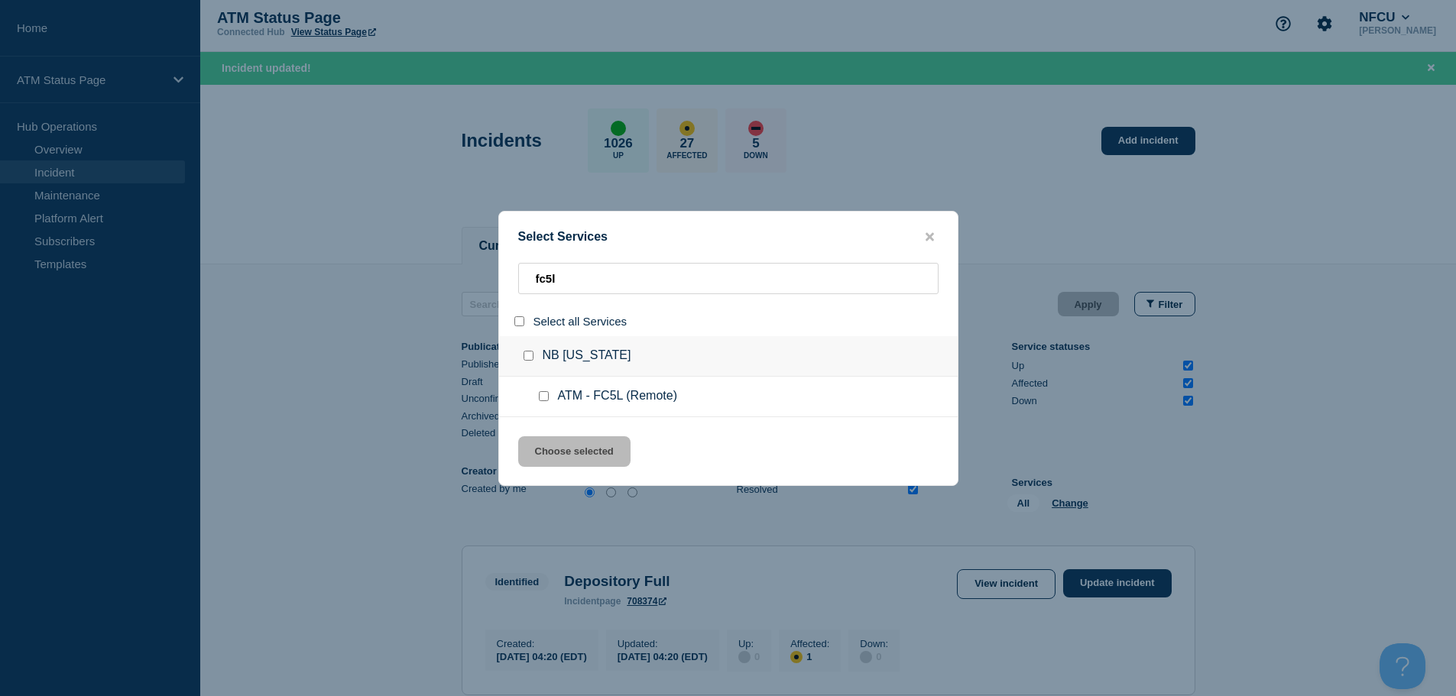
click at [544, 397] on input "service: ATM - FC5L (Remote)" at bounding box center [544, 396] width 10 height 10
drag, startPoint x: 559, startPoint y: 446, endPoint x: 582, endPoint y: 444, distance: 23.0
click at [559, 446] on button "Choose selected" at bounding box center [574, 451] width 112 height 31
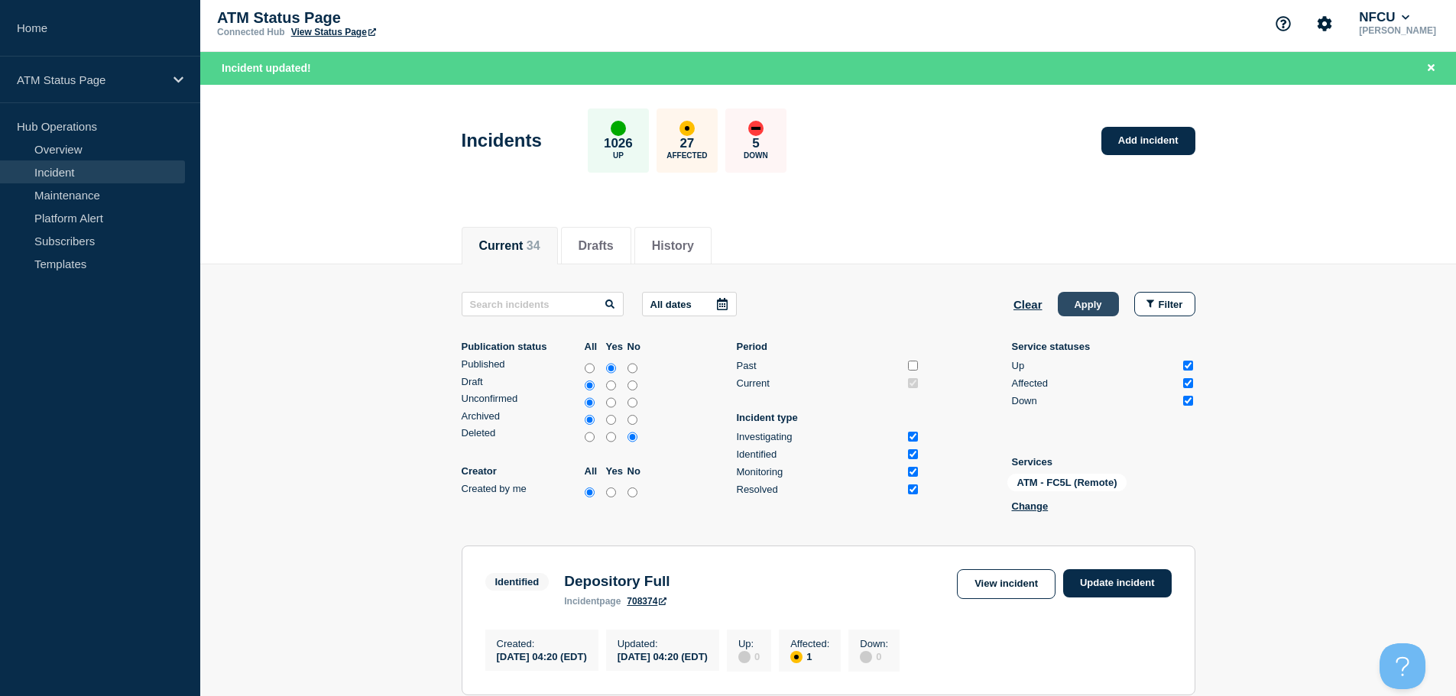
click at [779, 305] on button "Apply" at bounding box center [1087, 304] width 61 height 24
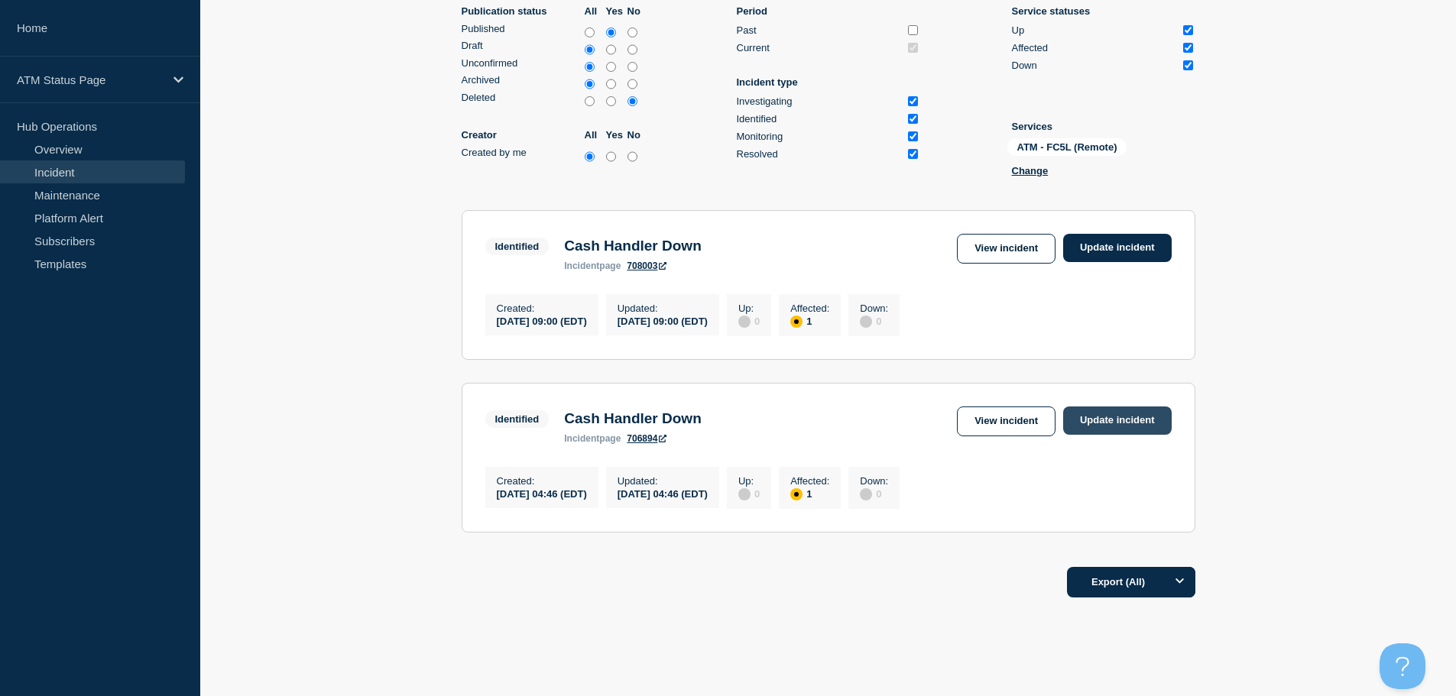
scroll to position [283, 0]
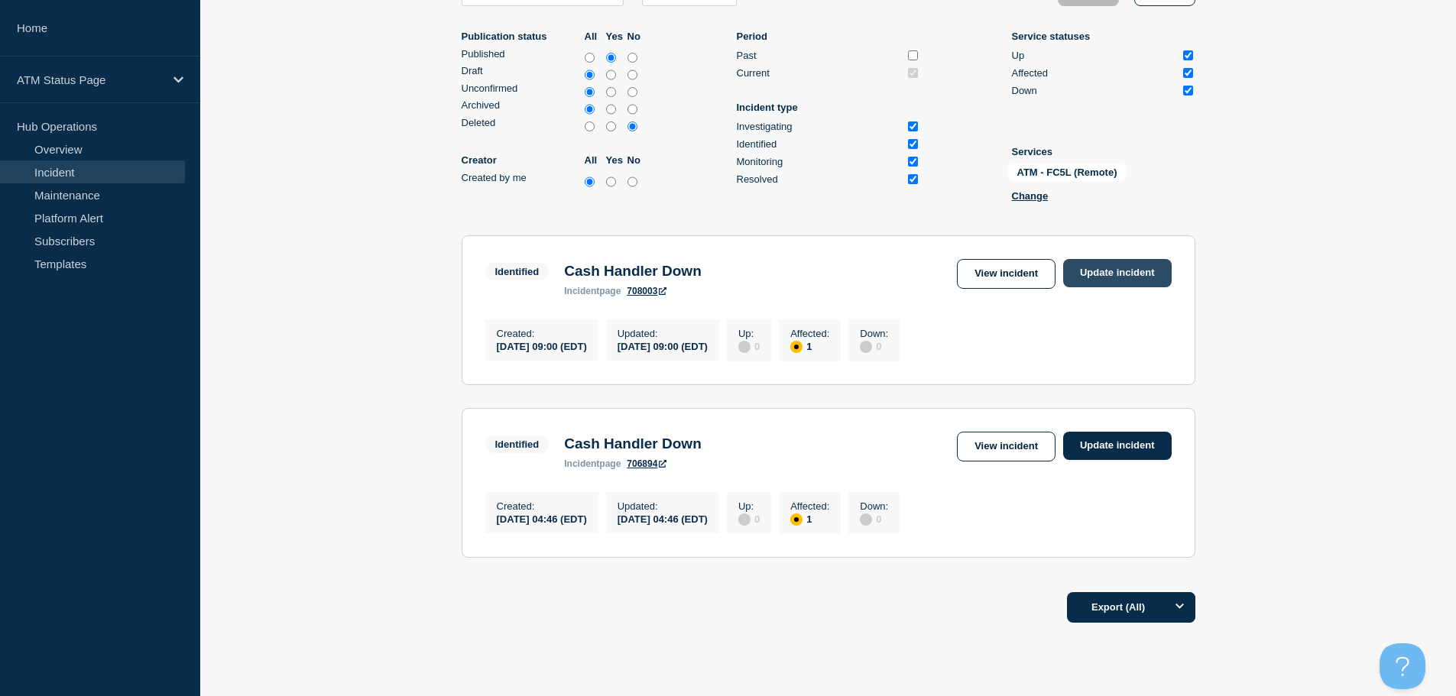
click at [779, 273] on link "Update incident" at bounding box center [1117, 273] width 108 height 28
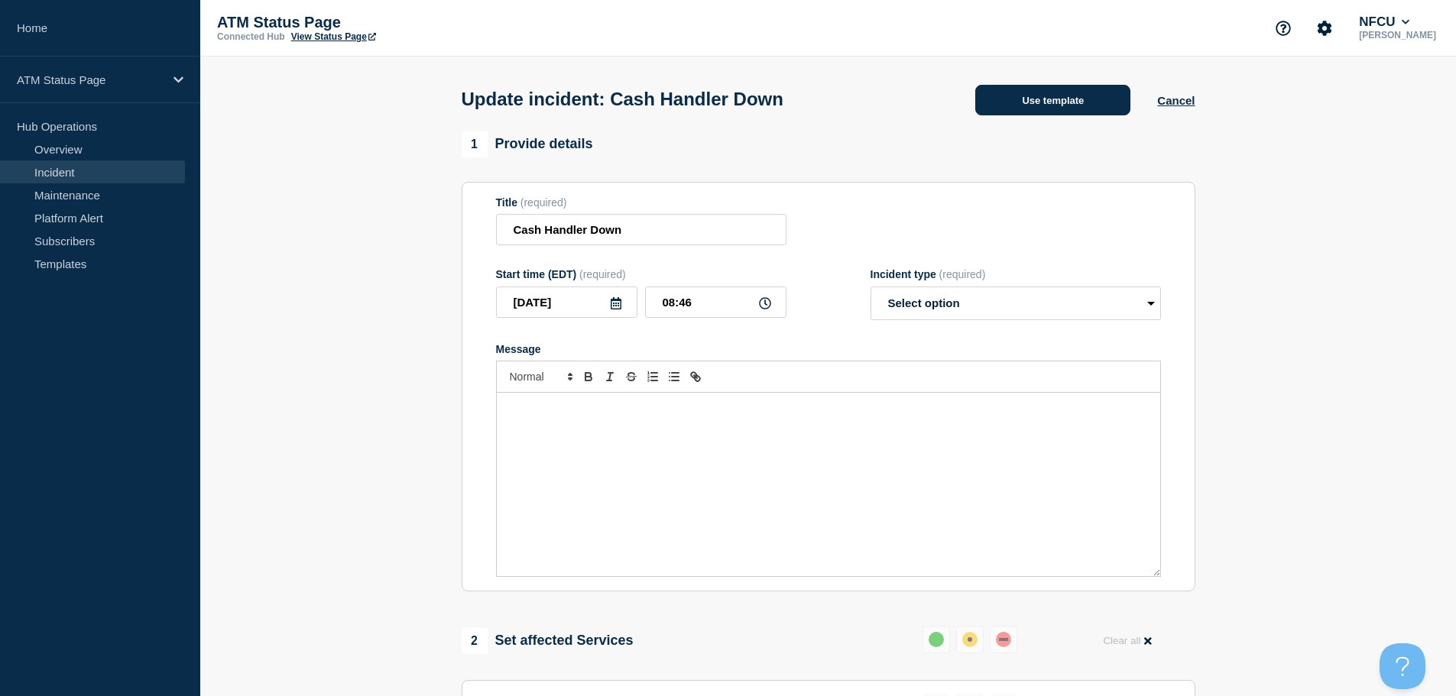
click at [779, 106] on button "Use template" at bounding box center [1052, 100] width 155 height 31
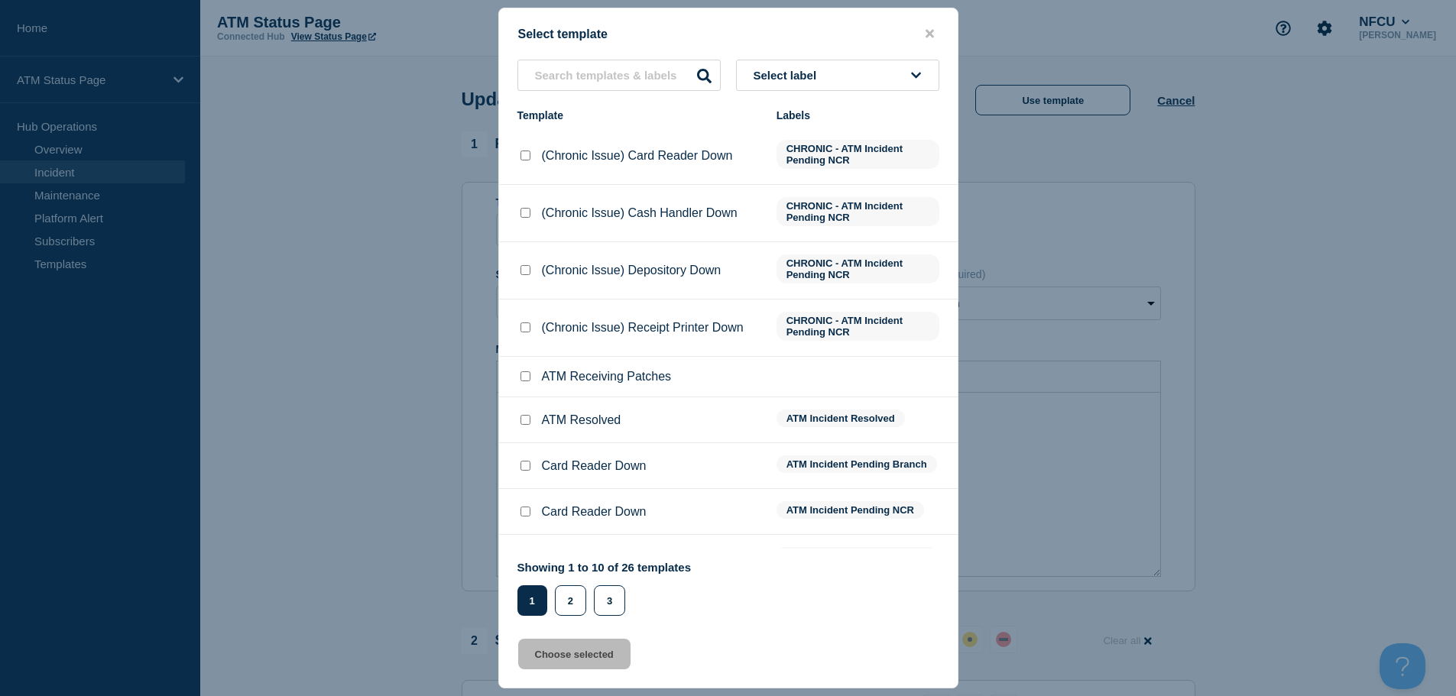
click at [779, 70] on button "Select label" at bounding box center [837, 75] width 203 height 31
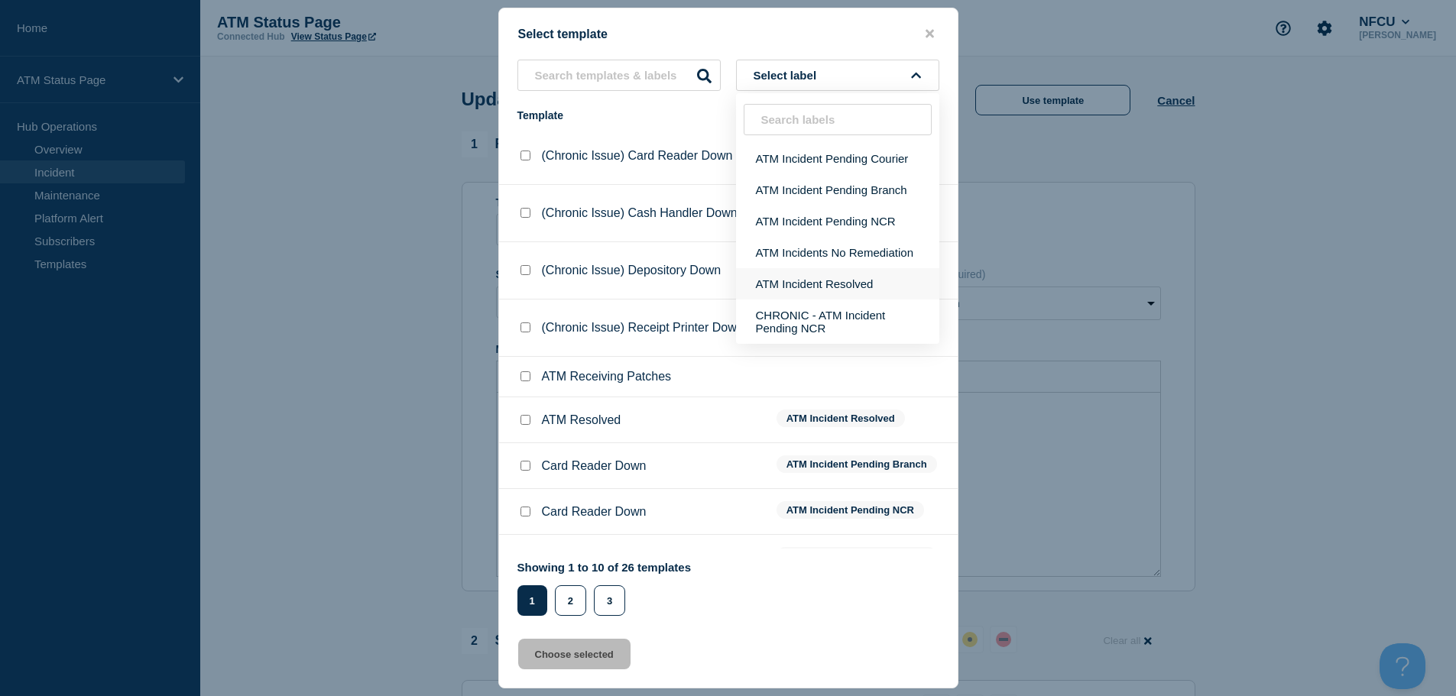
click at [779, 293] on button "ATM Incident Resolved" at bounding box center [837, 283] width 203 height 31
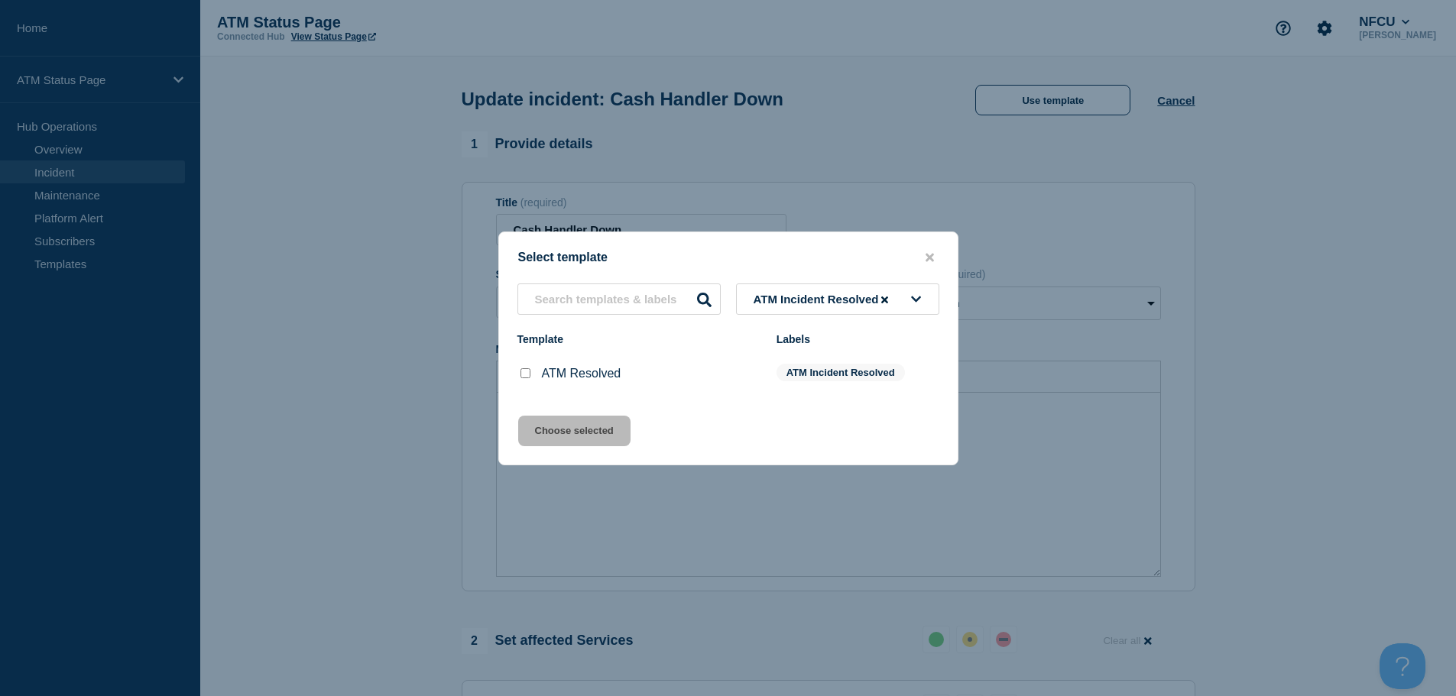
click at [525, 375] on input "ATM Resolved checkbox" at bounding box center [525, 373] width 10 height 10
click at [572, 429] on button "Choose selected" at bounding box center [574, 431] width 112 height 31
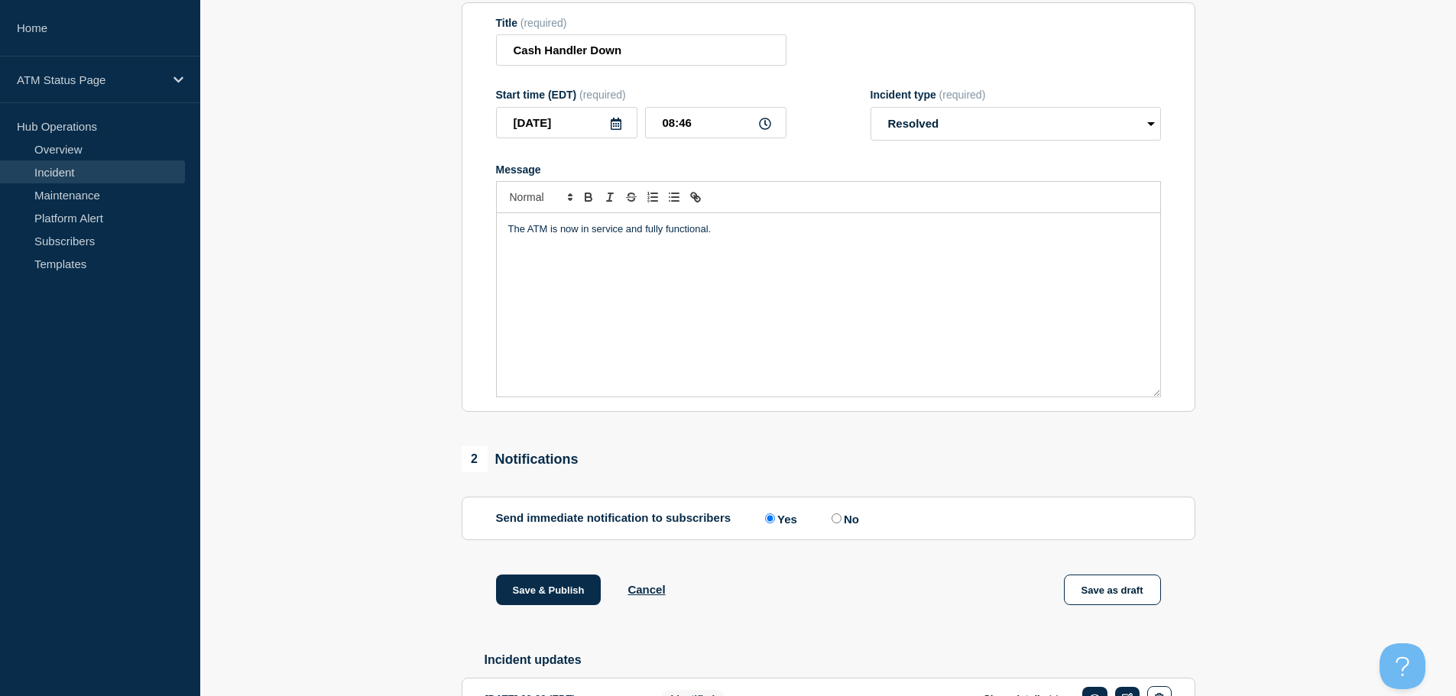
scroll to position [282, 0]
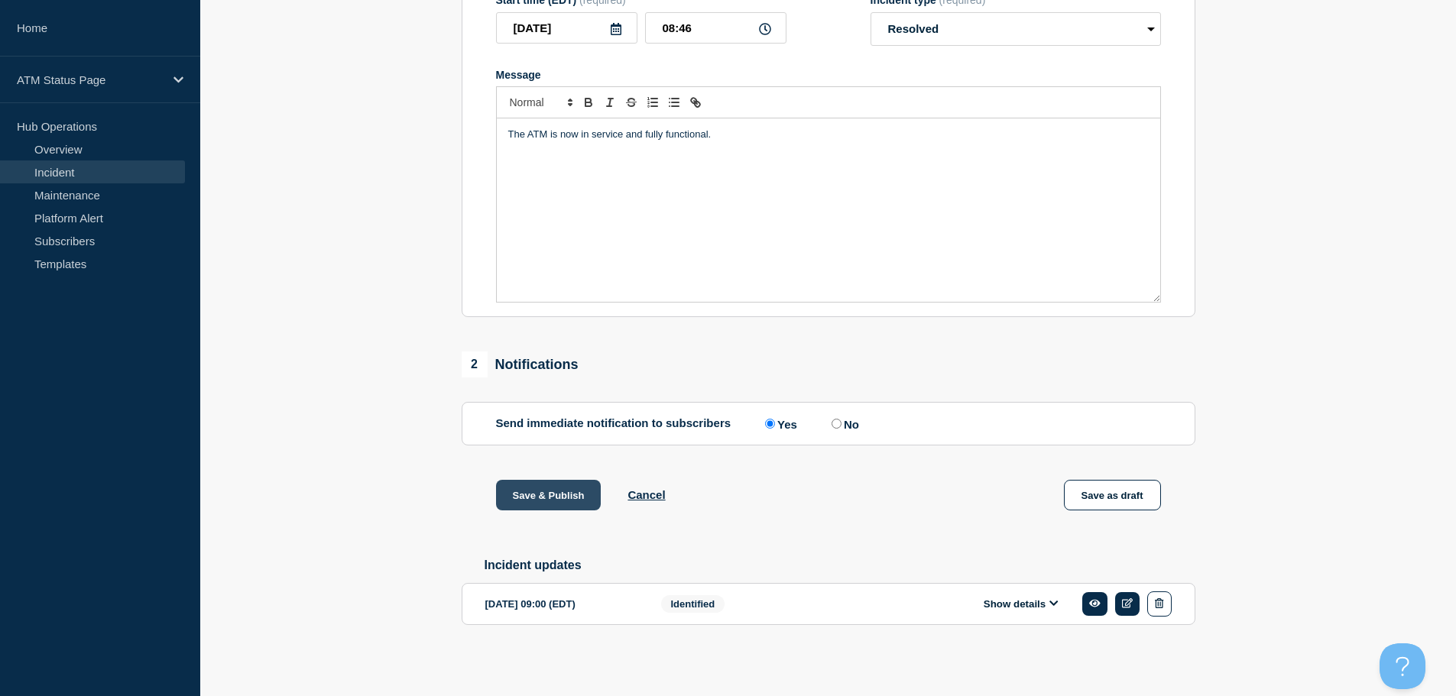
click at [552, 501] on button "Save & Publish" at bounding box center [548, 495] width 105 height 31
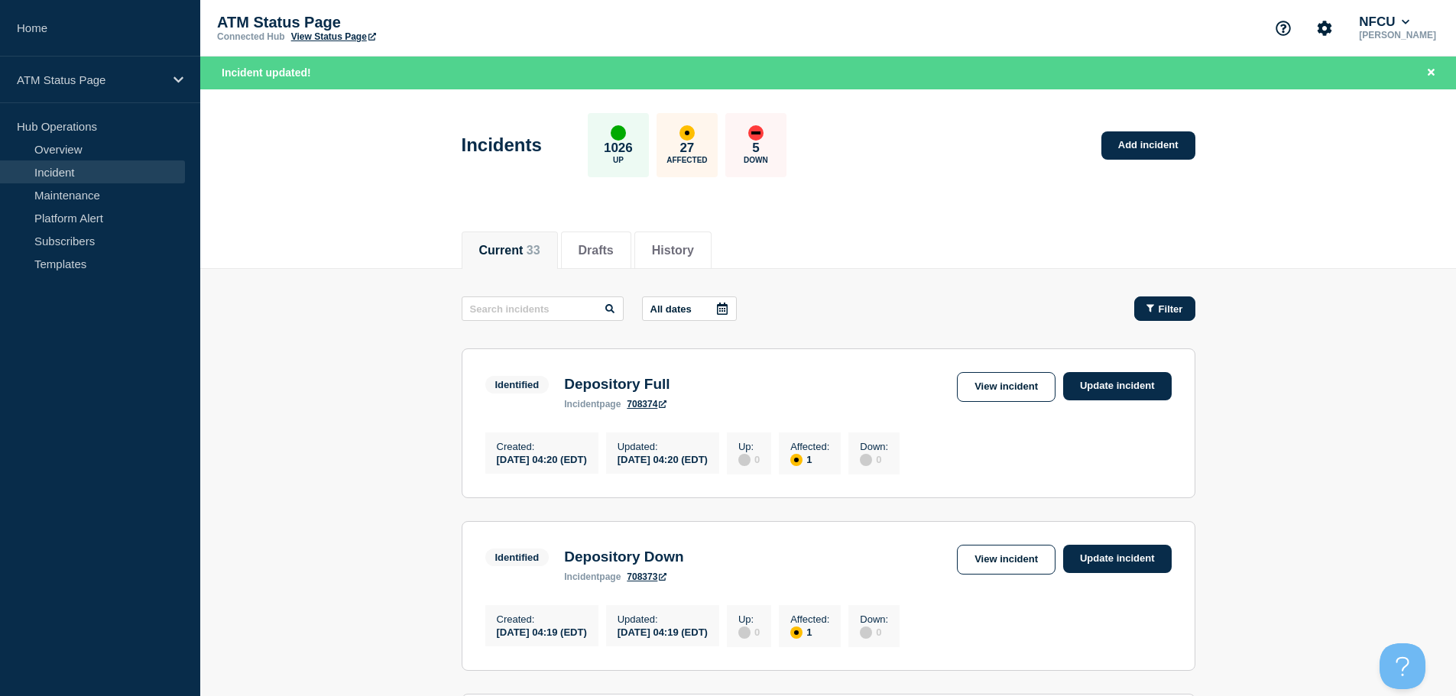
click at [779, 298] on button "Filter" at bounding box center [1164, 308] width 61 height 24
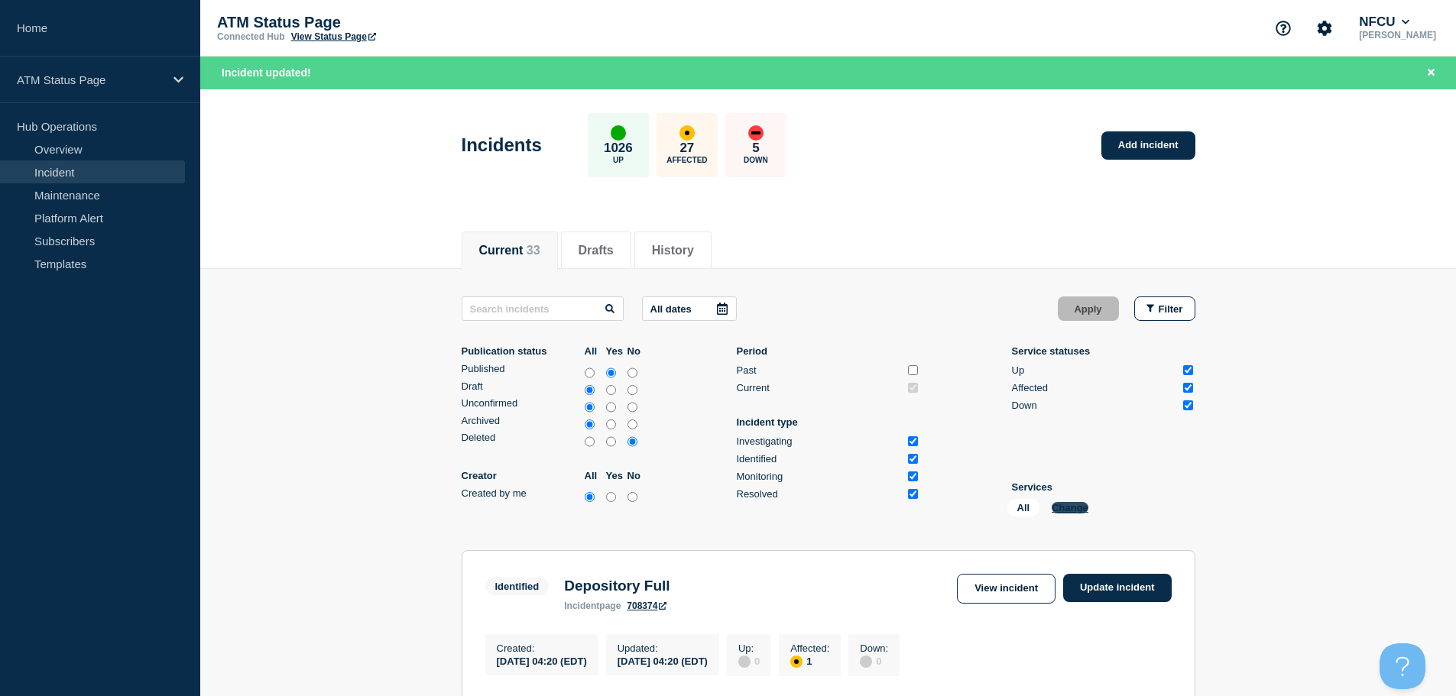
click at [779, 510] on button "Change" at bounding box center [1069, 507] width 37 height 11
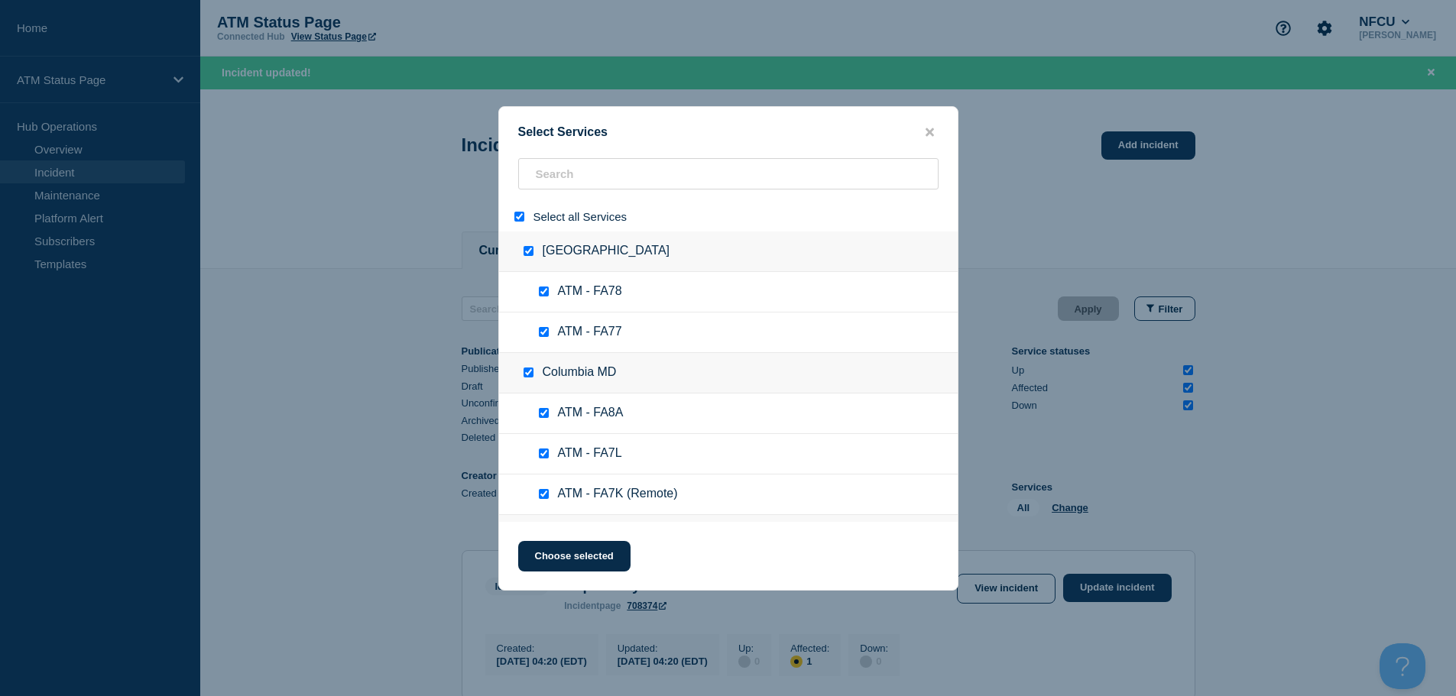
click at [520, 221] on input "select all" at bounding box center [519, 217] width 10 height 10
click at [562, 179] on input "search" at bounding box center [728, 173] width 420 height 31
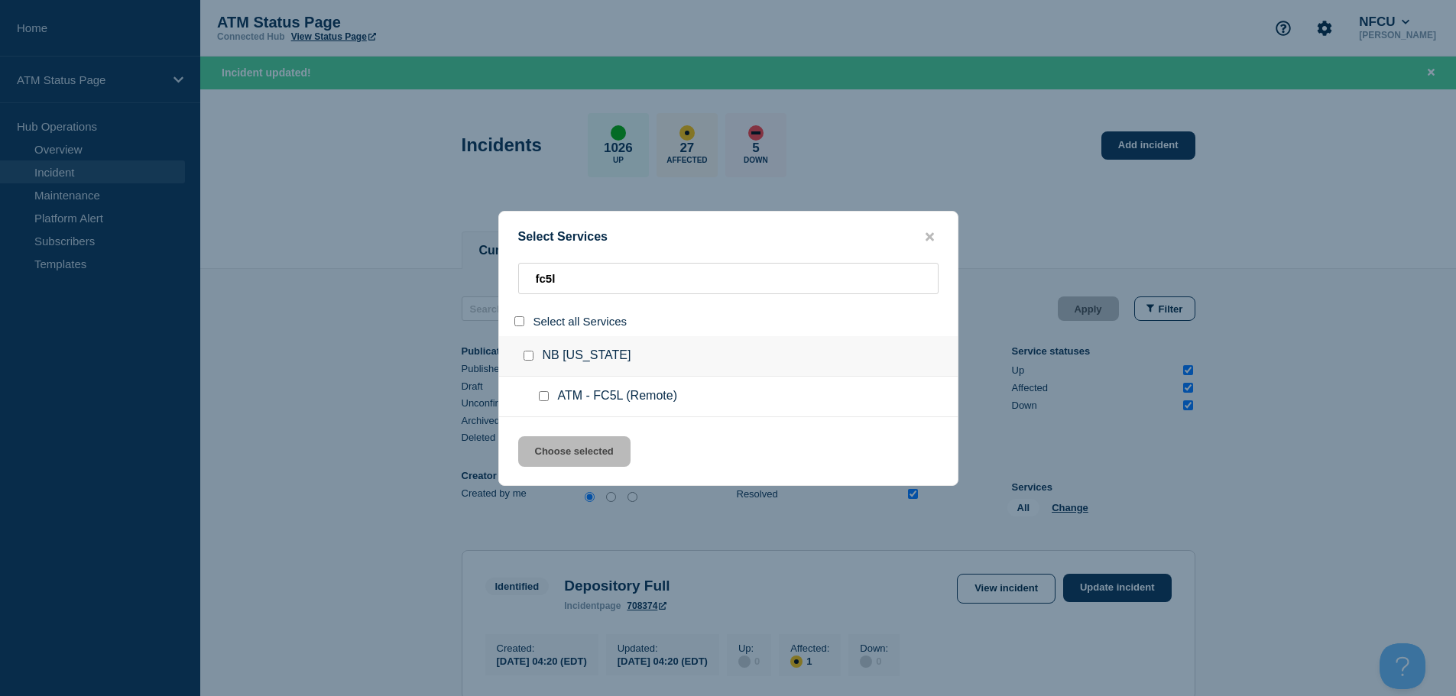
click at [546, 400] on input "service: ATM - FC5L (Remote)" at bounding box center [544, 396] width 10 height 10
click at [578, 449] on button "Choose selected" at bounding box center [574, 451] width 112 height 31
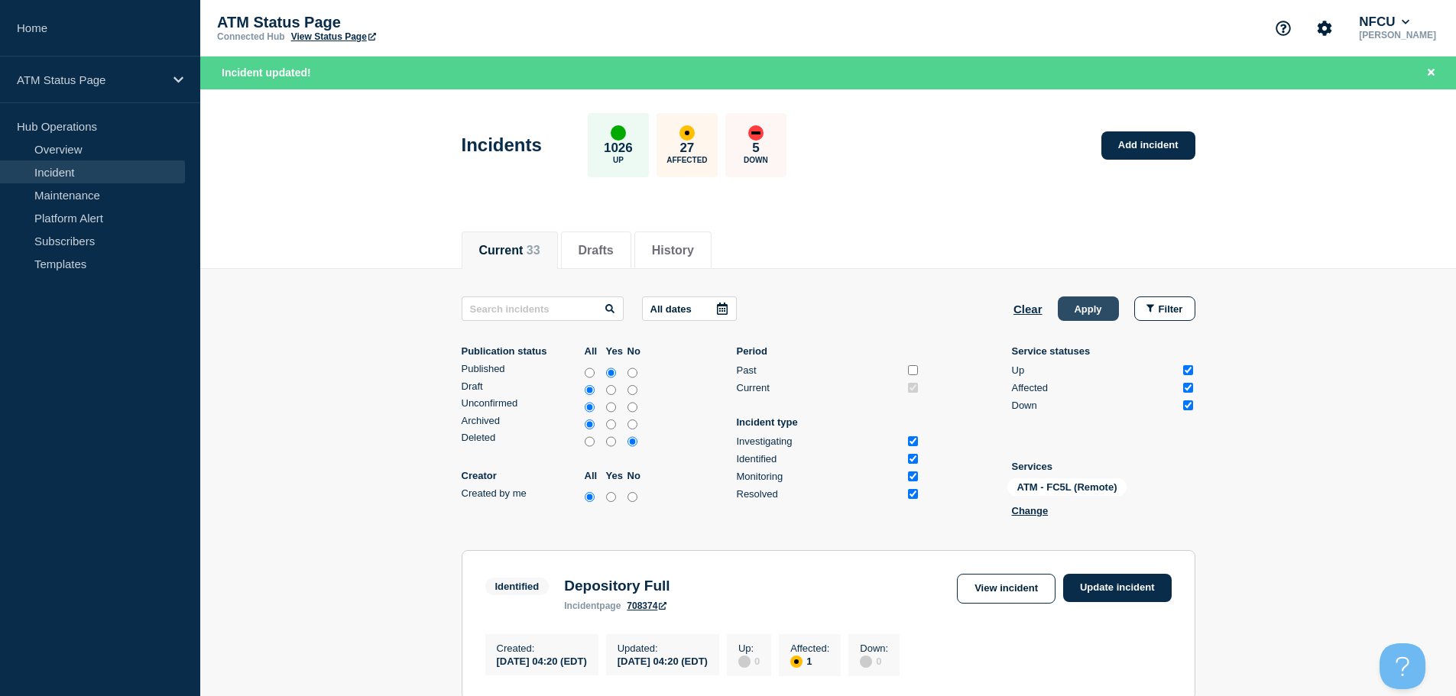
click at [779, 306] on button "Apply" at bounding box center [1087, 308] width 61 height 24
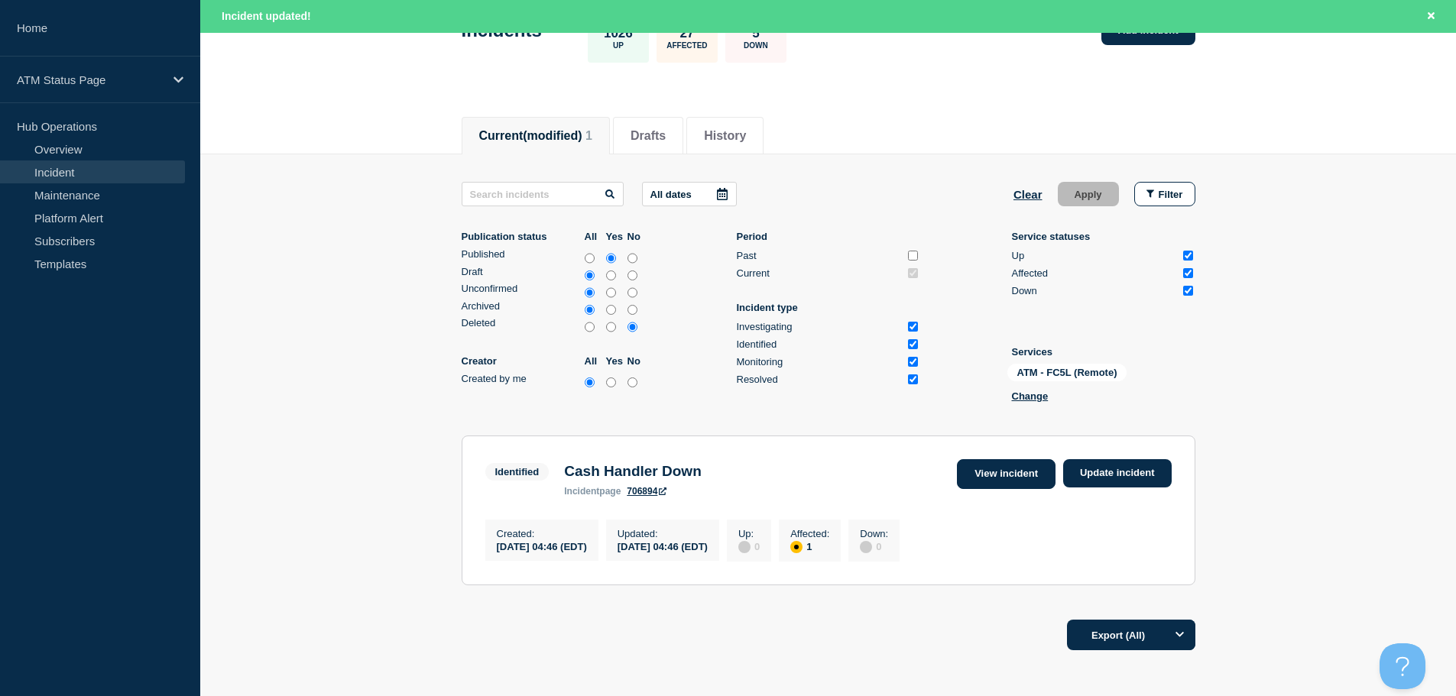
scroll to position [213, 0]
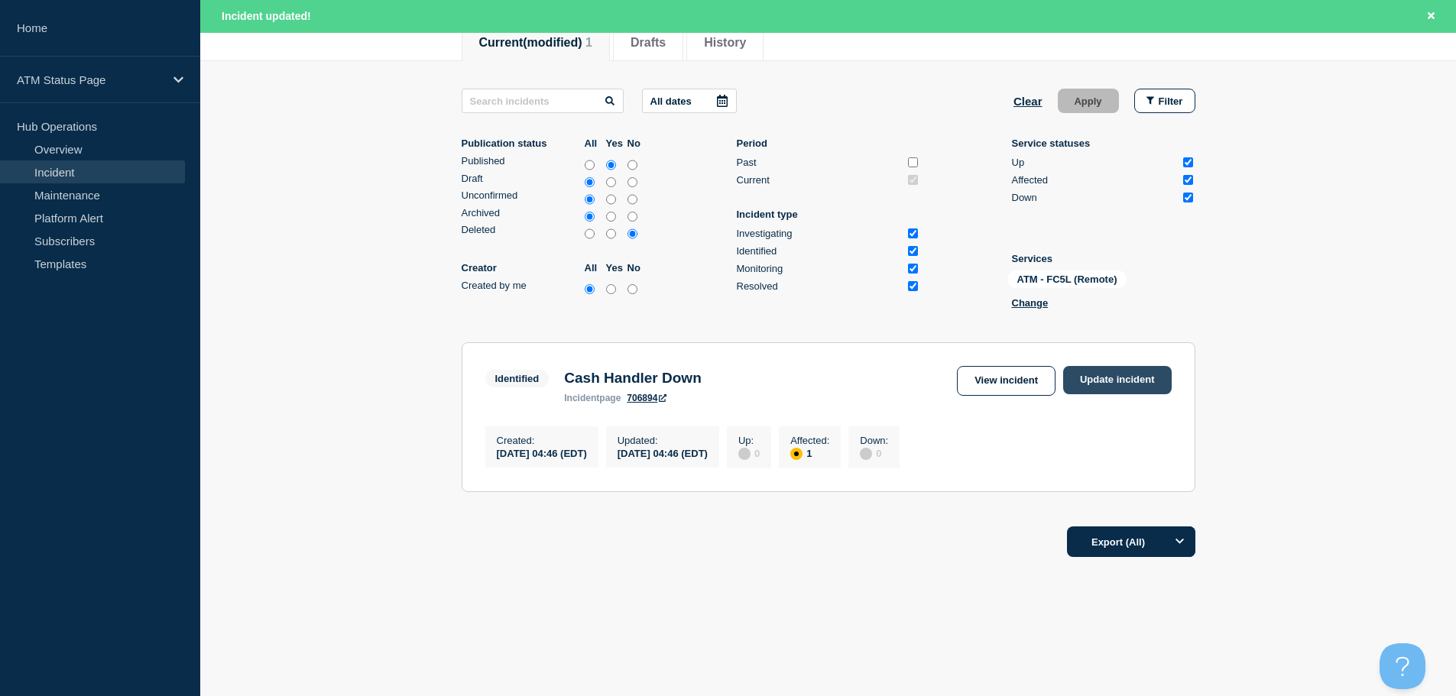
click at [779, 374] on link "Update incident" at bounding box center [1117, 380] width 108 height 28
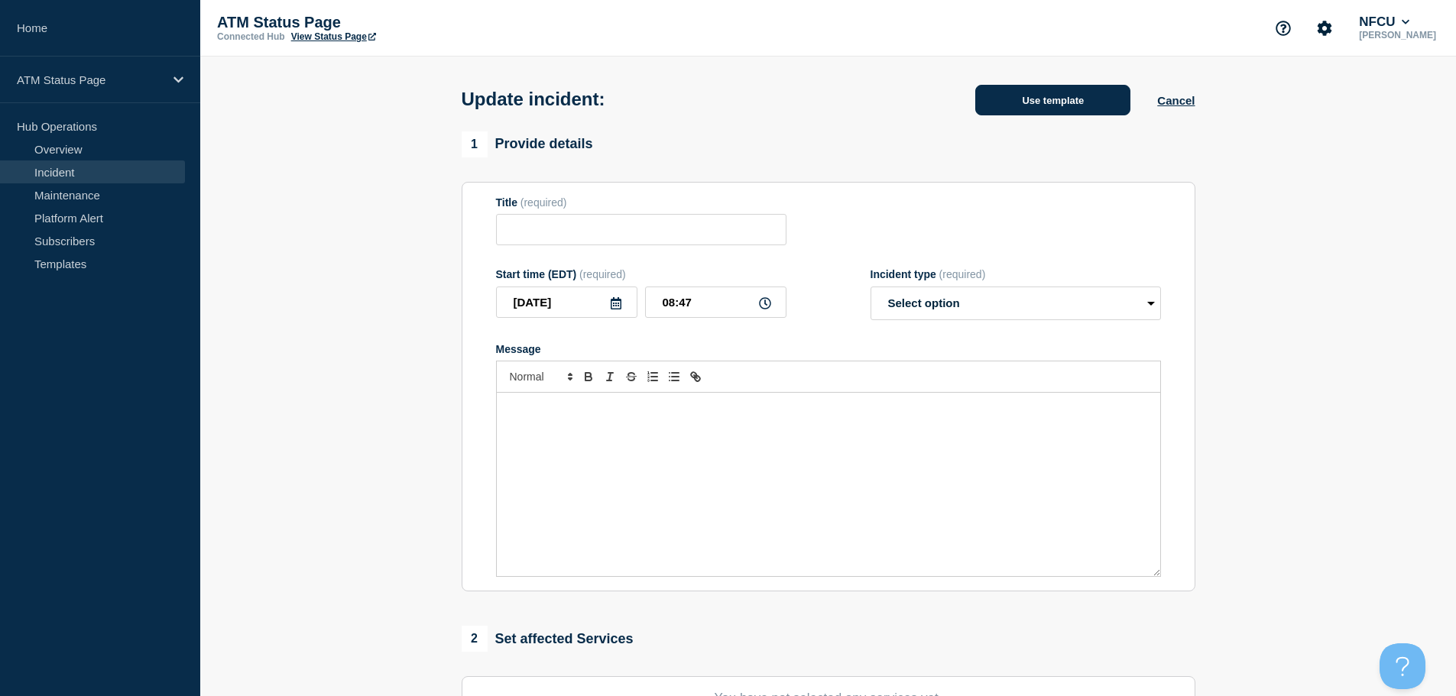
click at [779, 95] on button "Use template" at bounding box center [1052, 100] width 155 height 31
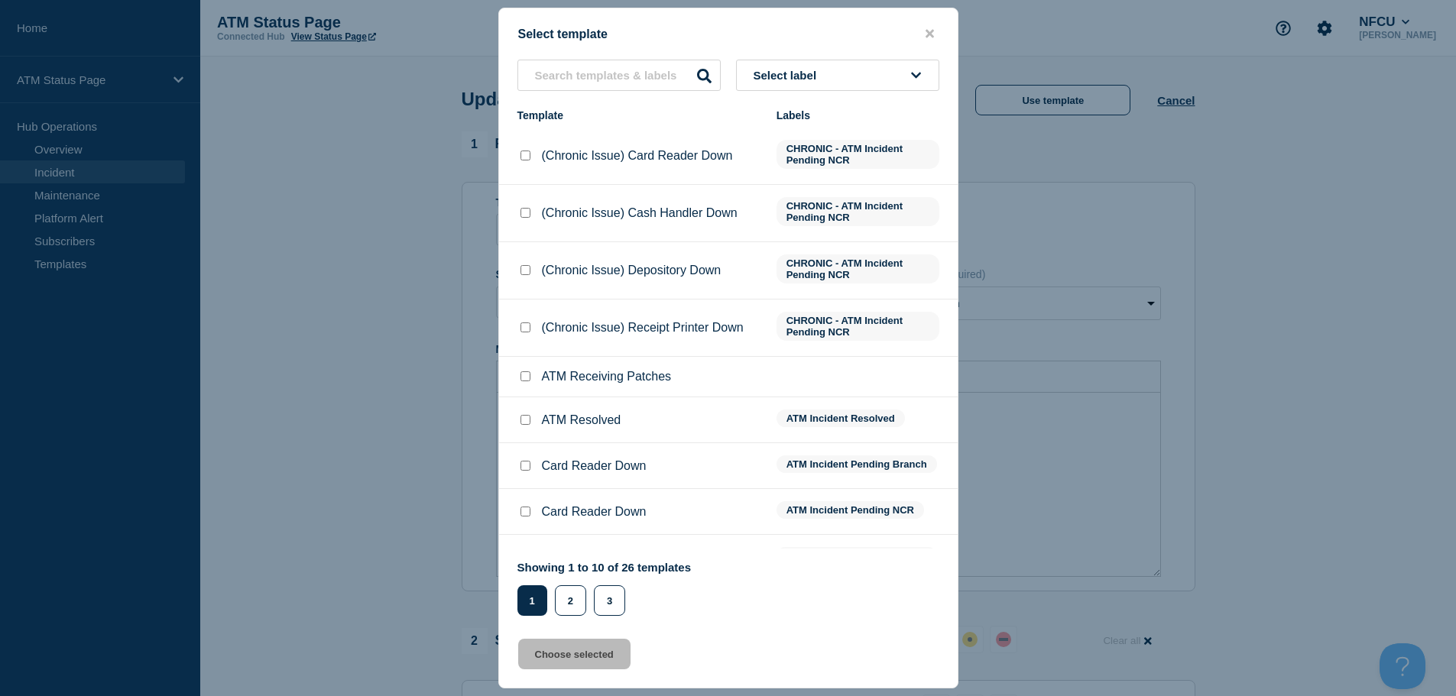
click at [779, 80] on button "Select label" at bounding box center [837, 75] width 203 height 31
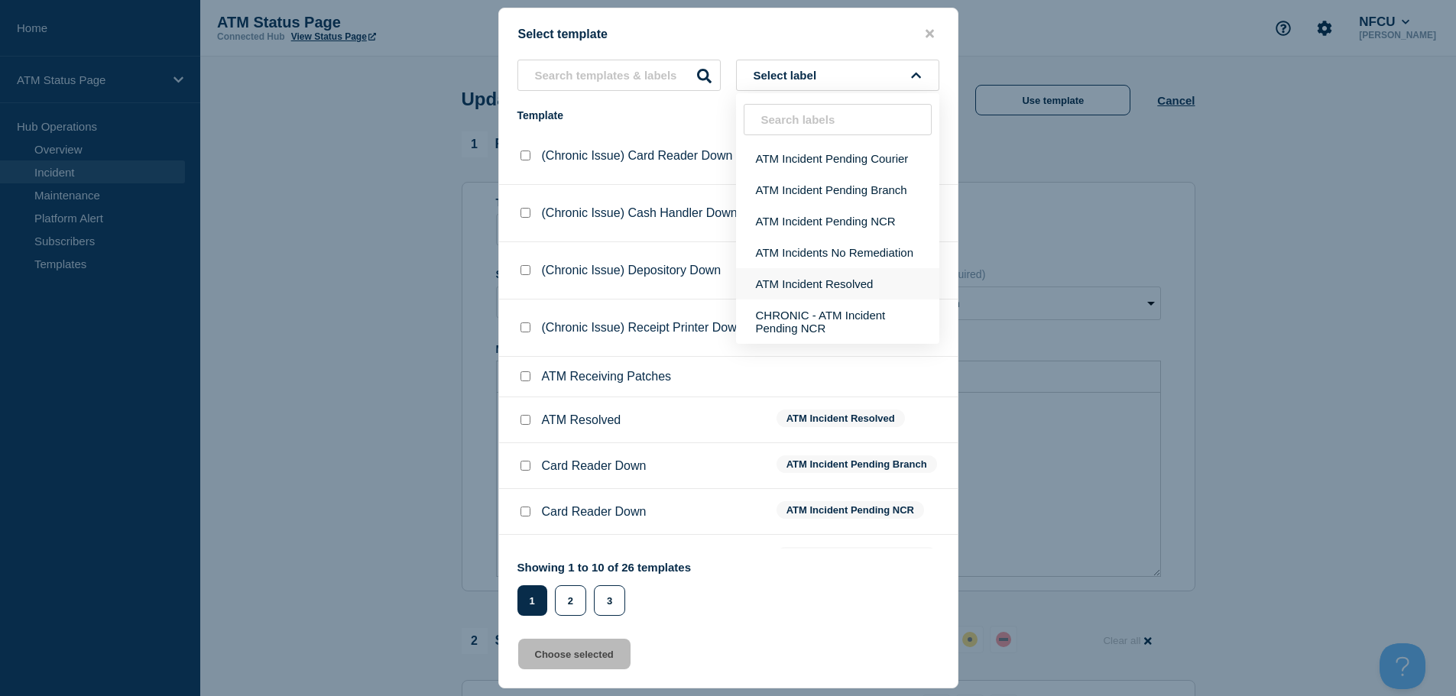
click at [779, 284] on button "ATM Incident Resolved" at bounding box center [837, 283] width 203 height 31
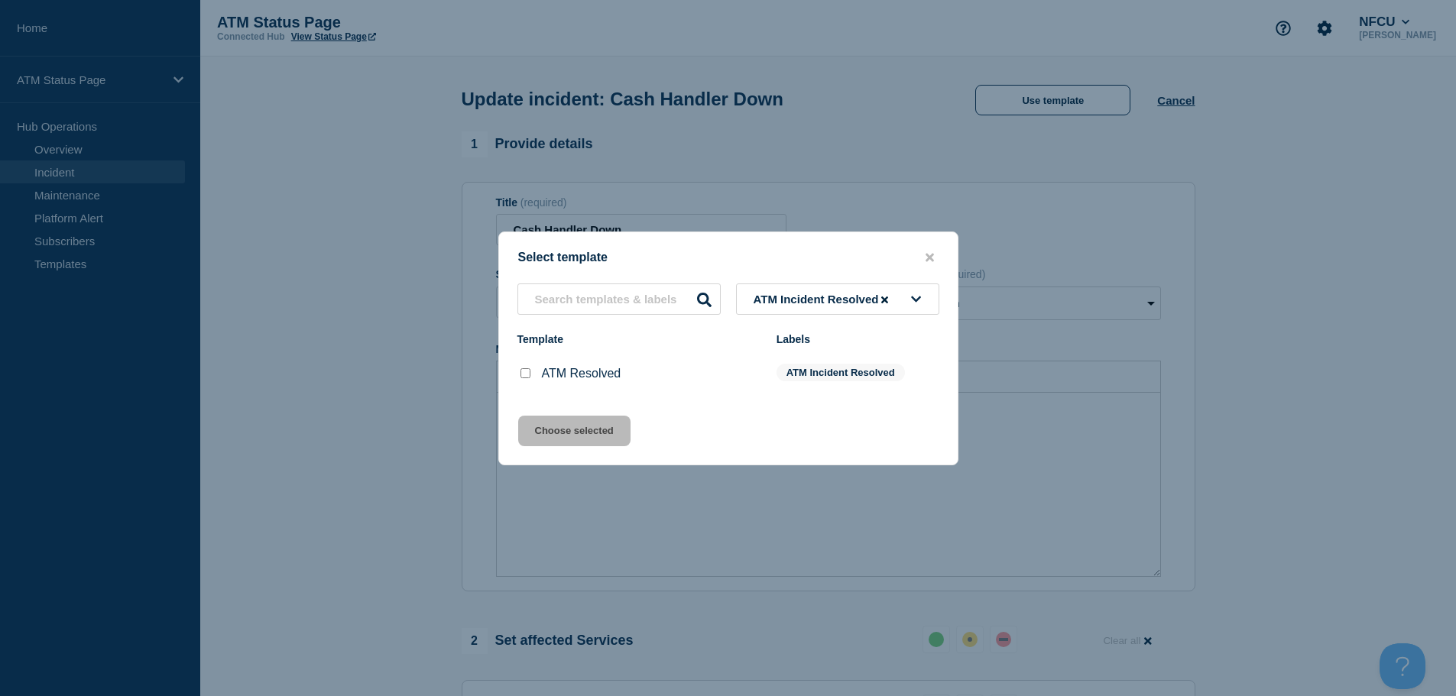
click at [523, 377] on input "ATM Resolved checkbox" at bounding box center [525, 373] width 10 height 10
click at [555, 423] on button "Choose selected" at bounding box center [574, 431] width 112 height 31
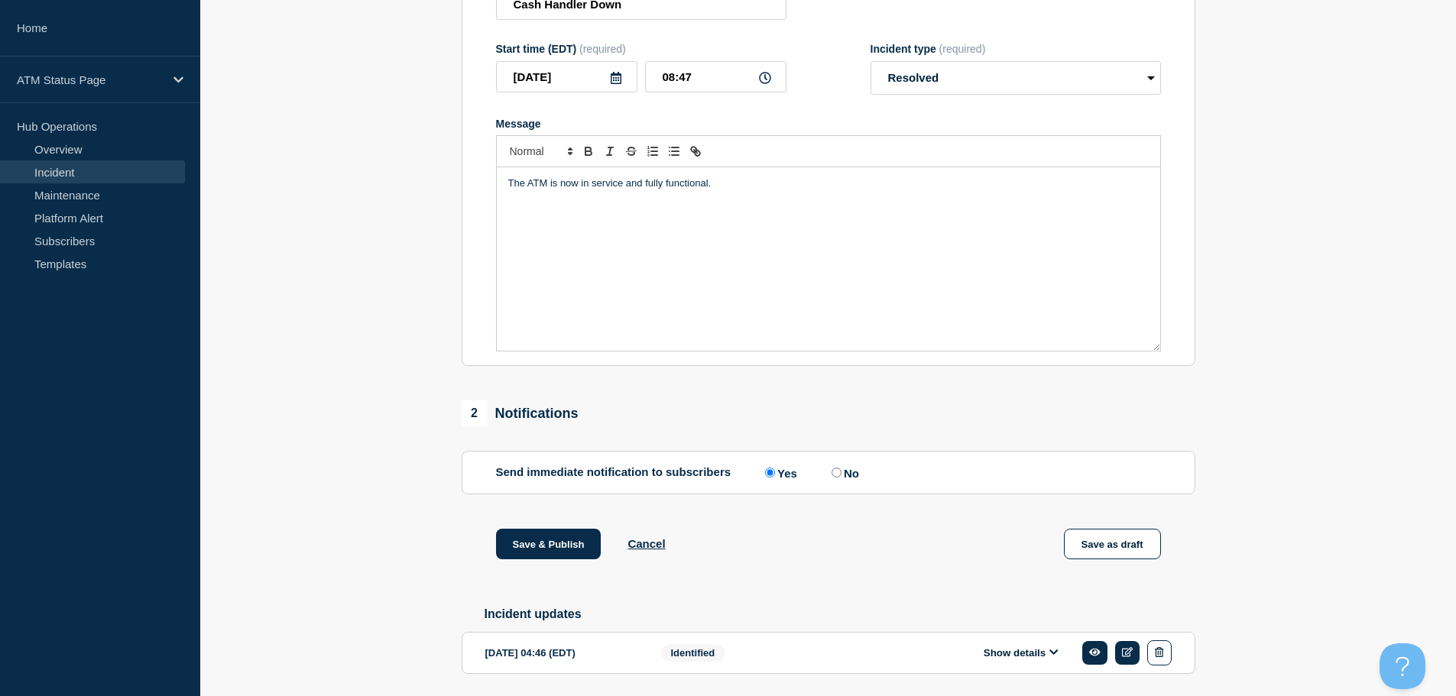
scroll to position [282, 0]
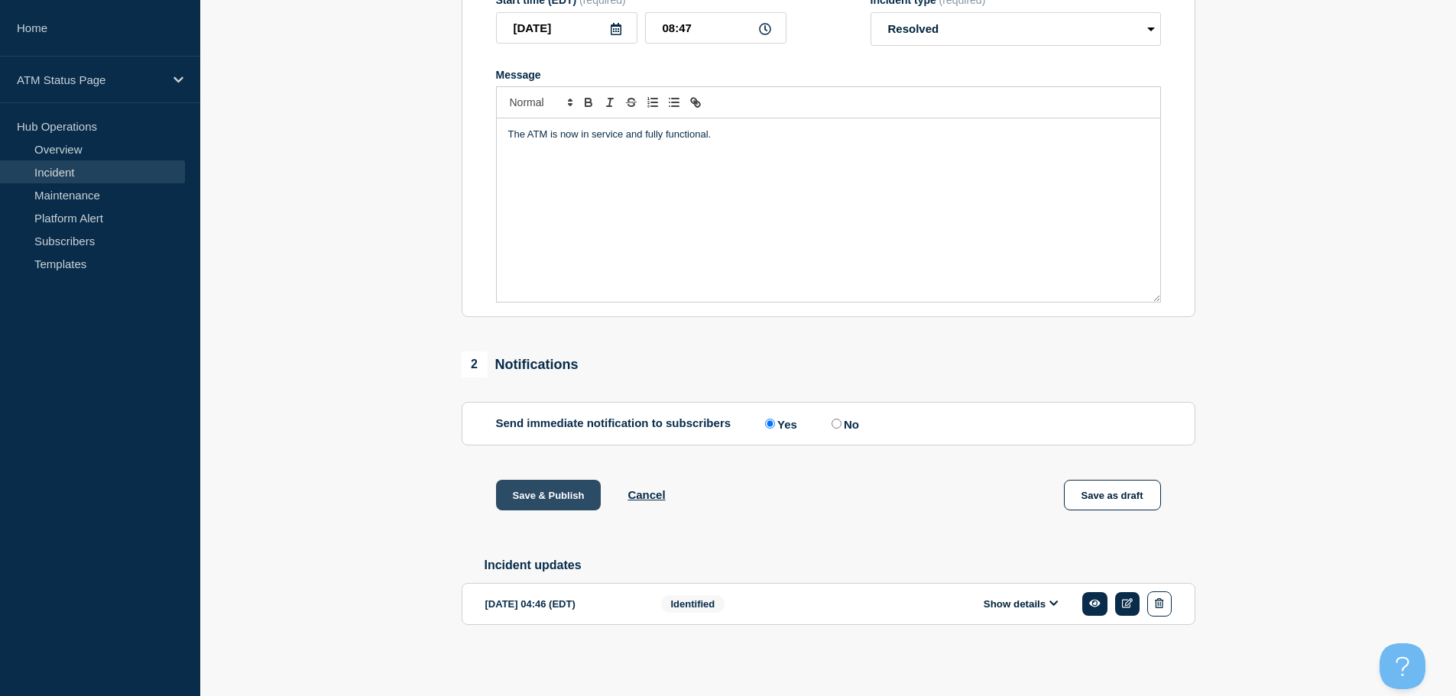
click at [545, 494] on button "Save & Publish" at bounding box center [548, 495] width 105 height 31
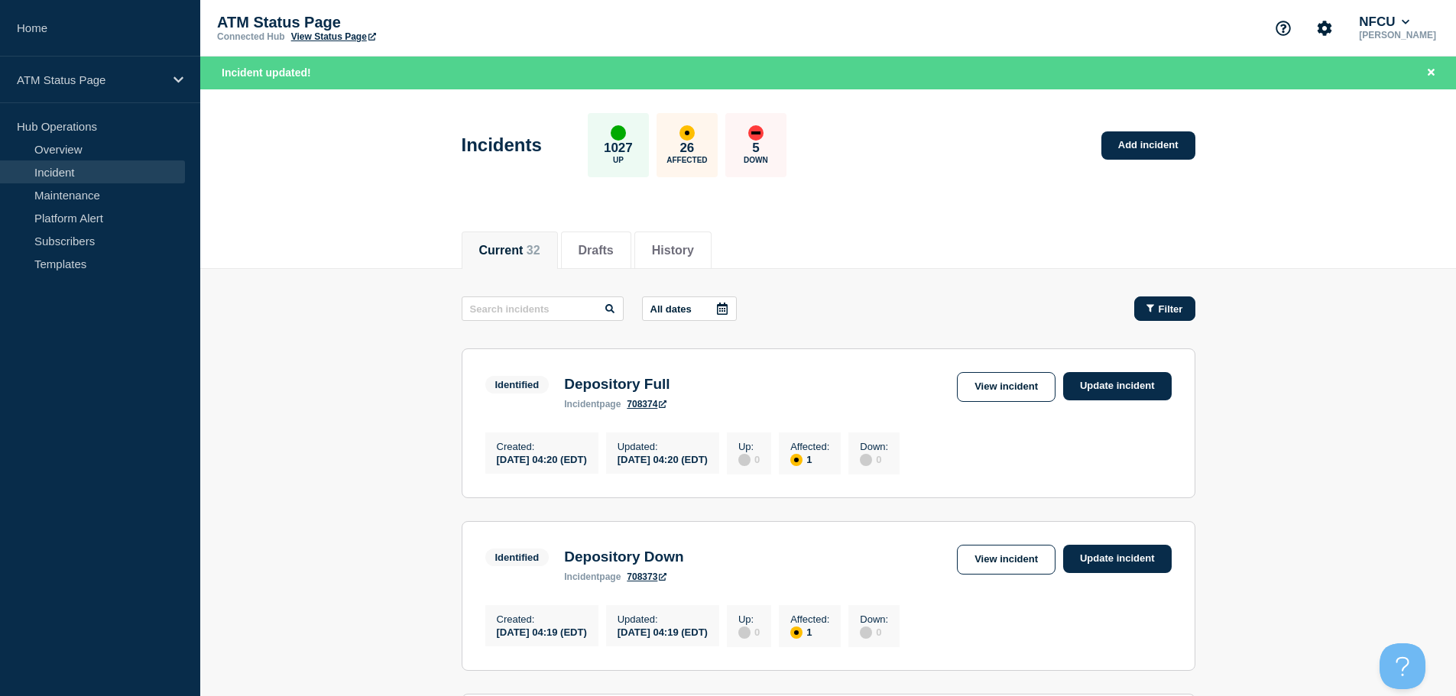
click at [779, 310] on span "Filter" at bounding box center [1170, 308] width 24 height 11
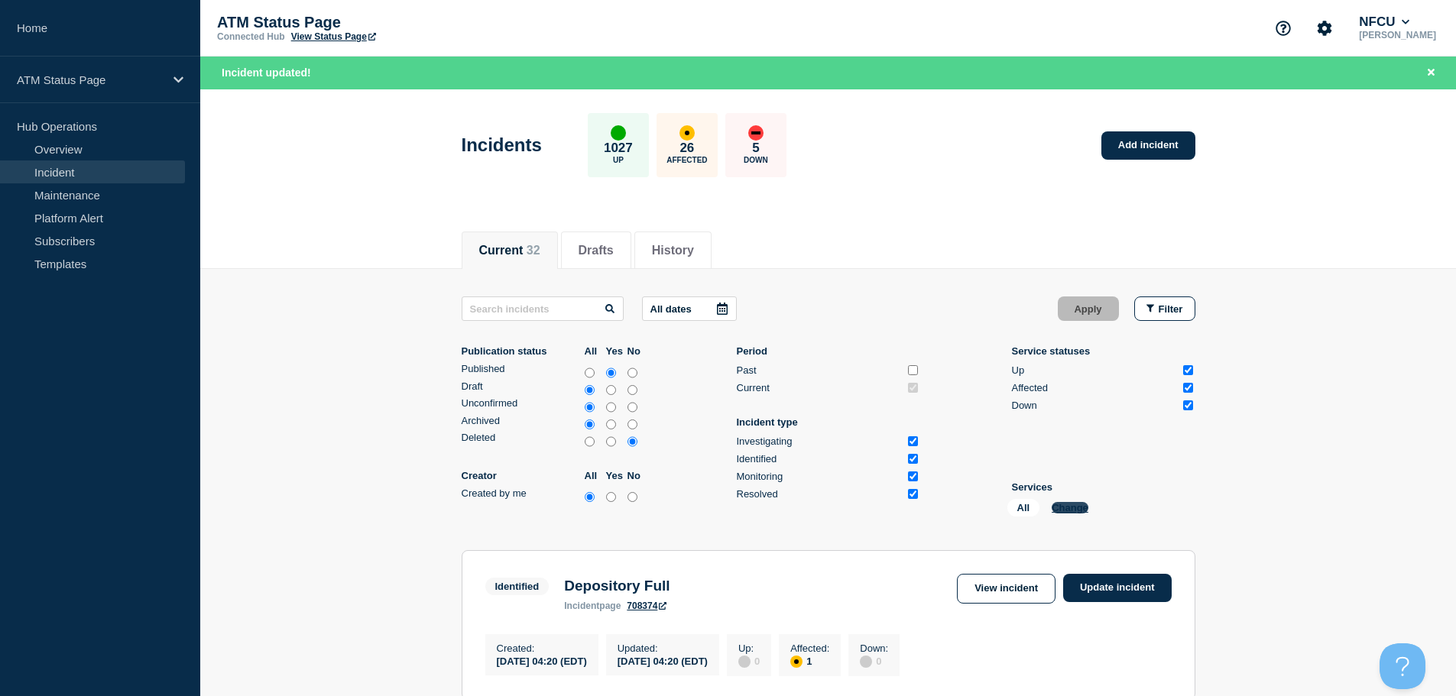
click at [779, 512] on button "Change" at bounding box center [1069, 507] width 37 height 11
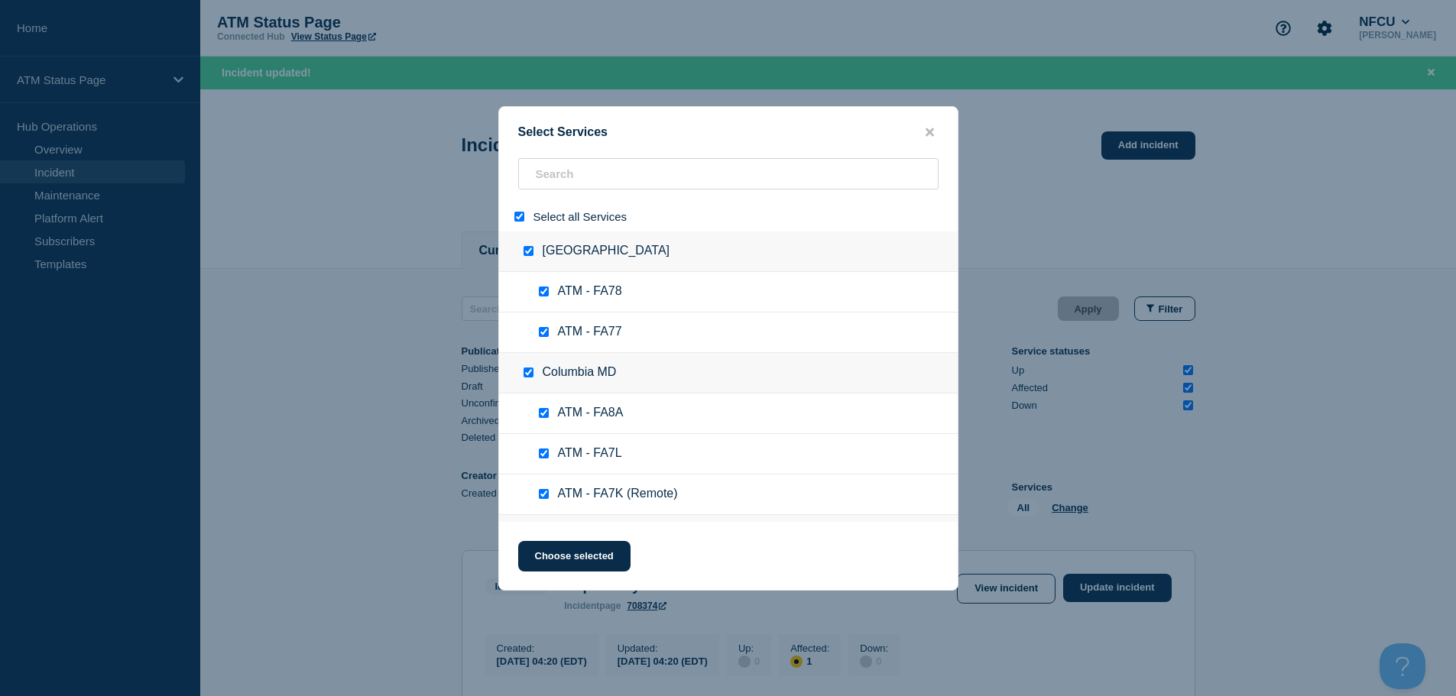
click at [517, 212] on div at bounding box center [522, 216] width 22 height 15
click at [518, 220] on input "select all" at bounding box center [519, 217] width 10 height 10
click at [571, 173] on input "search" at bounding box center [728, 173] width 420 height 31
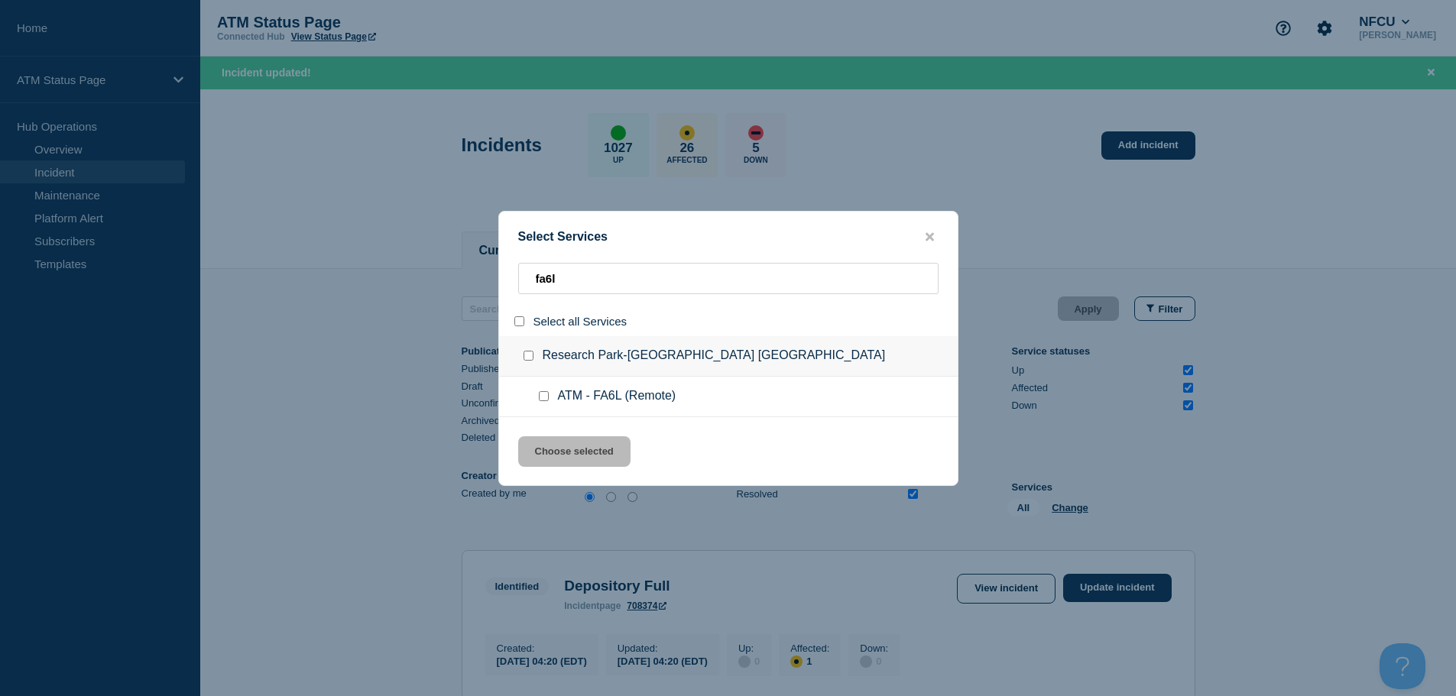
click at [543, 401] on input "service: ATM - FA6L (Remote)" at bounding box center [544, 396] width 10 height 10
click at [581, 480] on div "Select Services fa6l Select all Services Research Park-[GEOGRAPHIC_DATA] [GEOGR…" at bounding box center [728, 348] width 460 height 275
click at [592, 459] on button "Choose selected" at bounding box center [574, 451] width 112 height 31
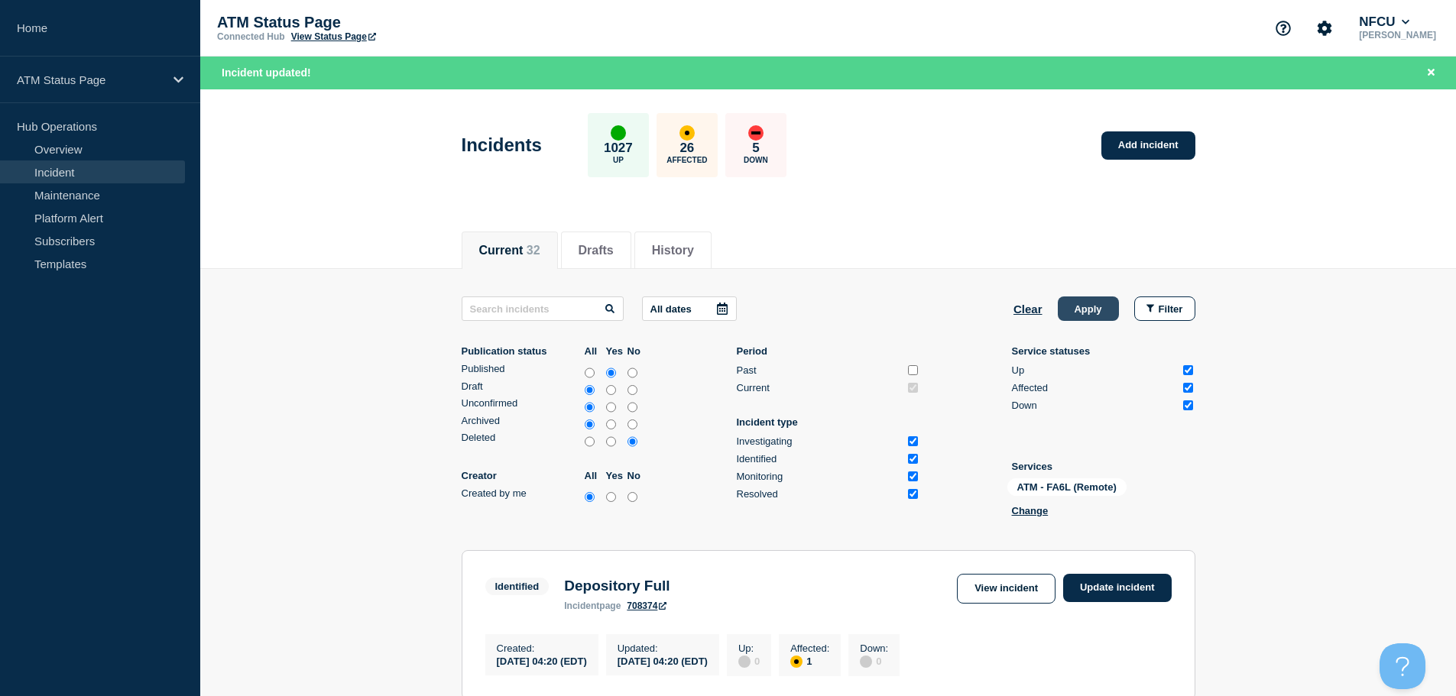
click at [779, 303] on button "Apply" at bounding box center [1087, 308] width 61 height 24
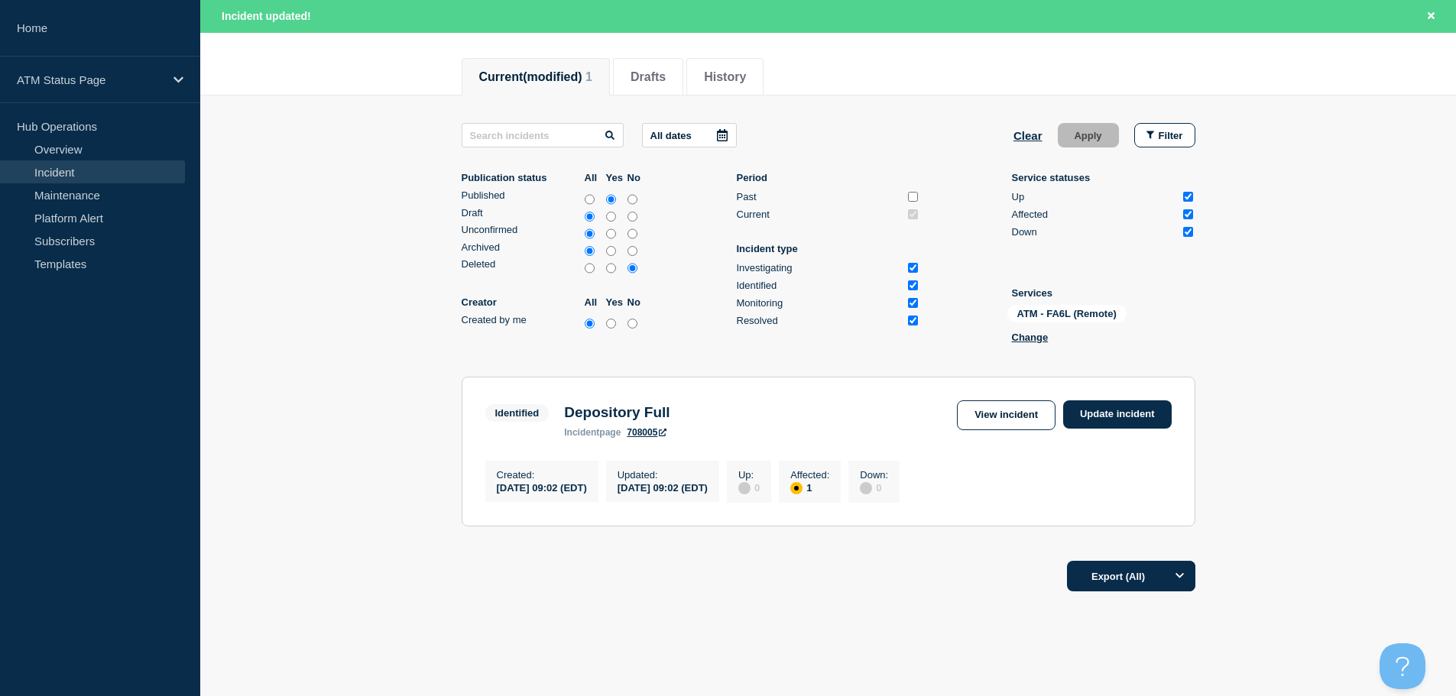
scroll to position [137, 0]
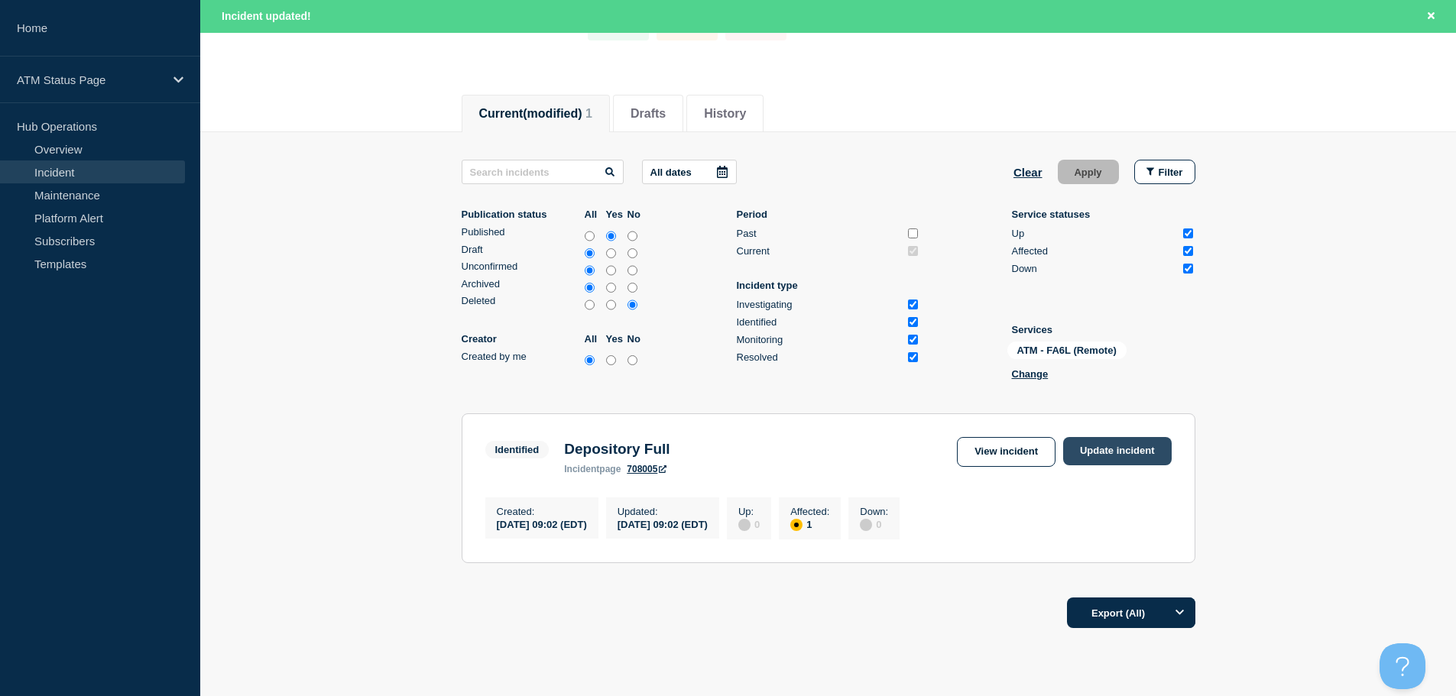
click at [779, 453] on link "Update incident" at bounding box center [1117, 451] width 108 height 28
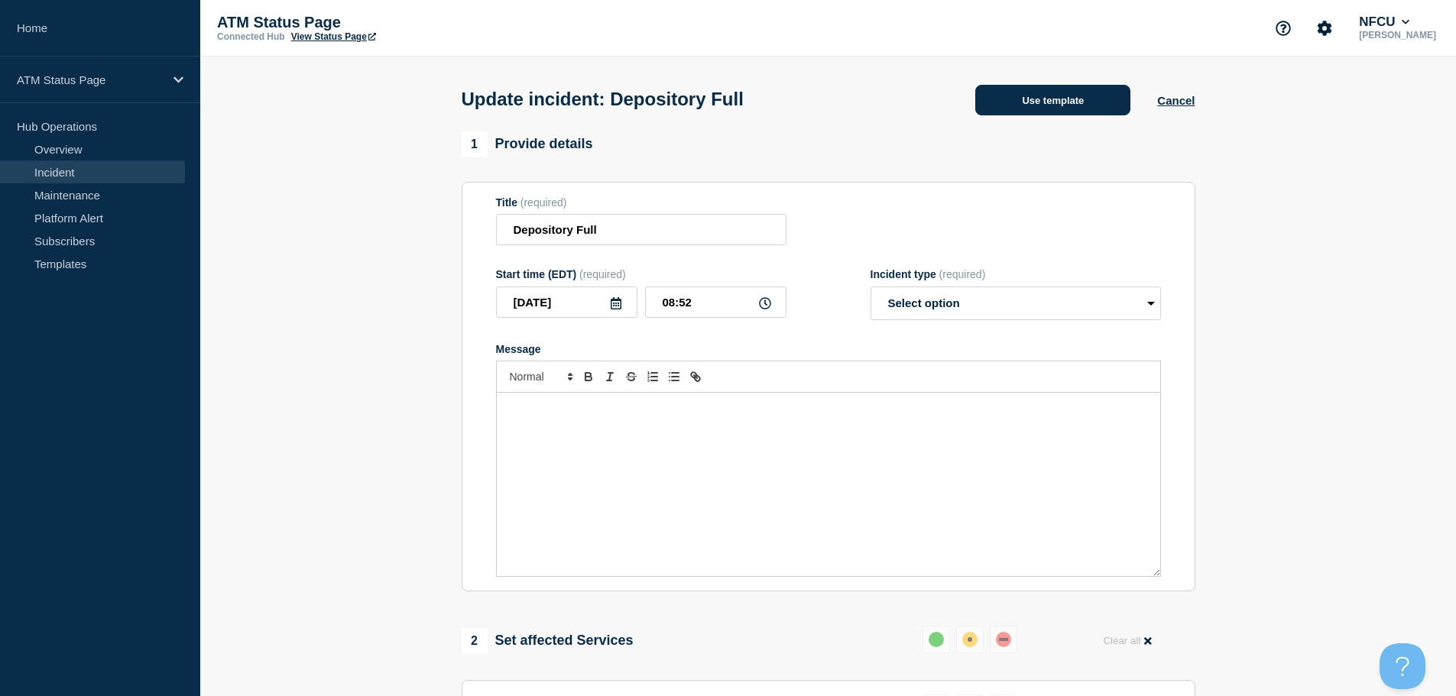
click at [779, 100] on button "Use template" at bounding box center [1052, 100] width 155 height 31
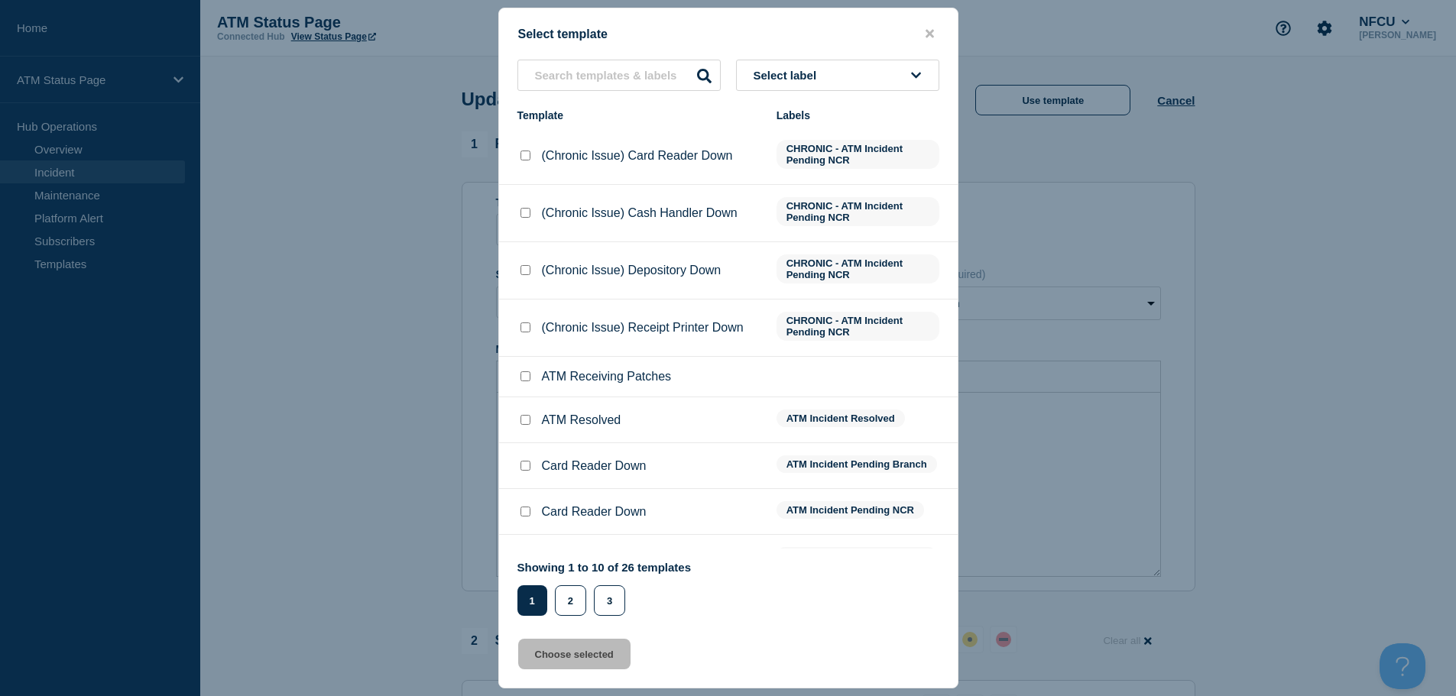
click at [779, 64] on button "Select label" at bounding box center [837, 75] width 203 height 31
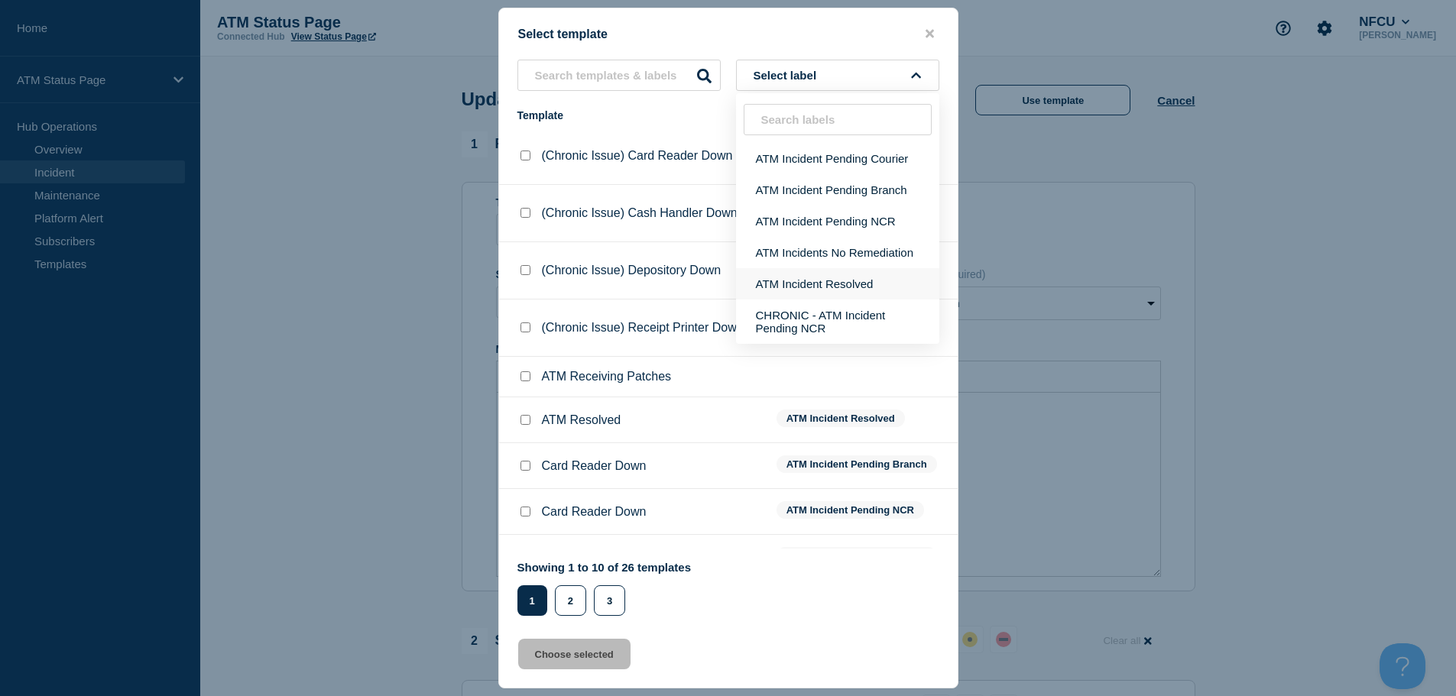
click at [779, 276] on button "ATM Incident Resolved" at bounding box center [837, 283] width 203 height 31
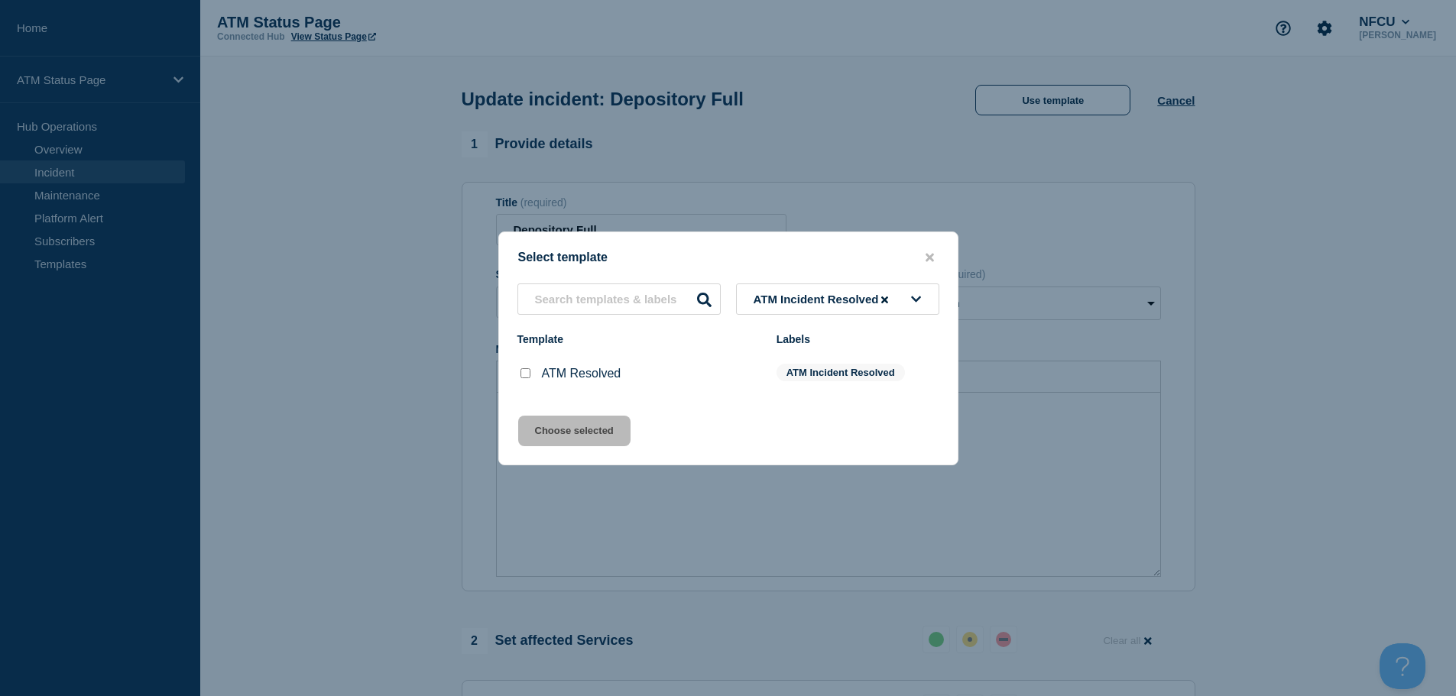
click at [529, 377] on input "ATM Resolved checkbox" at bounding box center [525, 373] width 10 height 10
click at [568, 439] on button "Choose selected" at bounding box center [574, 431] width 112 height 31
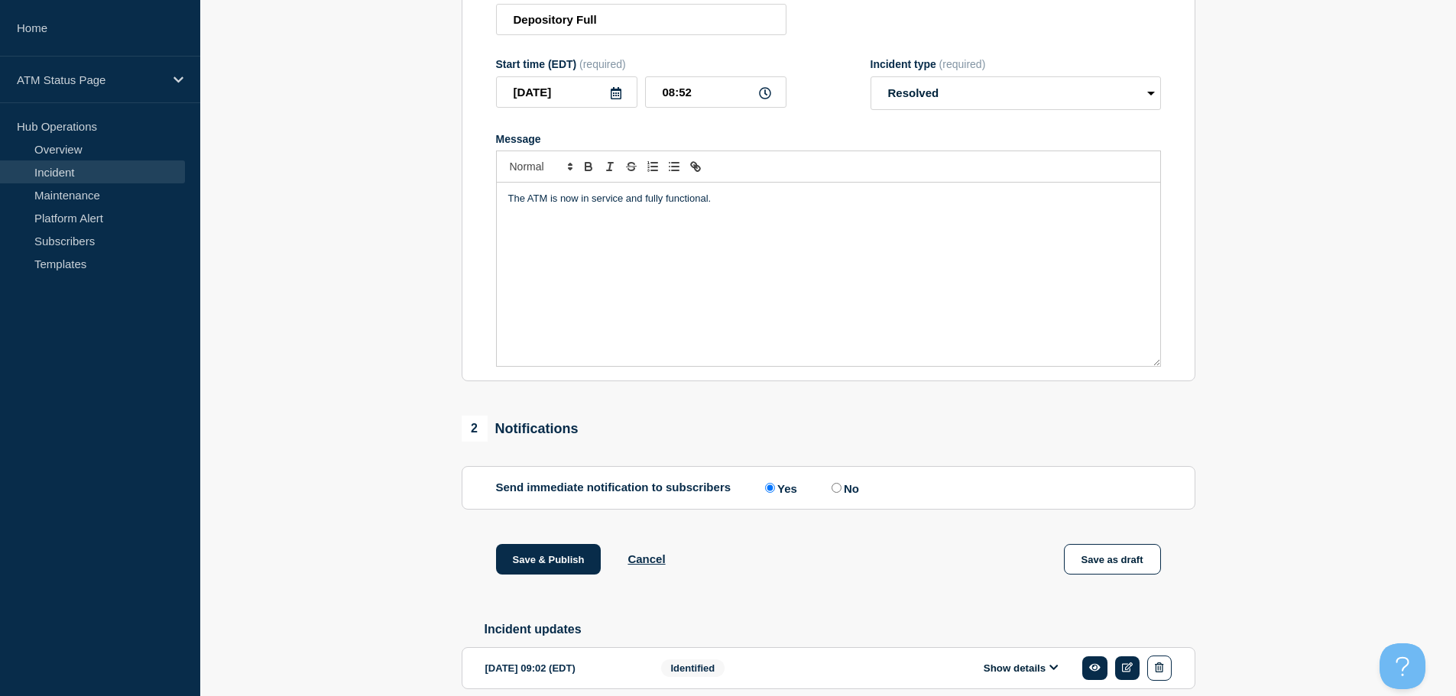
scroll to position [282, 0]
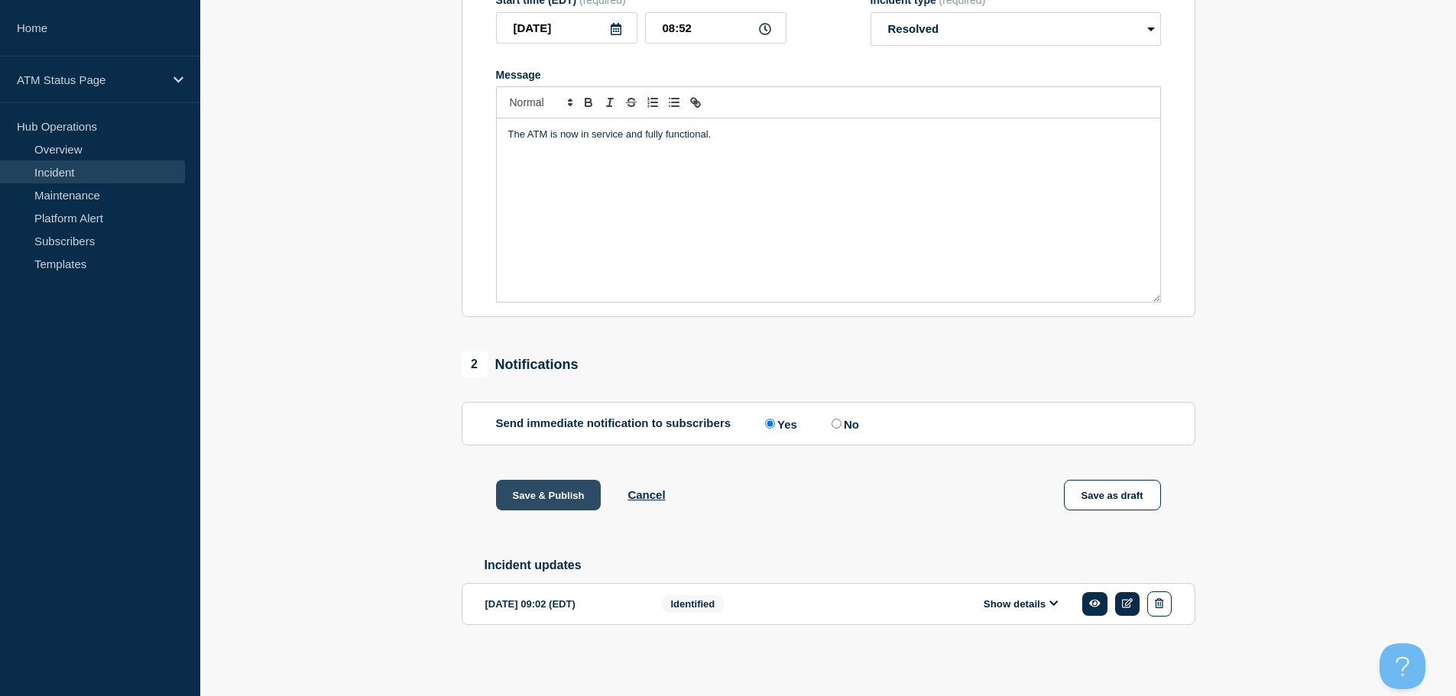
click at [550, 499] on button "Save & Publish" at bounding box center [548, 495] width 105 height 31
